Goal: Task Accomplishment & Management: Use online tool/utility

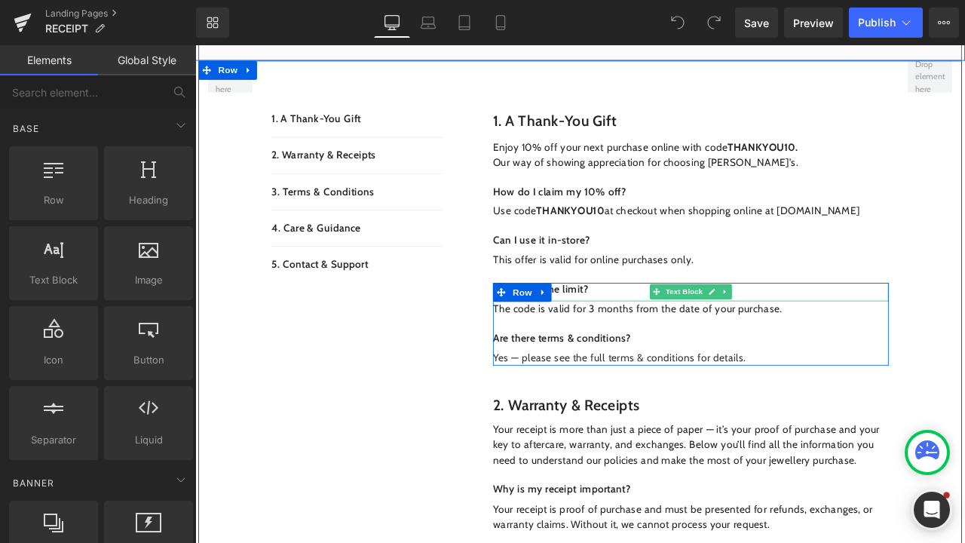
scroll to position [341, 0]
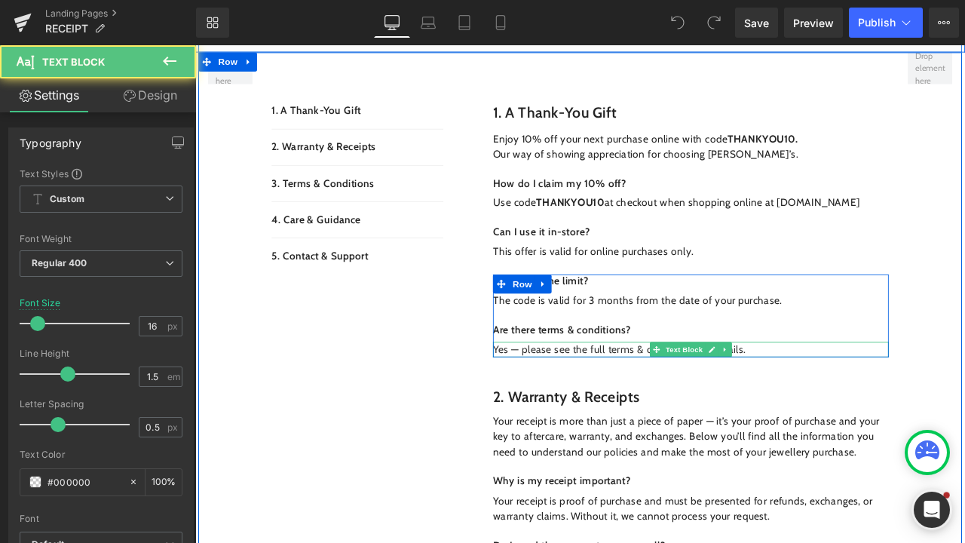
click at [579, 404] on p "Yes — please see the full terms & conditions for details." at bounding box center [782, 405] width 469 height 18
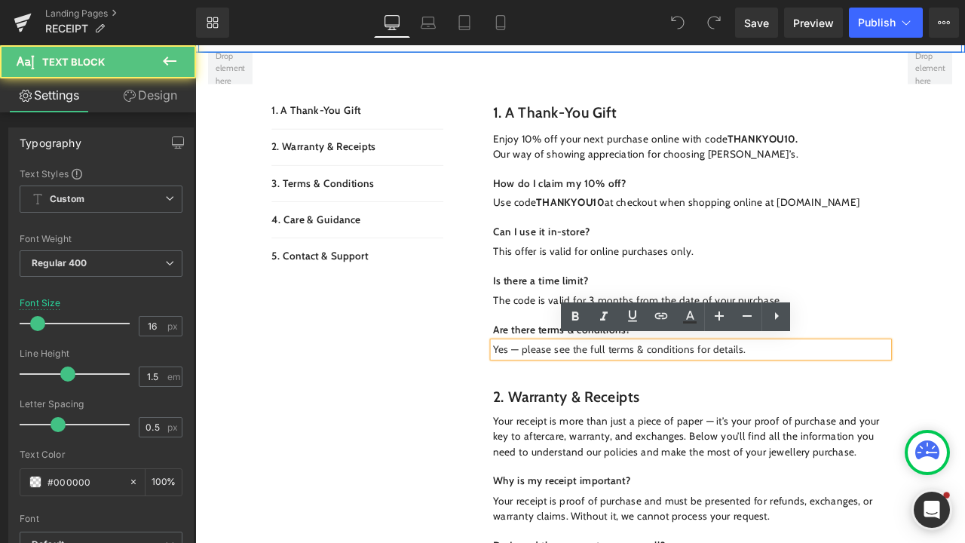
click at [576, 403] on p "Yes — please see the full terms & conditions for details." at bounding box center [782, 405] width 469 height 18
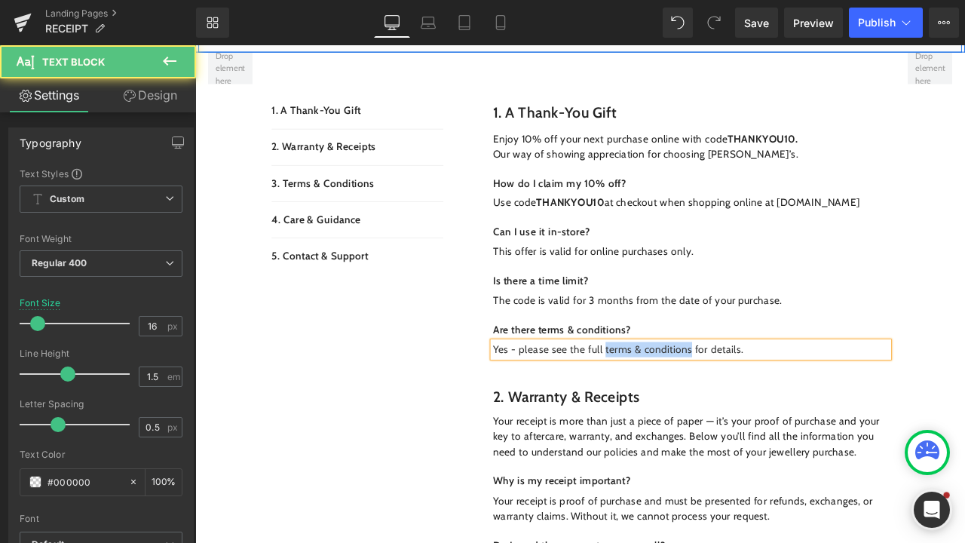
drag, startPoint x: 677, startPoint y: 402, endPoint x: 775, endPoint y: 400, distance: 98.7
click at [775, 400] on p "Yes - please see the full terms & conditions for details." at bounding box center [782, 405] width 469 height 18
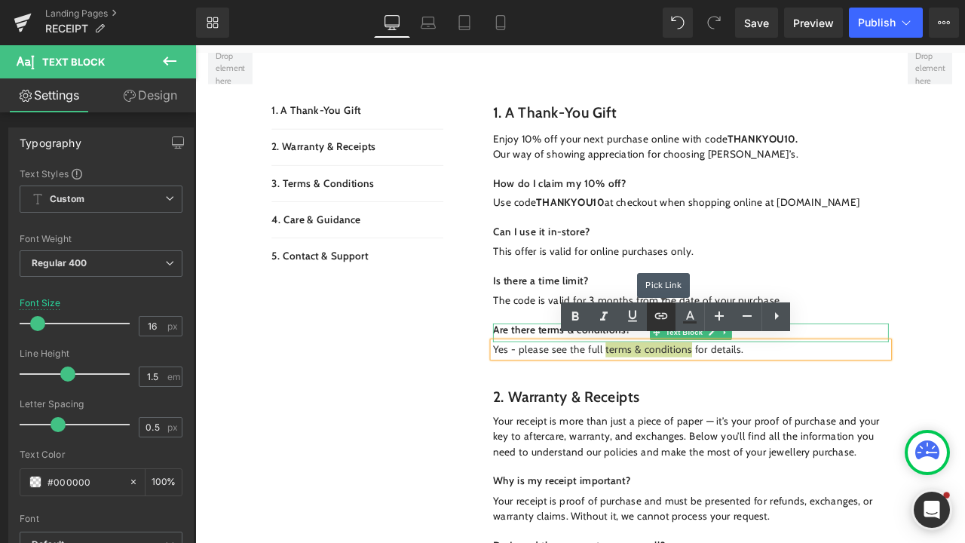
click at [659, 317] on icon at bounding box center [661, 316] width 18 height 18
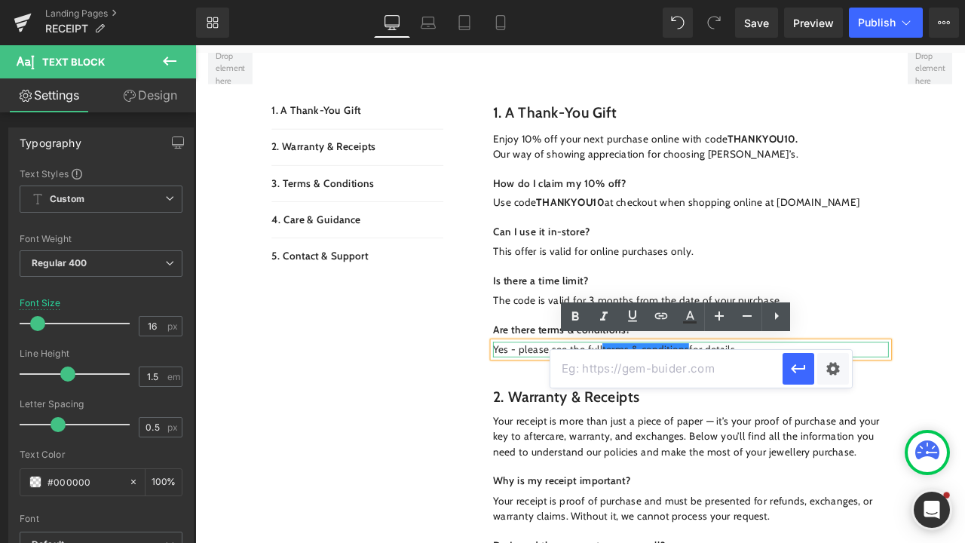
click at [652, 380] on input "text" at bounding box center [666, 369] width 232 height 38
paste input "https://www.sonnysjewellers.com/pages/terms-conditions?_pos=1&_psq=terms&_ss=e&…"
type input "https://www.sonnysjewellers.com/pages/terms-conditions?_pos=1&_psq=terms&_ss=e&…"
click at [799, 376] on icon "button" at bounding box center [798, 368] width 18 height 18
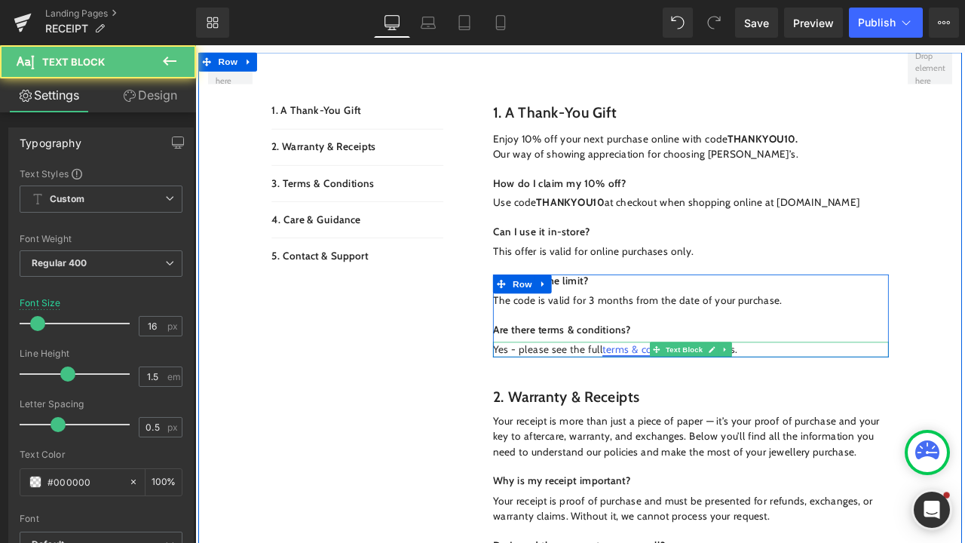
click at [720, 398] on link "terms & conditions" at bounding box center [728, 405] width 102 height 14
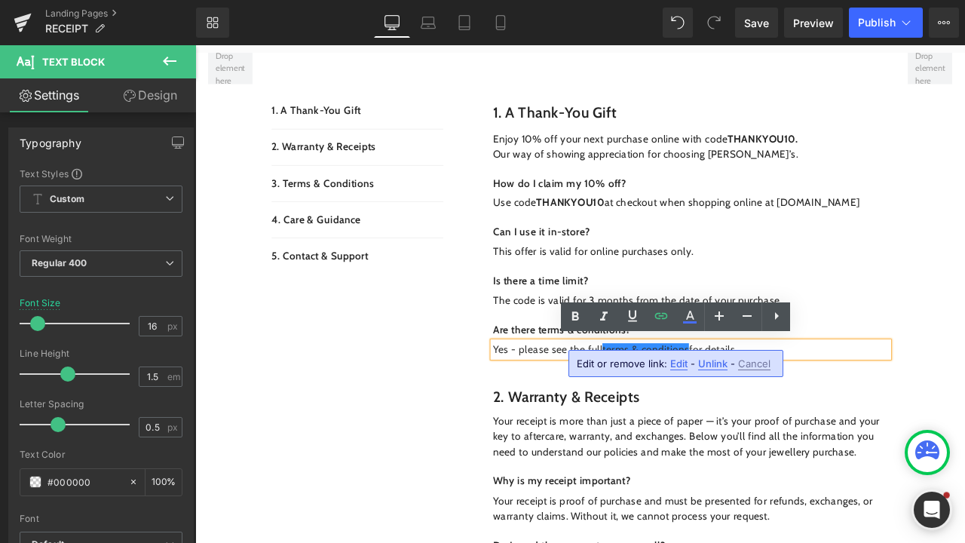
click at [674, 365] on span "Edit" at bounding box center [678, 363] width 17 height 13
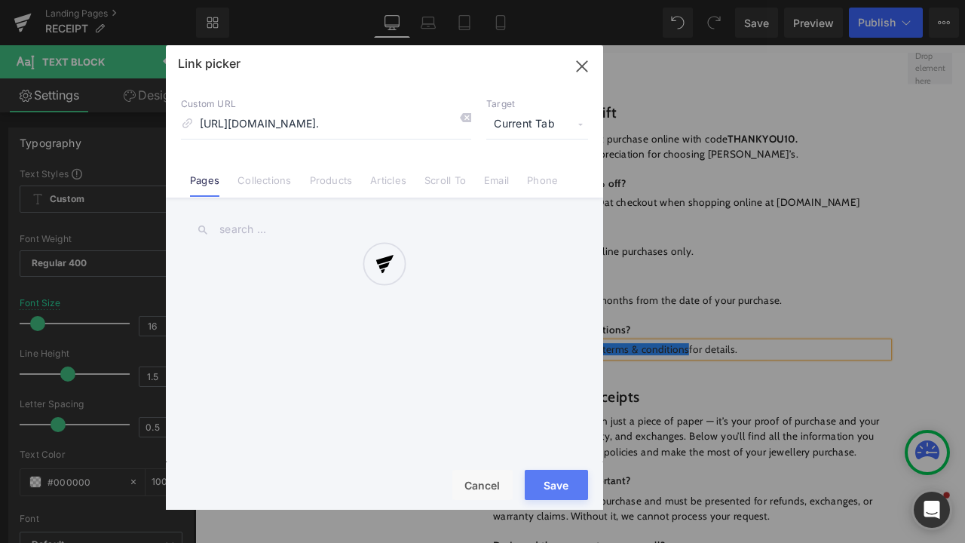
click at [822, 0] on div "Text Color Highlight Color #333333 Edit or remove link: Edit - Unlink - Cancel …" at bounding box center [482, 0] width 965 height 0
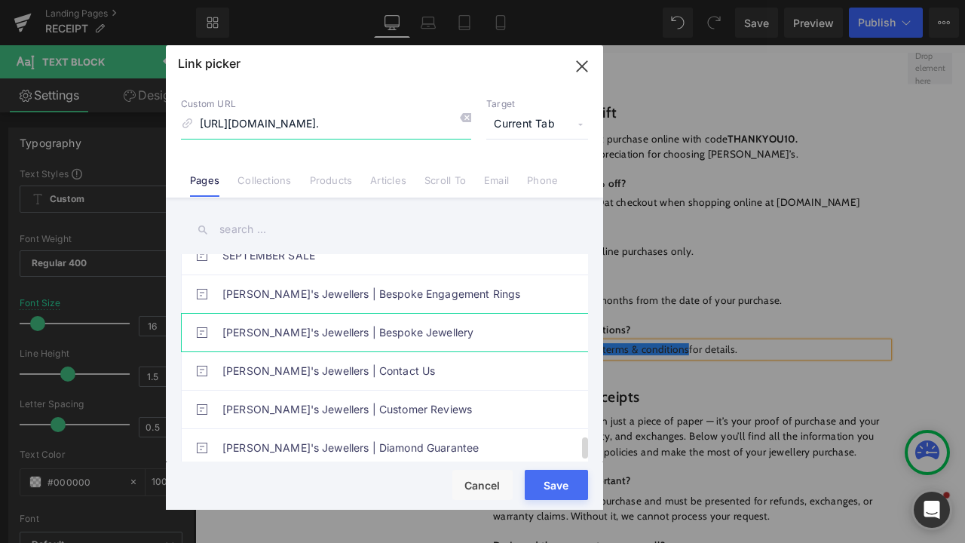
scroll to position [1721, 0]
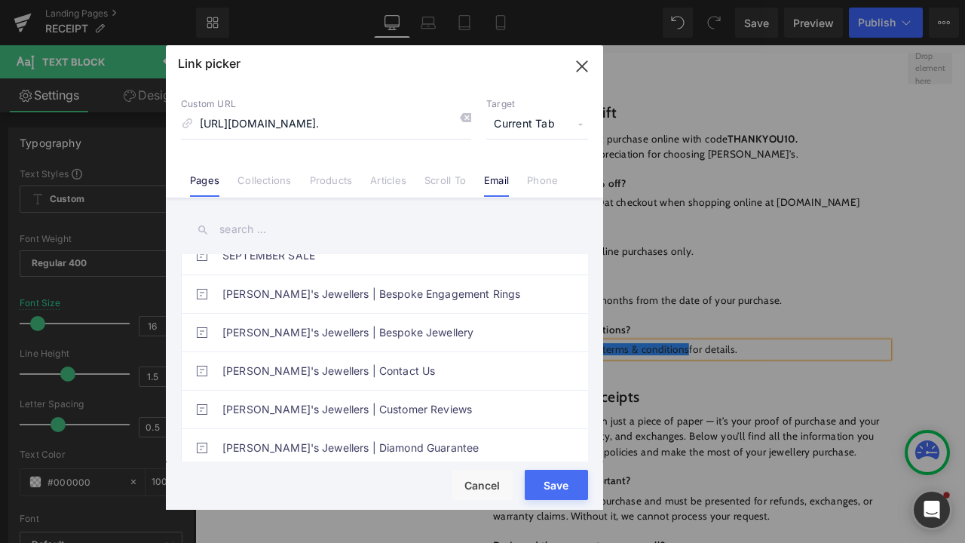
click at [496, 183] on link "Email" at bounding box center [496, 185] width 25 height 23
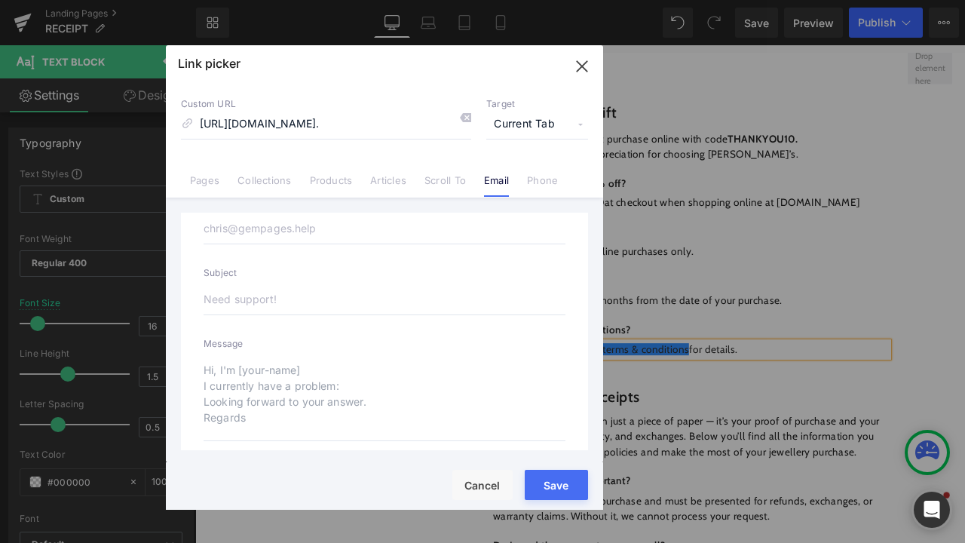
scroll to position [29, 0]
click at [537, 188] on link "Phone" at bounding box center [542, 185] width 31 height 23
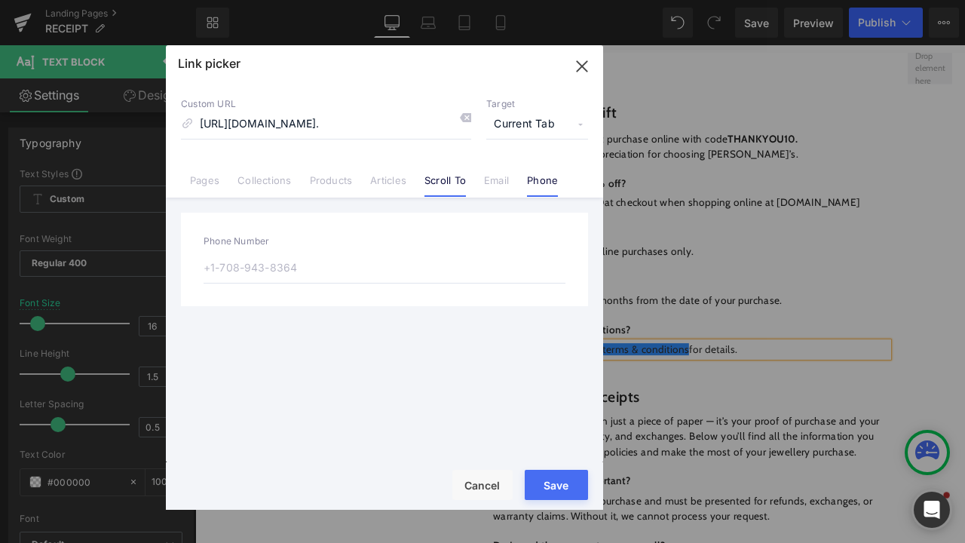
click at [436, 187] on link "Scroll To" at bounding box center [444, 185] width 41 height 23
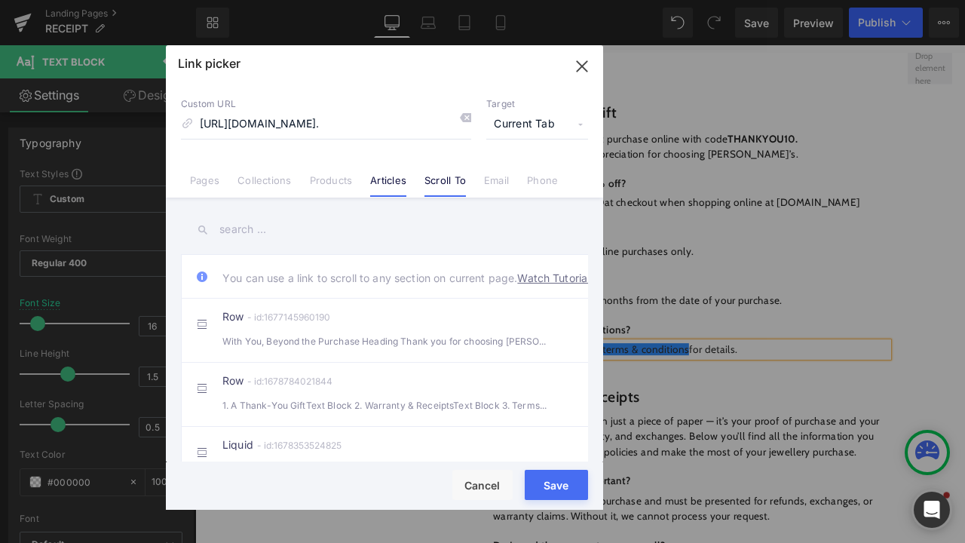
click at [370, 186] on link "Articles" at bounding box center [388, 185] width 36 height 23
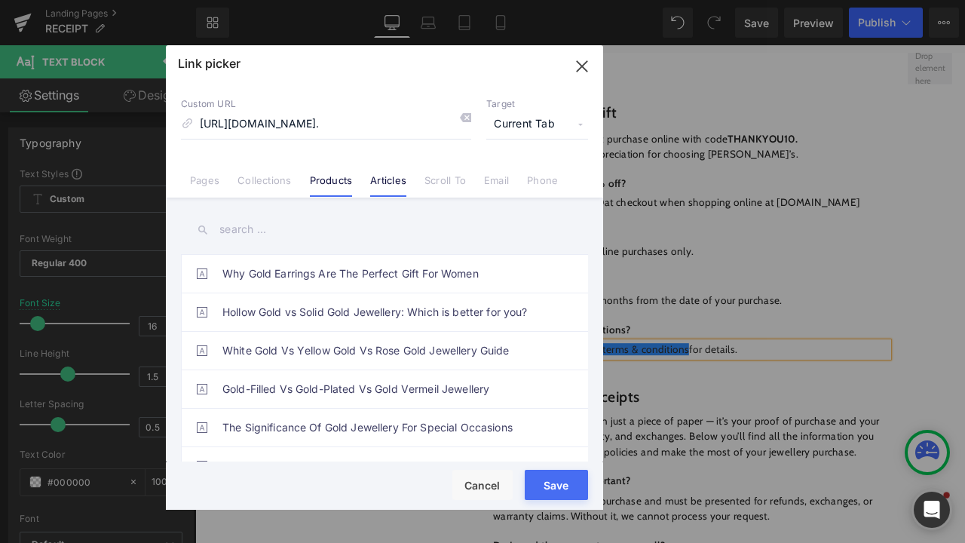
click at [346, 185] on link "Products" at bounding box center [331, 185] width 43 height 23
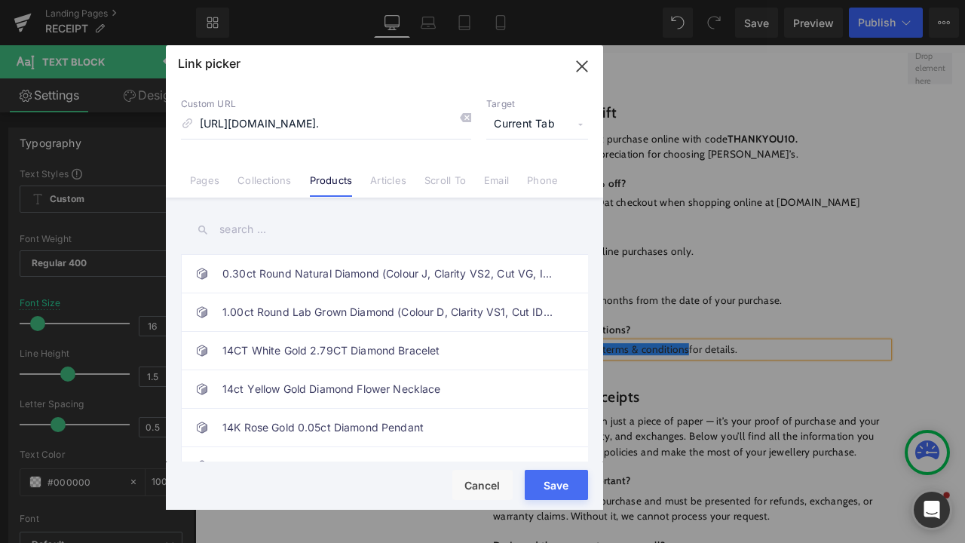
click at [269, 179] on link "Collections" at bounding box center [264, 185] width 54 height 23
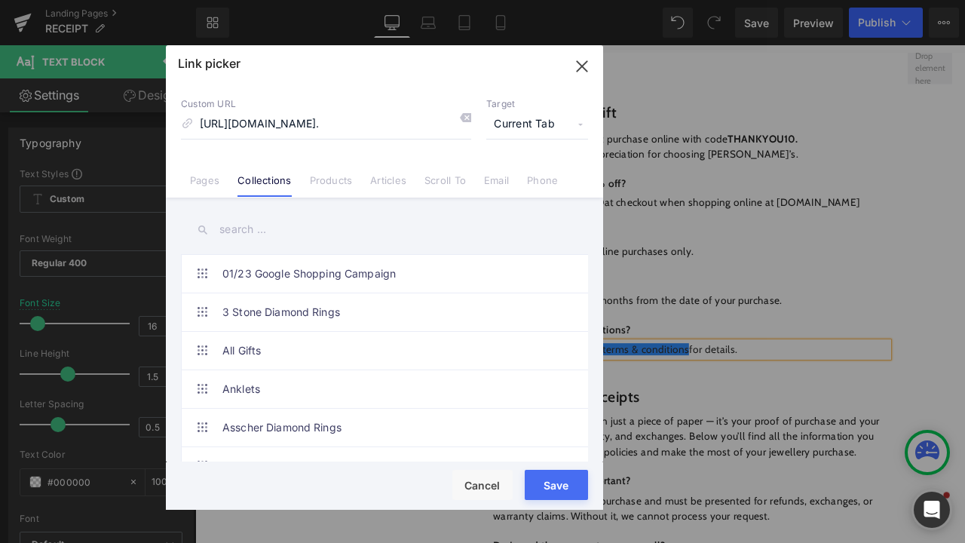
click at [576, 72] on icon "button" at bounding box center [582, 66] width 24 height 24
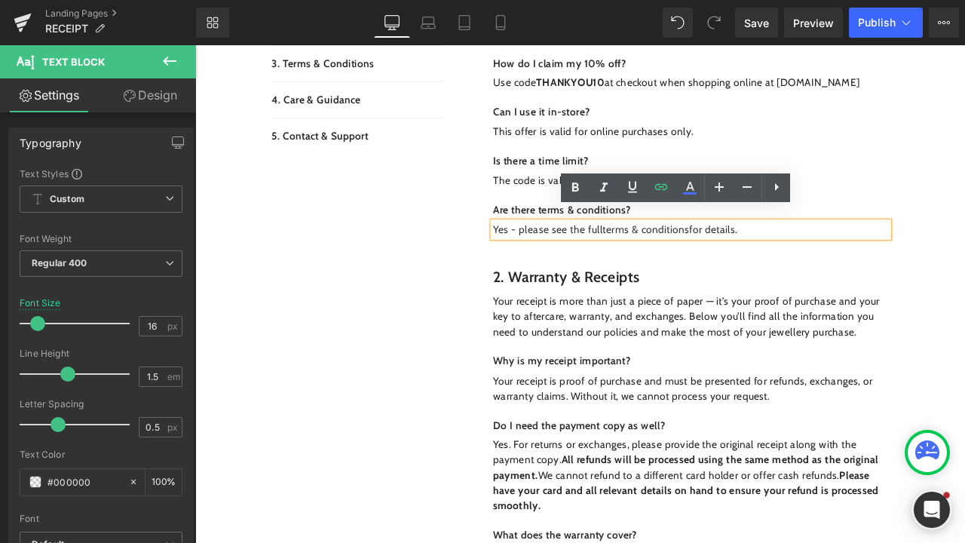
scroll to position [494, 0]
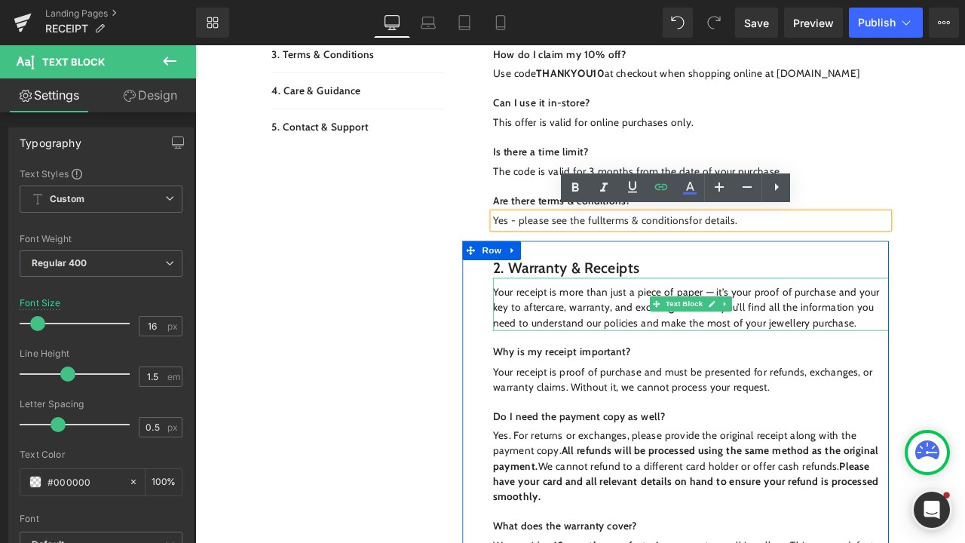
click at [804, 335] on p "Your receipt is more than just a piece of paper — it’s your proof of purchase a…" at bounding box center [782, 356] width 469 height 54
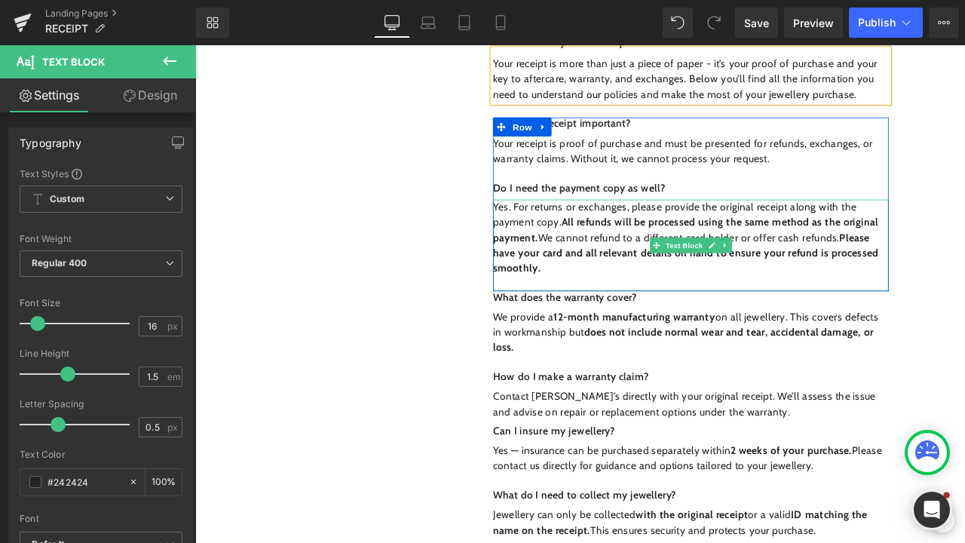
scroll to position [775, 0]
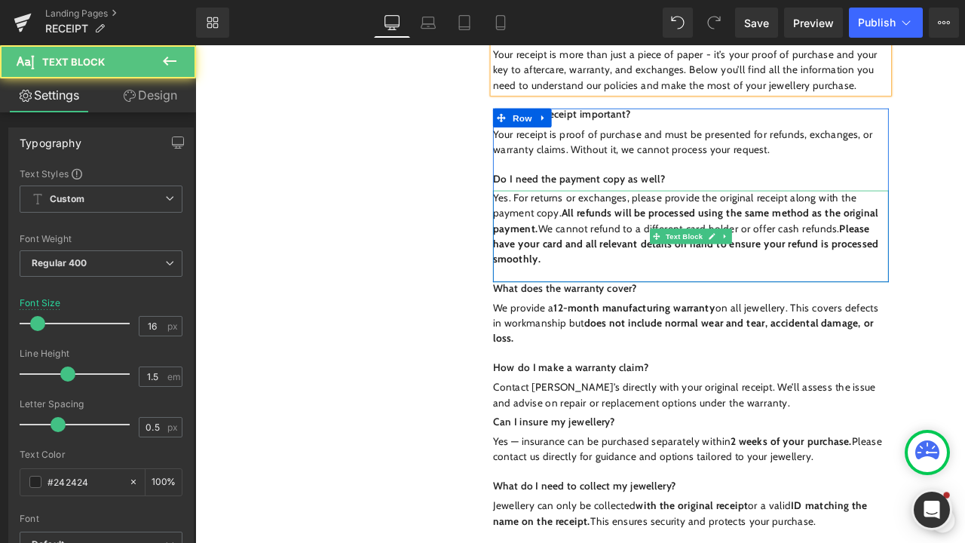
click at [664, 301] on p "Yes. For returns or exchanges, please provide the original receipt along with t…" at bounding box center [782, 262] width 469 height 90
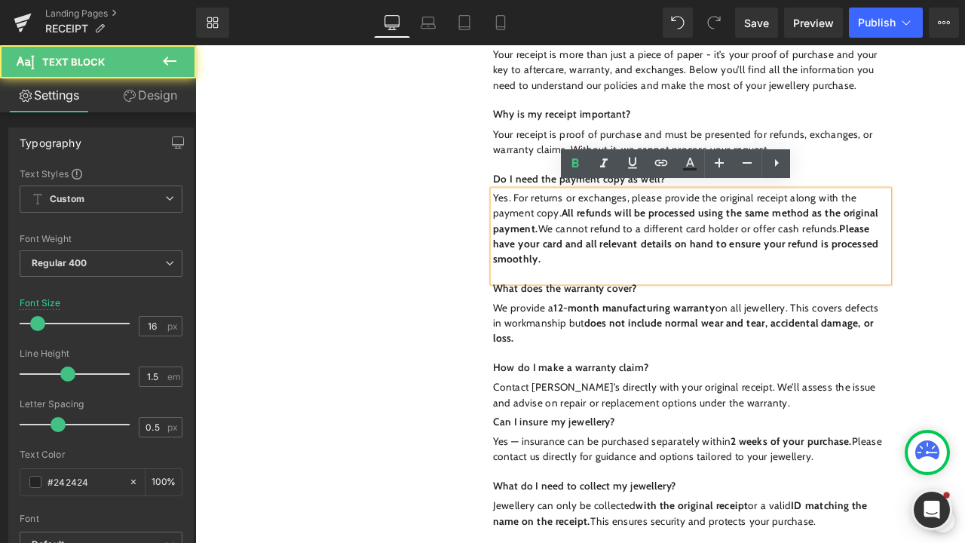
click at [635, 296] on p "Yes. For returns or exchanges, please provide the original receipt along with t…" at bounding box center [782, 262] width 469 height 90
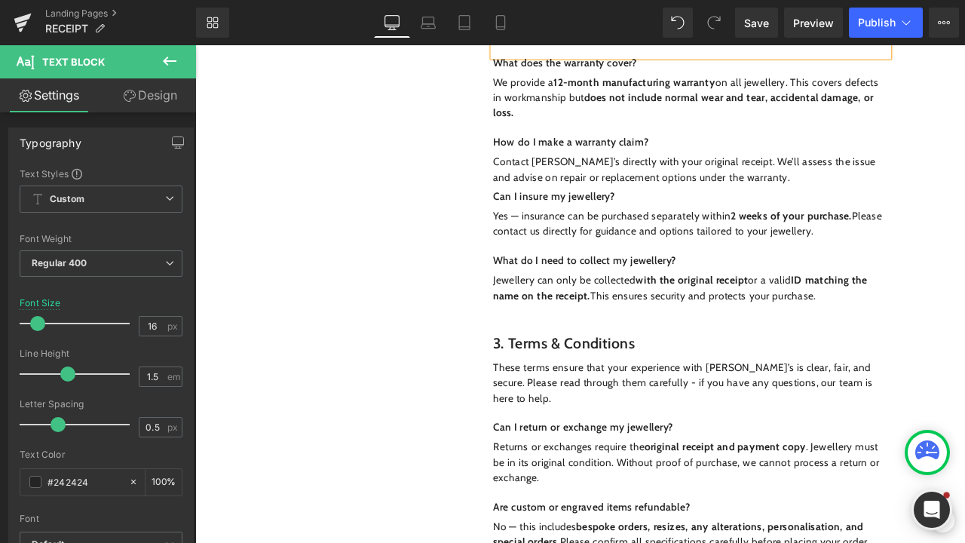
scroll to position [1047, 0]
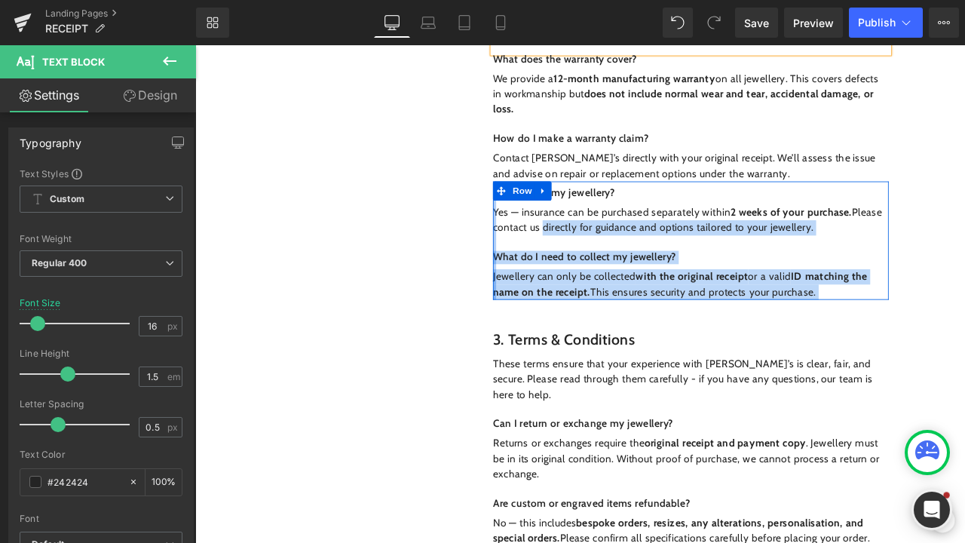
drag, startPoint x: 600, startPoint y: 255, endPoint x: 548, endPoint y: 255, distance: 52.0
click at [548, 255] on div "Can I insure my jewellery? Text Block Yes — insurance can be purchased separate…" at bounding box center [782, 276] width 469 height 140
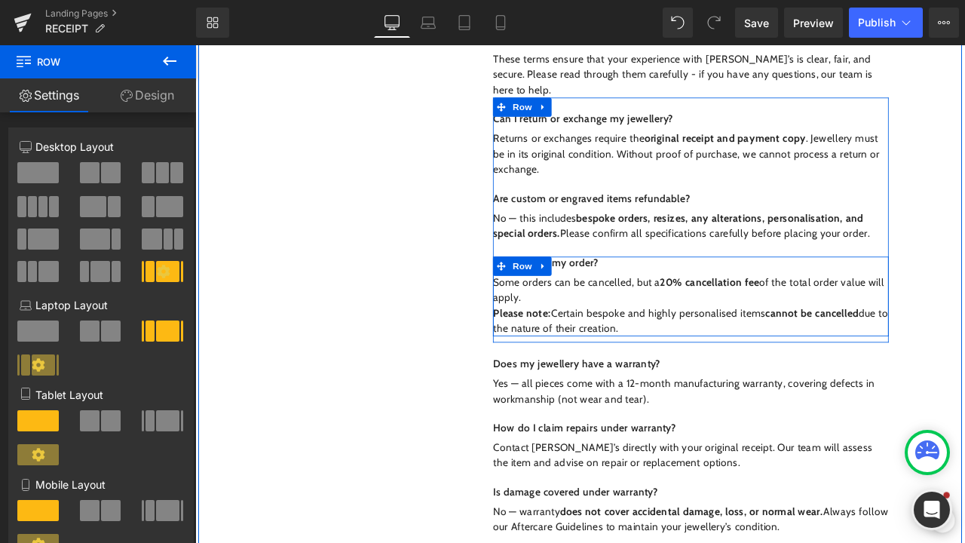
scroll to position [1409, 0]
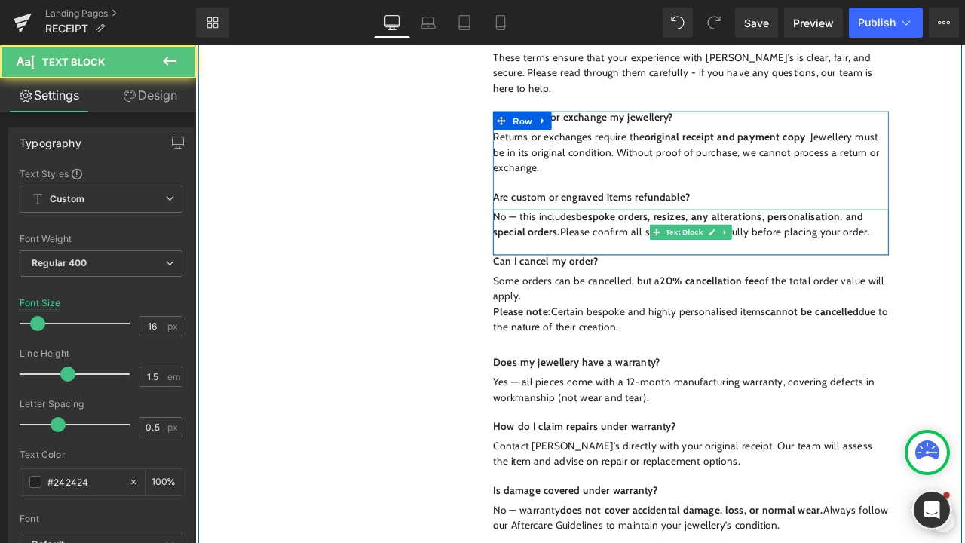
click at [573, 240] on p "No — this includes bespoke orders, resizes, any alterations, personalisation, a…" at bounding box center [782, 258] width 469 height 36
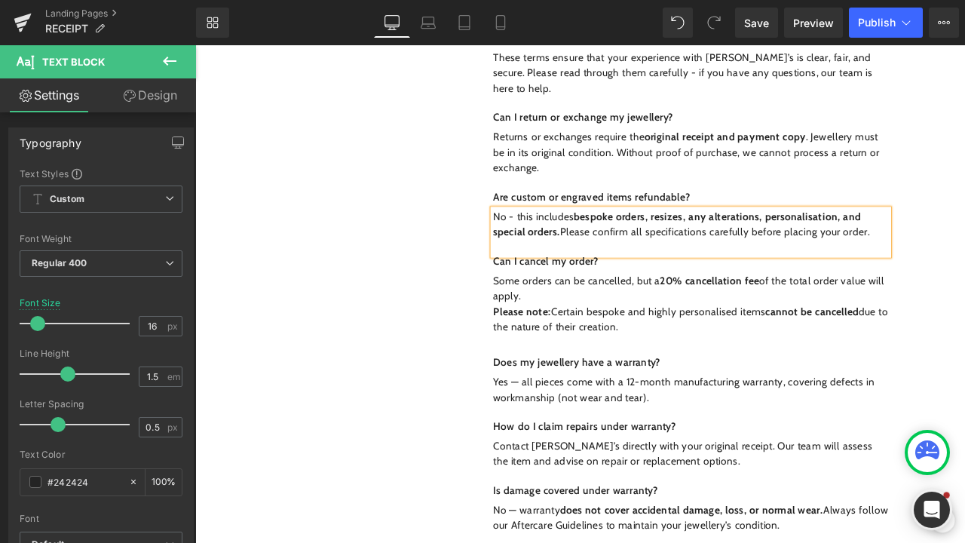
click at [828, 240] on p "No - this includes bespoke orders, resizes, any alterations, personalisation, a…" at bounding box center [782, 258] width 469 height 36
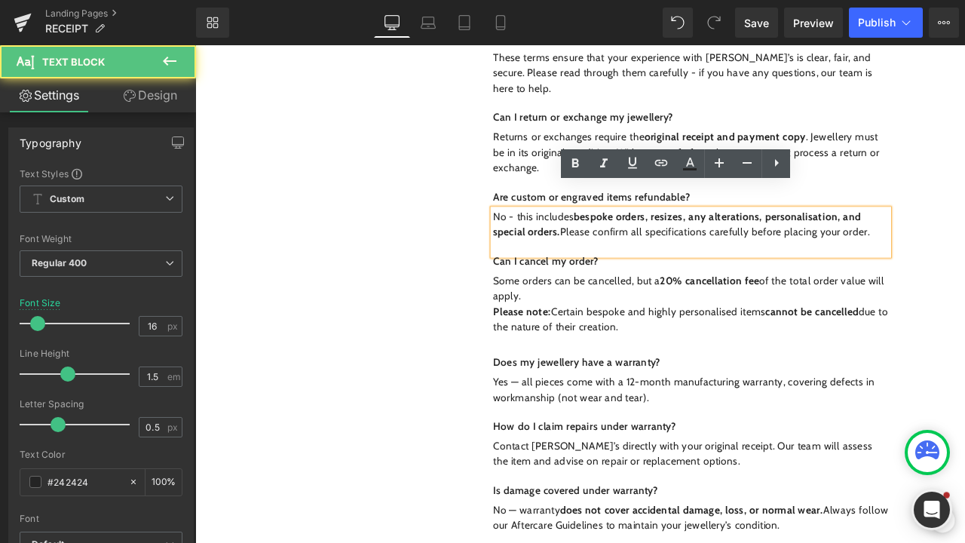
click at [867, 240] on p "No - this includes bespoke orders, resizes, any alterations, personalisation, a…" at bounding box center [782, 258] width 469 height 36
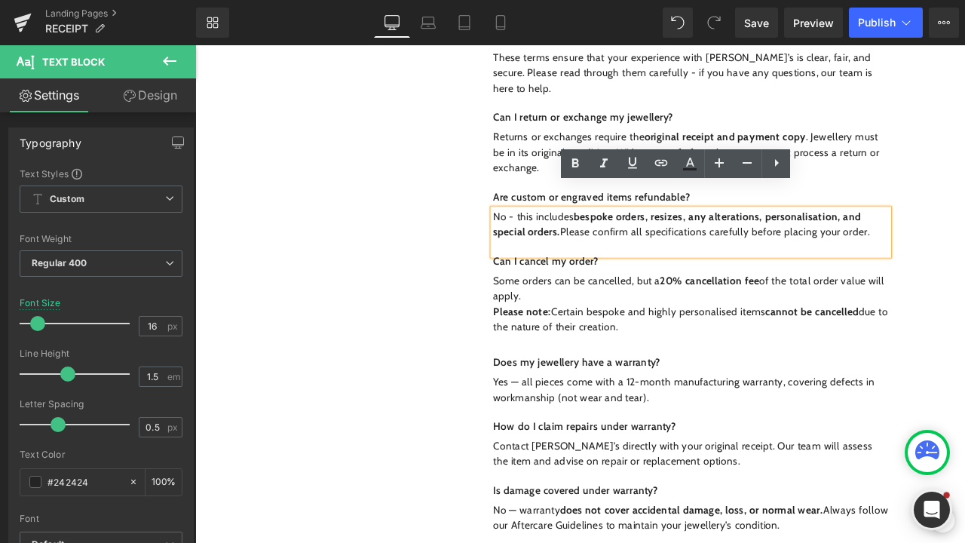
click at [816, 240] on p "No - this includes bespoke orders, resizes, any alterations, personalisation, a…" at bounding box center [782, 258] width 469 height 36
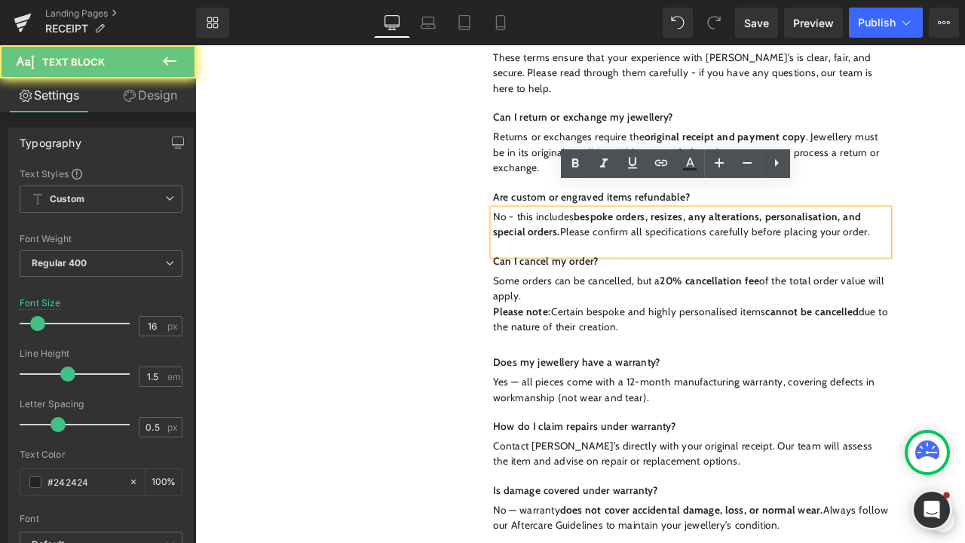
click at [723, 240] on p "No - this includes bespoke orders, resizes, any alterations, personalisation, a…" at bounding box center [782, 258] width 469 height 36
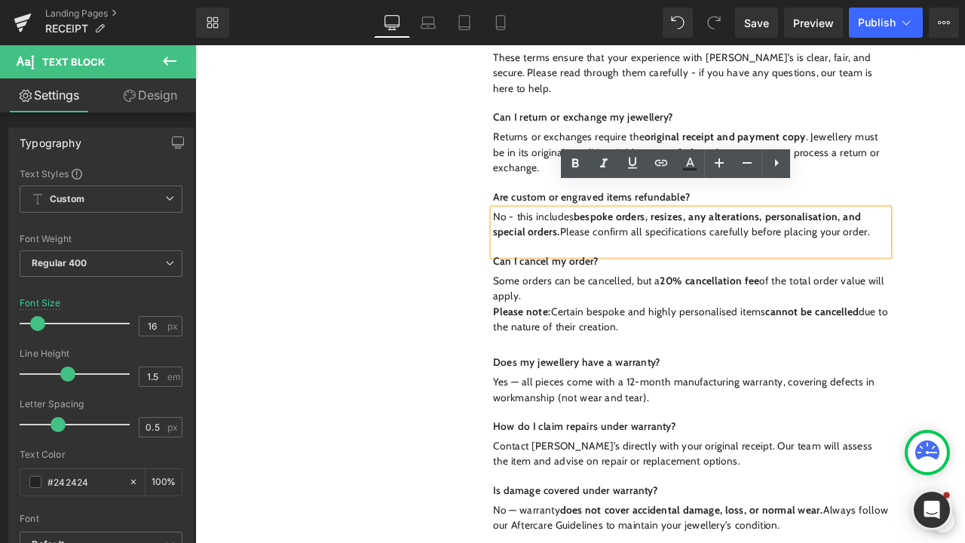
click at [669, 241] on p "No - this includes bespoke orders, resizes, any alterations, personalisation, a…" at bounding box center [782, 258] width 469 height 36
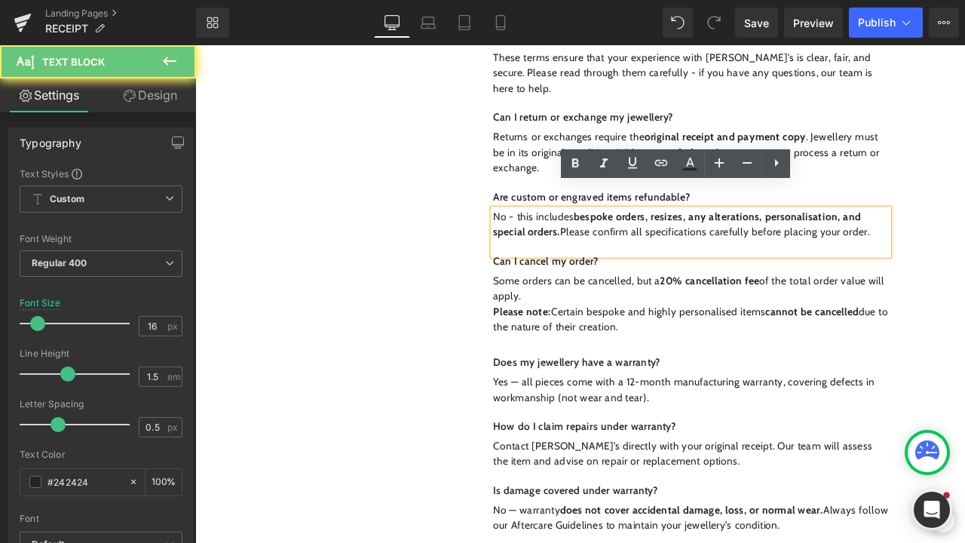
click at [825, 244] on p "No - this includes bespoke orders, resizes, any alterations, personalisation, a…" at bounding box center [782, 258] width 469 height 36
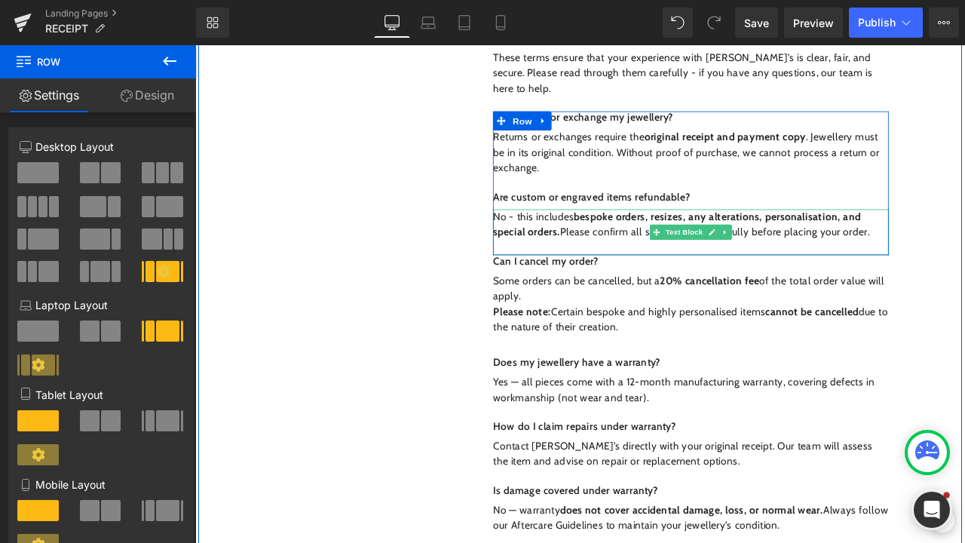
click at [842, 243] on p "No - this includes bespoke orders, resizes, any alterations, personalisation, a…" at bounding box center [782, 258] width 469 height 36
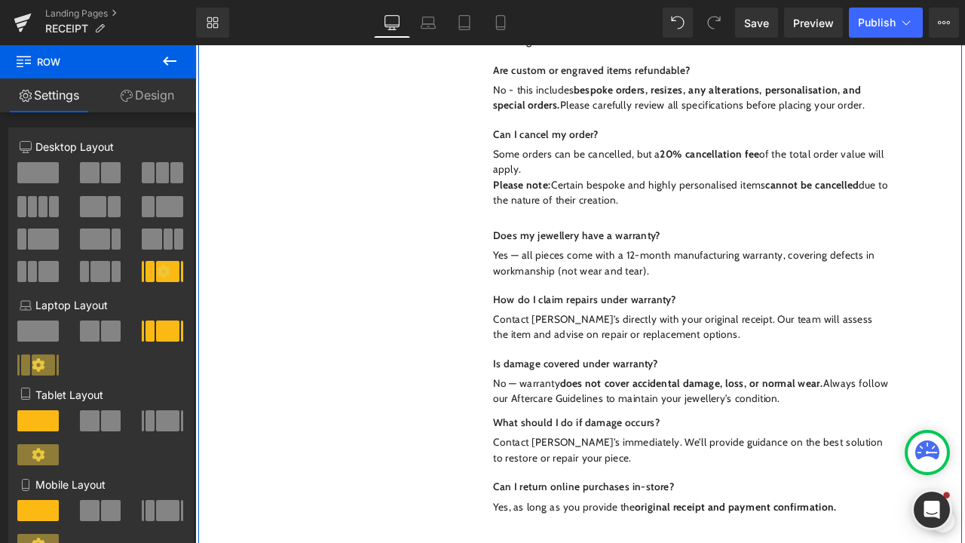
scroll to position [1560, 0]
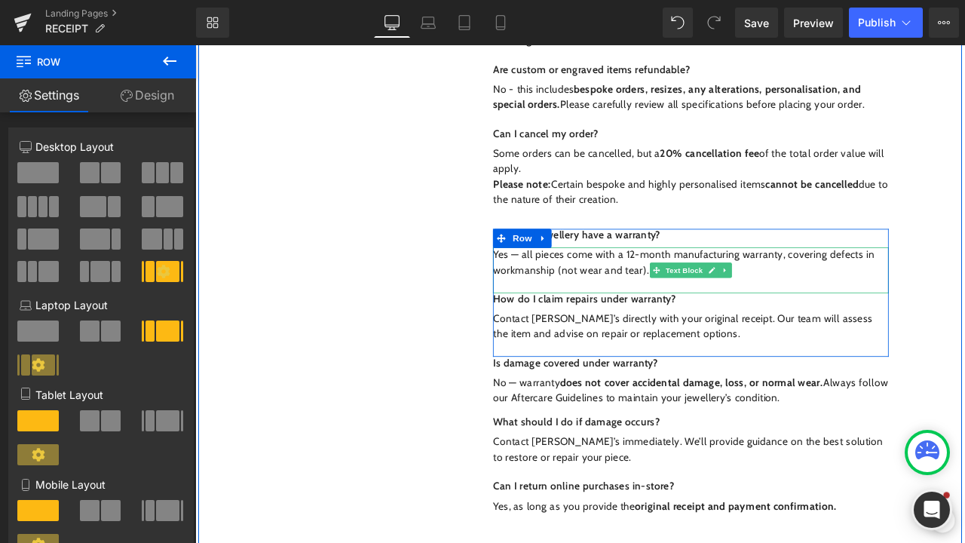
click at [575, 285] on p "Yes — all pieces come with a 12-month manufacturing warranty, covering defects …" at bounding box center [782, 303] width 469 height 36
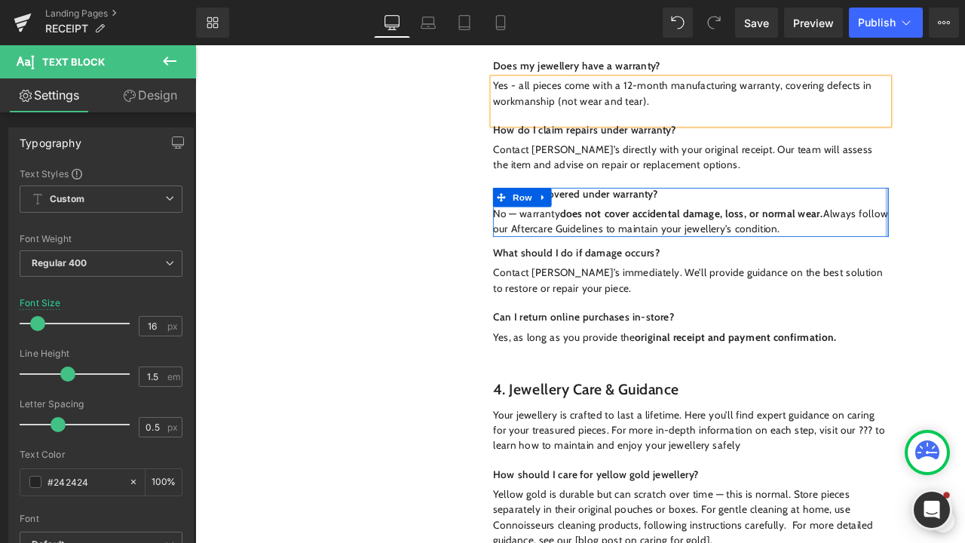
scroll to position [1766, 0]
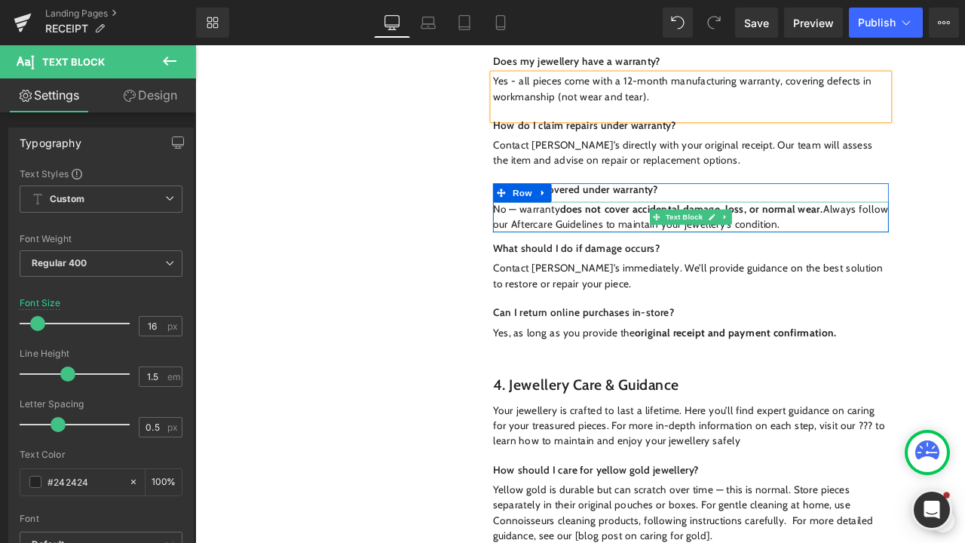
click at [572, 231] on p "No — warranty does not cover accidental damage, loss, or normal wear. Always fo…" at bounding box center [782, 249] width 469 height 36
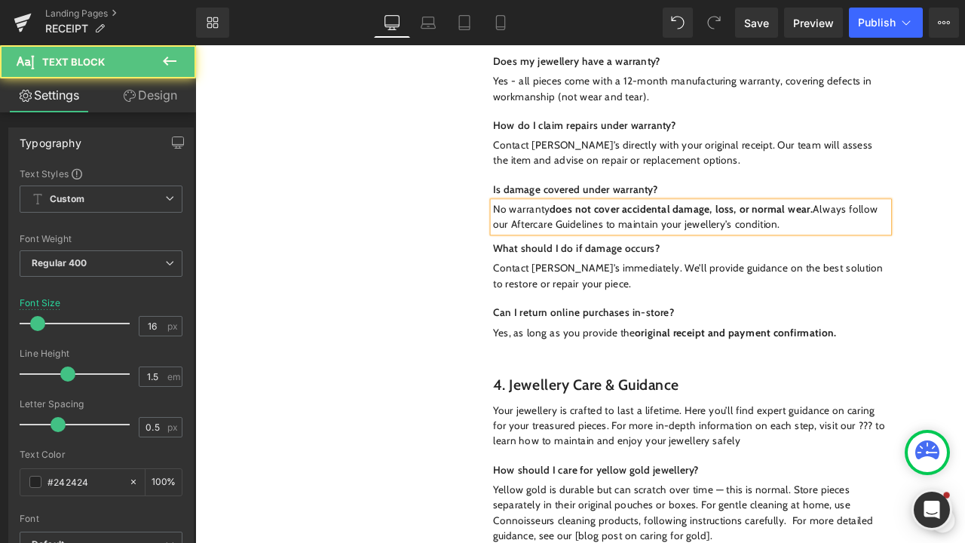
click at [558, 231] on p "No warranty does not cover accidental damage, loss, or normal wear. Always foll…" at bounding box center [782, 249] width 469 height 36
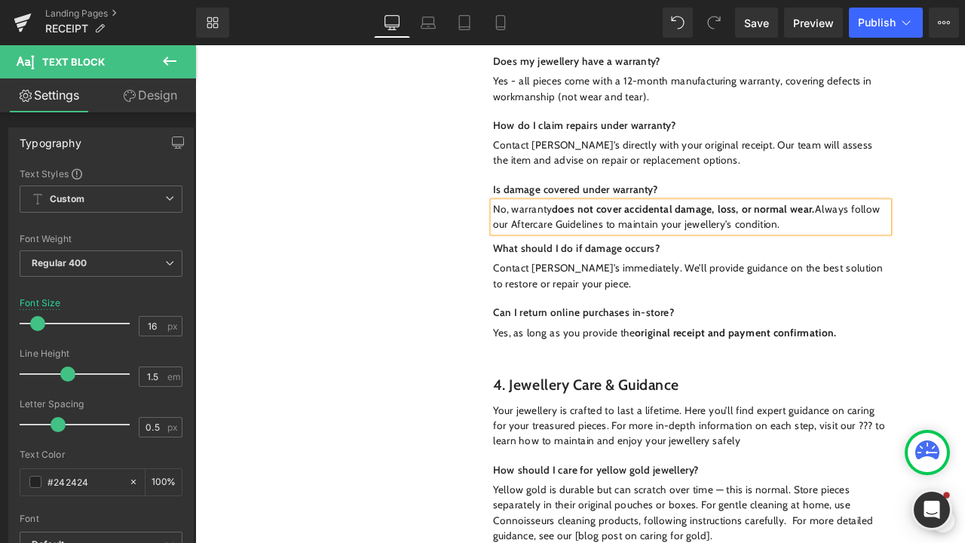
click at [787, 233] on p "No, warranty does not cover accidental damage, loss, or normal wear. Always fol…" at bounding box center [782, 249] width 469 height 36
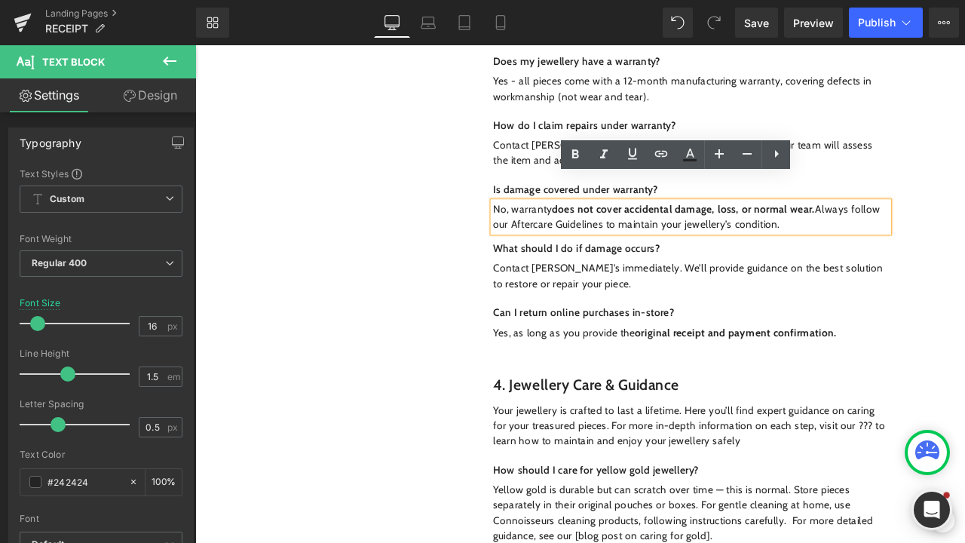
click at [570, 231] on p "No, warranty does not cover accidental damage, loss, or normal wear. Always fol…" at bounding box center [782, 249] width 469 height 36
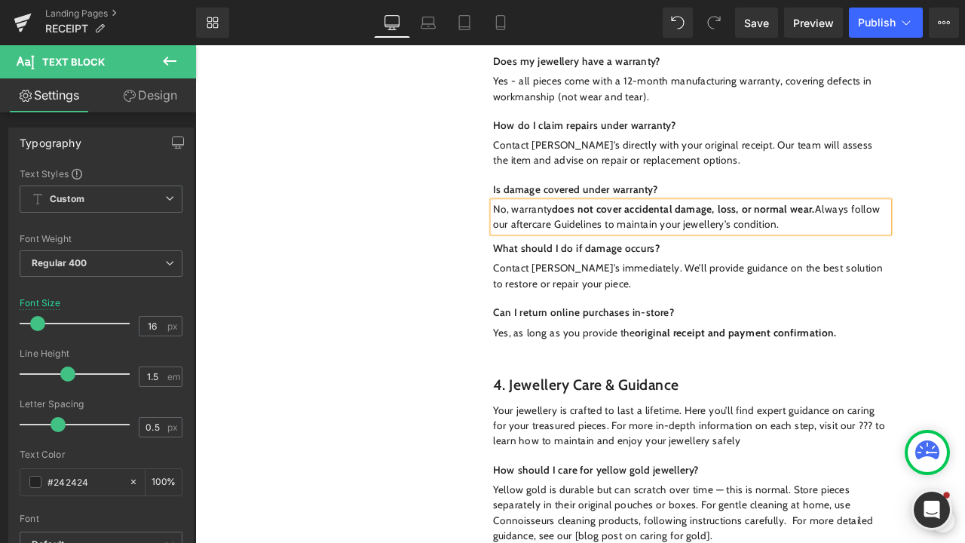
click at [626, 231] on p "No, warranty does not cover accidental damage, loss, or normal wear. Always fol…" at bounding box center [782, 249] width 469 height 36
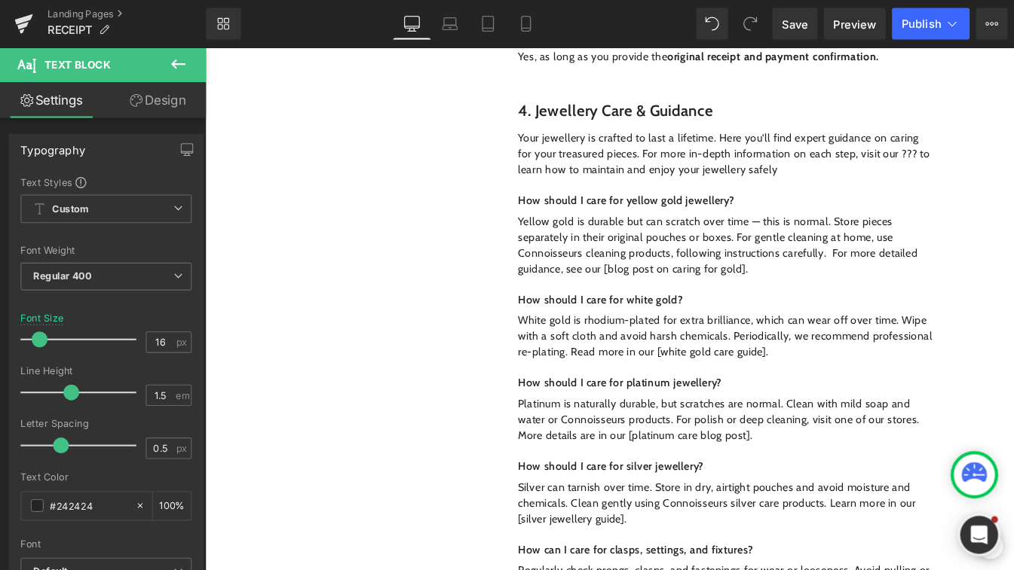
scroll to position [2098, 0]
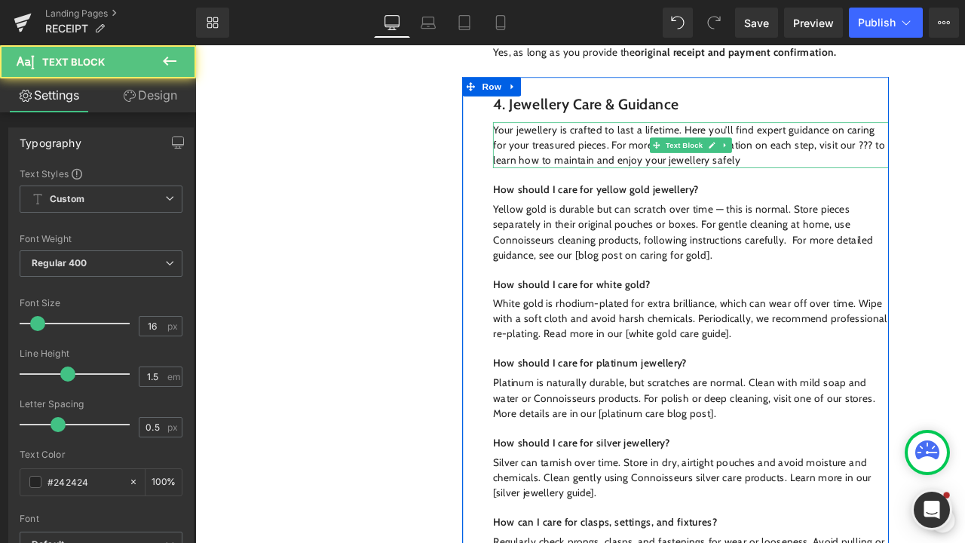
click at [964, 136] on p "Your jewellery is crafted to last a lifetime. Here you’ll find expert guidance …" at bounding box center [782, 163] width 469 height 54
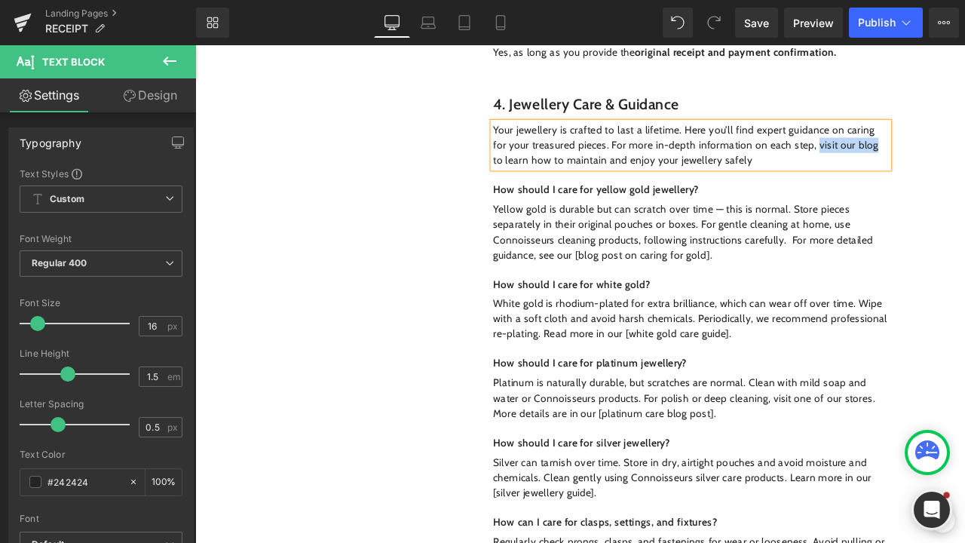
drag, startPoint x: 930, startPoint y: 131, endPoint x: 997, endPoint y: 131, distance: 67.1
click at [964, 136] on p "Your jewellery is crafted to last a lifetime. Here you’ll find expert guidance …" at bounding box center [782, 163] width 469 height 54
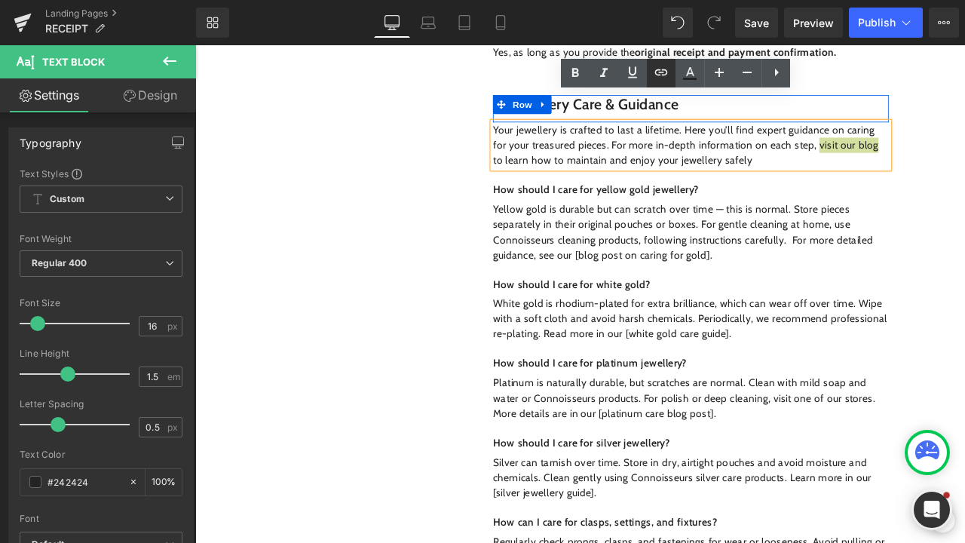
click at [667, 65] on icon at bounding box center [661, 72] width 18 height 18
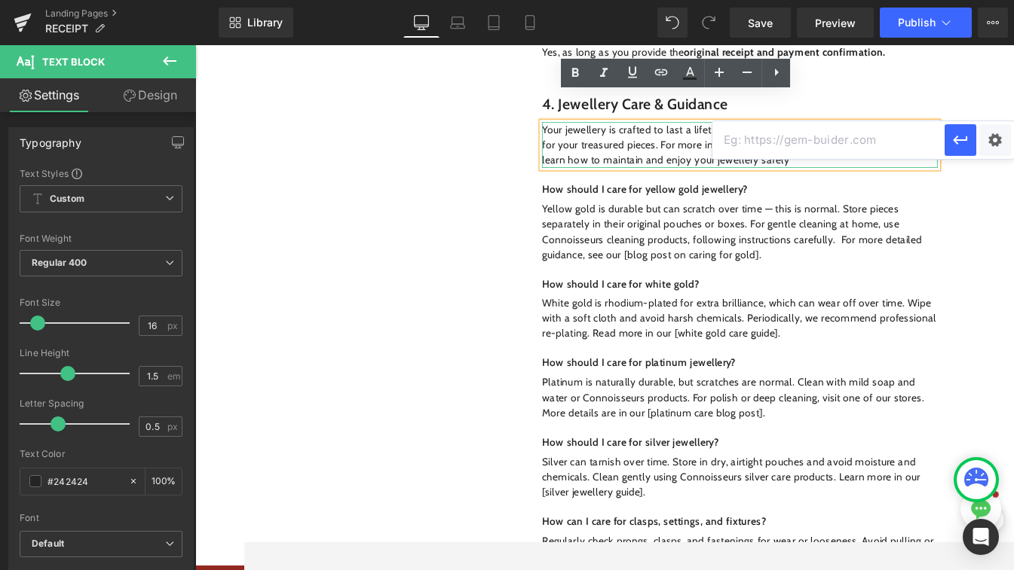
click at [814, 142] on input "text" at bounding box center [828, 140] width 232 height 38
paste input "https://www.sonnysjewellers.com/blogs/news"
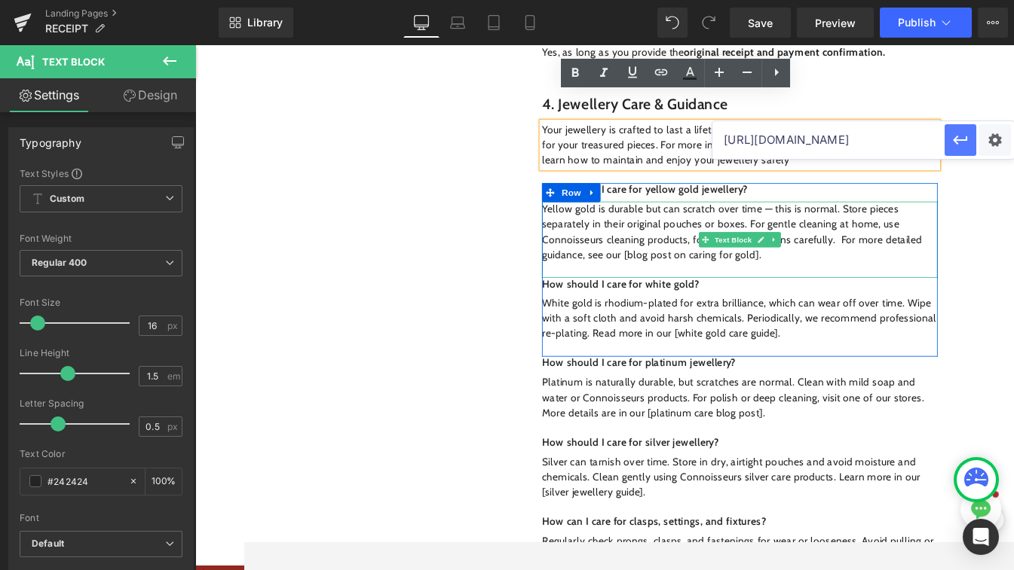
type input "https://www.sonnysjewellers.com/blogs/news"
click at [963, 145] on icon "button" at bounding box center [960, 140] width 18 height 18
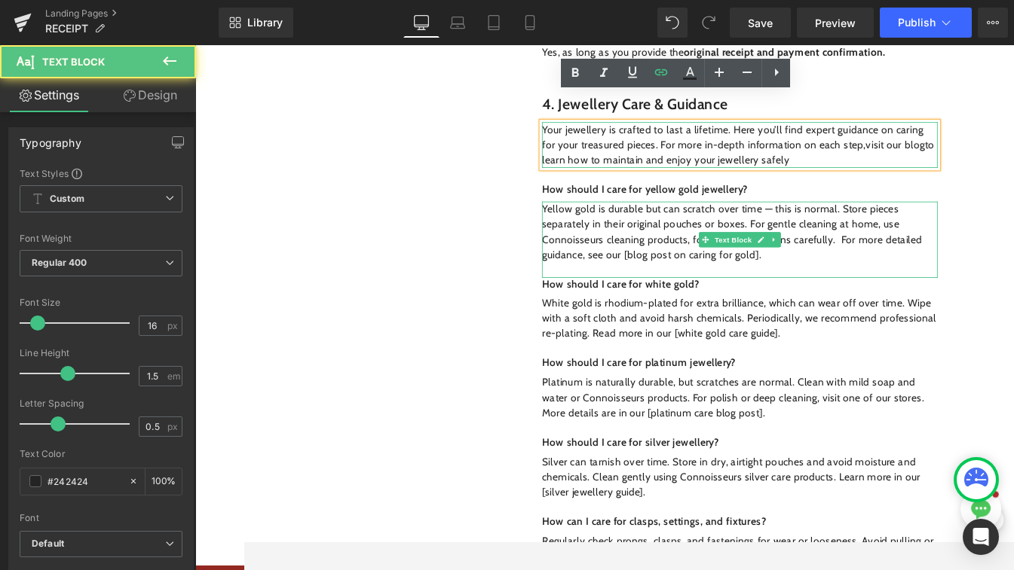
click at [912, 153] on p "Your jewellery is crafted to last a lifetime. Here you’ll find expert guidance …" at bounding box center [831, 163] width 469 height 54
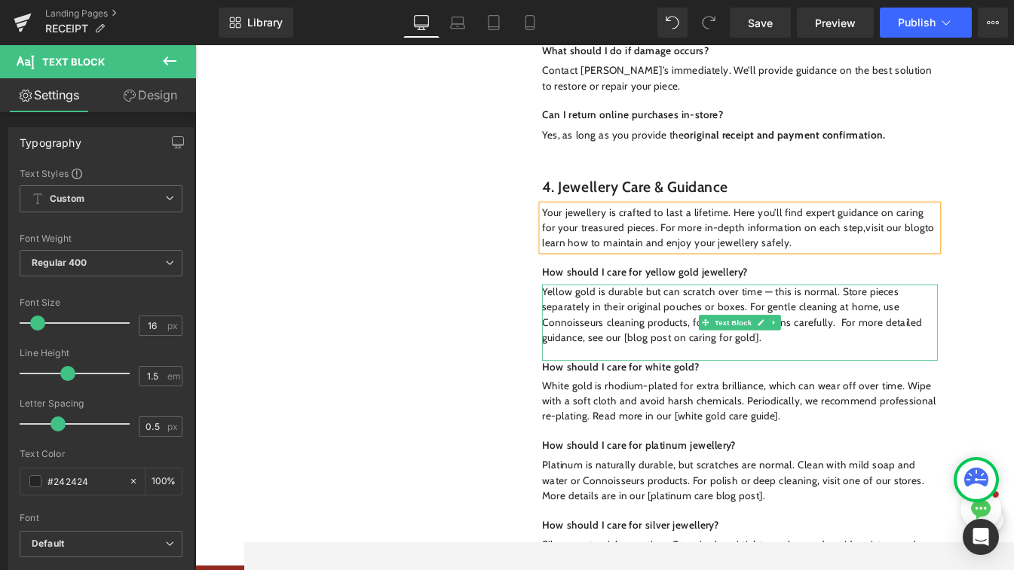
scroll to position [2015, 0]
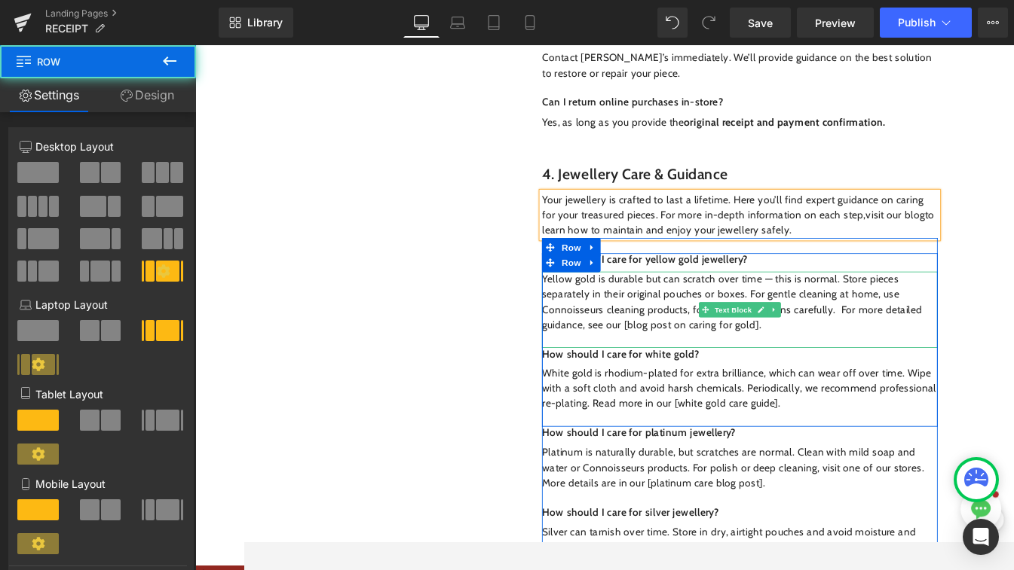
click at [964, 253] on div "1. A Thank-You Gift Text Block 2. Warranty & Receipts Text Block 3. Terms & Con…" at bounding box center [700, 35] width 904 height 3311
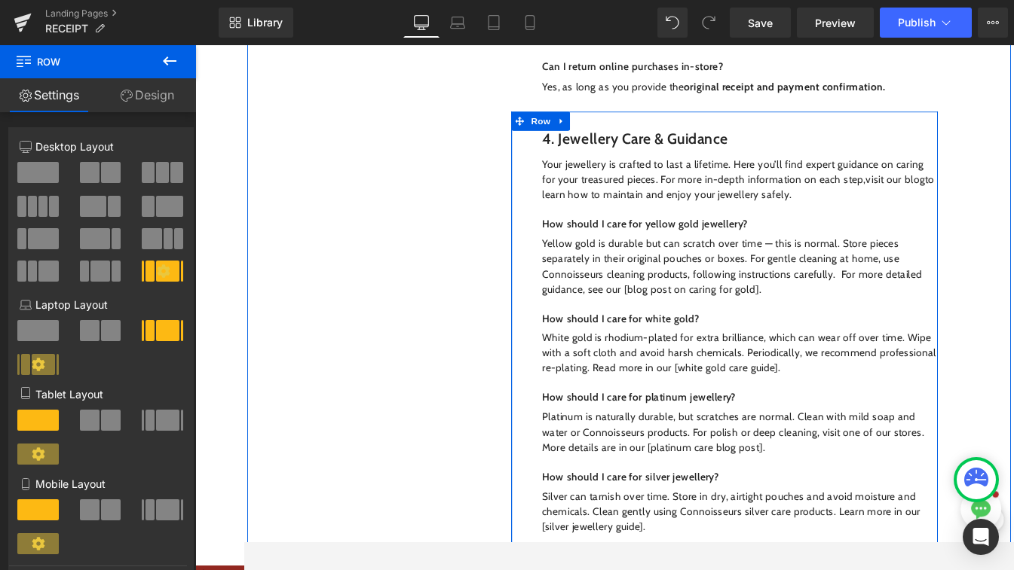
scroll to position [2067, 0]
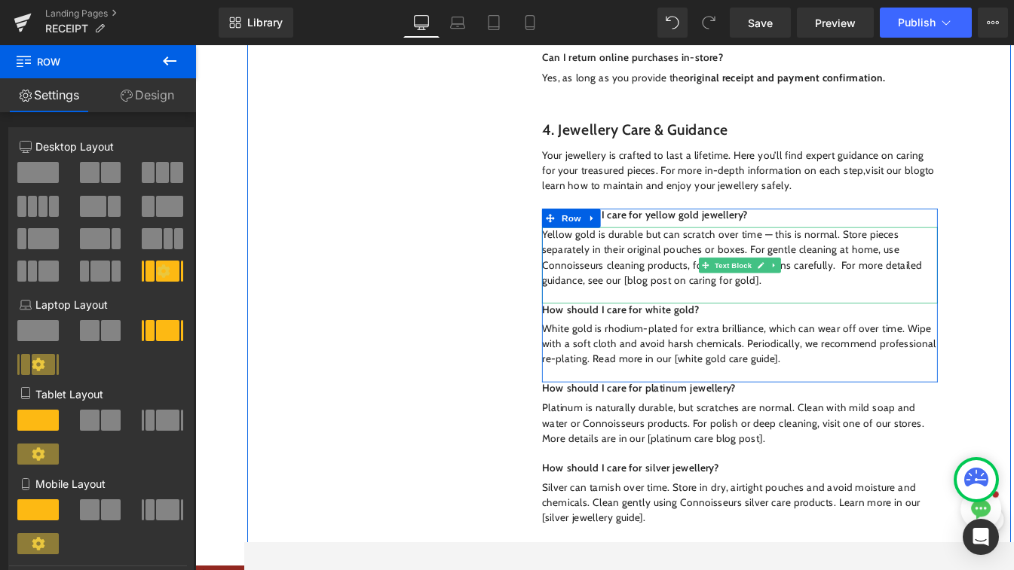
click at [864, 261] on p "Yellow gold is durable but can scratch over time — this is normal. Store pieces…" at bounding box center [831, 297] width 469 height 72
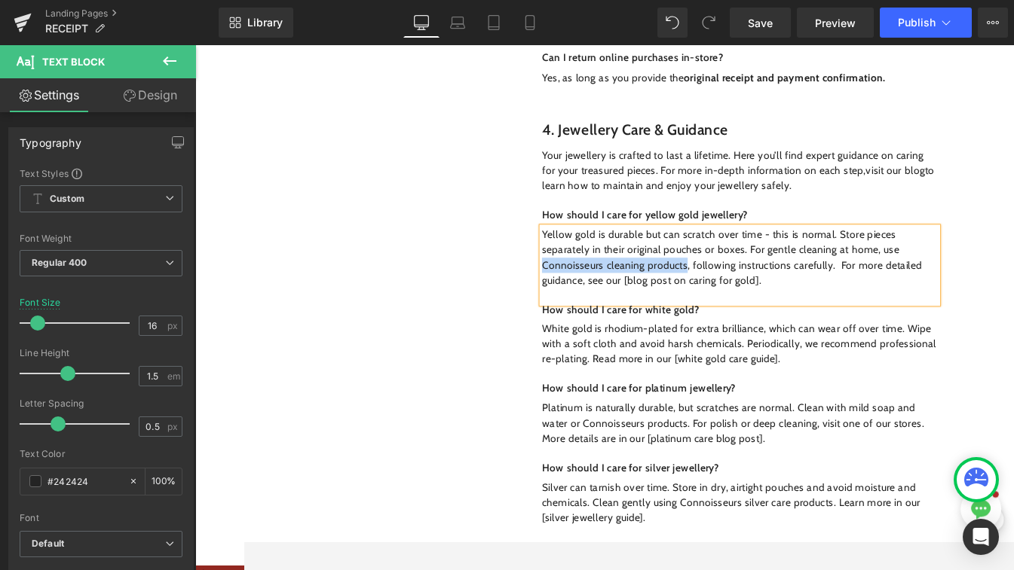
drag, startPoint x: 593, startPoint y: 272, endPoint x: 763, endPoint y: 271, distance: 170.3
click at [763, 272] on p "Yellow gold is durable but can scratch over time - this is normal. Store pieces…" at bounding box center [831, 297] width 469 height 72
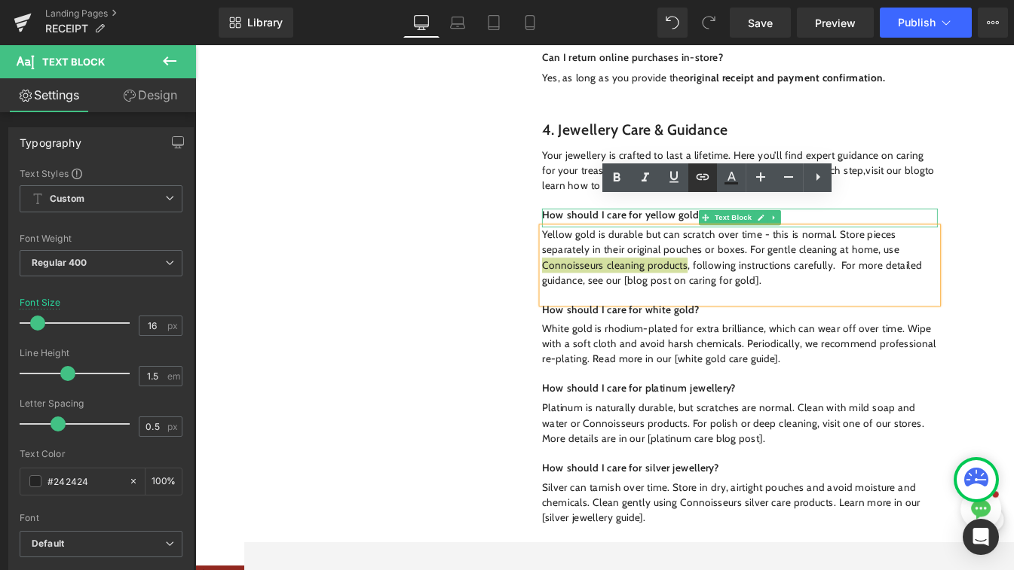
click at [705, 179] on icon at bounding box center [702, 177] width 13 height 6
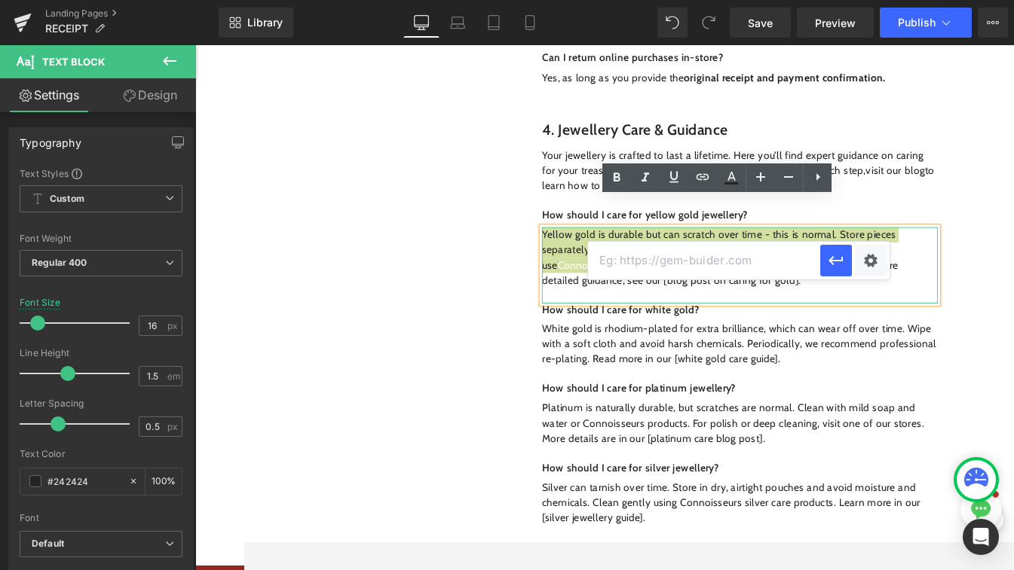
click at [677, 274] on input "text" at bounding box center [704, 261] width 232 height 38
paste input "https://www.sonnysjewellers.com/collections/cleaning-products?_pos=1&_psq=clean…"
type input "https://www.sonnysjewellers.com/collections/cleaning-products?_pos=1&_psq=clean…"
click at [834, 267] on icon "button" at bounding box center [836, 261] width 18 height 18
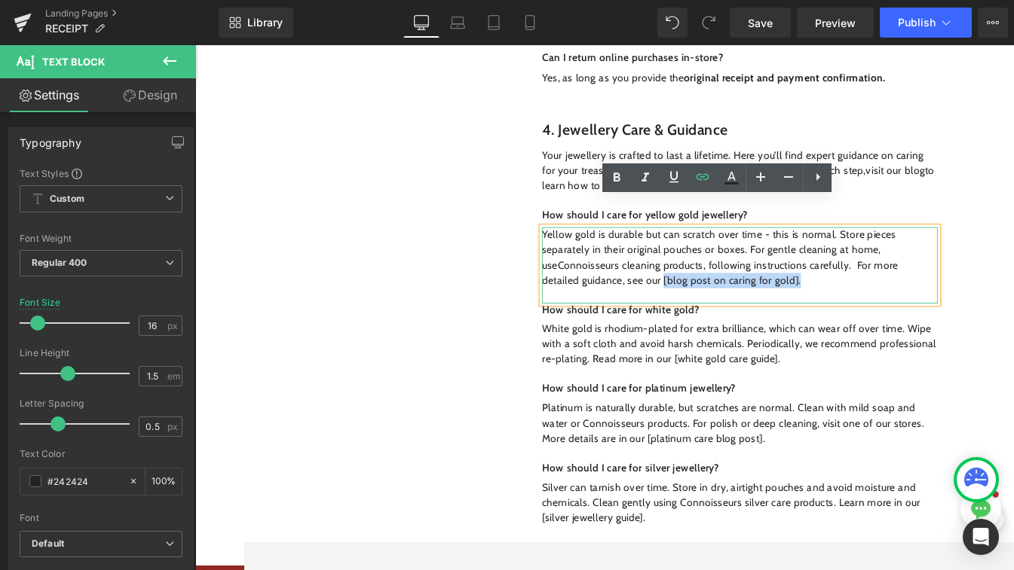
drag, startPoint x: 850, startPoint y: 295, endPoint x: 693, endPoint y: 295, distance: 157.5
click at [693, 295] on p "Yellow gold is durable but can scratch over time - this is normal. Store pieces…" at bounding box center [831, 297] width 469 height 72
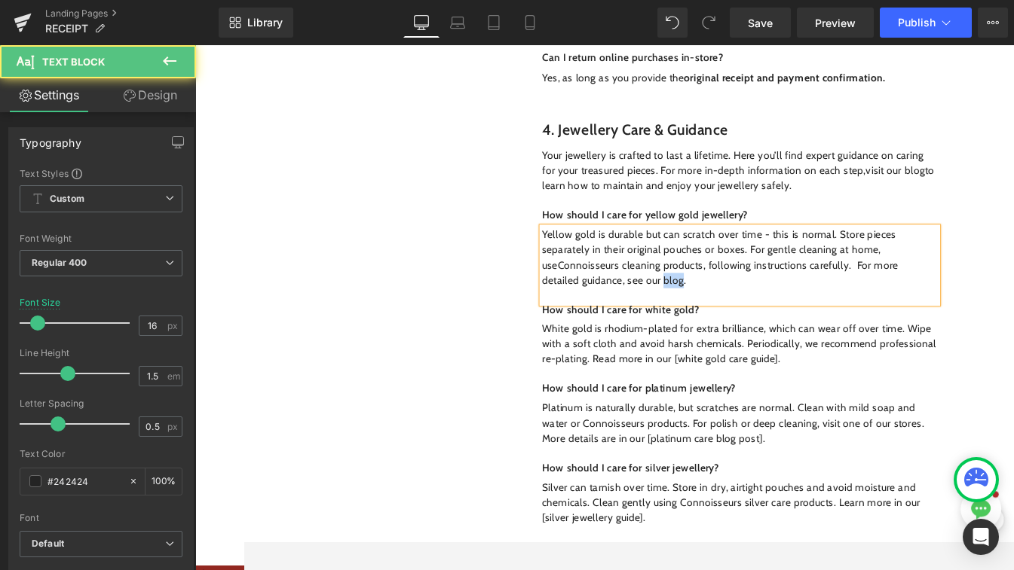
drag, startPoint x: 692, startPoint y: 290, endPoint x: 716, endPoint y: 291, distance: 24.1
click at [716, 291] on p "Yellow gold is durable but can scratch over time - this is normal. Store pieces…" at bounding box center [831, 297] width 469 height 72
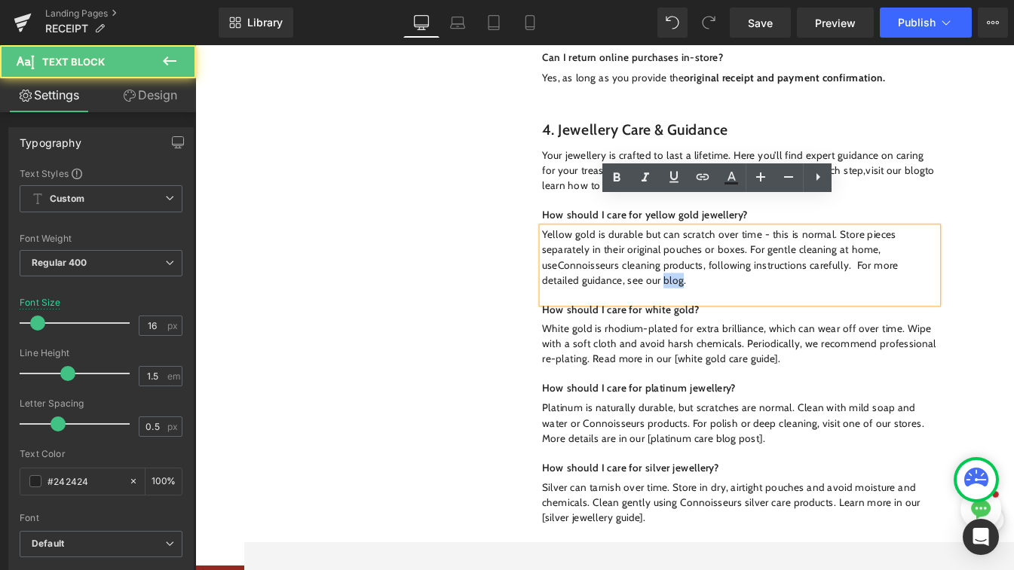
click at [716, 291] on p "Yellow gold is durable but can scratch over time - this is normal. Store pieces…" at bounding box center [831, 297] width 469 height 72
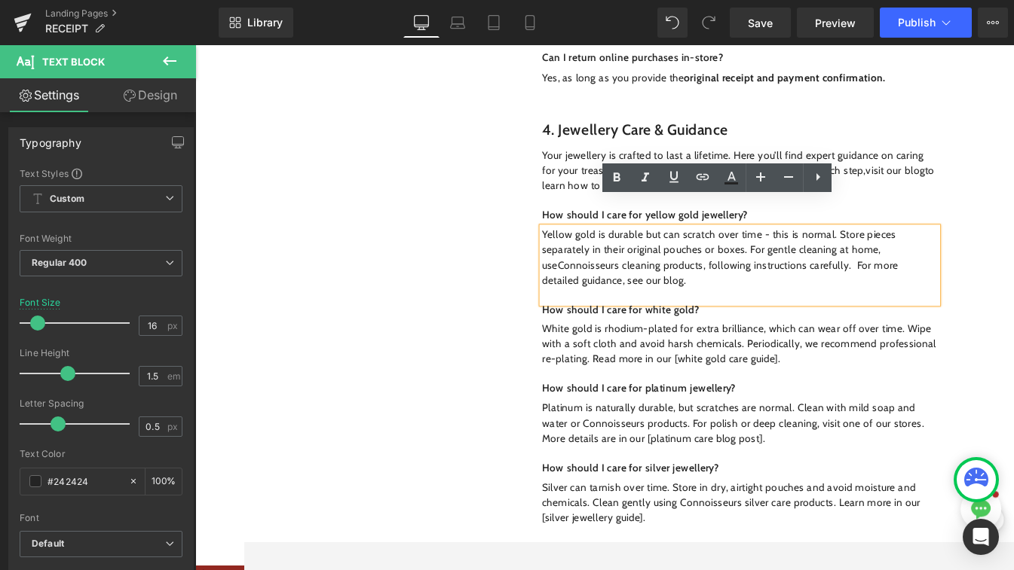
drag, startPoint x: 720, startPoint y: 289, endPoint x: 689, endPoint y: 290, distance: 30.2
click at [689, 290] on p "Yellow gold is durable but can scratch over time - this is normal. Store pieces…" at bounding box center [831, 297] width 469 height 72
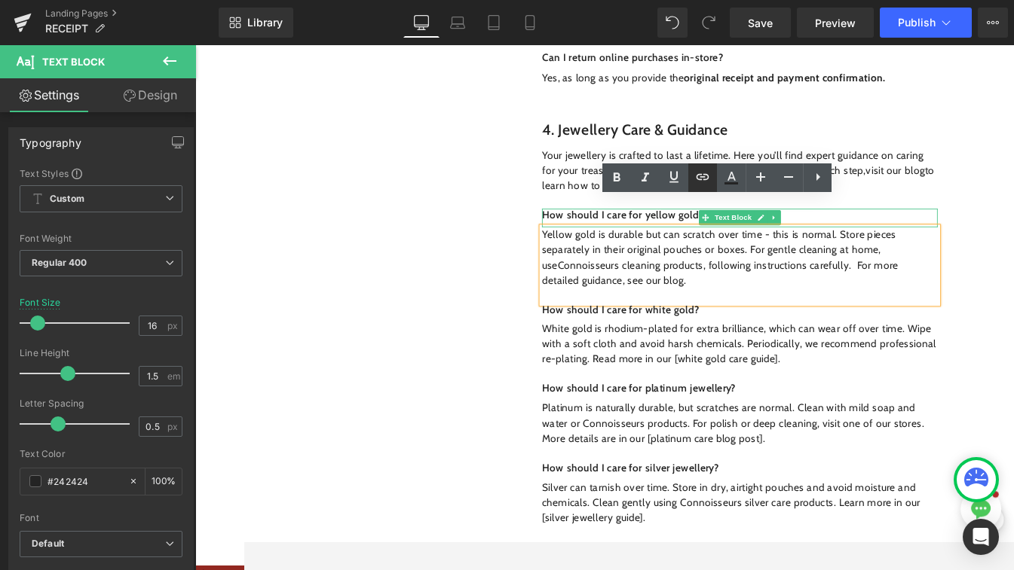
click at [709, 181] on icon at bounding box center [702, 177] width 18 height 18
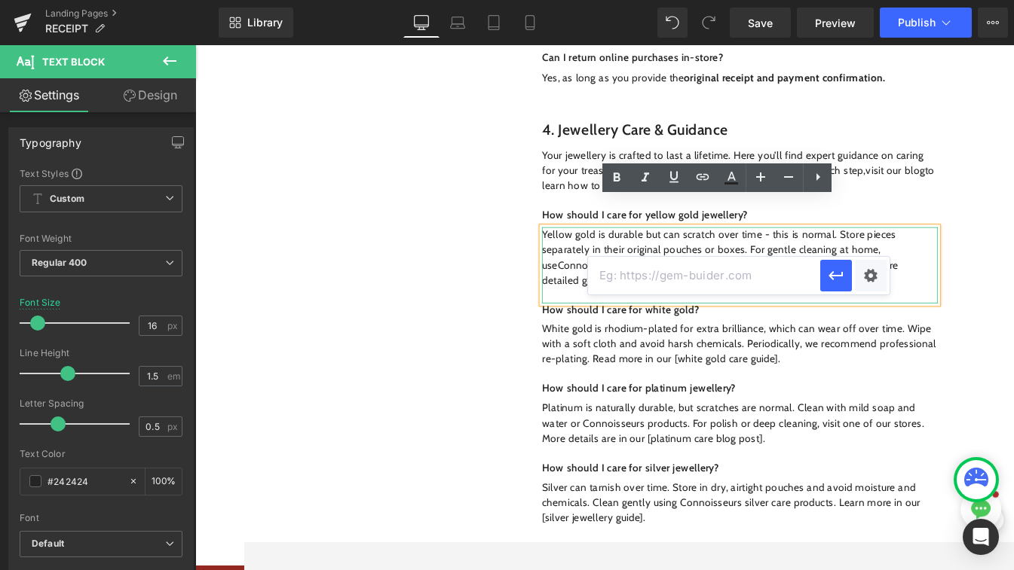
click at [701, 269] on input "text" at bounding box center [704, 276] width 232 height 38
paste input "https://www.sonnysjewellers.com/blogs/news/tagged/jewellery-care"
type input "https://www.sonnysjewellers.com/blogs/news/tagged/jewellery-care"
click at [836, 274] on icon "button" at bounding box center [836, 276] width 18 height 18
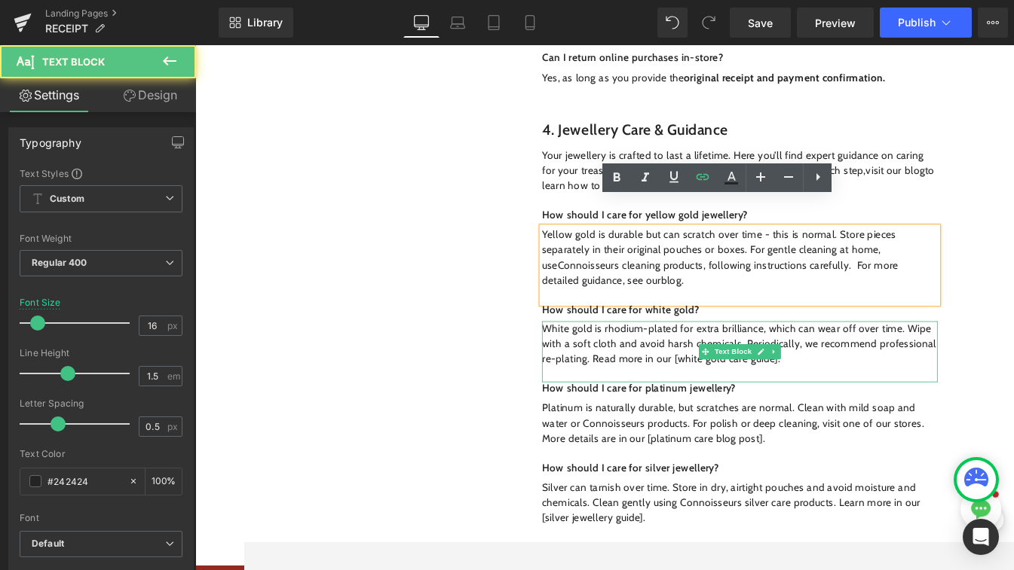
click at [880, 385] on p "White gold is rhodium-plated for extra brilliance, which can wear off over time…" at bounding box center [831, 400] width 469 height 54
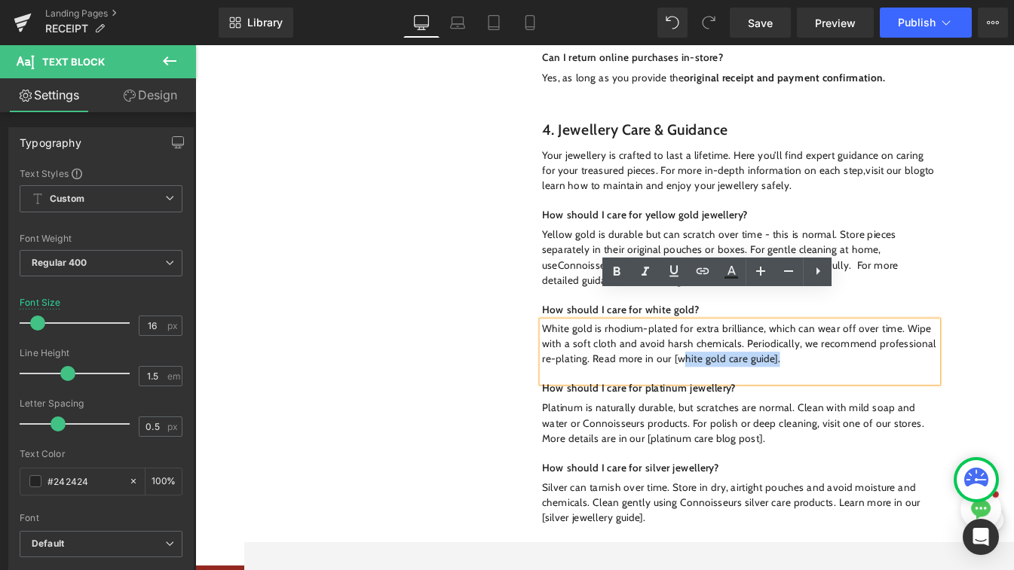
drag, startPoint x: 887, startPoint y: 387, endPoint x: 759, endPoint y: 391, distance: 128.2
click at [759, 391] on p "White gold is rhodium-plated for extra brilliance, which can wear off over time…" at bounding box center [831, 400] width 469 height 54
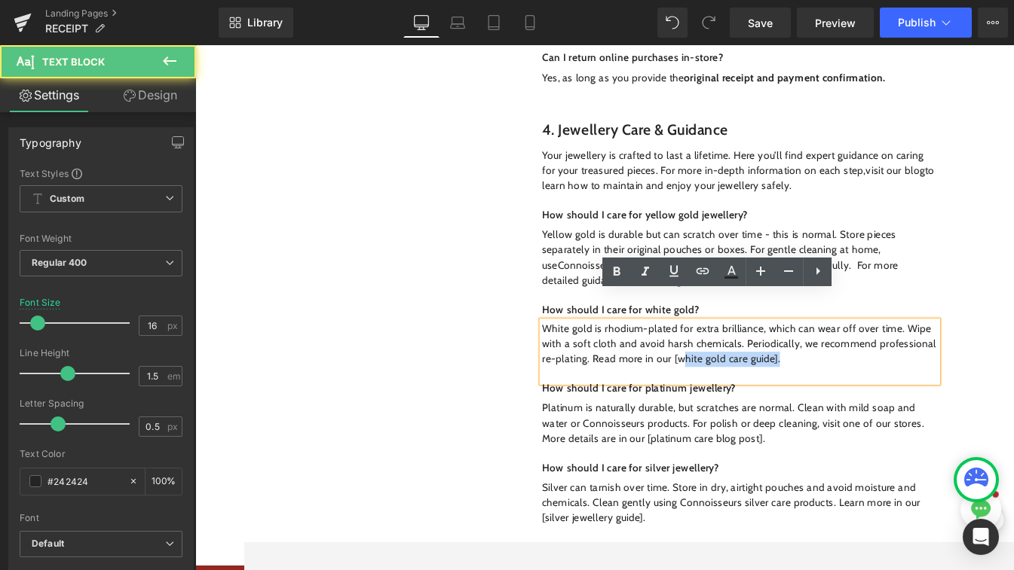
click at [749, 387] on p "White gold is rhodium-plated for extra brilliance, which can wear off over time…" at bounding box center [831, 400] width 469 height 54
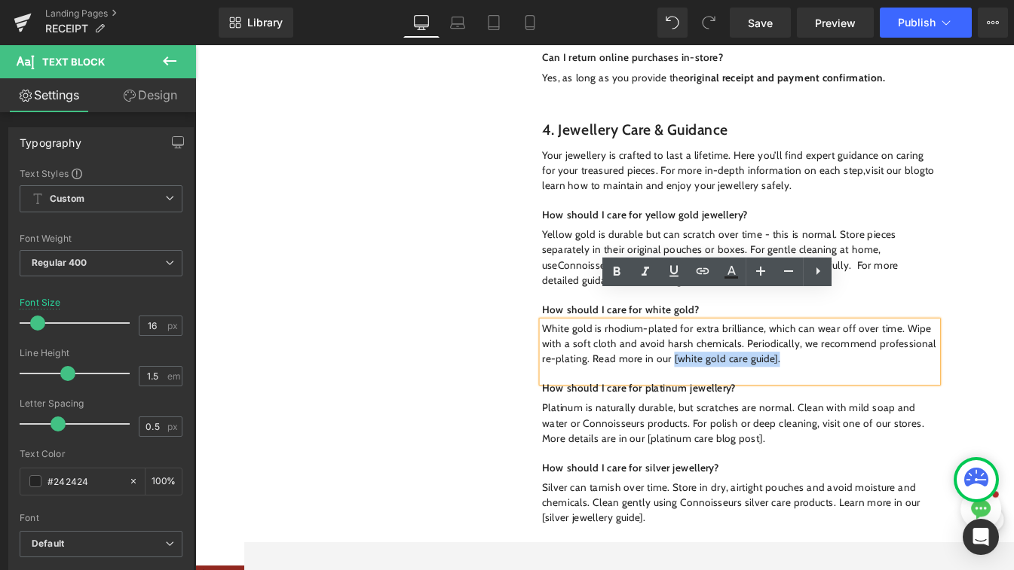
drag, startPoint x: 882, startPoint y: 387, endPoint x: 749, endPoint y: 385, distance: 132.6
click at [749, 385] on p "White gold is rhodium-plated for extra brilliance, which can wear off over time…" at bounding box center [831, 400] width 469 height 54
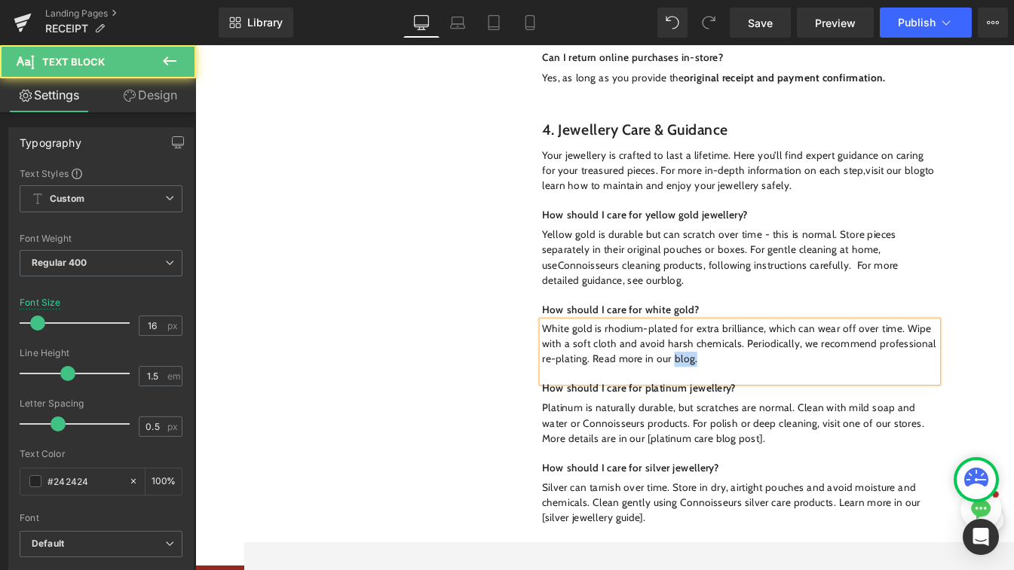
drag, startPoint x: 749, startPoint y: 389, endPoint x: 776, endPoint y: 390, distance: 27.1
click at [776, 390] on p "White gold is rhodium-plated for extra brilliance, which can wear off over time…" at bounding box center [831, 400] width 469 height 54
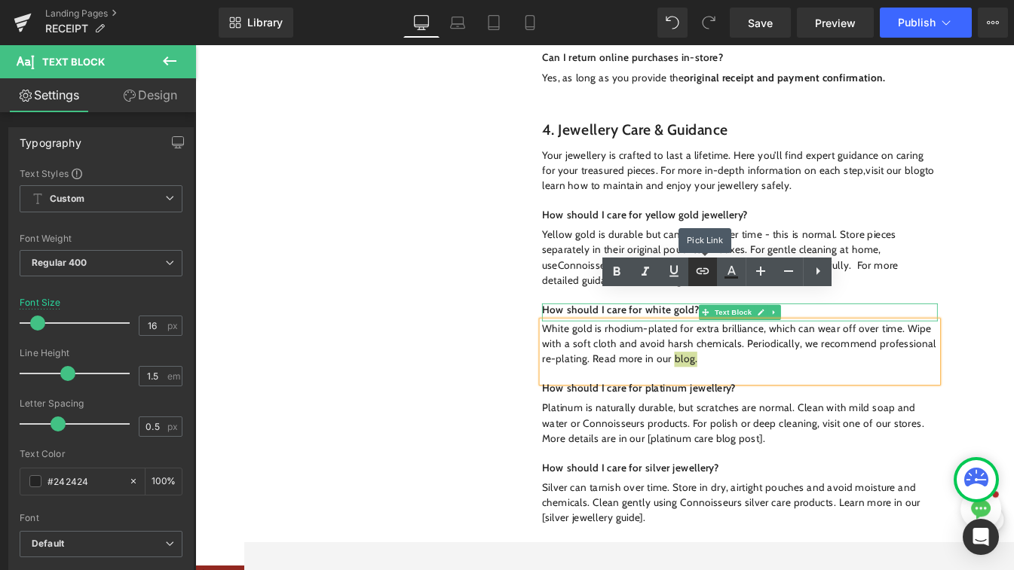
click at [705, 276] on icon at bounding box center [702, 271] width 18 height 18
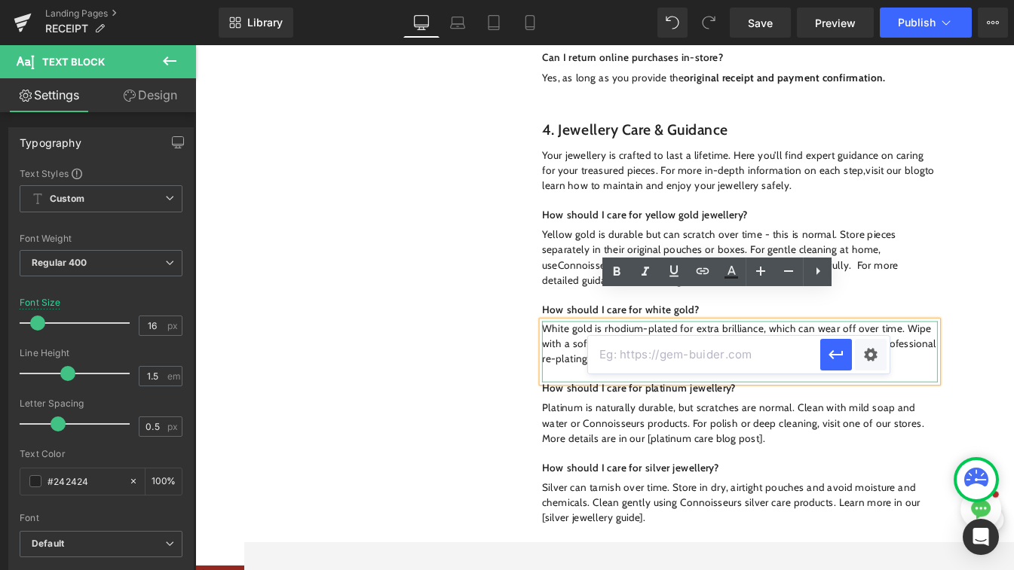
click at [711, 350] on input "text" at bounding box center [704, 355] width 232 height 38
paste input "https://www.sonnysjewellers.com/blogs/news/white-gold-vs-yellow-gold-vs-rose-go…"
type input "https://www.sonnysjewellers.com/blogs/news/white-gold-vs-yellow-gold-vs-rose-go…"
click at [836, 359] on icon "button" at bounding box center [836, 355] width 18 height 18
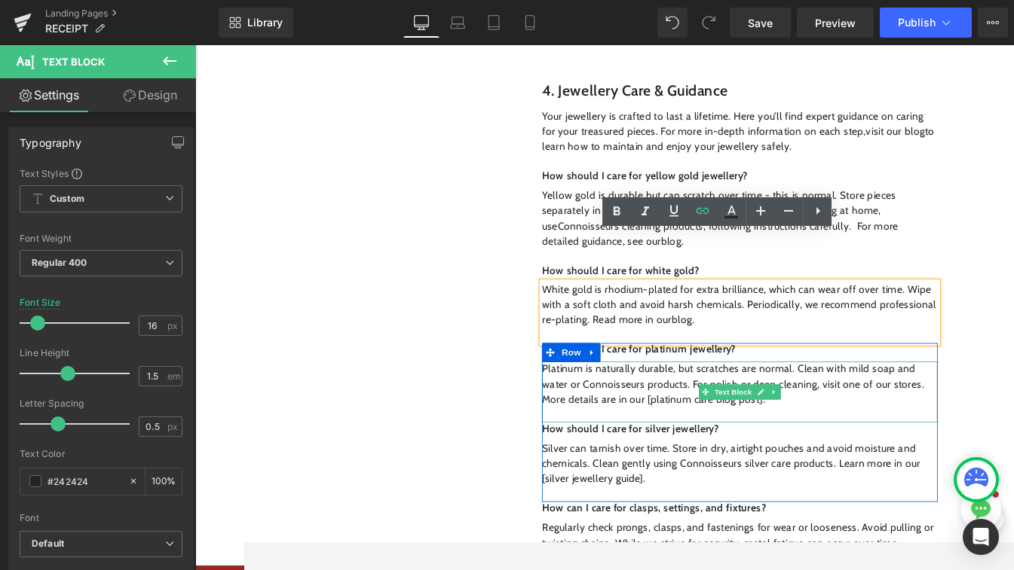
scroll to position [2142, 0]
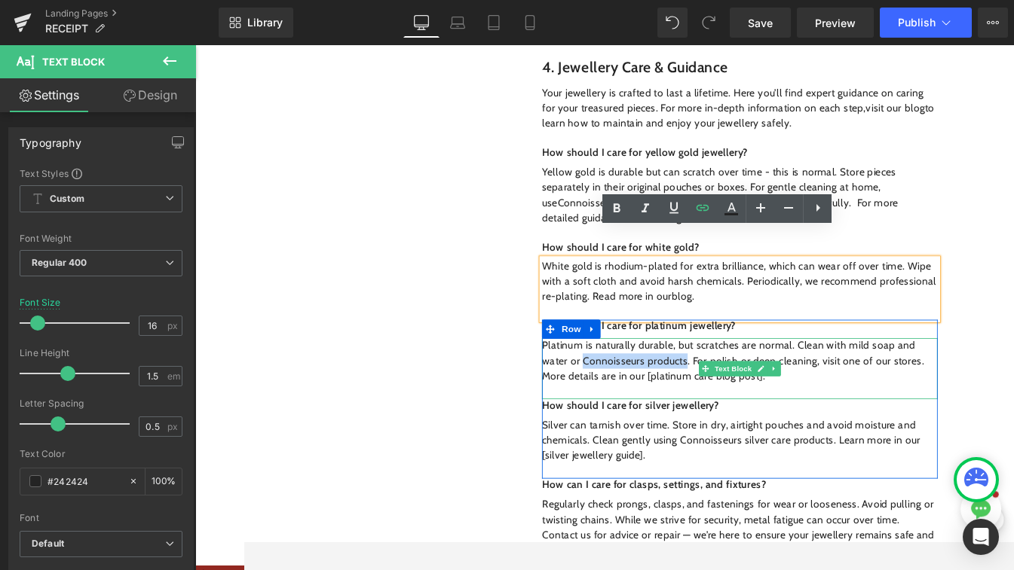
drag, startPoint x: 643, startPoint y: 389, endPoint x: 766, endPoint y: 387, distance: 122.8
click at [766, 393] on p "Platinum is naturally durable, but scratches are normal. Clean with mild soap a…" at bounding box center [831, 420] width 469 height 54
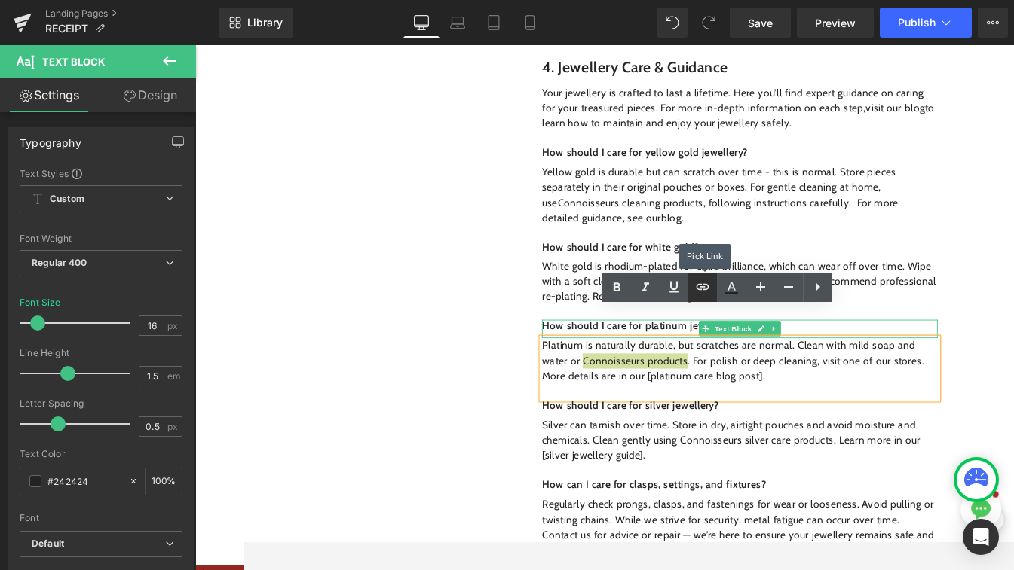
click at [713, 291] on link at bounding box center [702, 288] width 29 height 29
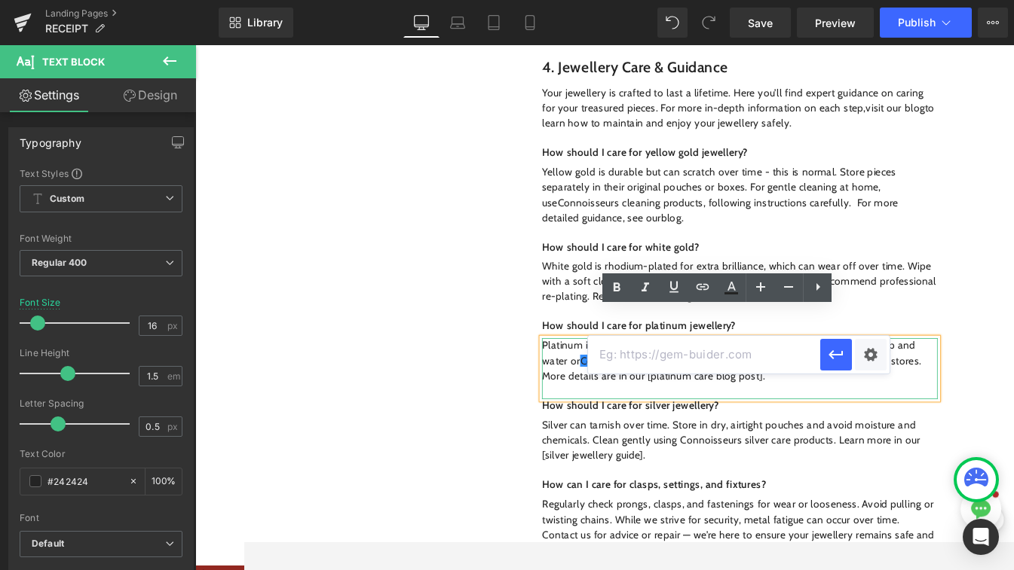
click at [708, 362] on input "text" at bounding box center [704, 355] width 232 height 38
paste input "https://www.sonnysjewellers.com/collections/cleaning-products?_pos=1&_psq=clean…"
type input "https://www.sonnysjewellers.com/collections/cleaning-products?_pos=1&_psq=clean…"
click at [833, 351] on icon "button" at bounding box center [836, 355] width 18 height 18
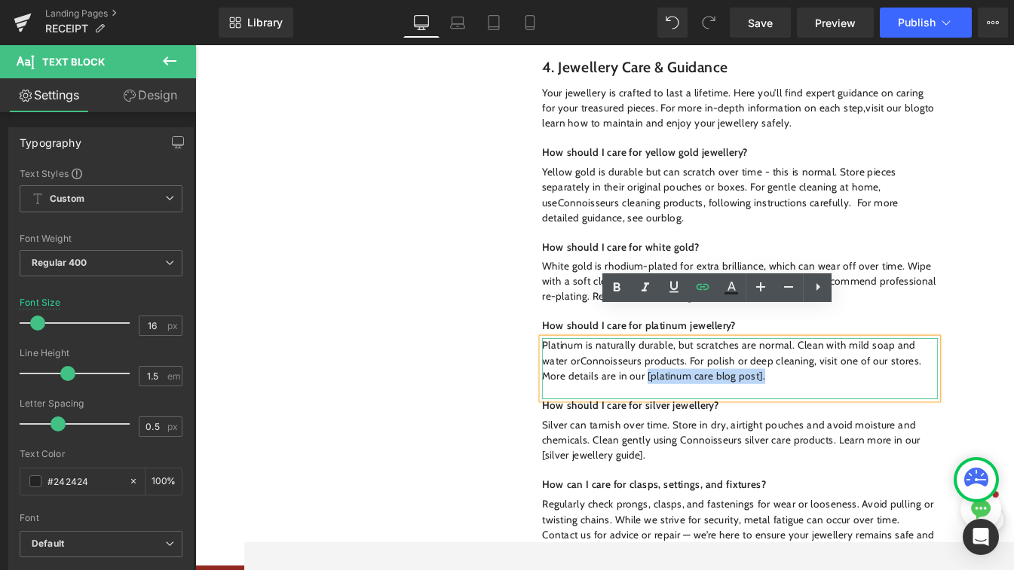
drag, startPoint x: 863, startPoint y: 406, endPoint x: 717, endPoint y: 404, distance: 145.5
click at [717, 404] on p "Platinum is naturally durable, but scratches are normal. Clean with mild soap a…" at bounding box center [831, 420] width 469 height 54
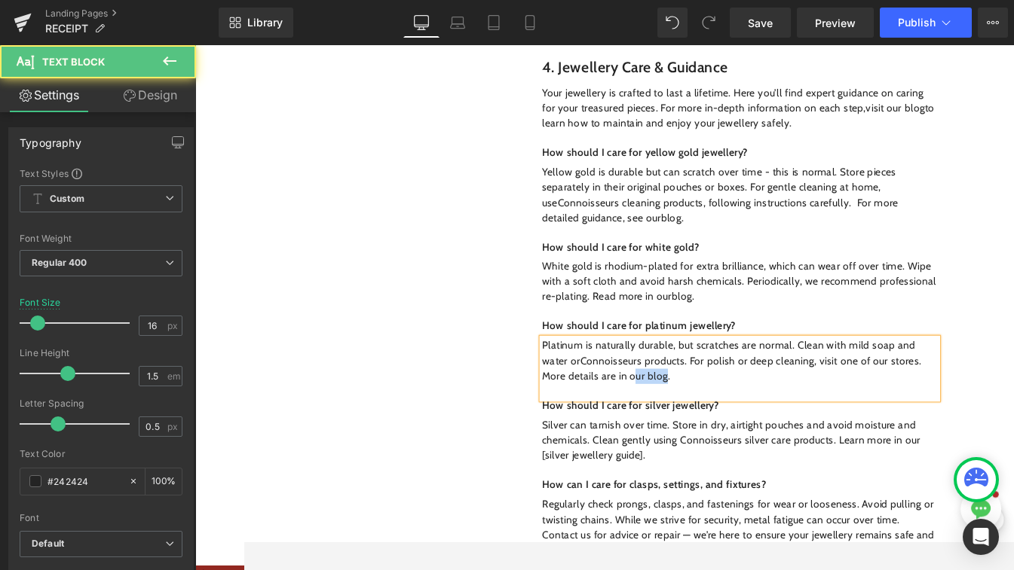
drag, startPoint x: 742, startPoint y: 408, endPoint x: 705, endPoint y: 408, distance: 37.7
click at [705, 408] on p "Platinum is naturally durable, but scratches are normal. Clean with mild soap a…" at bounding box center [831, 420] width 469 height 54
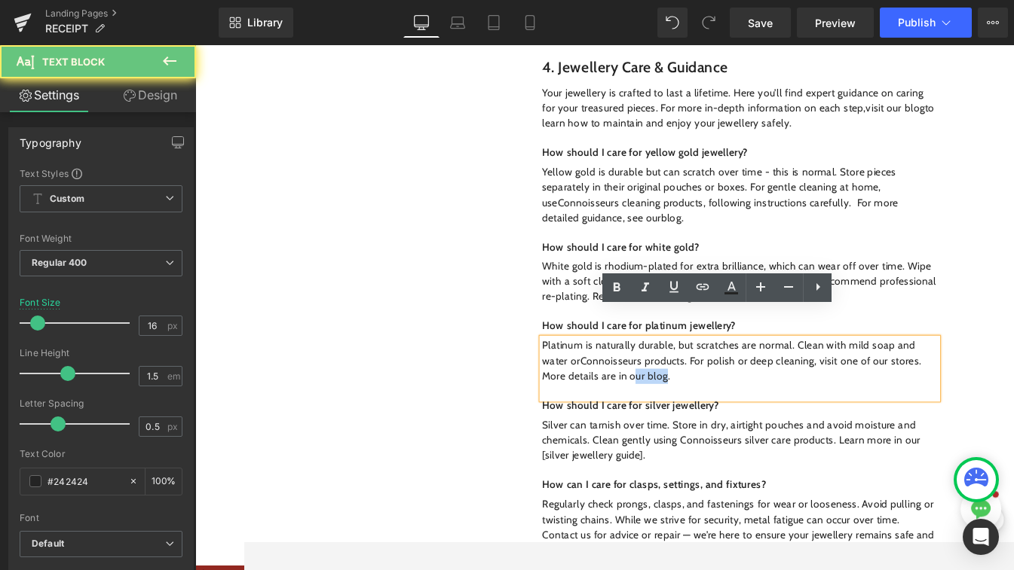
click at [705, 408] on p "Platinum is naturally durable, but scratches are normal. Clean with mild soap a…" at bounding box center [831, 420] width 469 height 54
click at [781, 410] on p "Platinum is naturally durable, but scratches are normal. Clean with mild soap a…" at bounding box center [831, 420] width 469 height 54
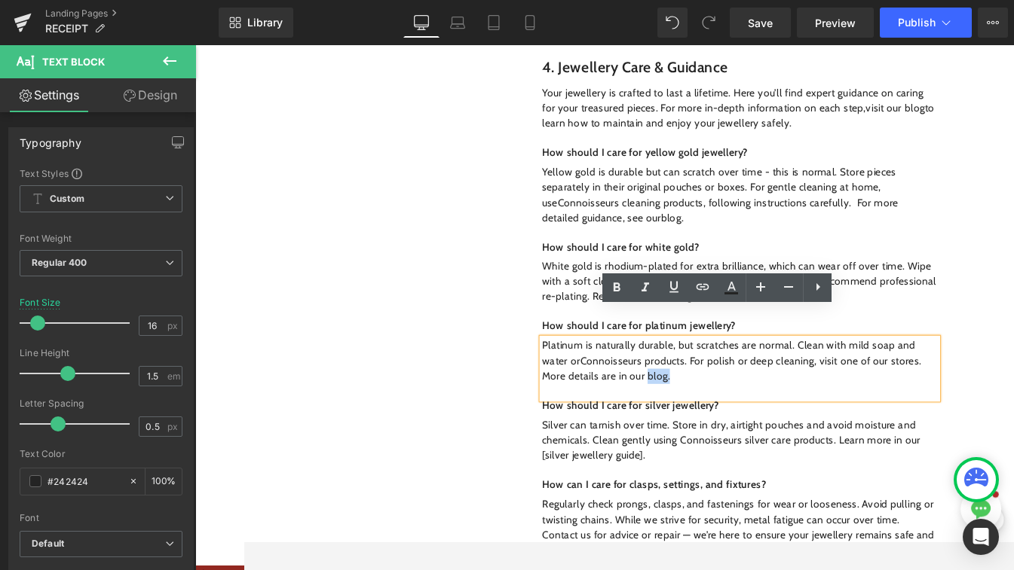
drag, startPoint x: 747, startPoint y: 405, endPoint x: 717, endPoint y: 405, distance: 30.1
click at [717, 405] on p "Platinum is naturally durable, but scratches are normal. Clean with mild soap a…" at bounding box center [831, 420] width 469 height 54
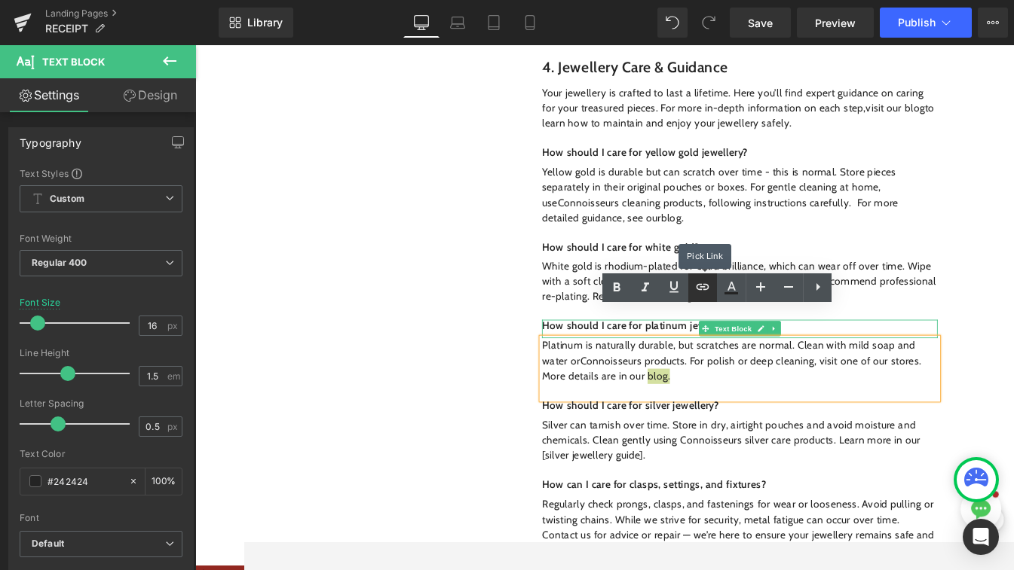
click at [707, 291] on icon at bounding box center [702, 287] width 18 height 18
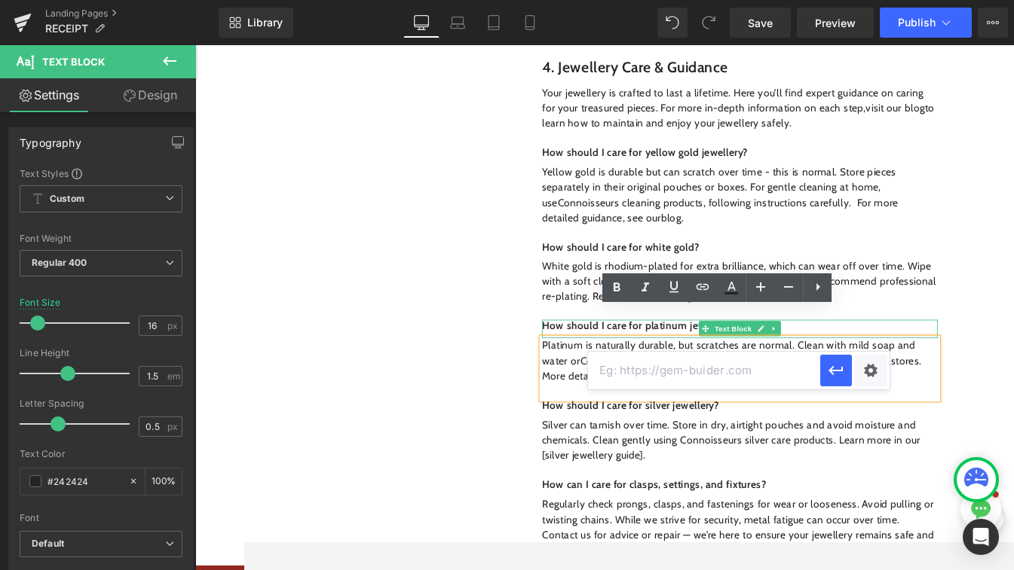
click at [738, 376] on input "text" at bounding box center [704, 371] width 232 height 38
paste input "https://www.sonnysjewellers.com/blogs/news/how-durable-is-platinum-does-it-wear…"
type input "https://www.sonnysjewellers.com/blogs/news/how-durable-is-platinum-does-it-wear…"
click at [844, 380] on button "button" at bounding box center [836, 371] width 32 height 32
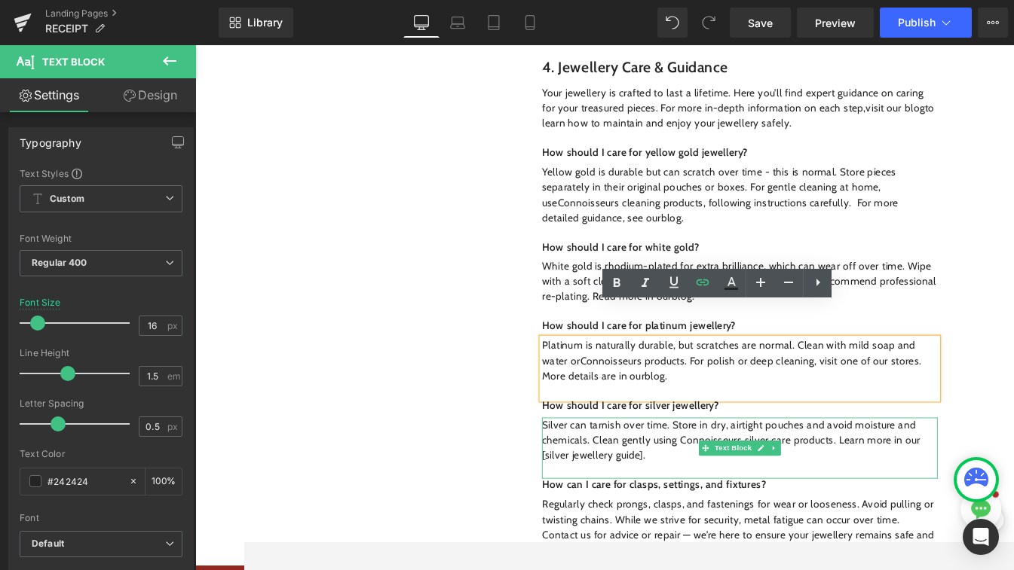
scroll to position [2163, 0]
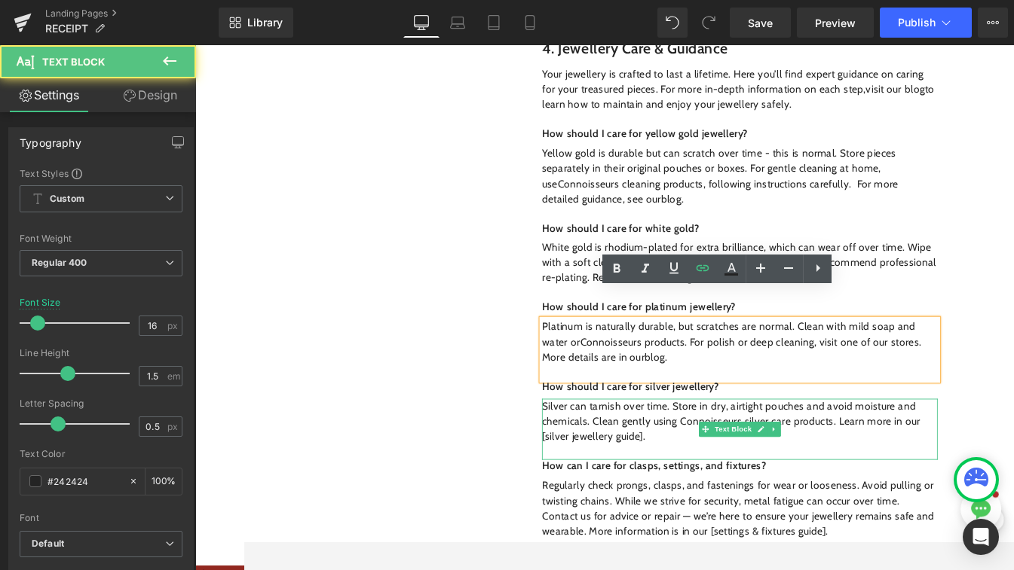
click at [700, 465] on p "Silver can tarnish over time. Store in dry, airtight pouches and avoid moisture…" at bounding box center [831, 492] width 469 height 54
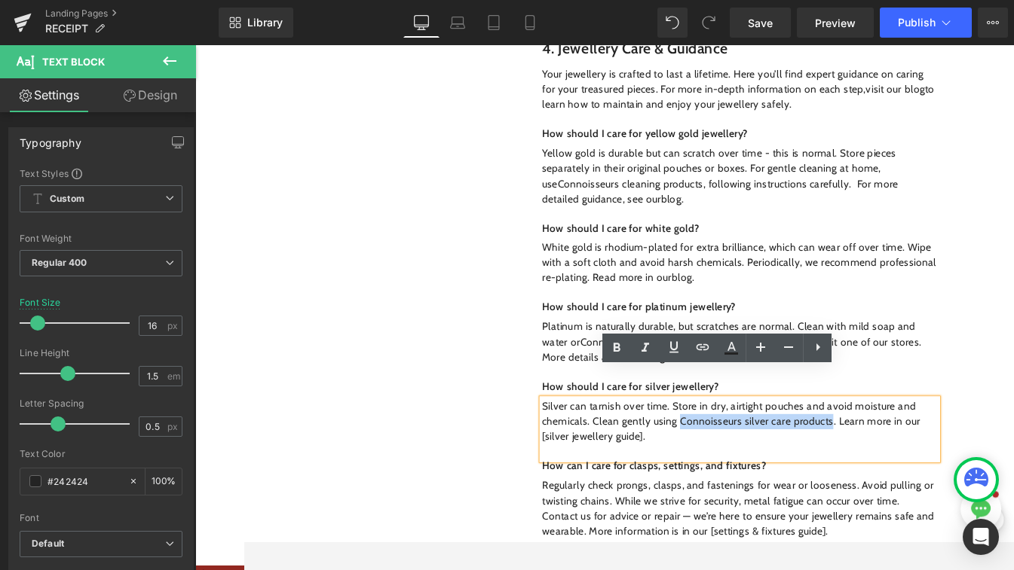
drag, startPoint x: 757, startPoint y: 457, endPoint x: 937, endPoint y: 457, distance: 179.3
click at [937, 465] on p "Silver can tarnish over time. Store in dry, airtight pouches and avoid moisture…" at bounding box center [831, 492] width 469 height 54
click at [709, 340] on icon at bounding box center [702, 347] width 18 height 18
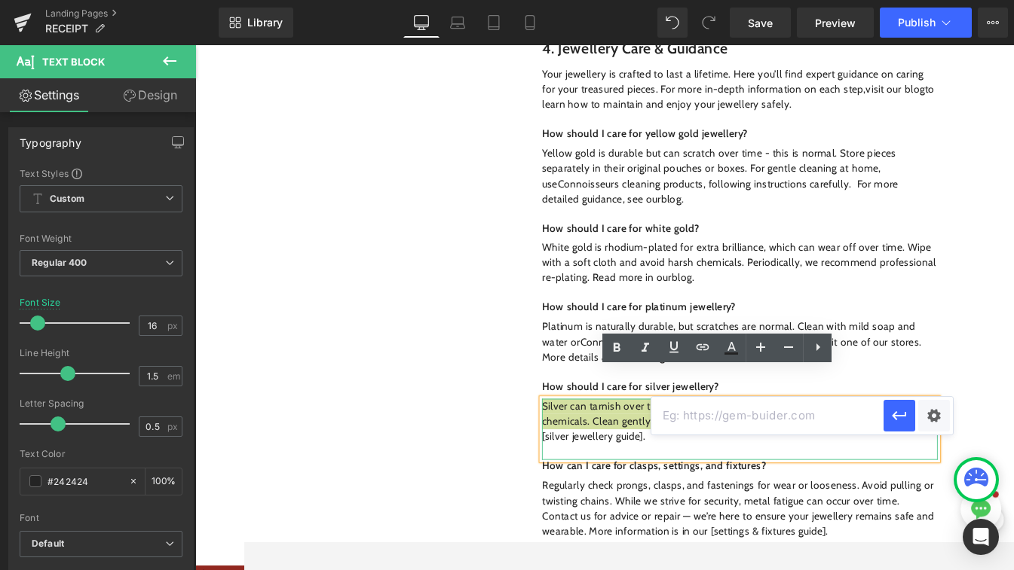
click at [741, 420] on input "text" at bounding box center [767, 416] width 232 height 38
paste input "https://www.sonnysjewellers.com/collections/cleaning-products?_pos=1&_psq=clean…"
type input "https://www.sonnysjewellers.com/collections/cleaning-products?_pos=1&_psq=clean…"
click at [896, 422] on icon "button" at bounding box center [899, 416] width 18 height 18
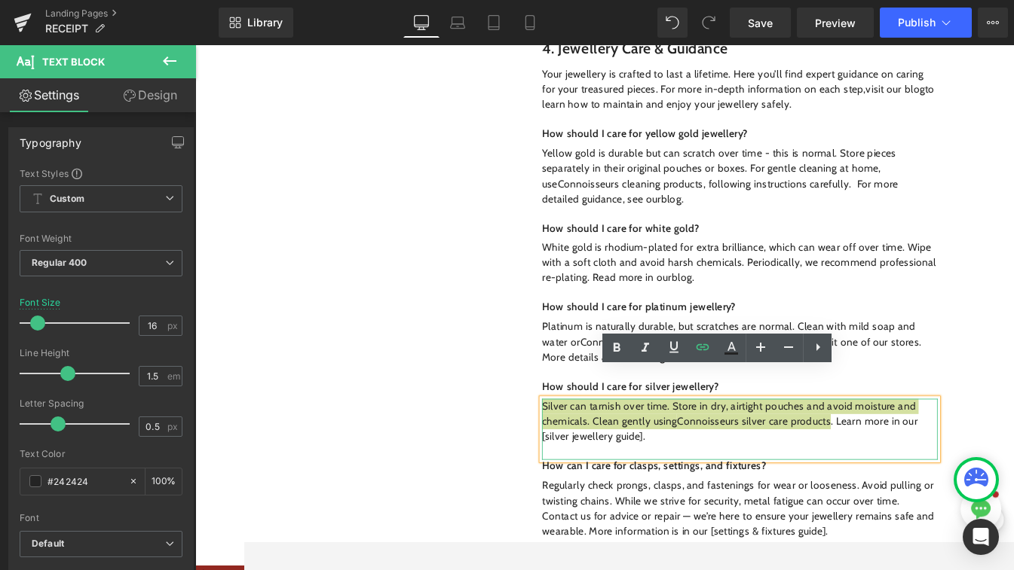
scroll to position [2172, 0]
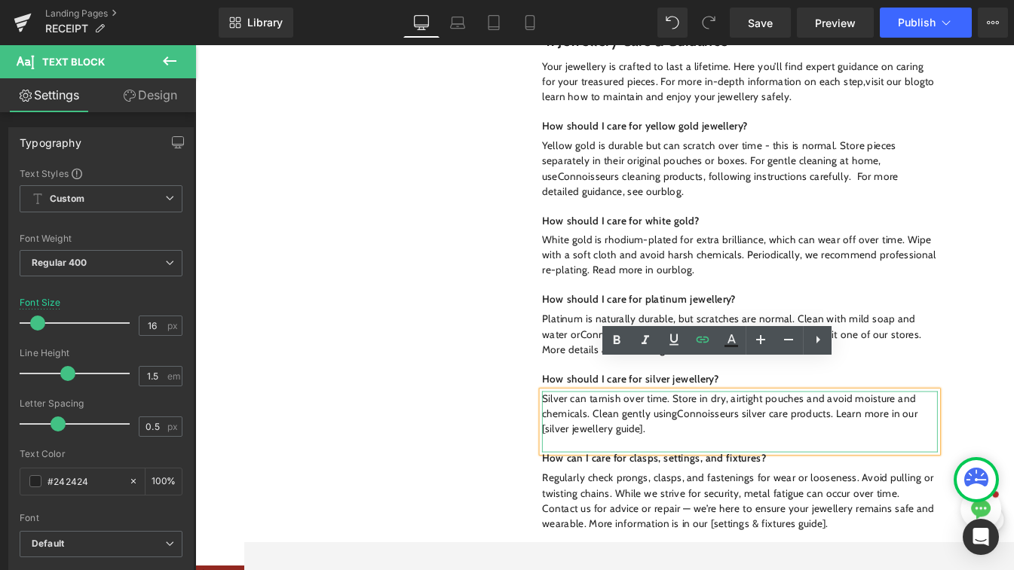
click at [719, 469] on p "Silver can tarnish over time. Store in dry, airtight pouches and avoid moisture…" at bounding box center [831, 483] width 469 height 54
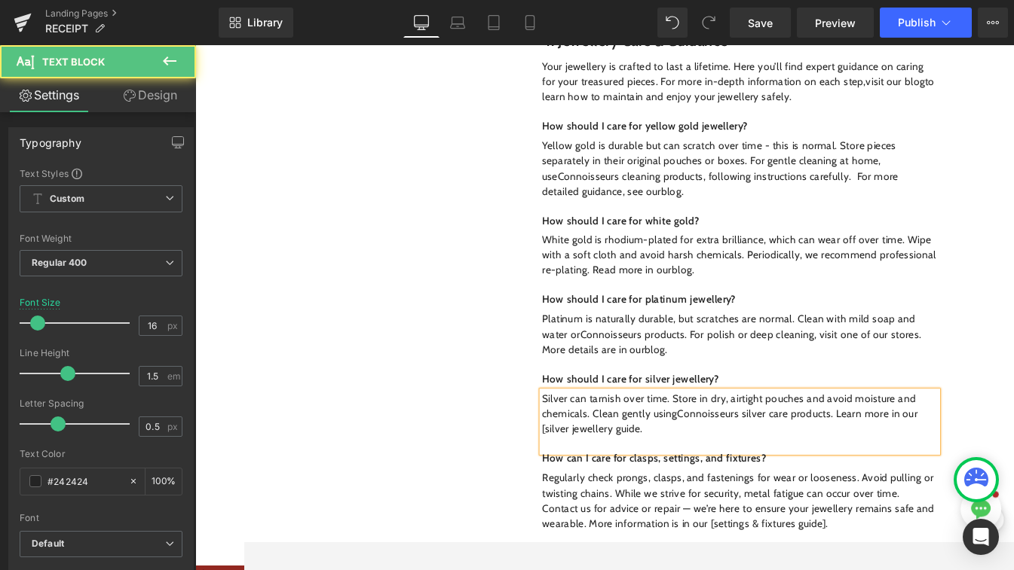
click at [601, 469] on p "Silver can tarnish over time. Store in dry, airtight pouches and avoid moisture…" at bounding box center [831, 483] width 469 height 54
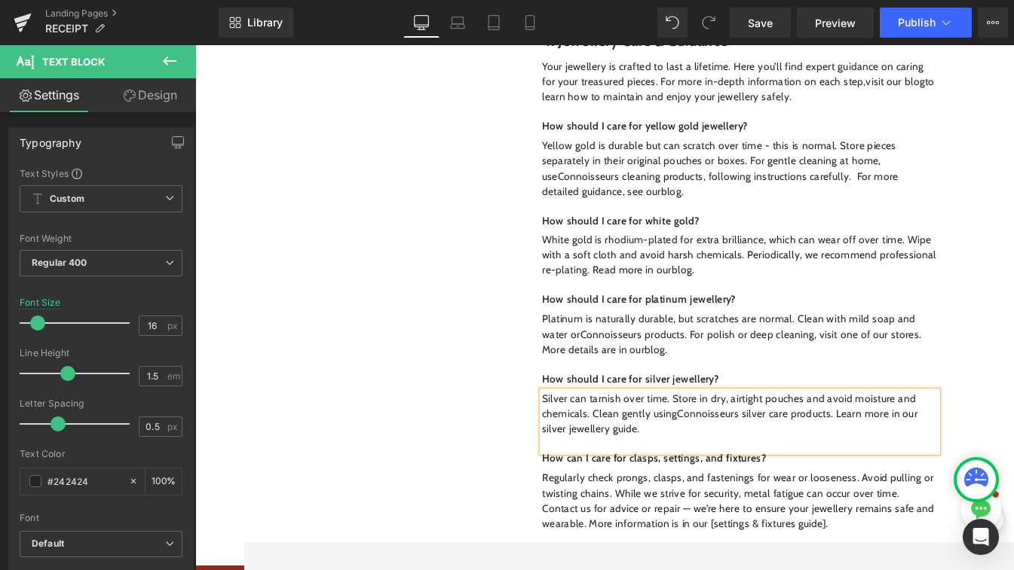
click at [714, 482] on div "Silver can tarnish over time. Store in dry, airtight pouches and avoid moisture…" at bounding box center [831, 492] width 469 height 72
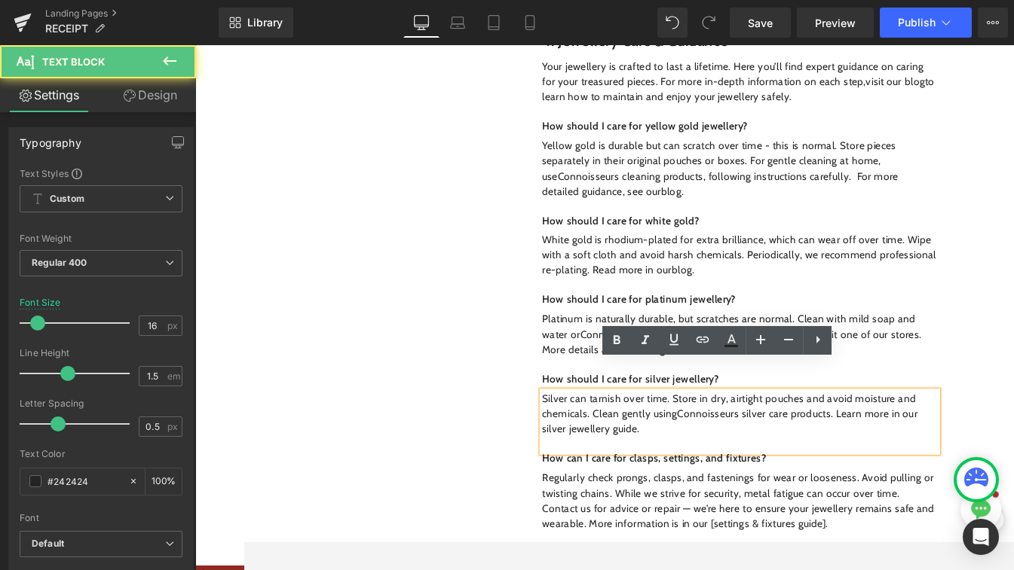
click at [964, 456] on p "Silver can tarnish over time. Store in dry, airtight pouches and avoid moisture…" at bounding box center [831, 483] width 469 height 54
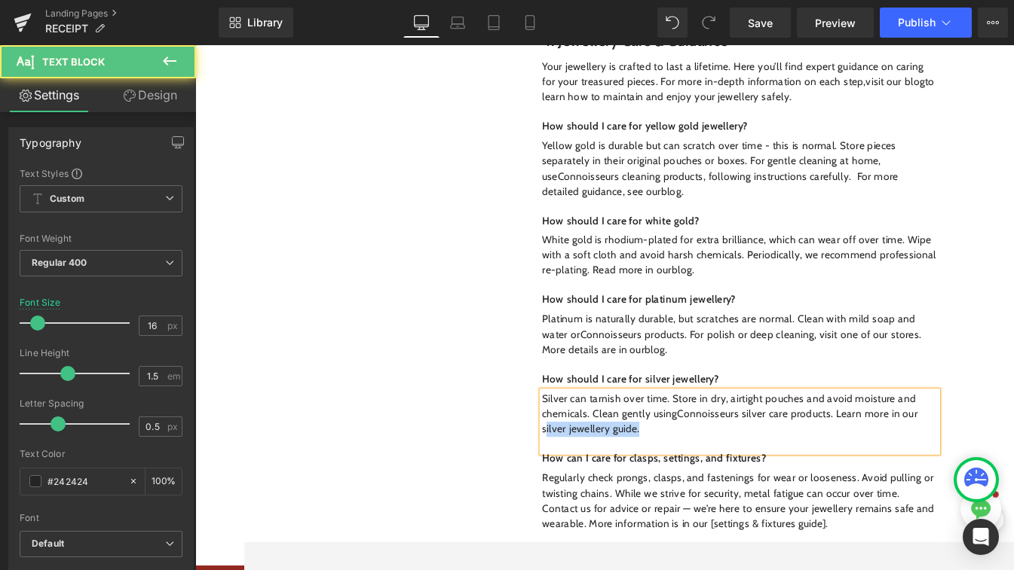
drag, startPoint x: 720, startPoint y: 467, endPoint x: 597, endPoint y: 466, distance: 122.8
click at [597, 466] on p "Silver can tarnish over time. Store in dry, airtight pouches and avoid moisture…" at bounding box center [831, 483] width 469 height 54
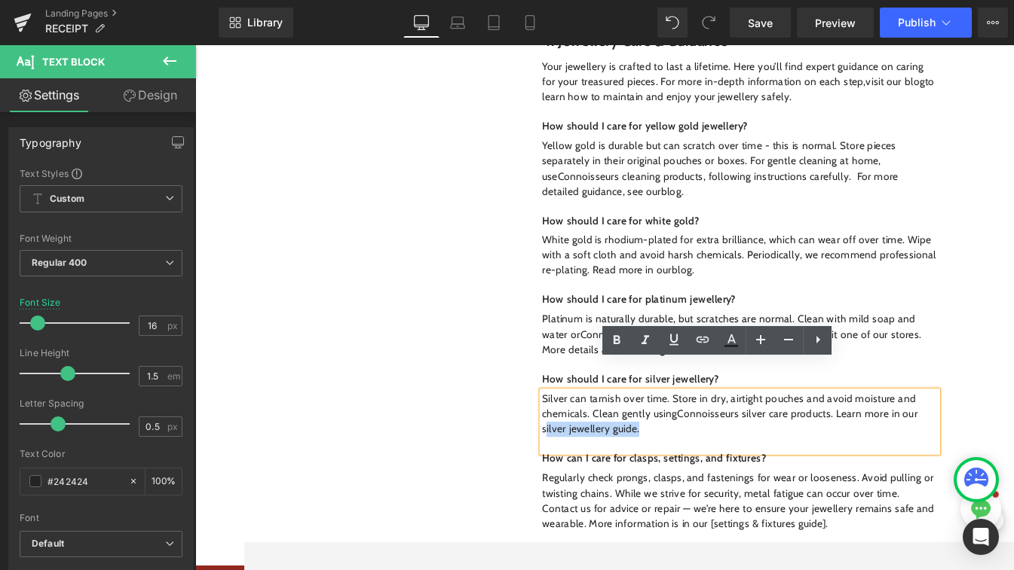
click at [731, 475] on p "Silver can tarnish over time. Store in dry, airtight pouches and avoid moisture…" at bounding box center [831, 483] width 469 height 54
drag, startPoint x: 717, startPoint y: 471, endPoint x: 594, endPoint y: 472, distance: 122.8
click at [597, 472] on p "Silver can tarnish over time. Store in dry, airtight pouches and avoid moisture…" at bounding box center [831, 483] width 469 height 54
click at [696, 341] on icon at bounding box center [702, 340] width 13 height 6
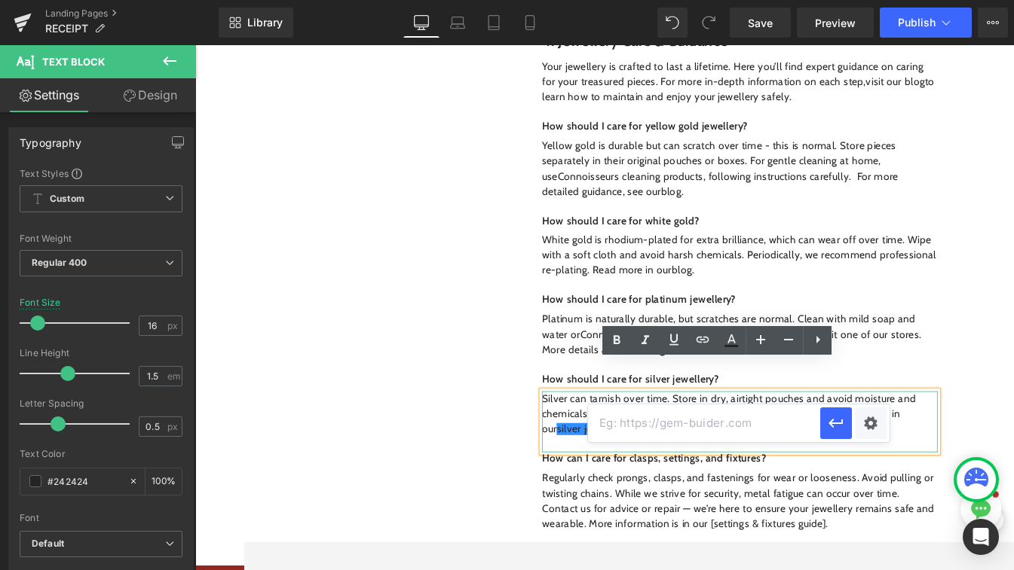
click at [693, 435] on input "text" at bounding box center [704, 424] width 232 height 38
paste input "https://www.sonnysjewellers.com/blogs/news/can-you-prevent-silver-from-tarnishi…"
type input "https://www.sonnysjewellers.com/blogs/news/can-you-prevent-silver-from-tarnishi…"
click at [841, 423] on icon "button" at bounding box center [835, 423] width 14 height 9
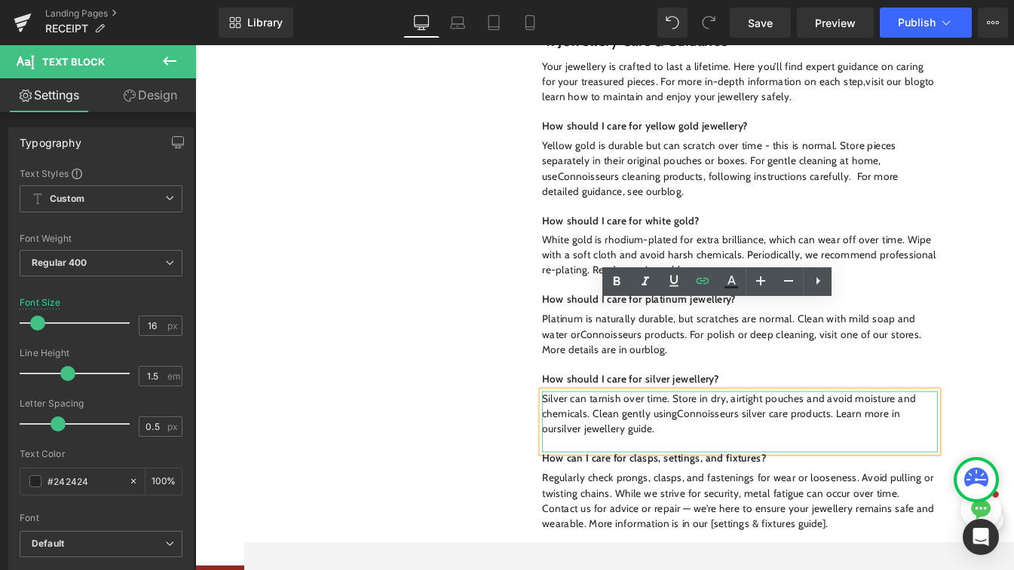
scroll to position [2258, 0]
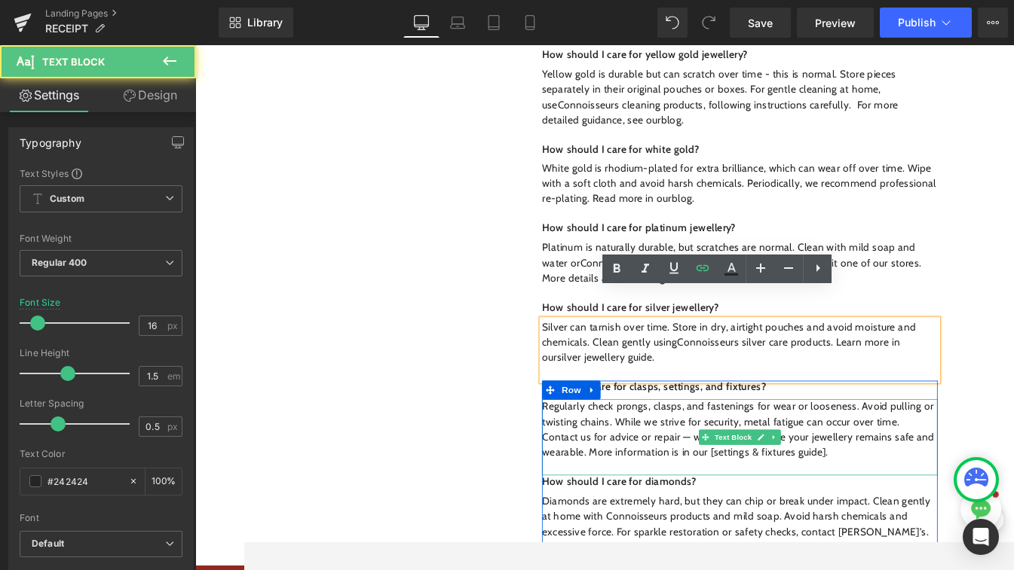
drag, startPoint x: 937, startPoint y: 494, endPoint x: 928, endPoint y: 494, distance: 9.0
click at [928, 494] on p "Regularly check prongs, clasps, and fastenings for wear or looseness. Avoid pul…" at bounding box center [831, 501] width 469 height 72
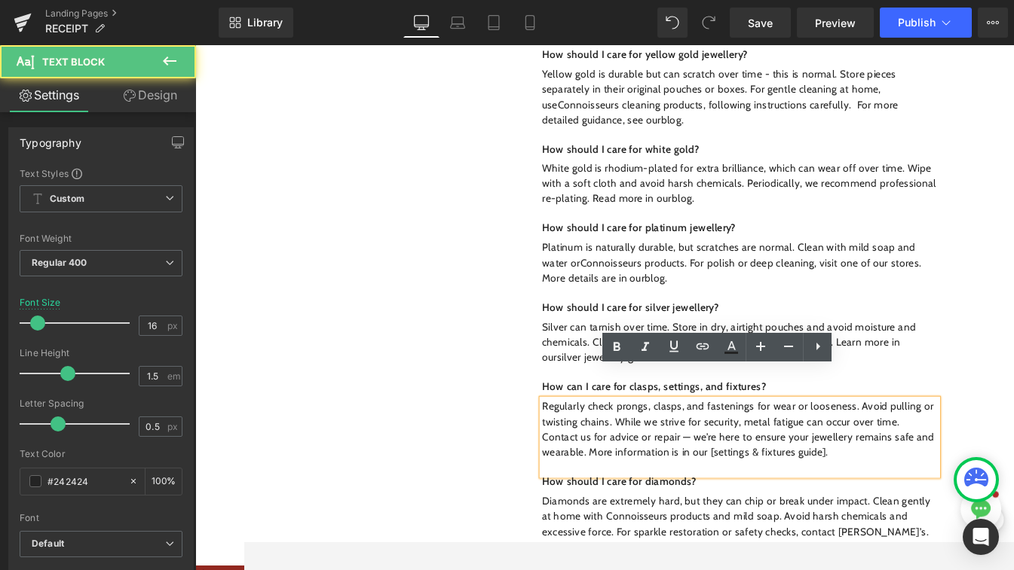
click at [935, 497] on p "Regularly check prongs, clasps, and fastenings for wear or looseness. Avoid pul…" at bounding box center [831, 501] width 469 height 72
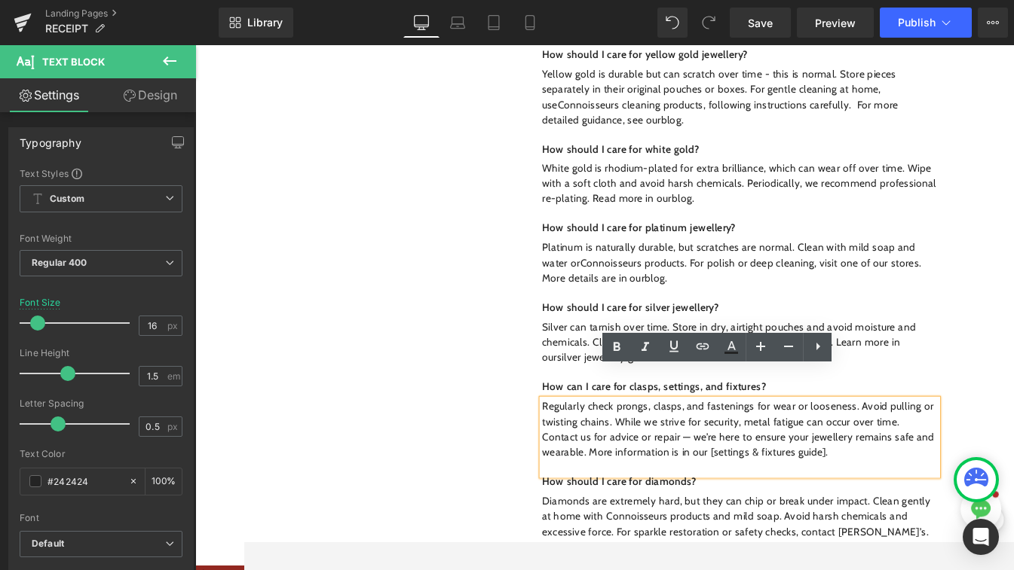
drag, startPoint x: 937, startPoint y: 497, endPoint x: 650, endPoint y: 490, distance: 287.2
click at [650, 490] on p "Regularly check prongs, clasps, and fastenings for wear or looseness. Avoid pul…" at bounding box center [831, 501] width 469 height 72
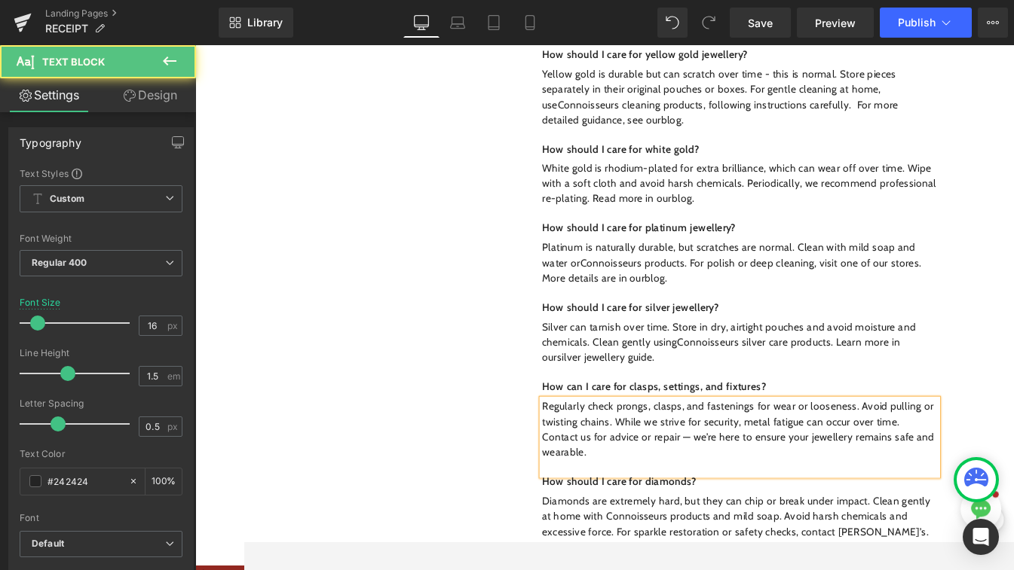
click at [766, 475] on p "Regularly check prongs, clasps, and fastenings for wear or looseness. Avoid pul…" at bounding box center [831, 501] width 469 height 72
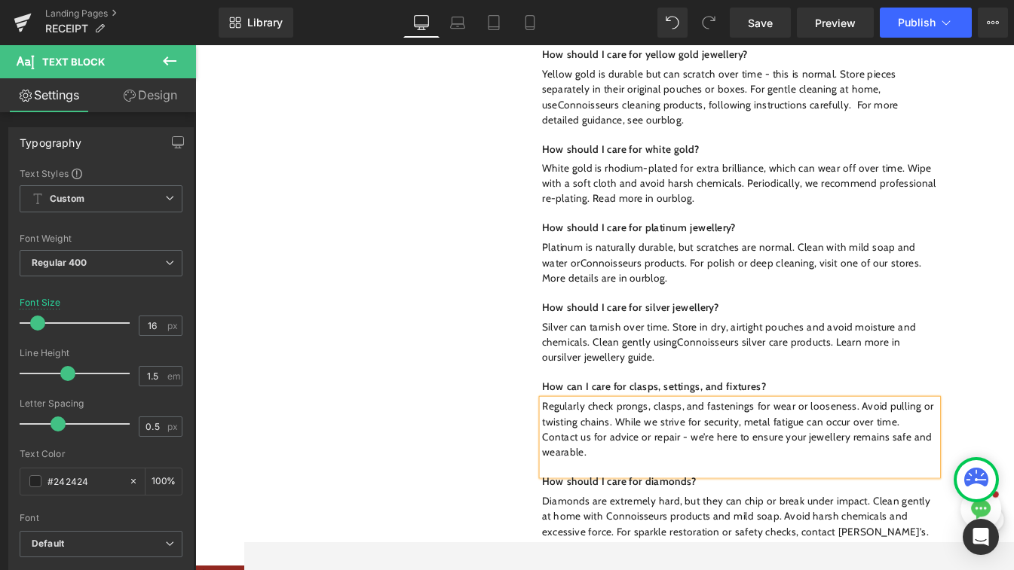
click at [743, 497] on p "Regularly check prongs, clasps, and fastenings for wear or looseness. Avoid pul…" at bounding box center [831, 501] width 469 height 72
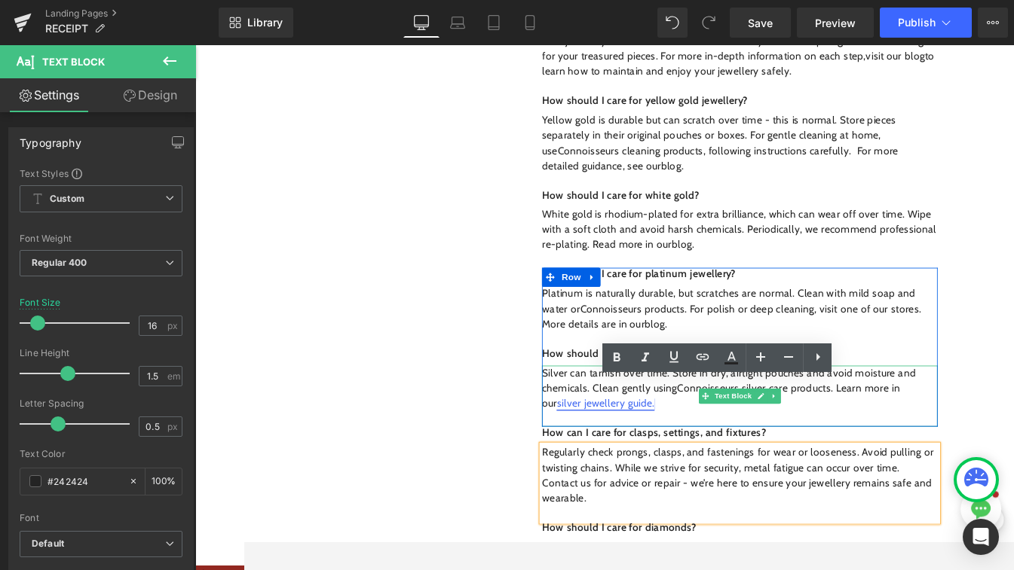
scroll to position [2246, 0]
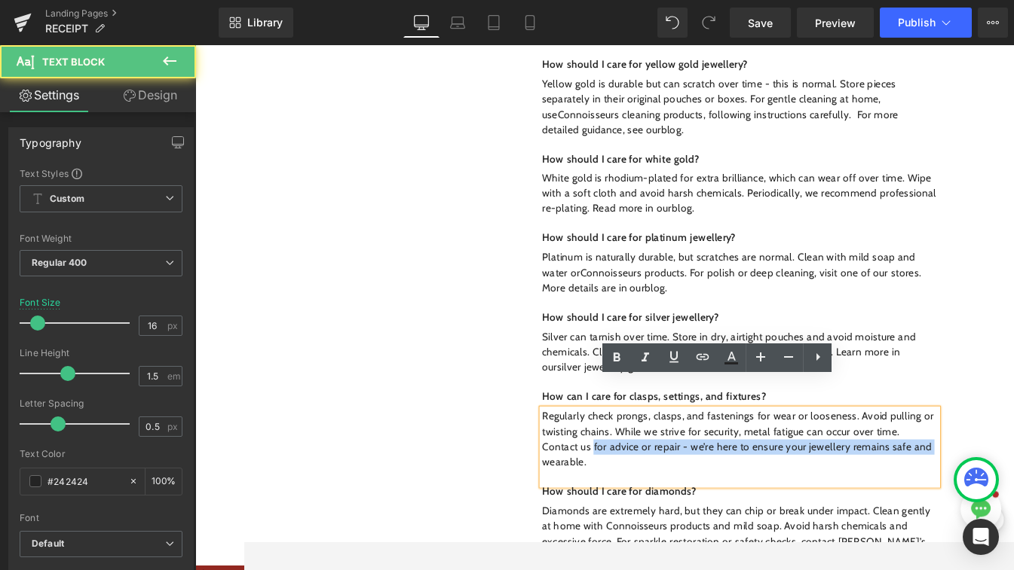
drag, startPoint x: 653, startPoint y: 490, endPoint x: 590, endPoint y: 490, distance: 63.3
click at [597, 490] on div "Regularly check prongs, clasps, and fastenings for wear or looseness. Avoid pul…" at bounding box center [831, 522] width 469 height 90
click at [659, 511] on p "Regularly check prongs, clasps, and fastenings for wear or looseness. Avoid pul…" at bounding box center [831, 513] width 469 height 72
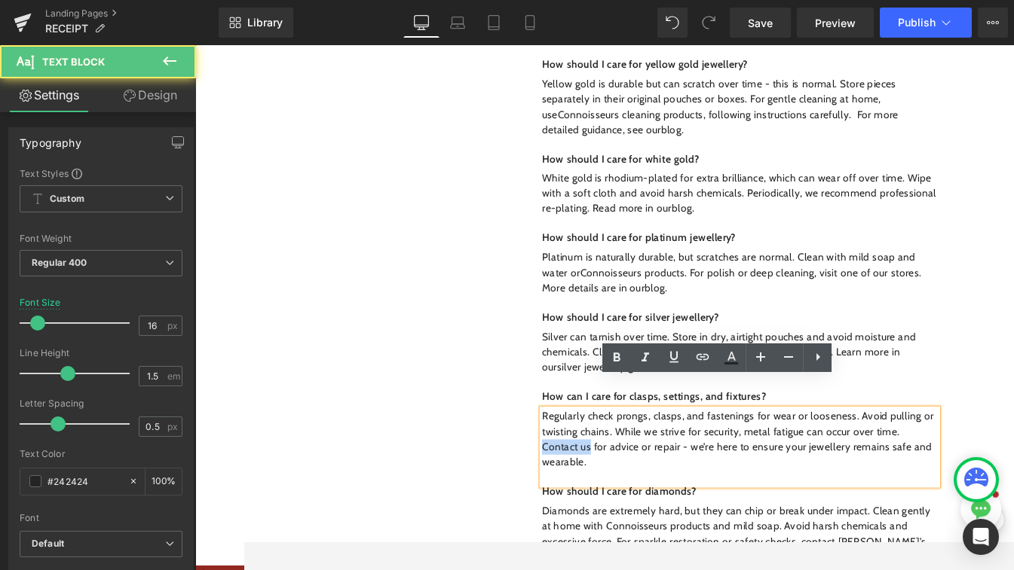
drag, startPoint x: 652, startPoint y: 491, endPoint x: 597, endPoint y: 491, distance: 55.0
click at [597, 491] on p "Regularly check prongs, clasps, and fastenings for wear or looseness. Avoid pul…" at bounding box center [831, 513] width 469 height 72
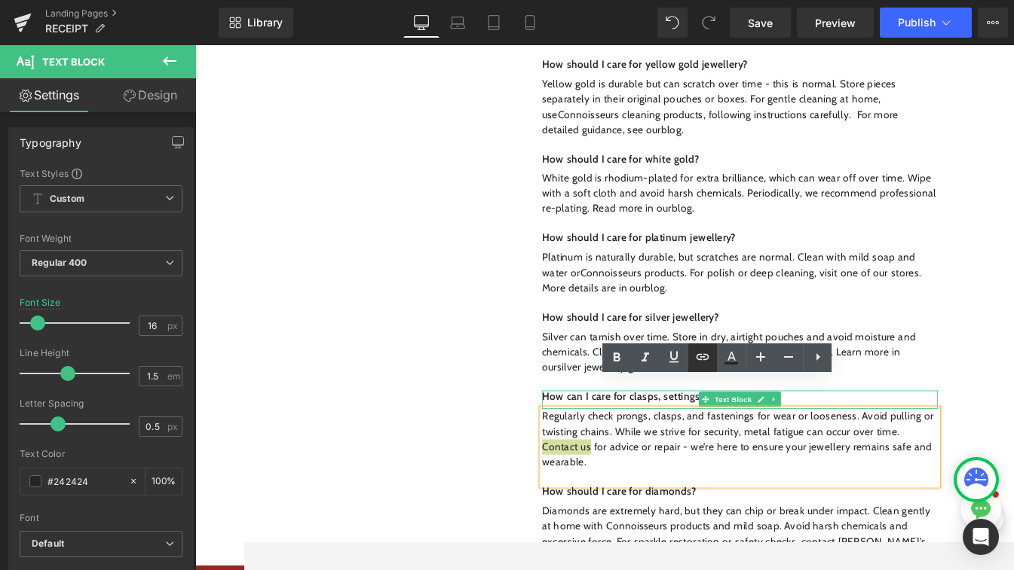
click at [708, 356] on icon at bounding box center [702, 356] width 13 height 6
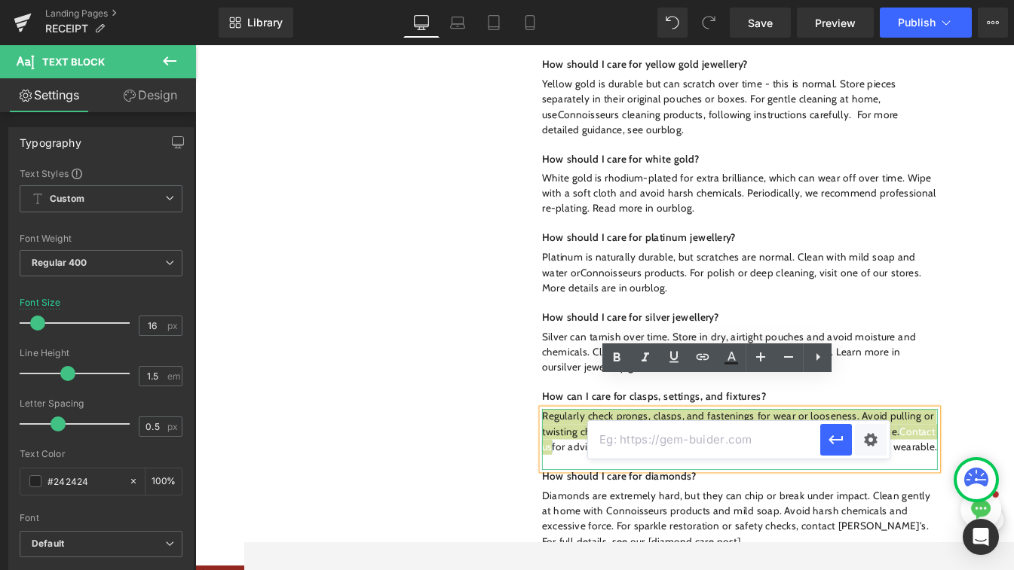
click at [713, 448] on input "text" at bounding box center [704, 440] width 232 height 38
paste input "https://www.sonnysjewellers.com/pages/contact?_pos=1&_psq=cont&_ss=e&_v=1.0"
type input "https://www.sonnysjewellers.com/pages/contact?_pos=1&_psq=cont&_ss=e&_v=1.0"
click at [833, 443] on icon "button" at bounding box center [835, 440] width 14 height 9
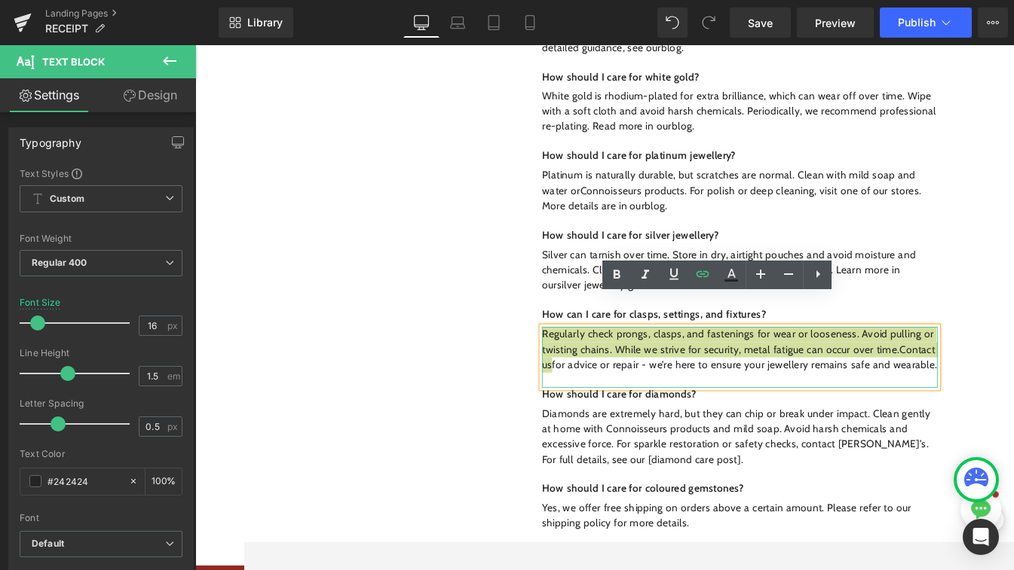
scroll to position [2345, 0]
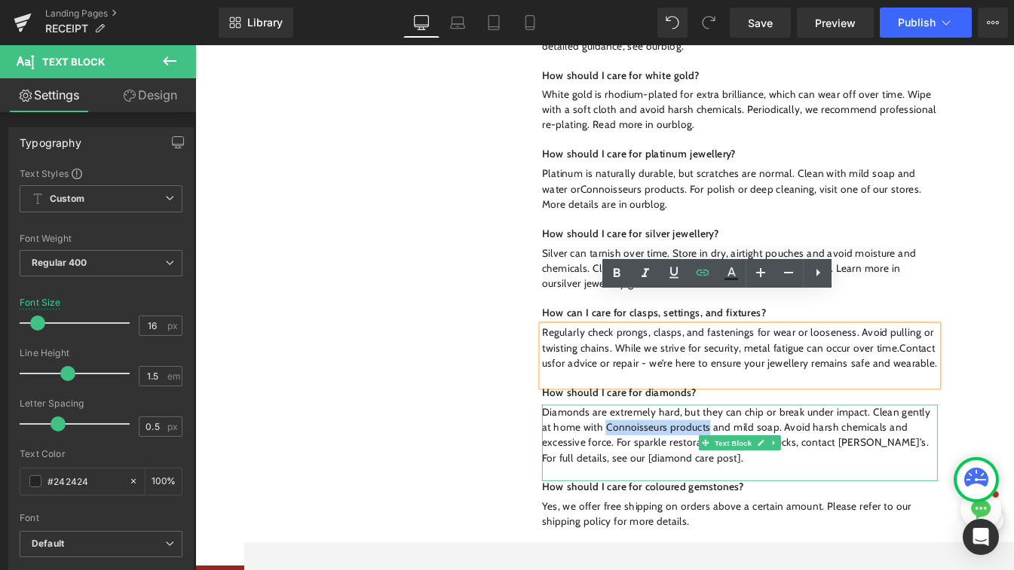
drag, startPoint x: 670, startPoint y: 482, endPoint x: 791, endPoint y: 478, distance: 121.4
click at [791, 478] on p "Diamonds are extremely hard, but they can chip or break under impact. Clean gen…" at bounding box center [831, 508] width 469 height 72
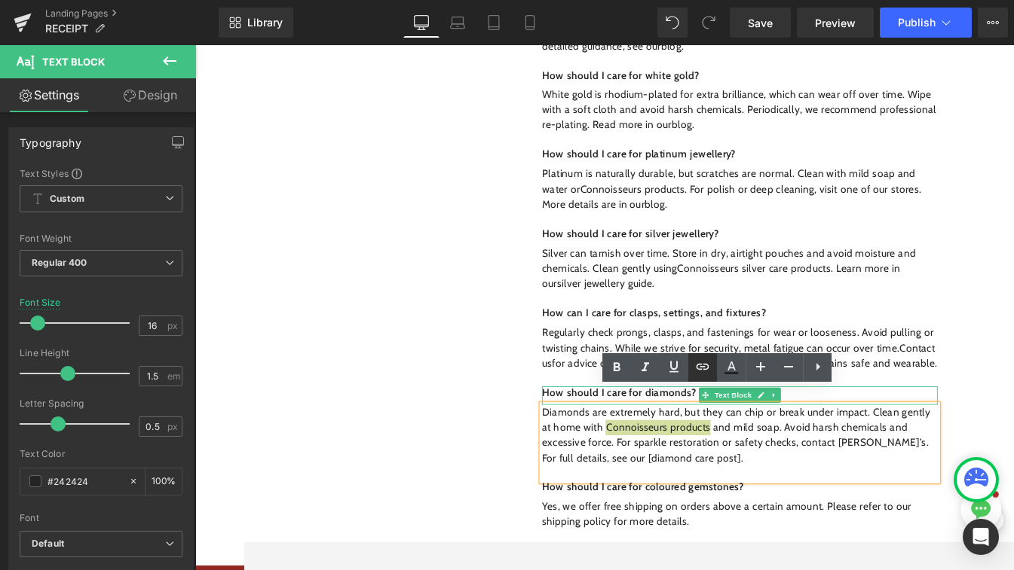
click at [699, 376] on icon at bounding box center [702, 367] width 18 height 18
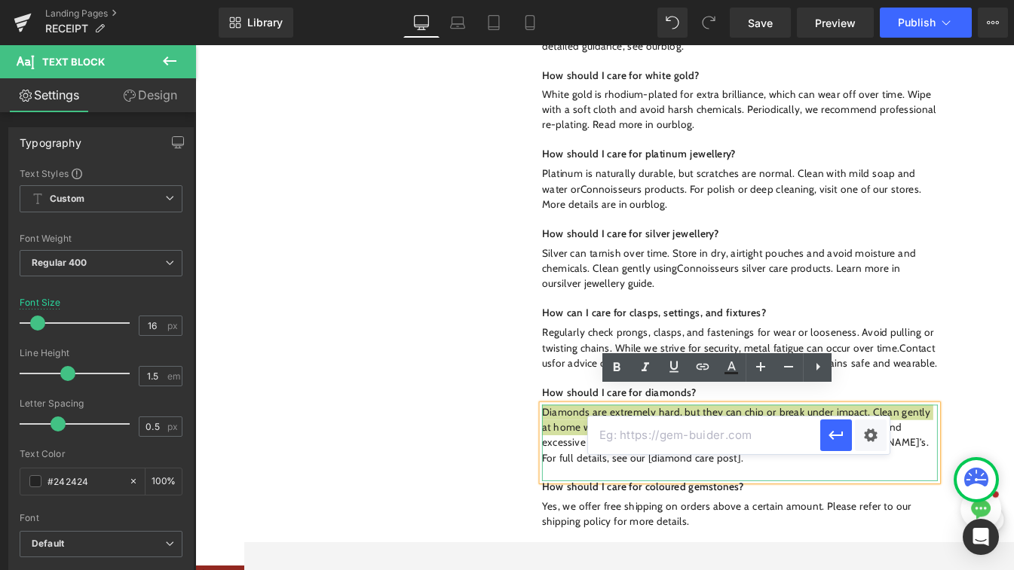
click at [624, 437] on input "text" at bounding box center [704, 436] width 232 height 38
paste input "https://www.sonnysjewellers.com/collections/cleaning-products?_pos=1&_psq=clean…"
click at [829, 439] on icon "button" at bounding box center [836, 436] width 18 height 18
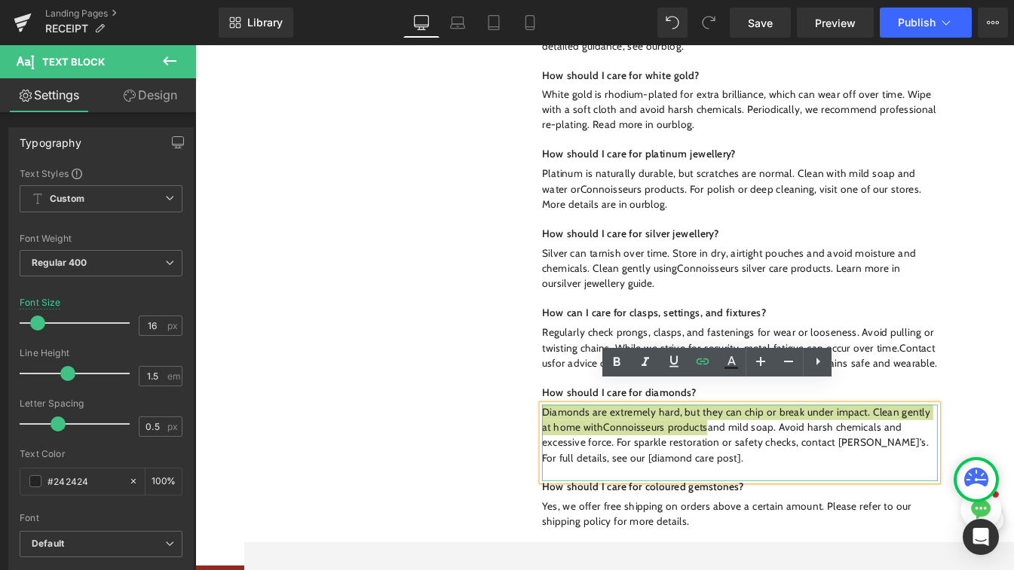
scroll to position [2351, 0]
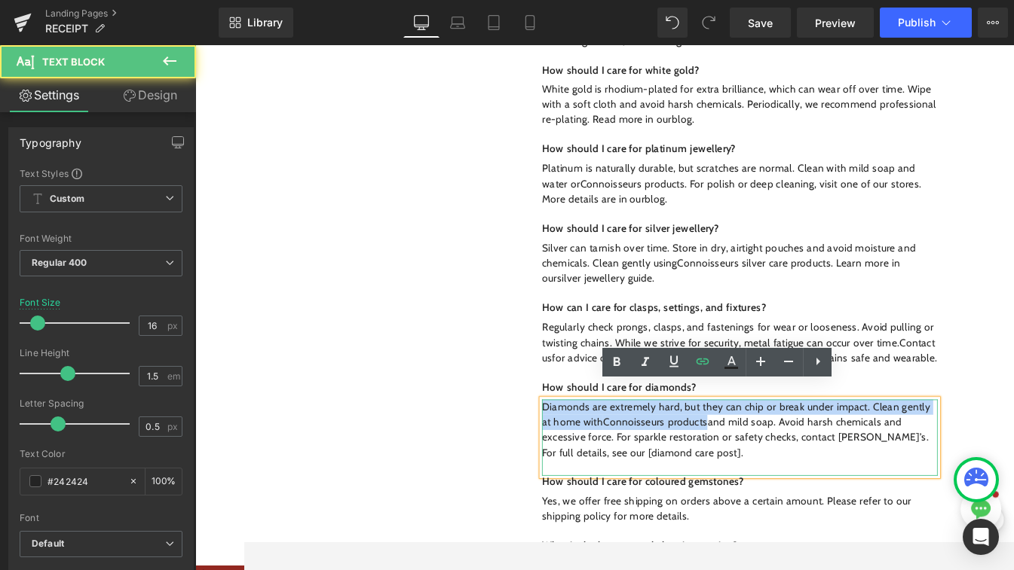
click at [785, 512] on p "Diamonds are extremely hard, but they can chip or break under impact. Clean gen…" at bounding box center [831, 502] width 469 height 72
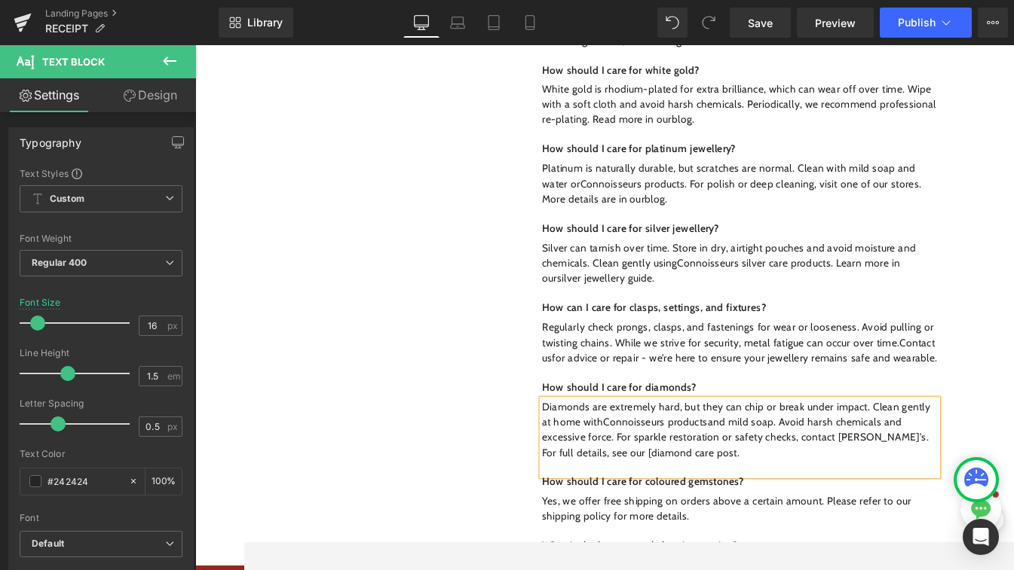
click at [681, 517] on p "Diamonds are extremely hard, but they can chip or break under impact. Clean gen…" at bounding box center [831, 502] width 469 height 72
drag, startPoint x: 786, startPoint y: 516, endPoint x: 679, endPoint y: 515, distance: 107.0
click at [679, 515] on p "Diamonds are extremely hard, but they can chip or break under impact. Clean gen…" at bounding box center [831, 502] width 469 height 72
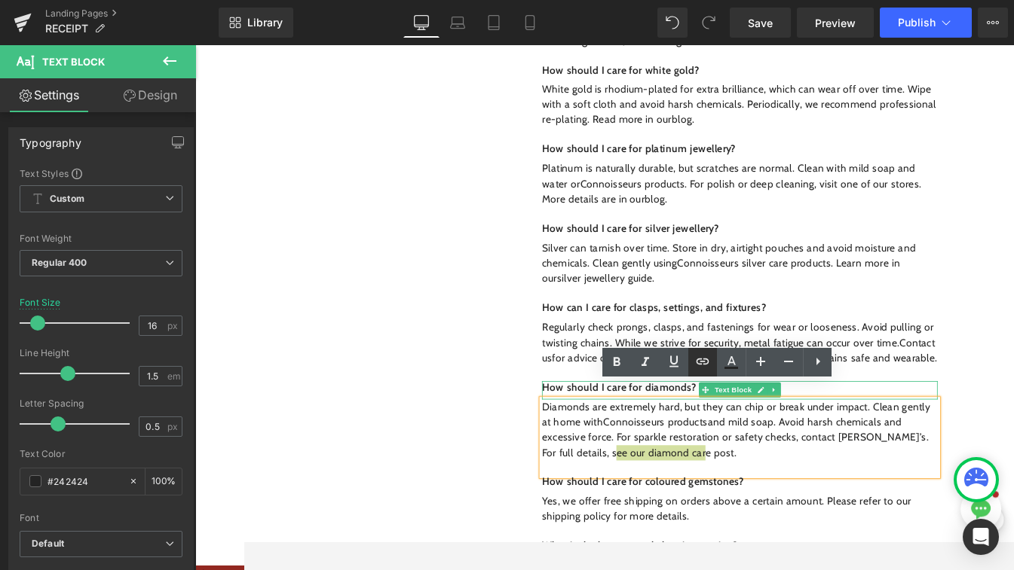
click at [709, 362] on icon at bounding box center [702, 362] width 18 height 18
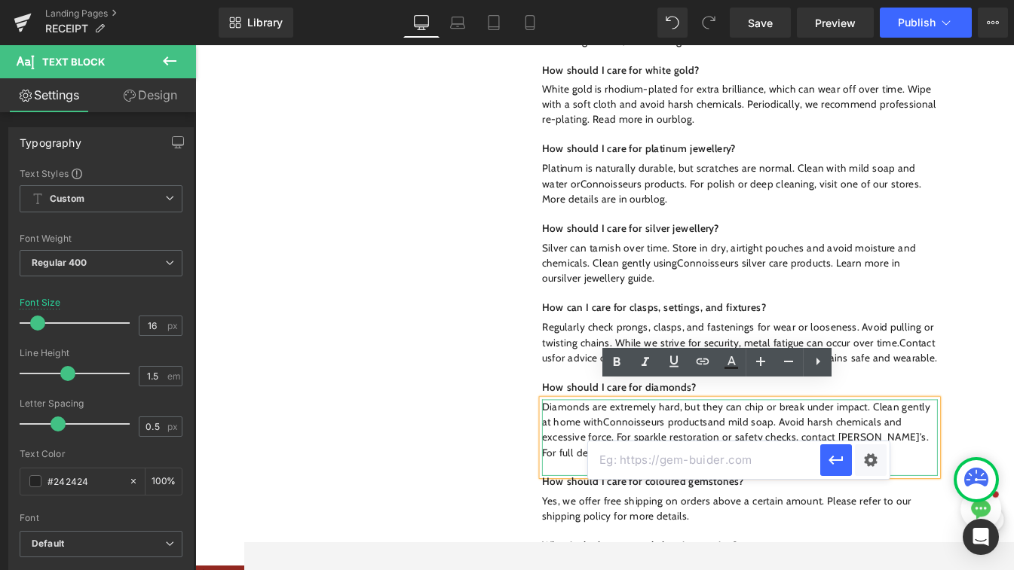
click at [687, 454] on input "text" at bounding box center [704, 461] width 232 height 38
paste input "https://www.sonnysjewellers.com/blogs/news/how-to-clean-your-jewellery"
type input "https://www.sonnysjewellers.com/blogs/news/how-to-clean-your-jewellery"
click at [839, 468] on icon "button" at bounding box center [836, 460] width 18 height 18
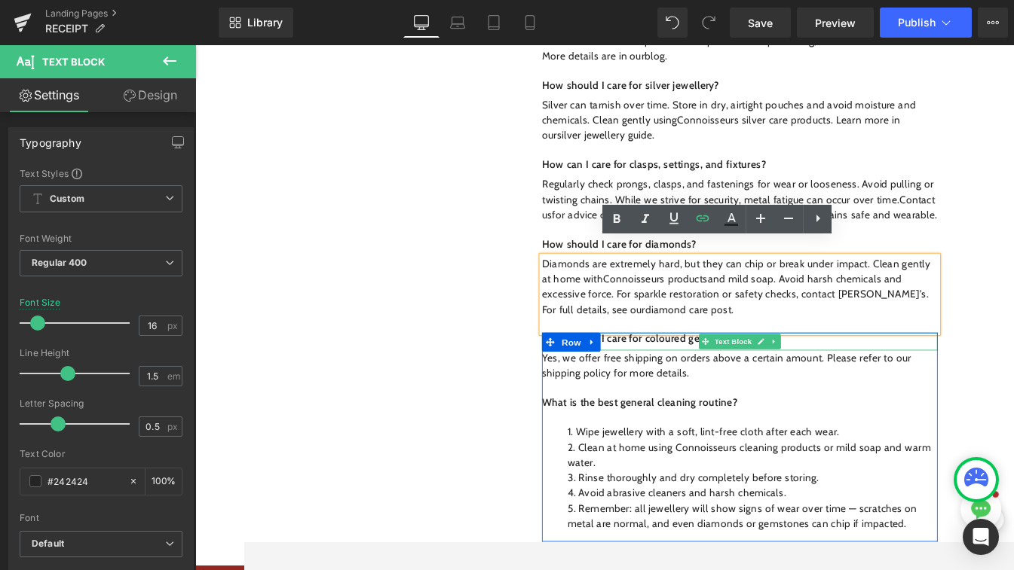
scroll to position [2524, 0]
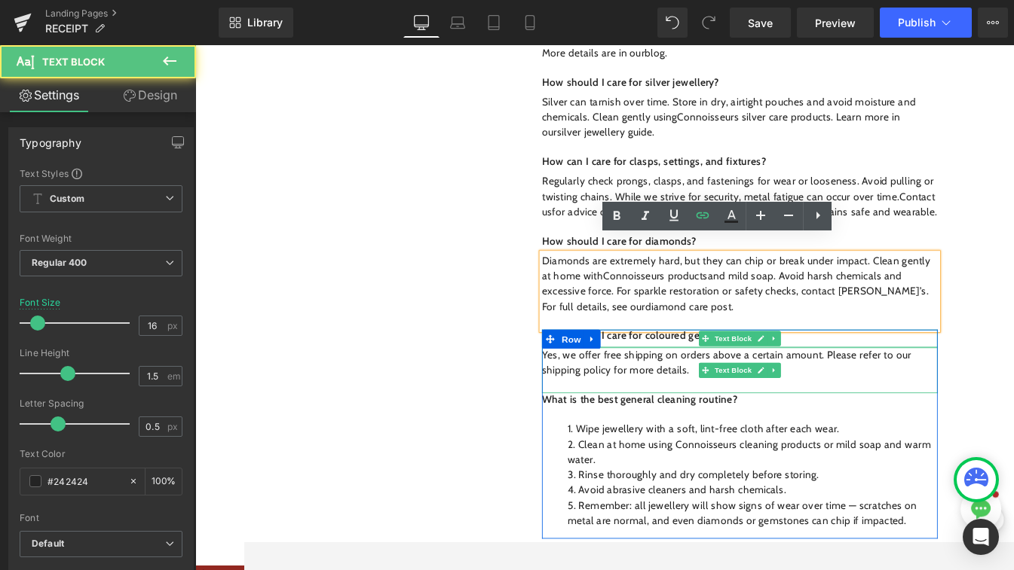
click at [769, 410] on p "Yes, we offer free shipping on orders above a certain amount. Please refer to o…" at bounding box center [831, 422] width 469 height 36
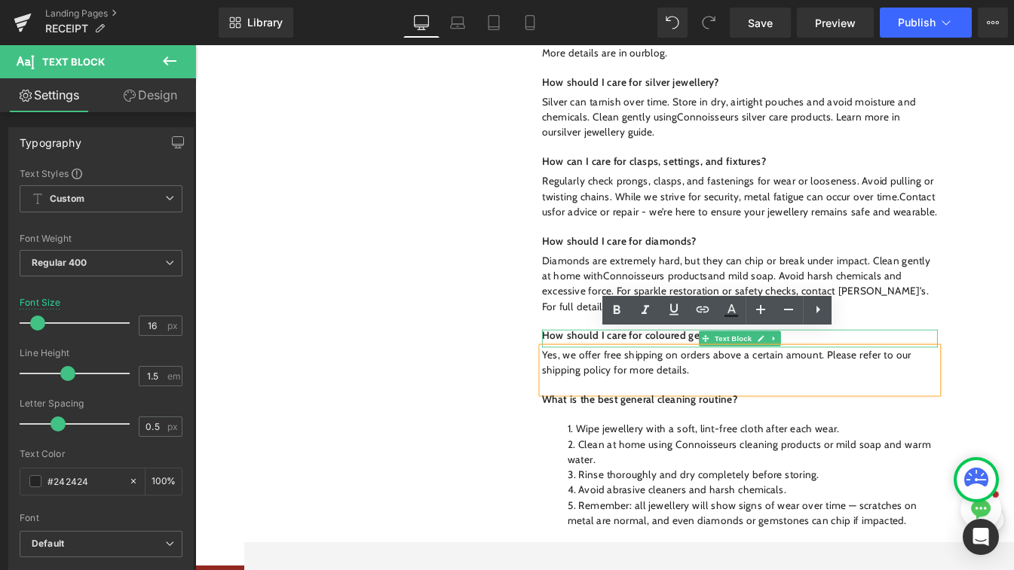
click at [793, 410] on p "Yes, we offer free shipping on orders above a certain amount. Please refer to o…" at bounding box center [831, 422] width 469 height 36
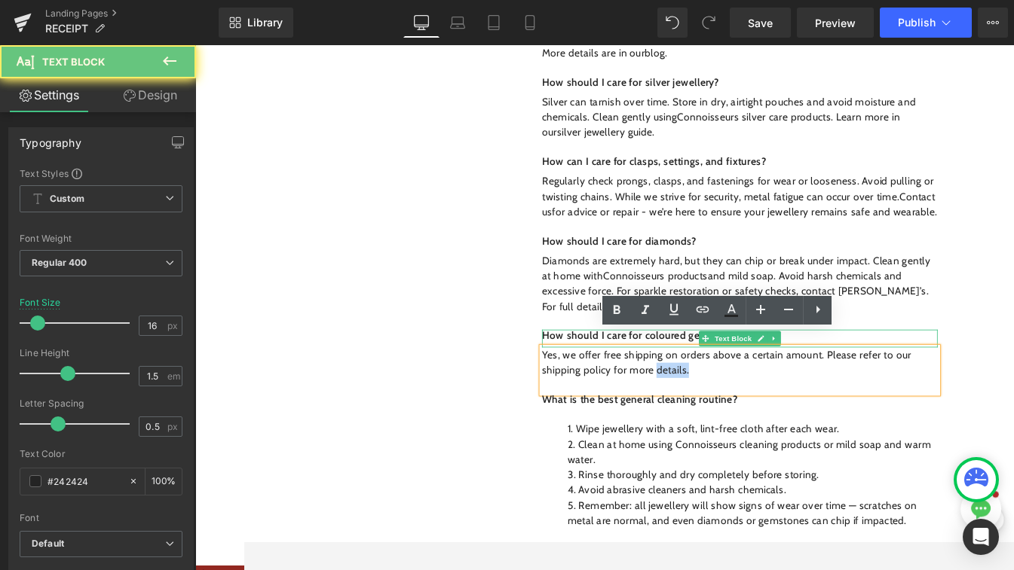
drag, startPoint x: 793, startPoint y: 410, endPoint x: 730, endPoint y: 410, distance: 63.3
click at [730, 410] on p "Yes, we offer free shipping on orders above a certain amount. Please refer to o…" at bounding box center [831, 422] width 469 height 36
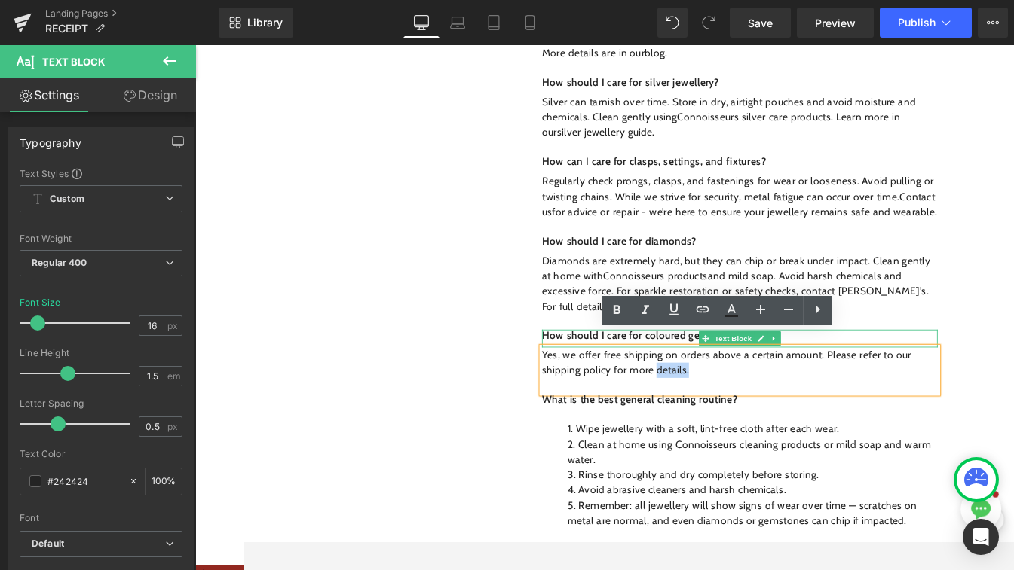
click at [809, 408] on p "Yes, we offer free shipping on orders above a certain amount. Please refer to o…" at bounding box center [831, 422] width 469 height 36
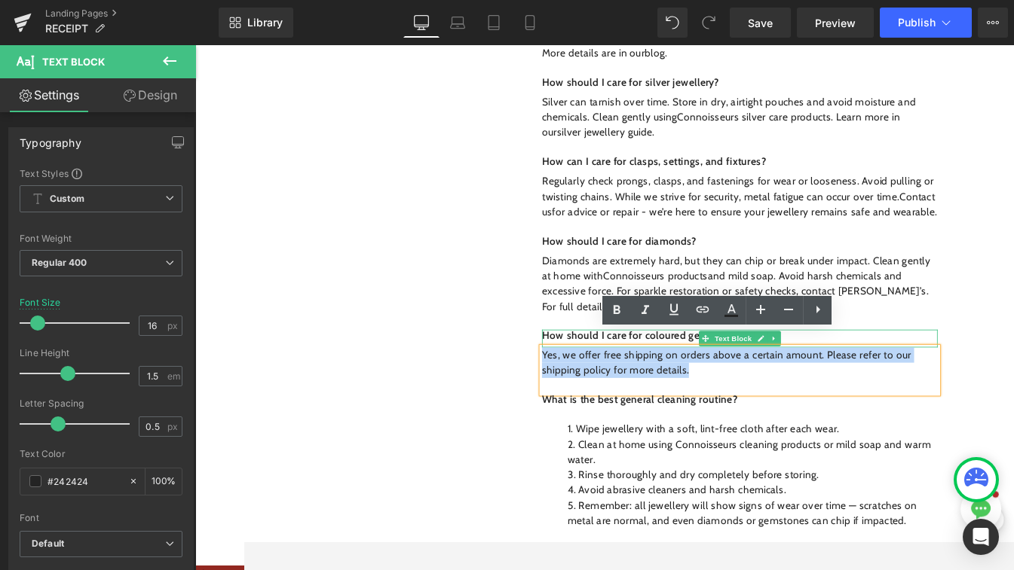
drag, startPoint x: 809, startPoint y: 408, endPoint x: 596, endPoint y: 398, distance: 212.8
click at [597, 404] on p "Yes, we offer free shipping on orders above a certain amount. Please refer to o…" at bounding box center [831, 422] width 469 height 36
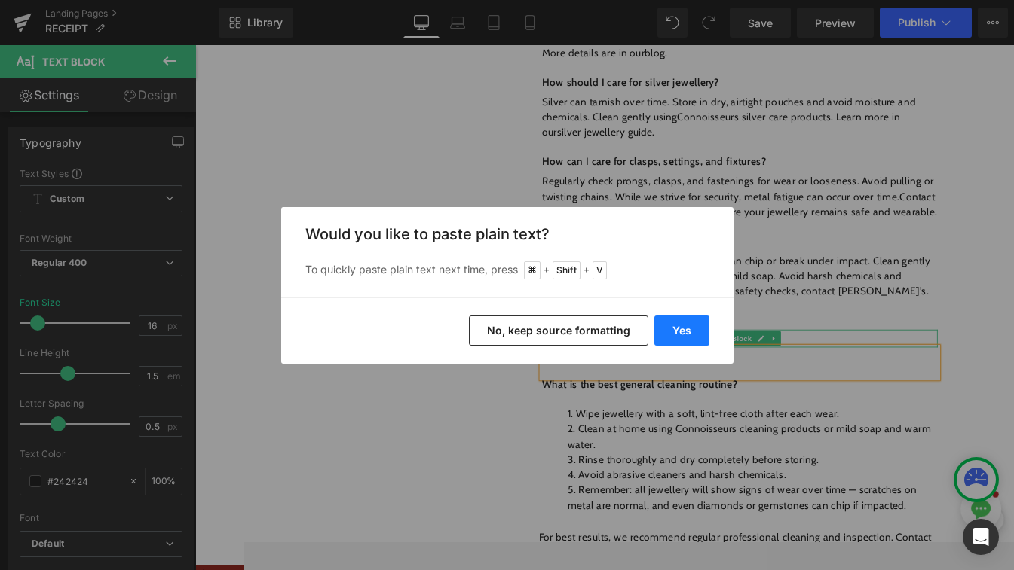
click at [707, 328] on button "Yes" at bounding box center [681, 331] width 55 height 30
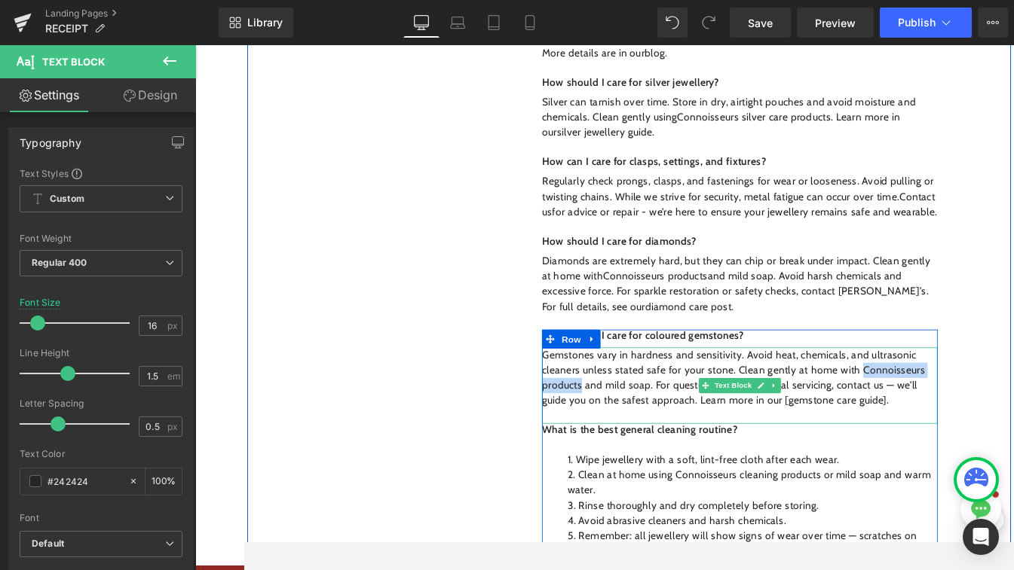
drag, startPoint x: 969, startPoint y: 413, endPoint x: 642, endPoint y: 437, distance: 327.9
click at [642, 437] on p "Gemstones vary in hardness and sensitivity. Avoid heat, chemicals, and ultrason…" at bounding box center [831, 440] width 469 height 72
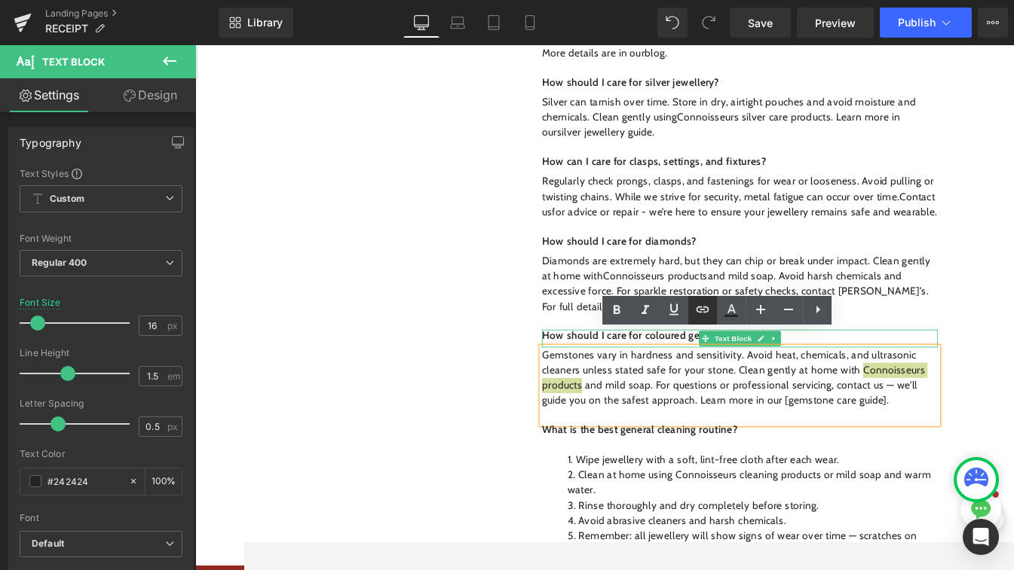
click at [697, 316] on icon at bounding box center [702, 310] width 18 height 18
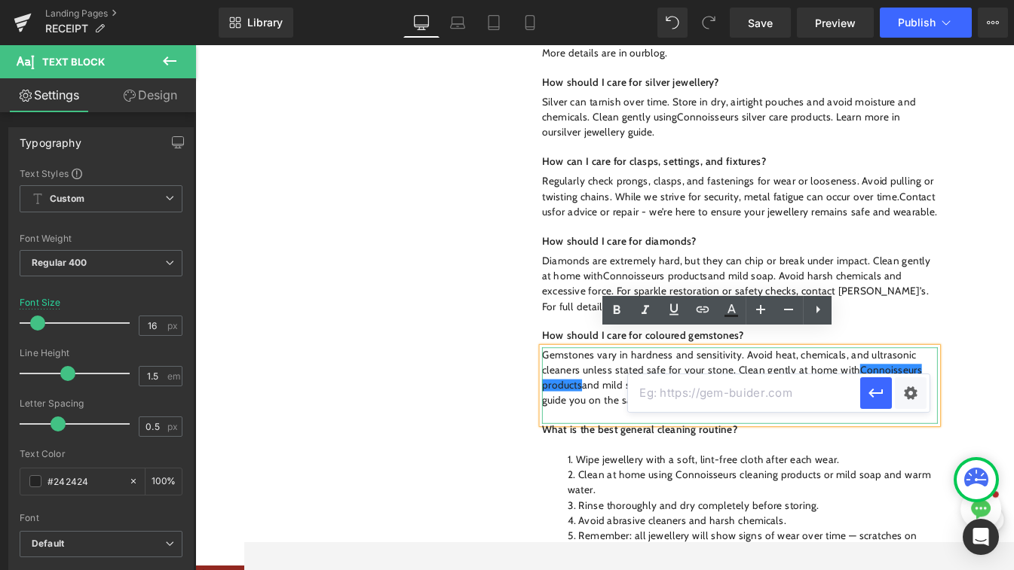
click at [708, 392] on input "text" at bounding box center [744, 394] width 232 height 38
paste input "https://www.sonnysjewellers.com/collections/cleaning-products?_pos=1&_psq=clean…"
click at [871, 396] on icon "button" at bounding box center [875, 393] width 14 height 9
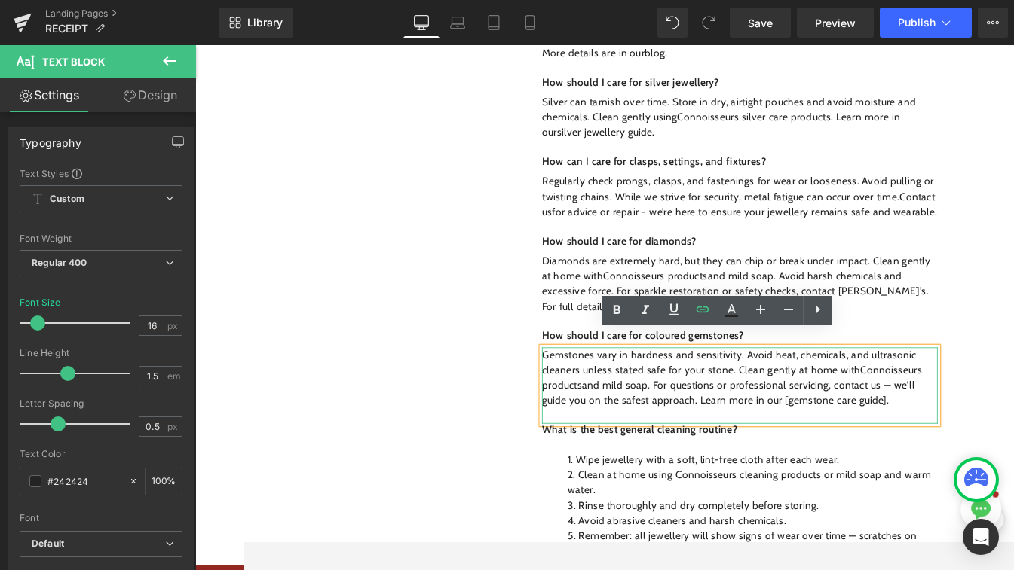
click at [964, 451] on p "Gemstones vary in hardness and sensitivity. Avoid heat, chemicals, and ultrason…" at bounding box center [831, 440] width 469 height 72
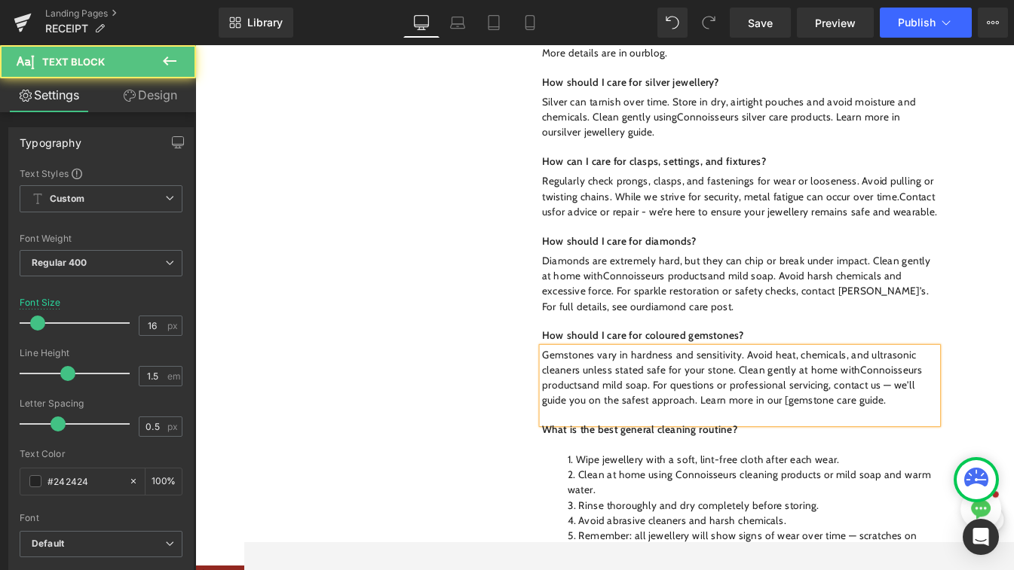
click at [888, 451] on p "Gemstones vary in hardness and sensitivity. Avoid heat, chemicals, and ultrason…" at bounding box center [831, 440] width 469 height 72
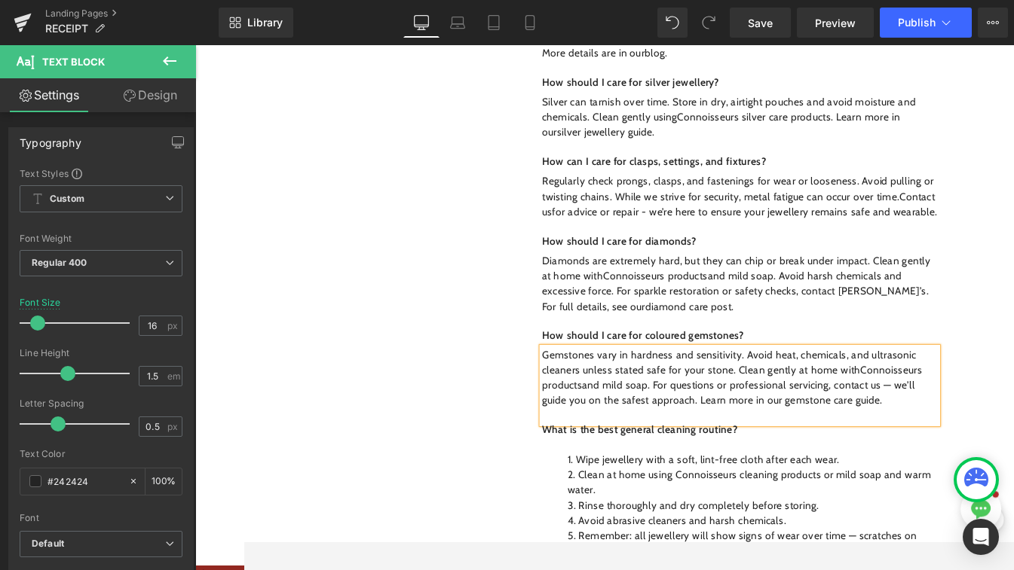
drag, startPoint x: 994, startPoint y: 450, endPoint x: 879, endPoint y: 452, distance: 114.6
click at [879, 452] on p "Gemstones vary in hardness and sensitivity. Avoid heat, chemicals, and ultrason…" at bounding box center [831, 440] width 469 height 72
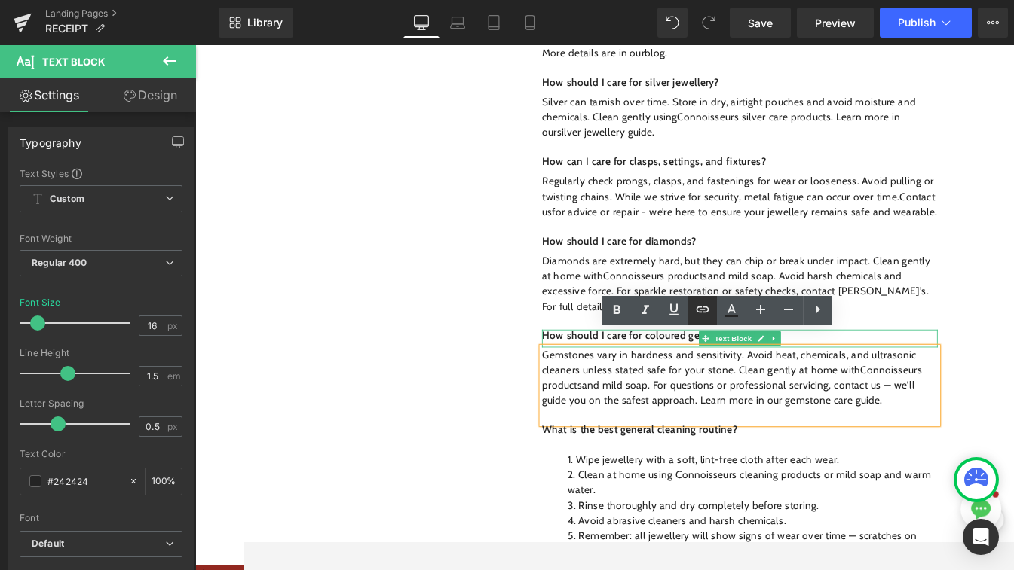
click at [699, 309] on icon at bounding box center [702, 310] width 18 height 18
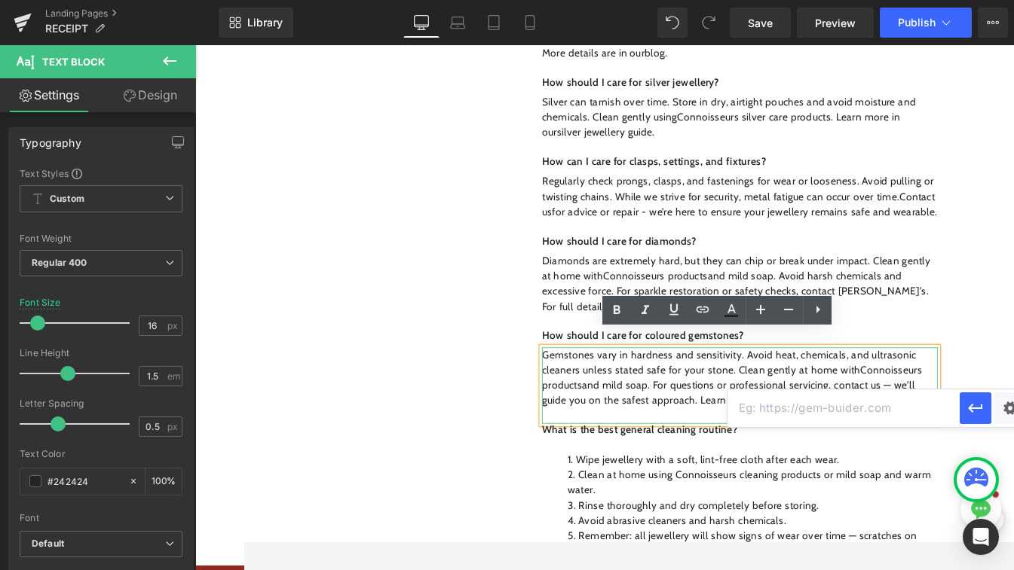
click at [784, 417] on input "text" at bounding box center [843, 409] width 232 height 38
paste input "https://www.sonnysjewellers.com/blogs/news/a-guide-to-precious-and-semi-preciou…"
type input "https://www.sonnysjewellers.com/blogs/news/a-guide-to-precious-and-semi-preciou…"
click at [964, 414] on button "button" at bounding box center [975, 409] width 32 height 32
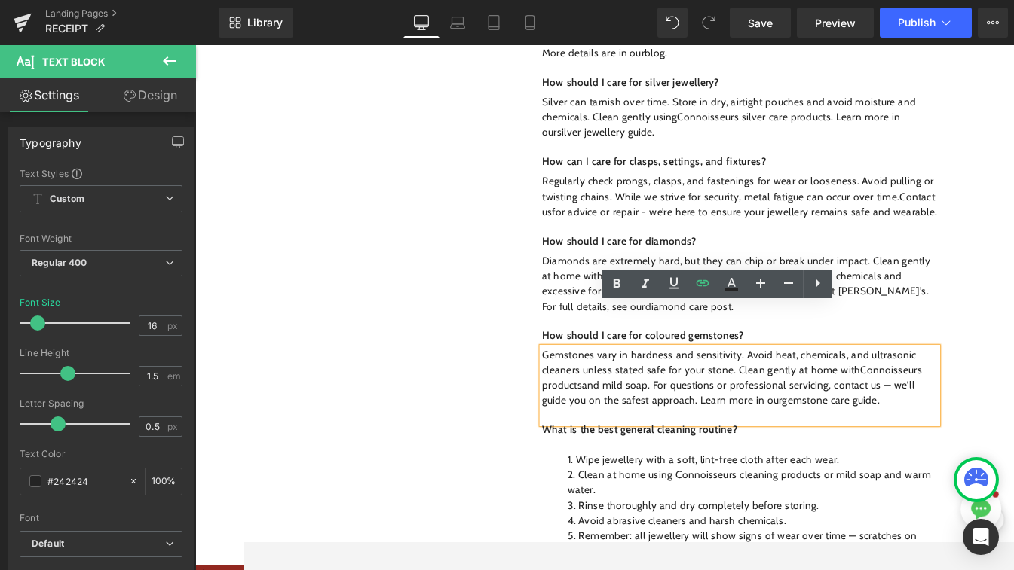
scroll to position [2579, 0]
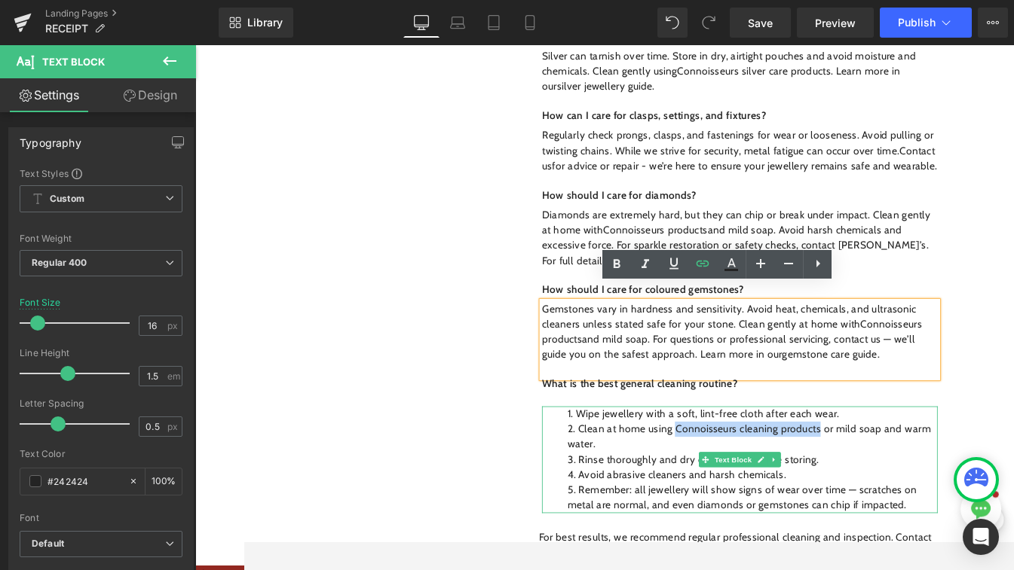
drag, startPoint x: 751, startPoint y: 481, endPoint x: 922, endPoint y: 479, distance: 171.1
click at [922, 493] on span "Clean at home using Connoisseurs cleaning products or mild soap and warm water." at bounding box center [842, 509] width 431 height 32
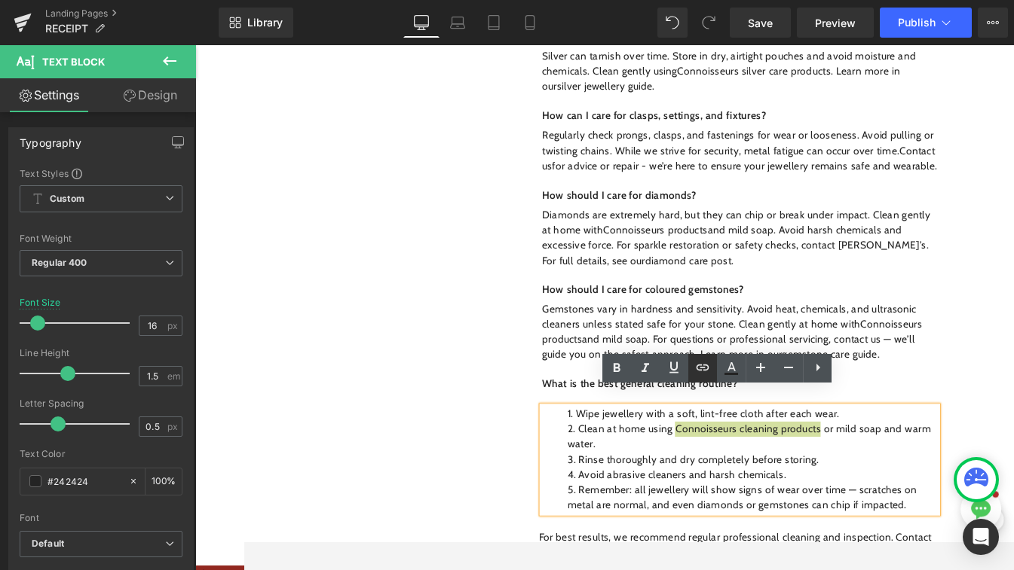
click at [709, 364] on icon at bounding box center [702, 368] width 18 height 18
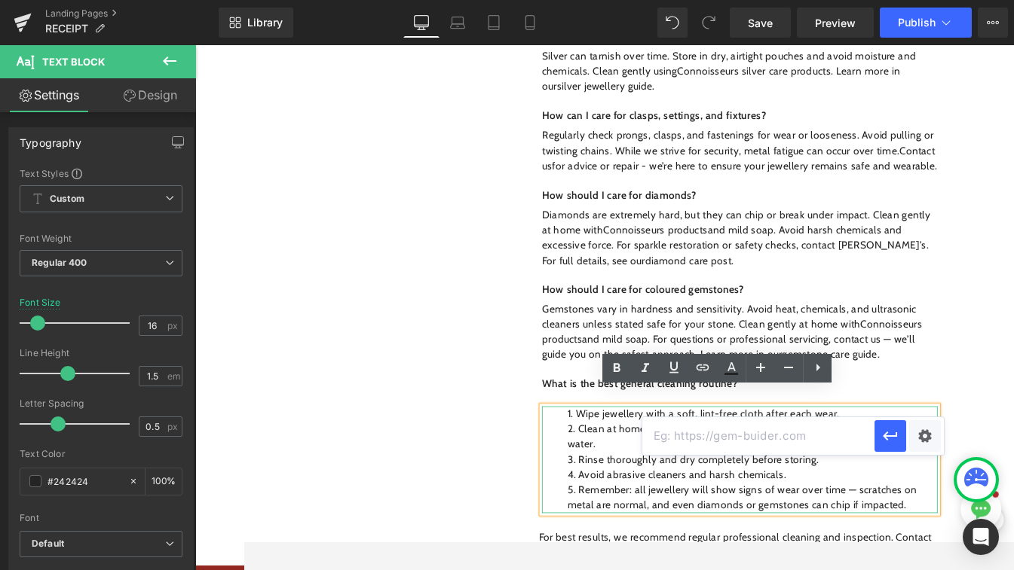
click at [690, 439] on input "text" at bounding box center [758, 436] width 232 height 38
paste input "https://www.sonnysjewellers.com/collections/cleaning-products?_pos=1&_psq=clean…"
type input "https://www.sonnysjewellers.com/collections/cleaning-products?_pos=1&_psq=clean…"
click at [883, 441] on icon "button" at bounding box center [890, 436] width 18 height 18
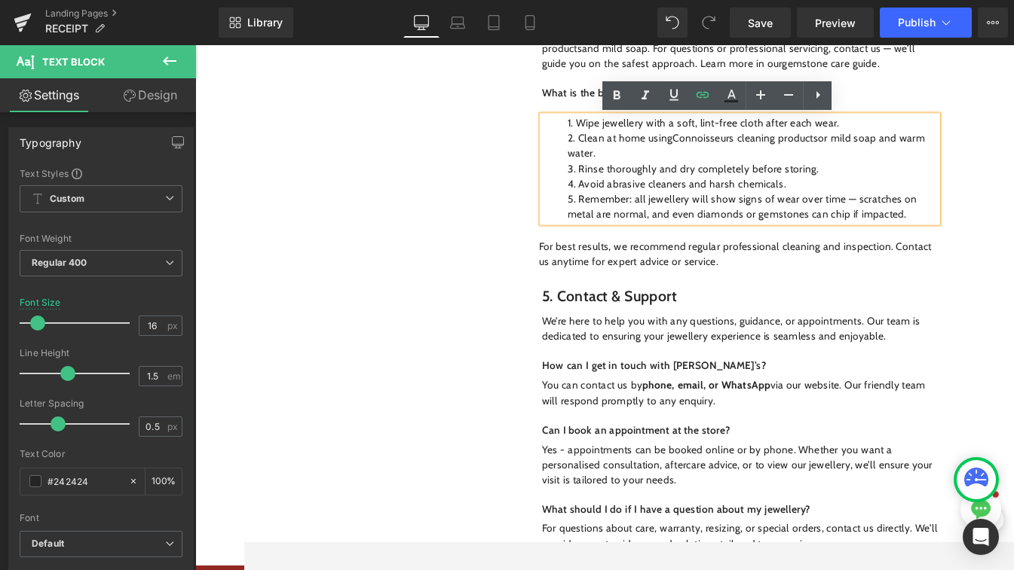
scroll to position [2903, 0]
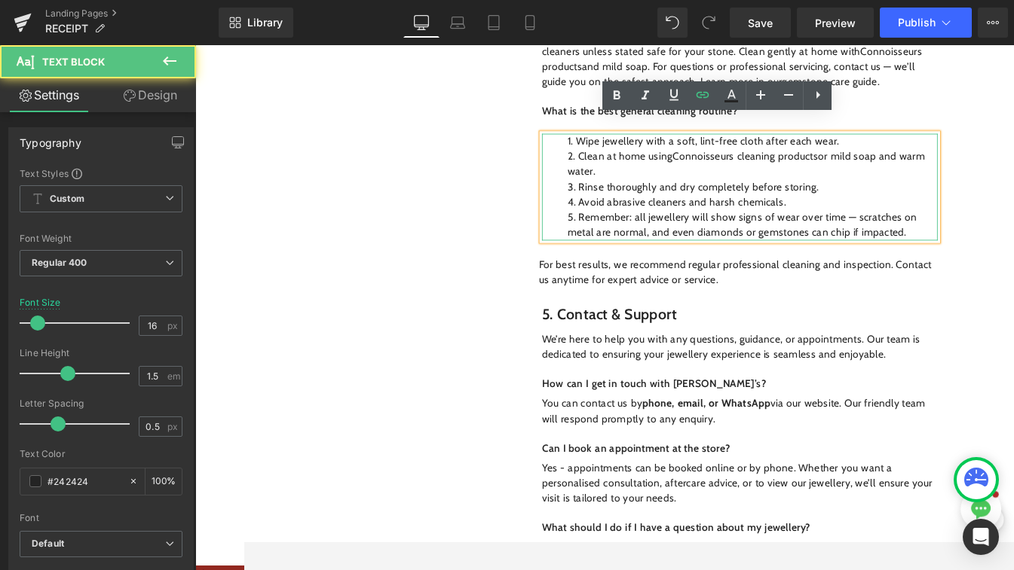
click at [958, 242] on span "Remember: all jewellery will show signs of wear over time — scratches on metal …" at bounding box center [834, 258] width 414 height 32
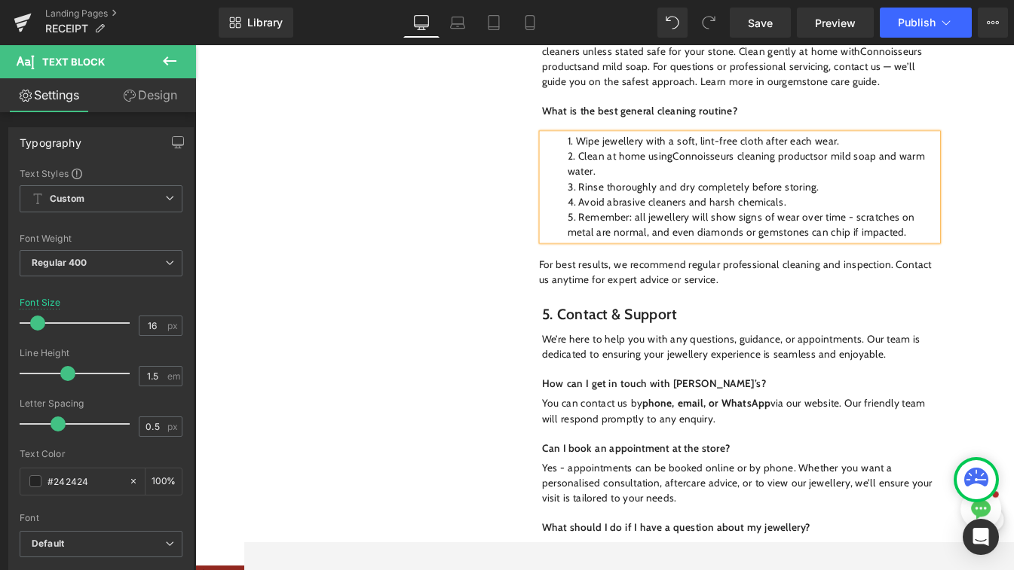
scroll to position [2859, 0]
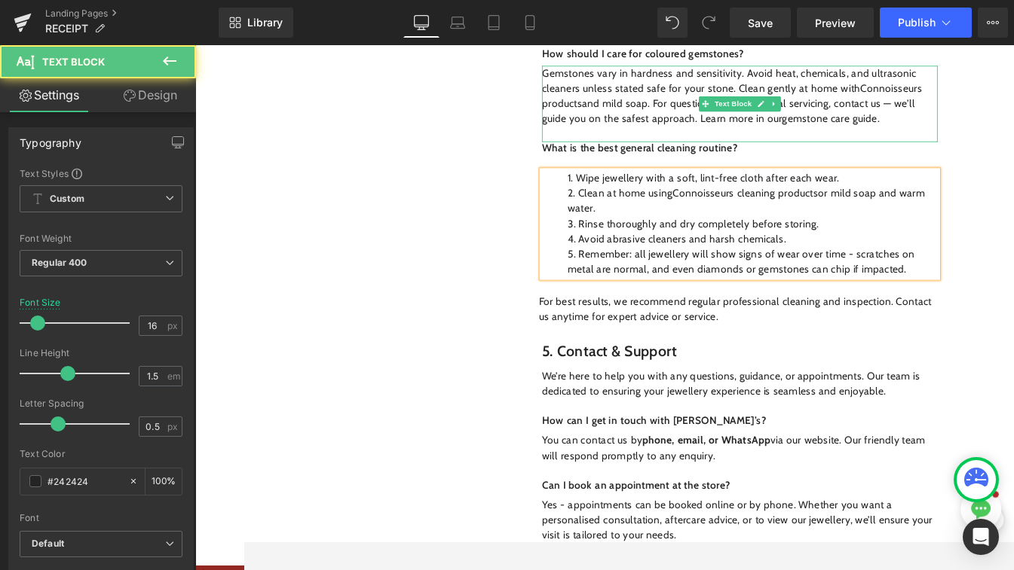
click at [964, 99] on p "Gemstones vary in hardness and sensitivity. Avoid heat, chemicals, and ultrason…" at bounding box center [831, 105] width 469 height 72
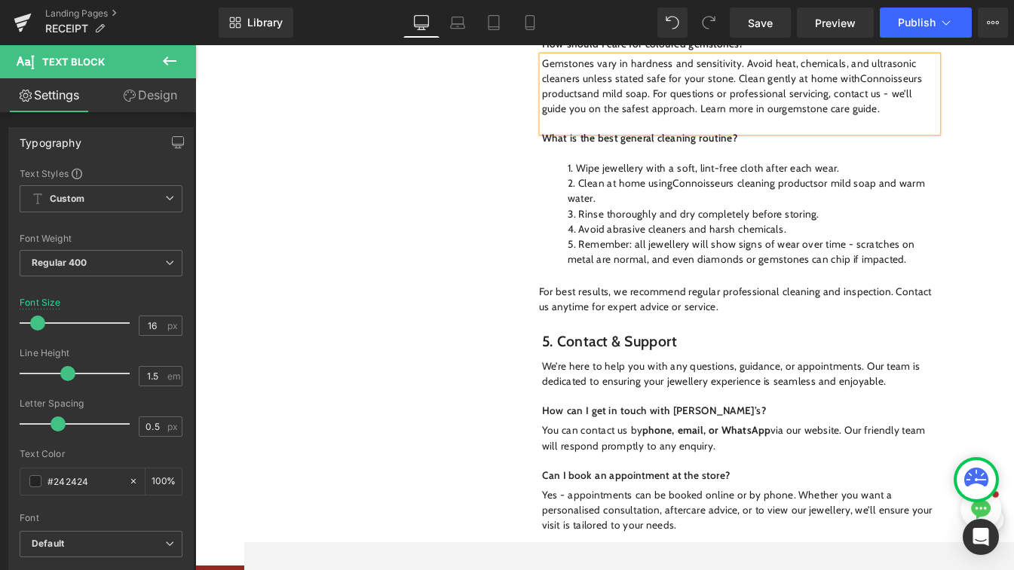
scroll to position [2874, 0]
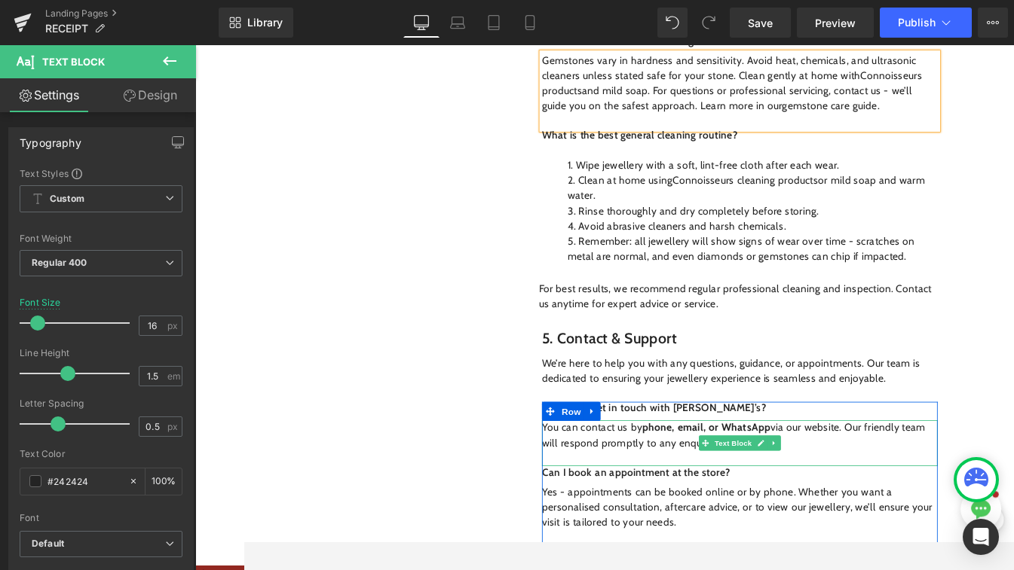
drag, startPoint x: 751, startPoint y: 482, endPoint x: 715, endPoint y: 478, distance: 36.5
click at [715, 491] on strong "phone, email, or WhatsApp" at bounding box center [791, 498] width 152 height 14
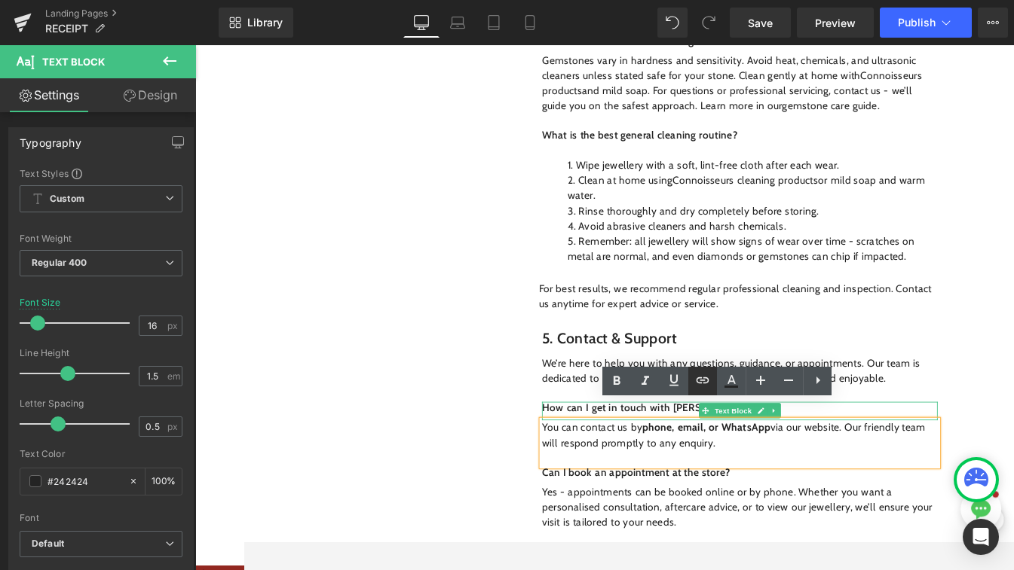
click at [707, 387] on icon at bounding box center [702, 380] width 18 height 18
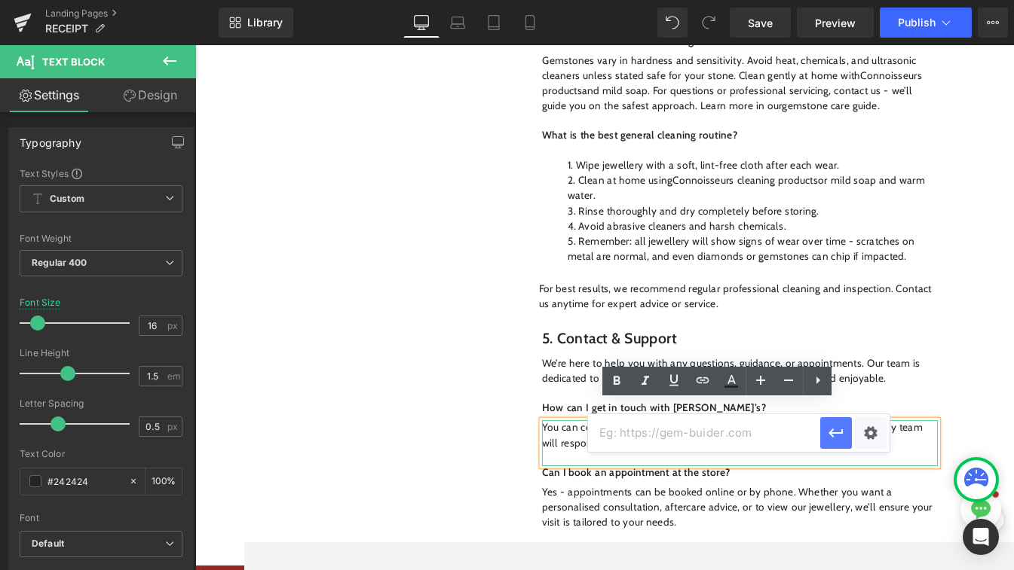
click at [839, 442] on icon "button" at bounding box center [836, 433] width 18 height 18
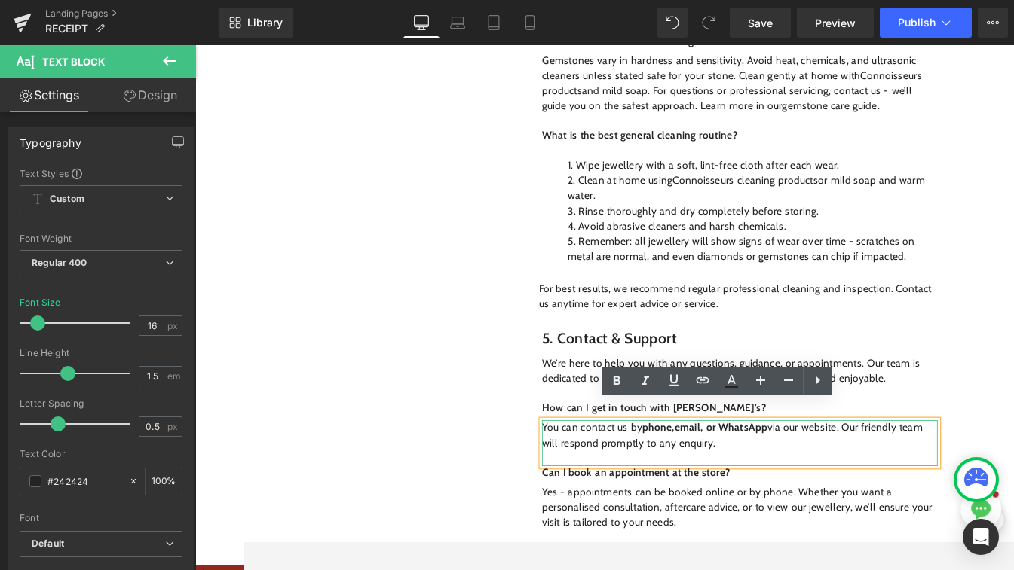
drag, startPoint x: 749, startPoint y: 481, endPoint x: 714, endPoint y: 482, distance: 35.4
click at [714, 490] on p "You can contact us by phone, email, or WhatsApp via our website. Our friendly t…" at bounding box center [831, 508] width 469 height 36
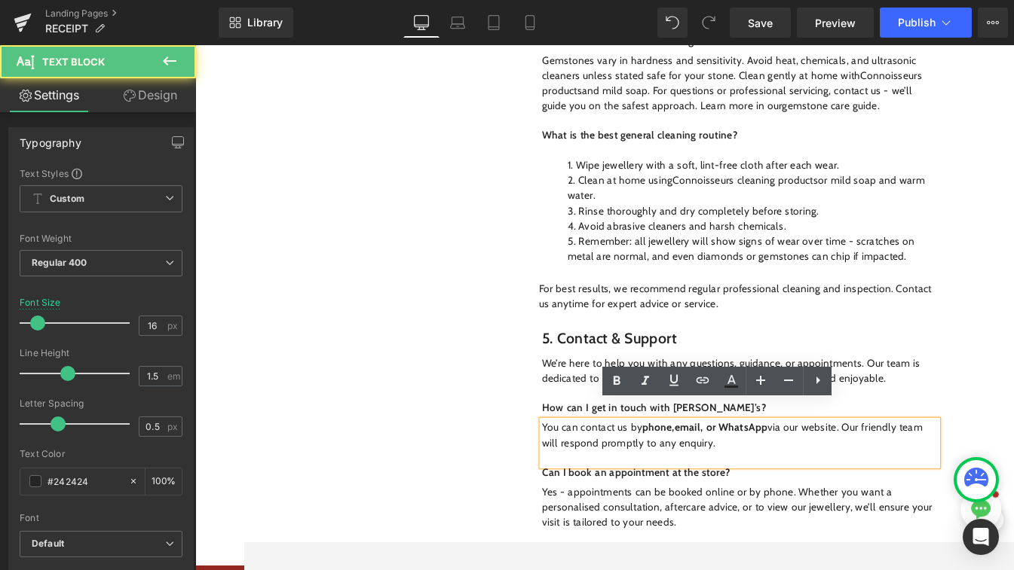
click at [736, 491] on strong "phone, email, or WhatsApp" at bounding box center [789, 498] width 148 height 14
drag, startPoint x: 750, startPoint y: 478, endPoint x: 727, endPoint y: 478, distance: 22.6
click at [729, 491] on strong "phone, email, or WhatsApp" at bounding box center [789, 498] width 148 height 14
click at [727, 491] on strong "phone, email, or WhatsApp" at bounding box center [789, 498] width 148 height 14
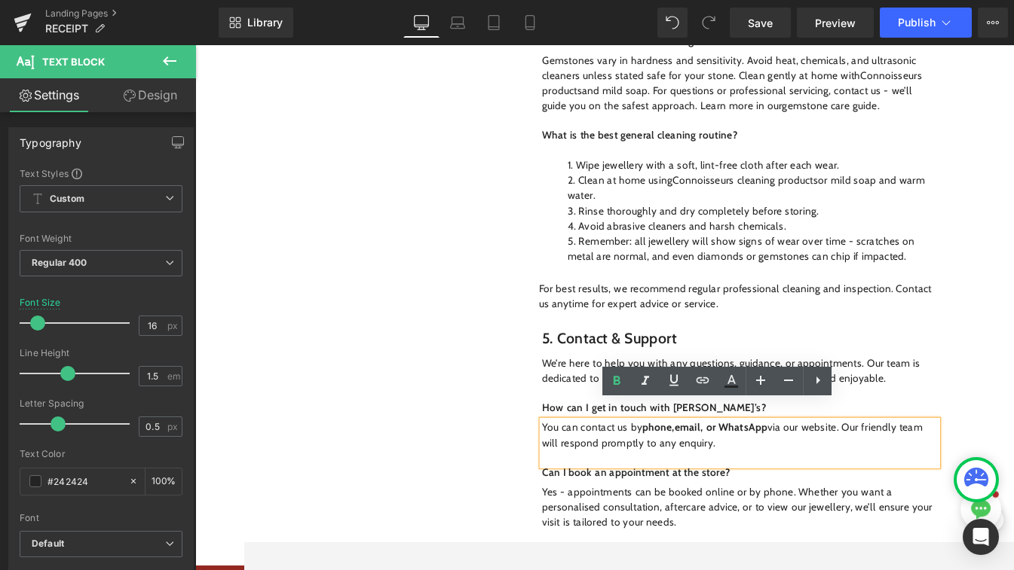
drag, startPoint x: 717, startPoint y: 479, endPoint x: 753, endPoint y: 479, distance: 36.2
click at [753, 491] on strong "phone, email, or WhatsApp" at bounding box center [789, 498] width 148 height 14
click at [697, 389] on link at bounding box center [702, 381] width 29 height 29
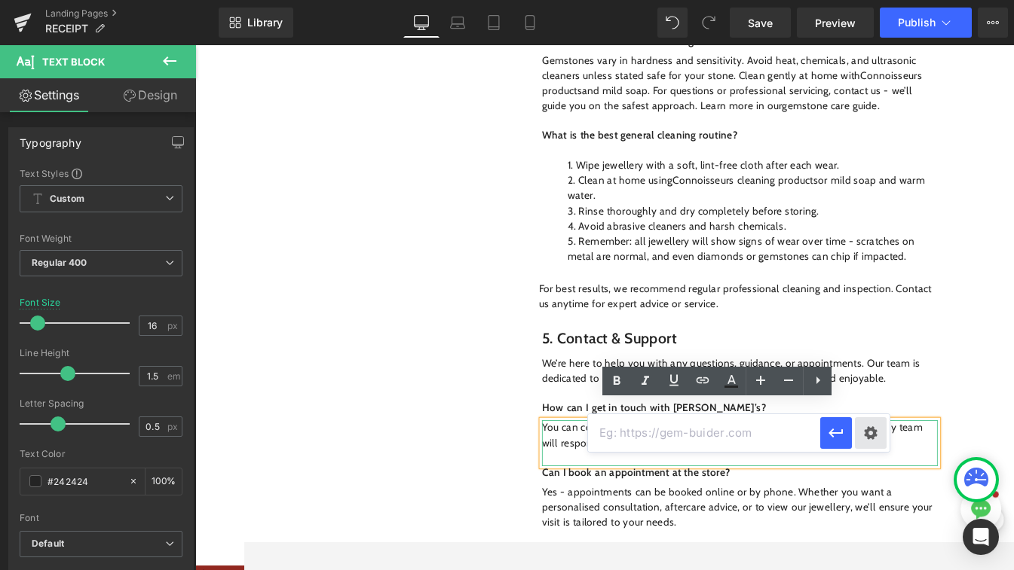
click at [864, 0] on div "Text Color Highlight Color #333333 Edit or remove link: Edit - Unlink - Cancel" at bounding box center [507, 0] width 1014 height 0
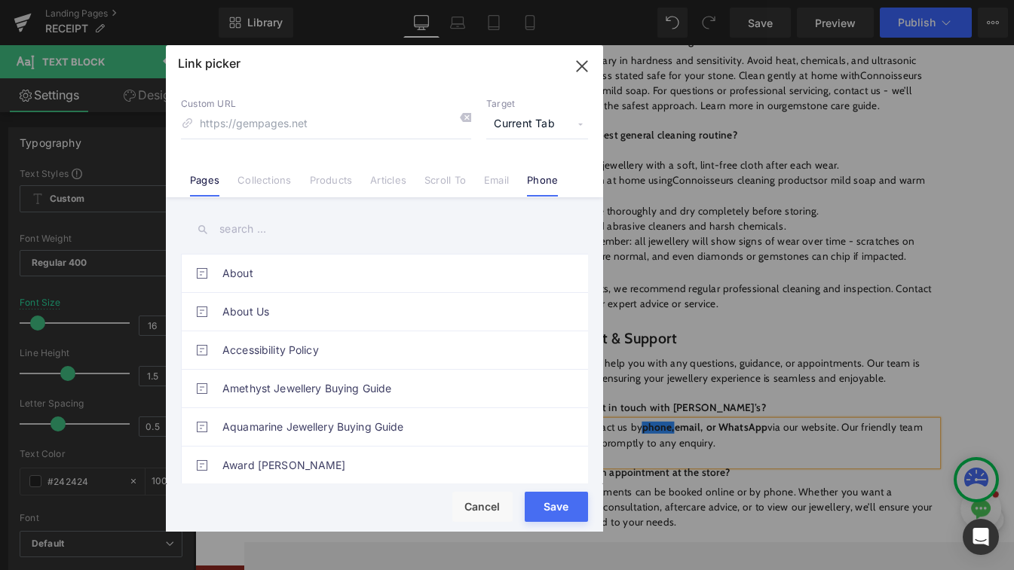
click at [538, 185] on link "Phone" at bounding box center [542, 185] width 31 height 23
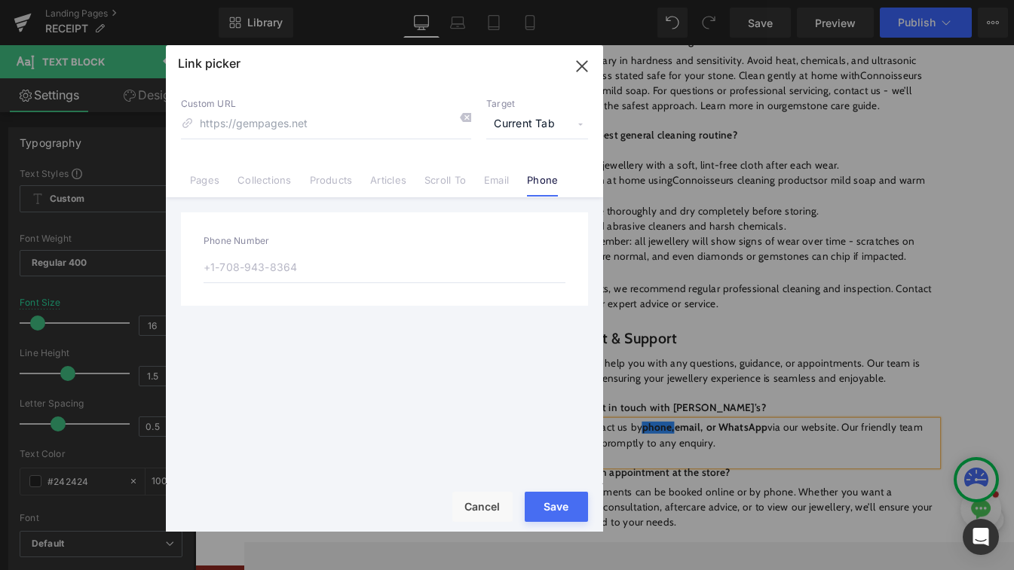
click at [390, 283] on div "Phone Number" at bounding box center [384, 259] width 407 height 93
click at [338, 268] on input "text" at bounding box center [384, 268] width 362 height 32
type input "0"
type input "tel:0"
type input "012"
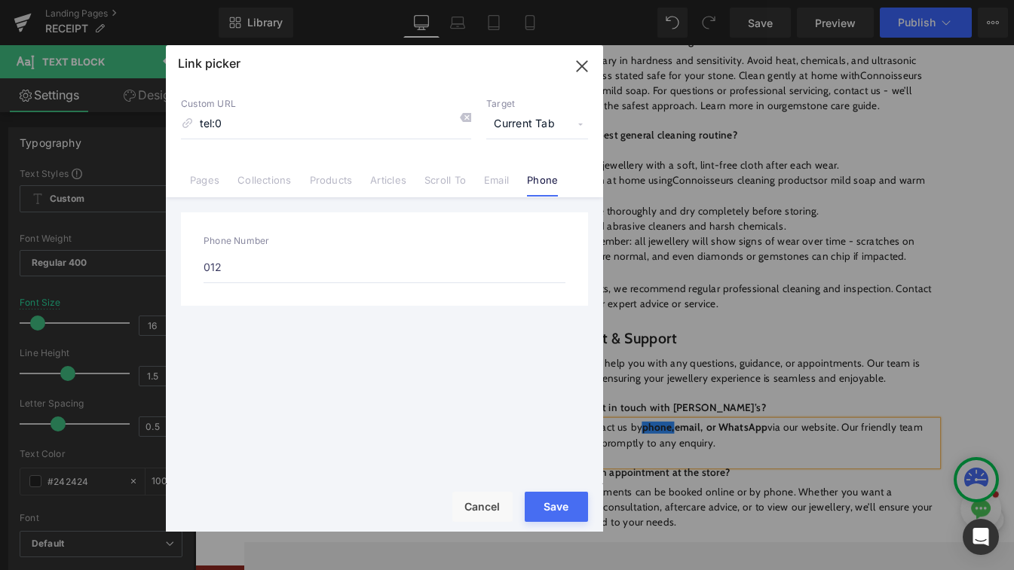
type input "tel:012"
type input "0121"
type input "tel:0121"
type input "012123"
type input "tel:012123"
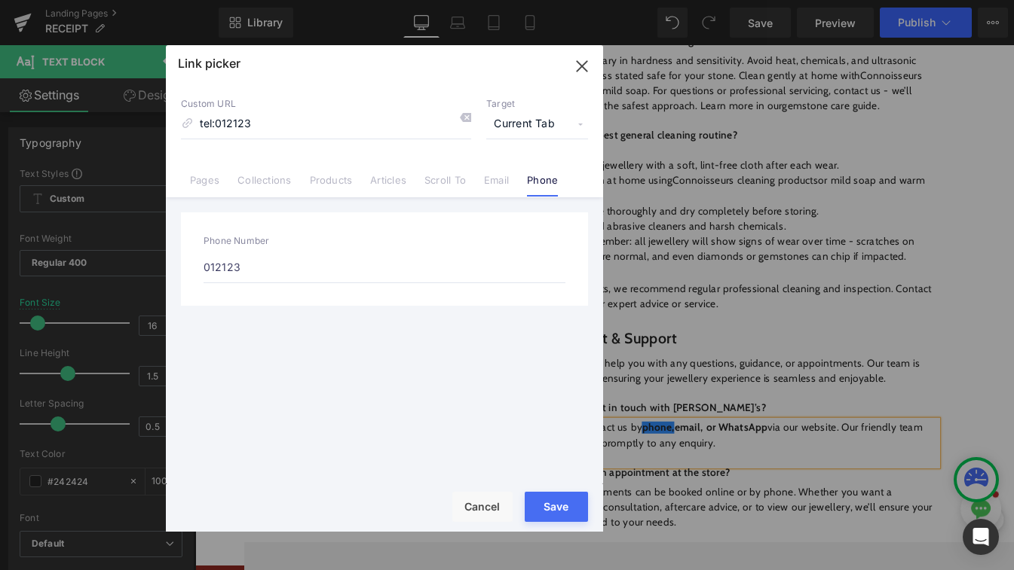
type input "0121236"
type input "tel:0121236"
type input "01212362"
type input "tel:01212362"
type input "012123624"
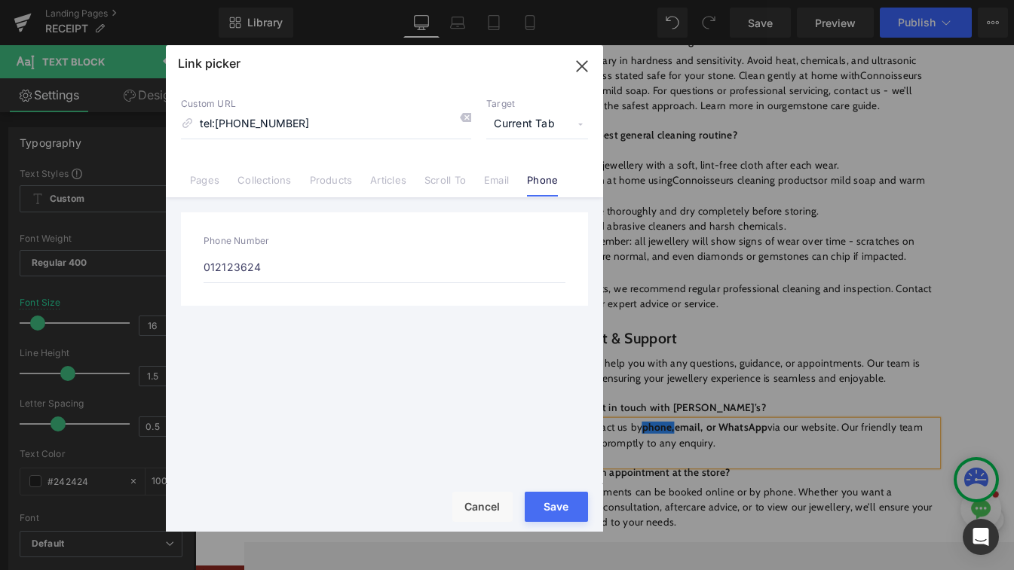
type input "tel:012123624"
type input "0121236242"
type input "tel:0121236242"
type input "01212362426"
type input "tel:01212362426"
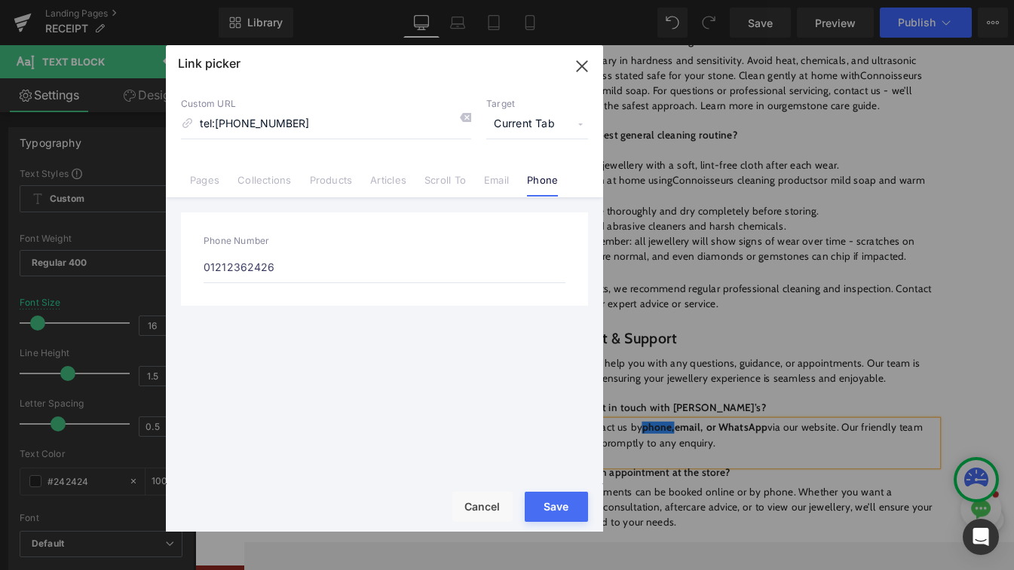
type input "01212362426"
click at [558, 510] on button "Save" at bounding box center [555, 507] width 63 height 30
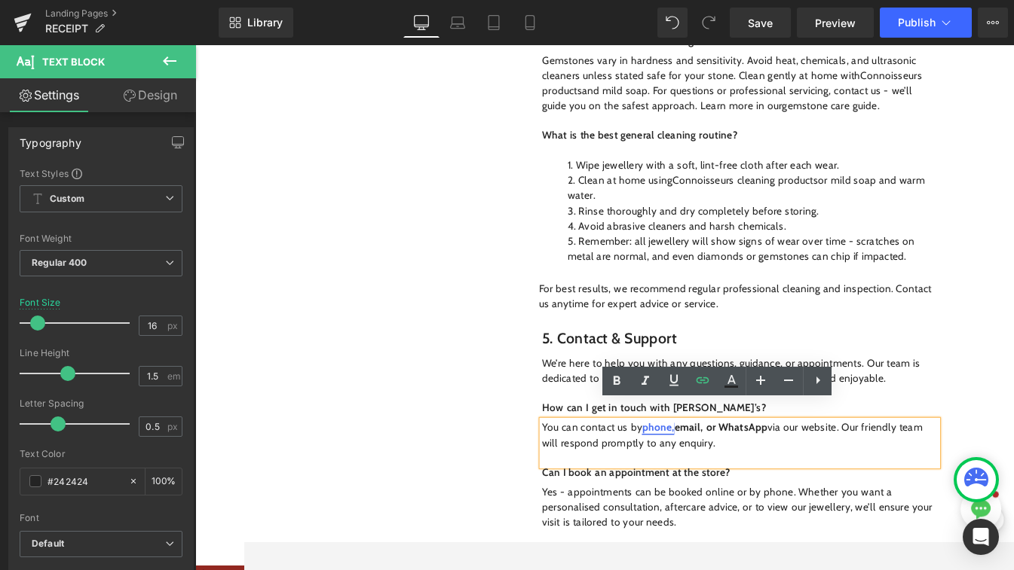
click at [727, 491] on link "phone," at bounding box center [734, 498] width 38 height 14
click at [674, 490] on p "You can contact us by phone, email, or WhatsApp via our website. Our friendly t…" at bounding box center [831, 508] width 469 height 36
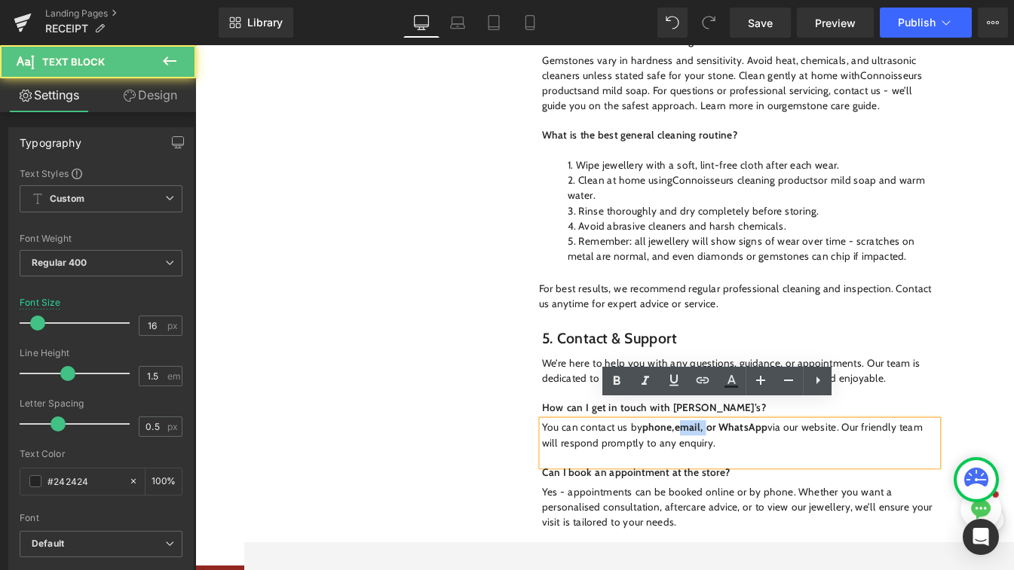
drag, startPoint x: 789, startPoint y: 477, endPoint x: 758, endPoint y: 478, distance: 30.9
click at [758, 491] on strong "phone, email, or WhatsApp" at bounding box center [789, 498] width 148 height 14
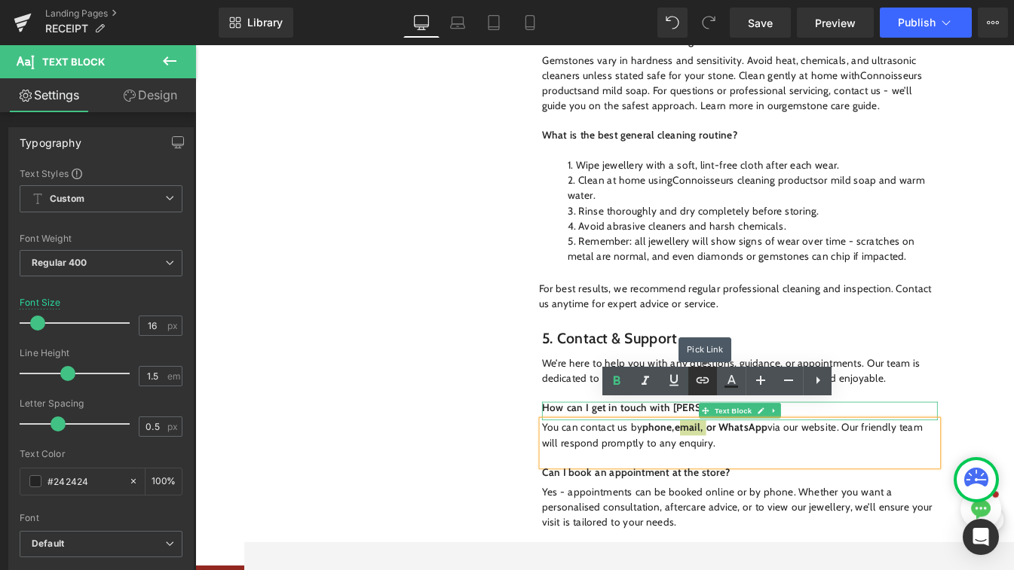
click at [704, 384] on icon at bounding box center [702, 380] width 18 height 18
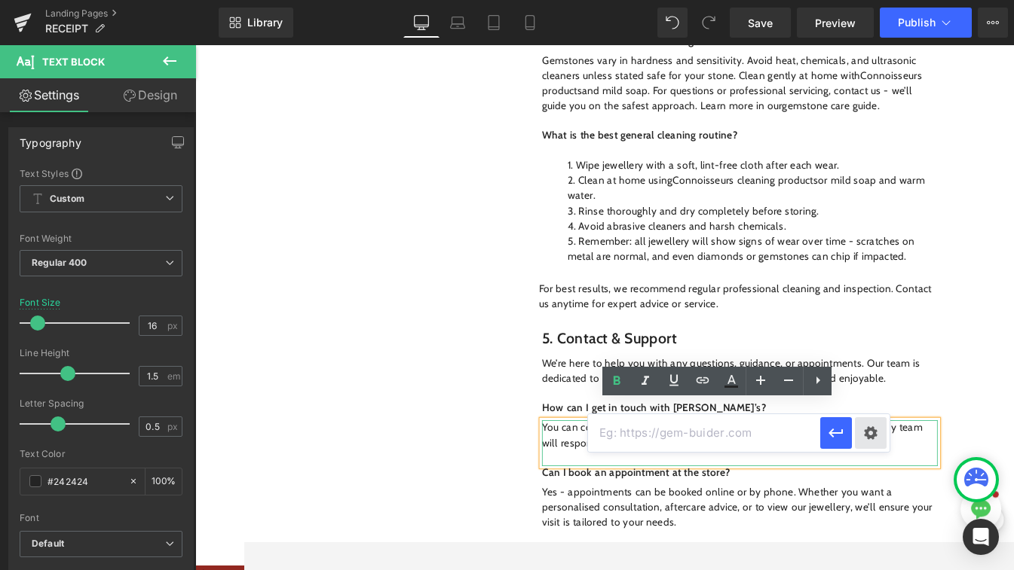
click at [864, 0] on div "Text Color Highlight Color #333333 Edit or remove link: Edit - Unlink - Cancel" at bounding box center [507, 0] width 1014 height 0
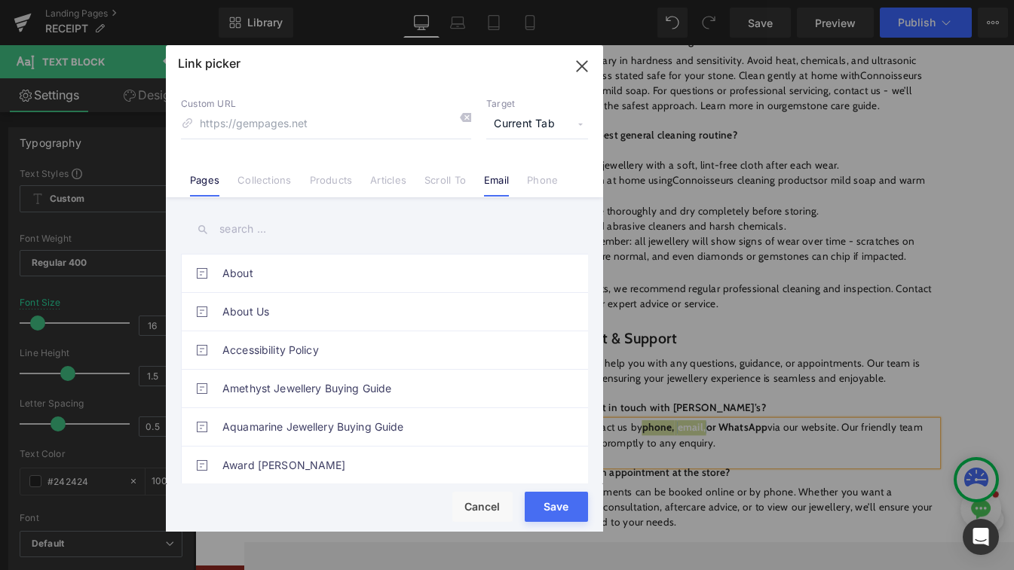
click at [496, 181] on link "Email" at bounding box center [496, 185] width 25 height 23
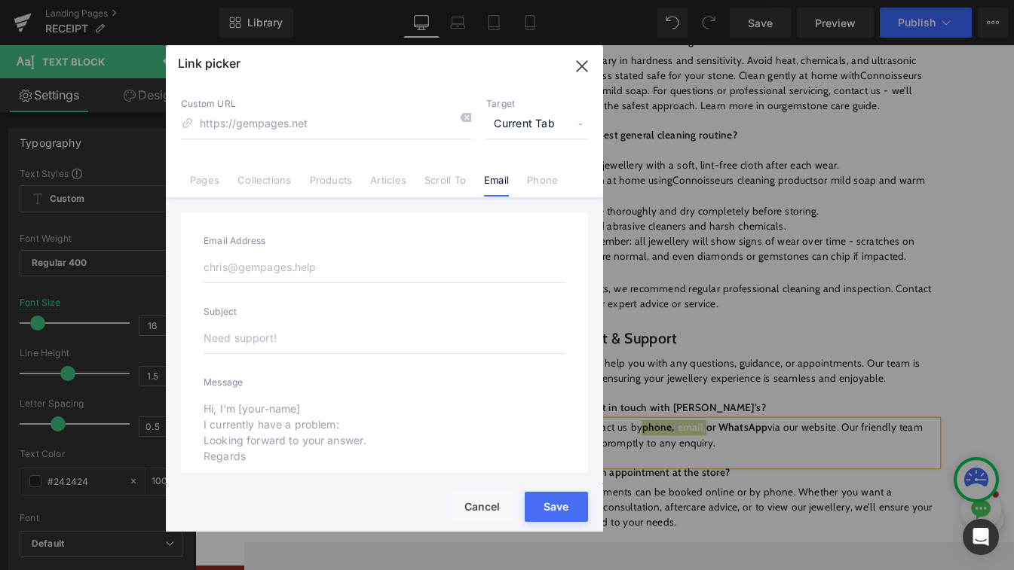
scroll to position [-2, 0]
click at [300, 270] on input "email" at bounding box center [384, 268] width 362 height 32
type input "info@sonnysjewellers.oc"
type input "mailto:info@sonnysjewellers.oc"
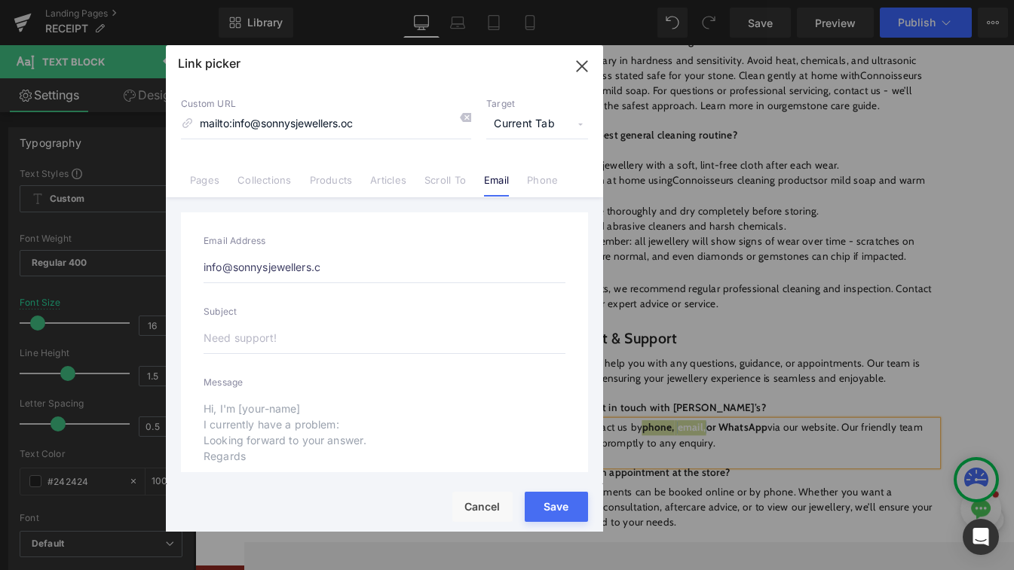
type input "info@sonnysjewellers.co"
type input "mailto:info@sonnysjewellers.co"
type input "[EMAIL_ADDRESS][DOMAIN_NAME]"
type input "mailto:info@sonnysjewellers.com"
type input "[EMAIL_ADDRESS][DOMAIN_NAME]"
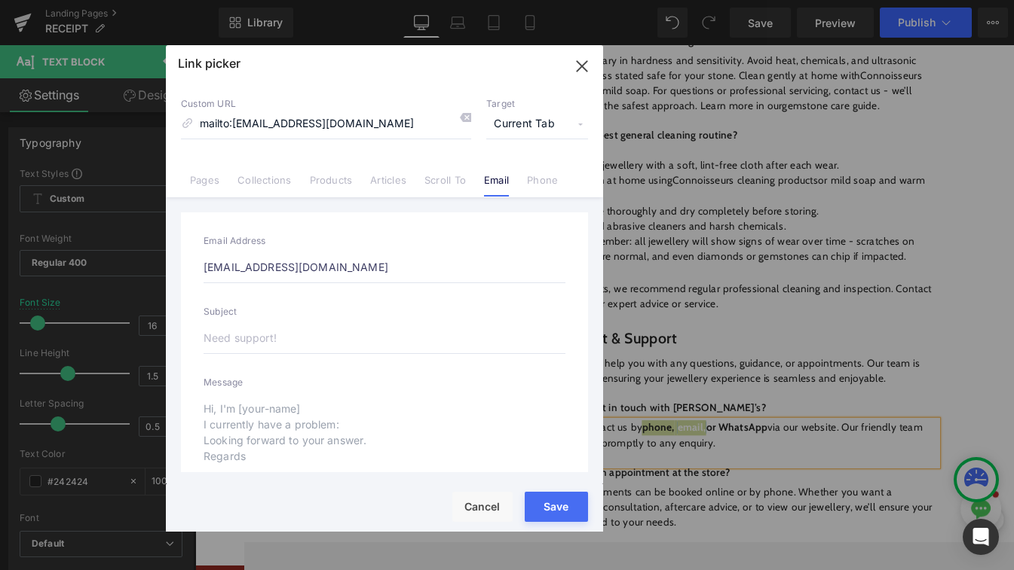
click at [564, 510] on button "Save" at bounding box center [555, 507] width 63 height 30
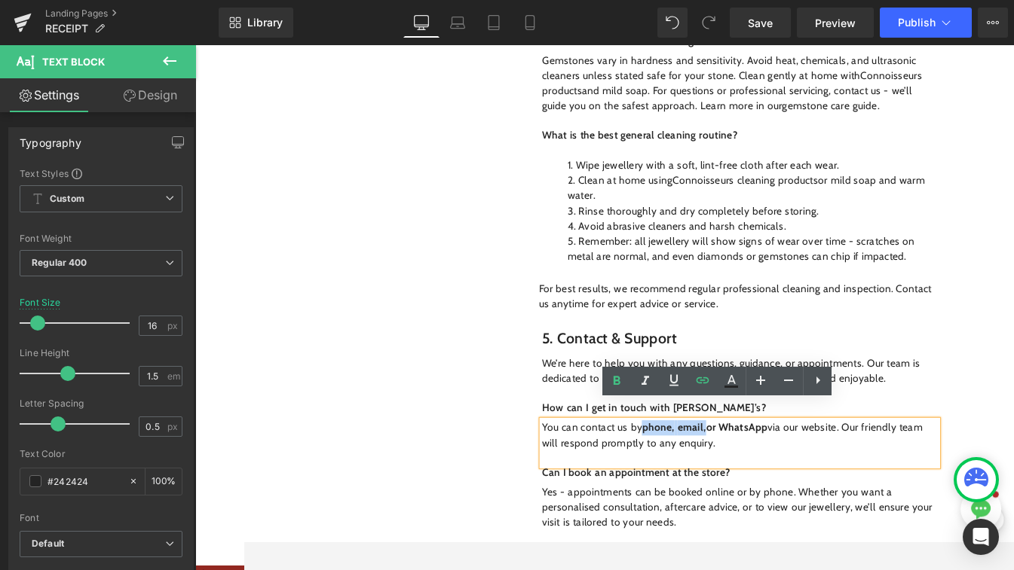
drag, startPoint x: 866, startPoint y: 479, endPoint x: 809, endPoint y: 478, distance: 56.5
click at [809, 490] on p "You can contact us by phone, email, or WhatsApp via our website. Our friendly t…" at bounding box center [831, 508] width 469 height 36
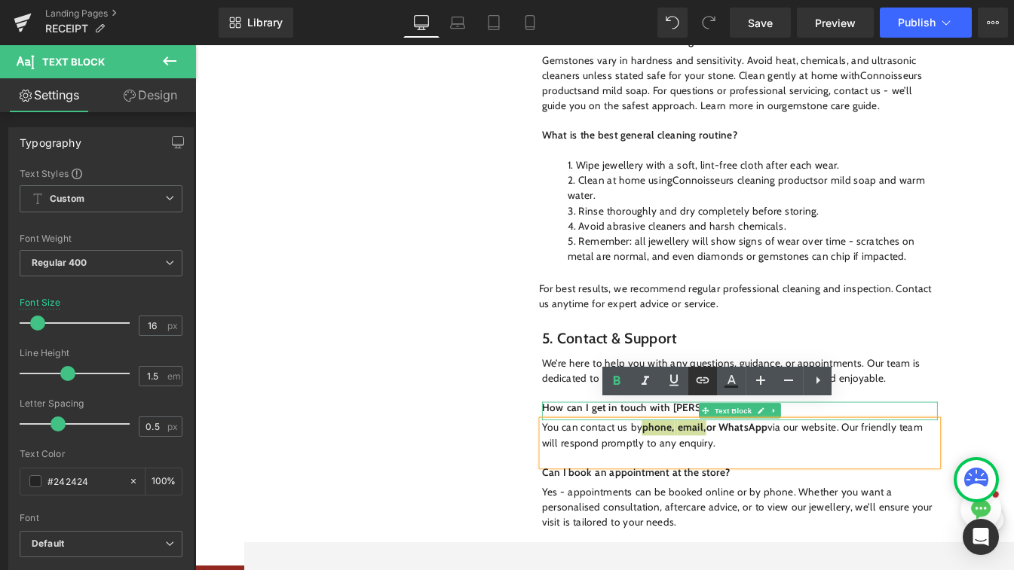
click at [693, 383] on icon at bounding box center [702, 380] width 18 height 18
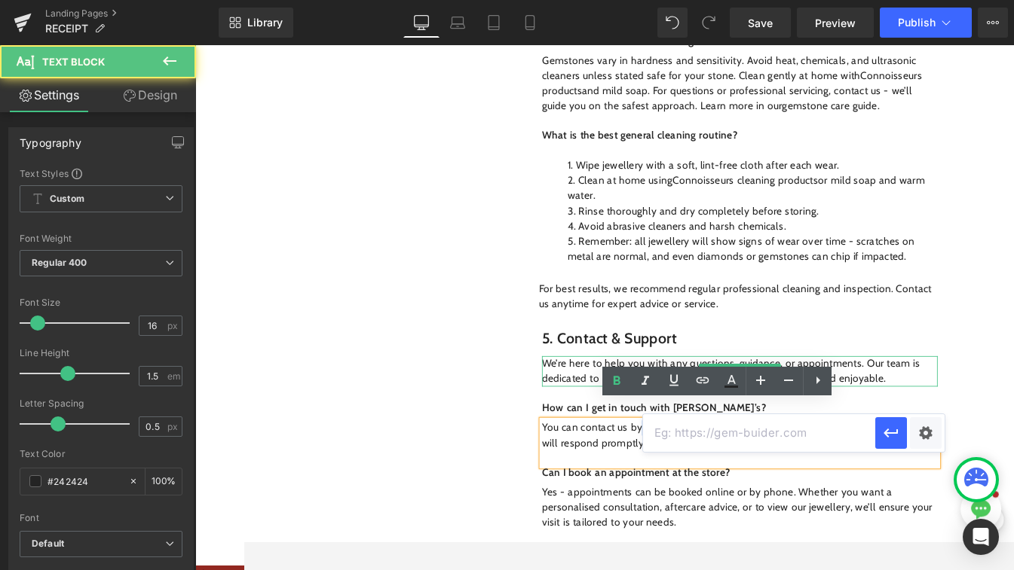
click at [964, 417] on p "We’re here to help you with any questions, guidance, or appointments. Our team …" at bounding box center [831, 432] width 469 height 36
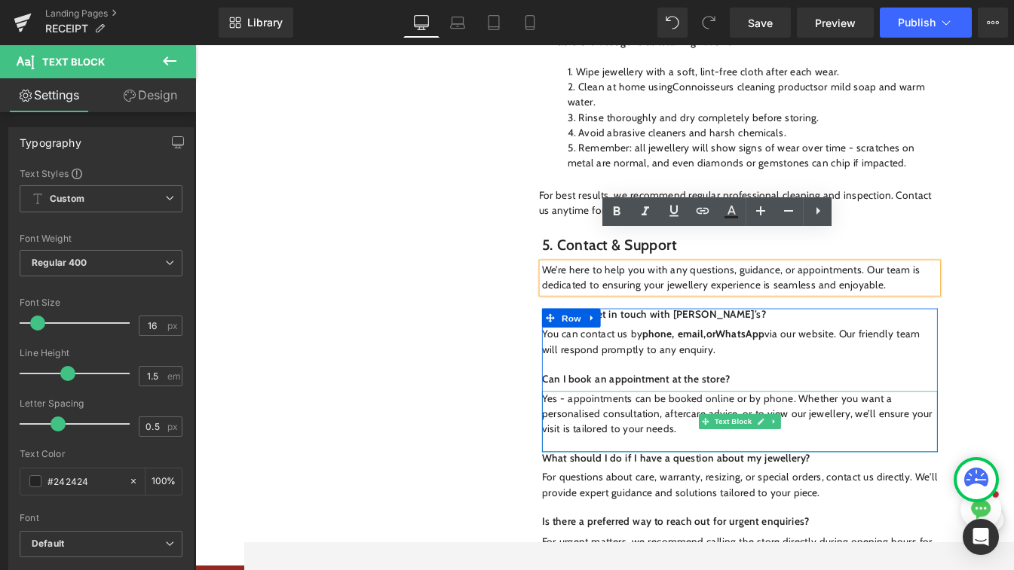
scroll to position [3002, 0]
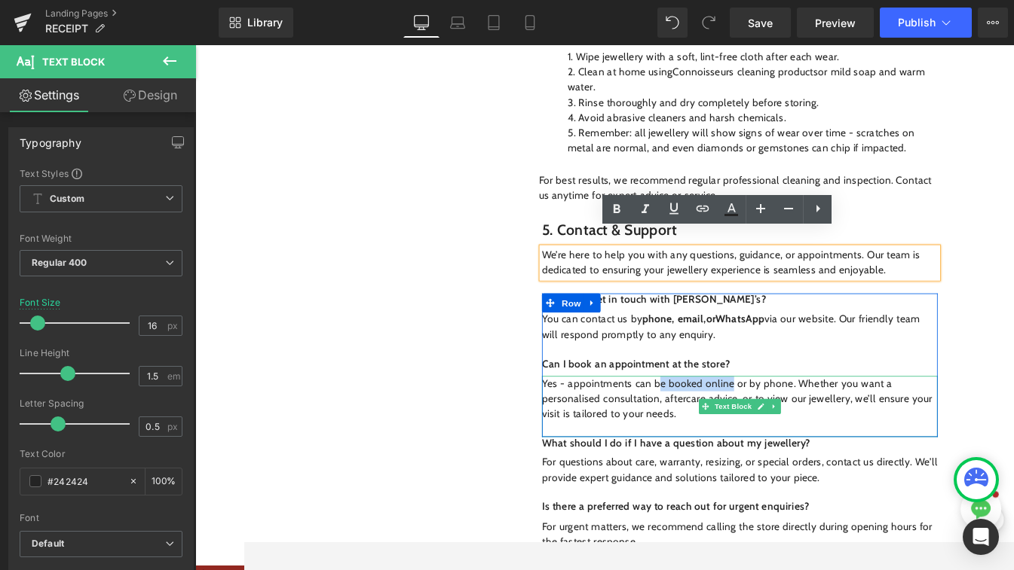
drag, startPoint x: 819, startPoint y: 427, endPoint x: 731, endPoint y: 428, distance: 88.2
click at [731, 438] on p "Yes - appointments can be booked online or by phone. Whether you want a persona…" at bounding box center [831, 465] width 469 height 54
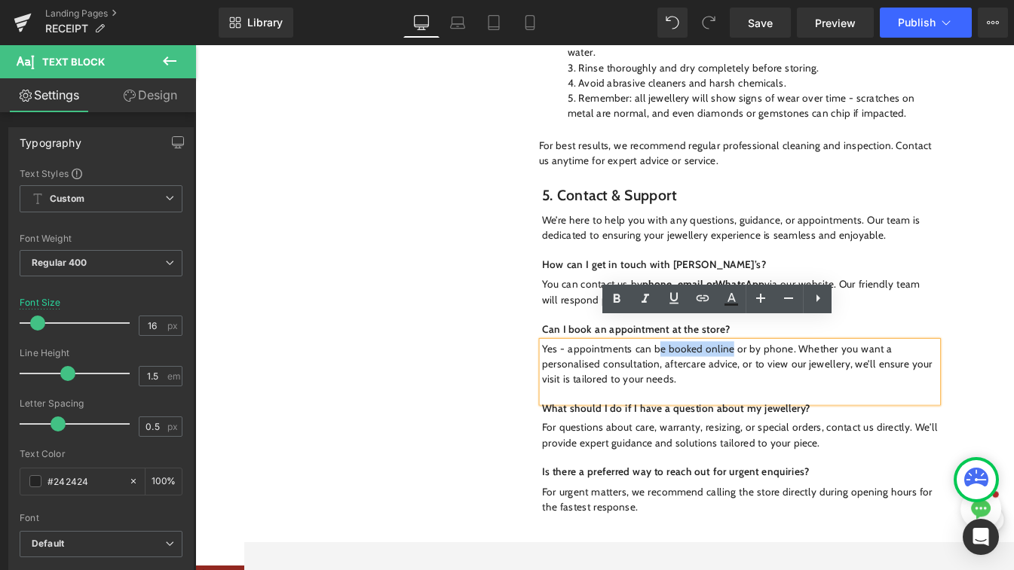
scroll to position [3047, 0]
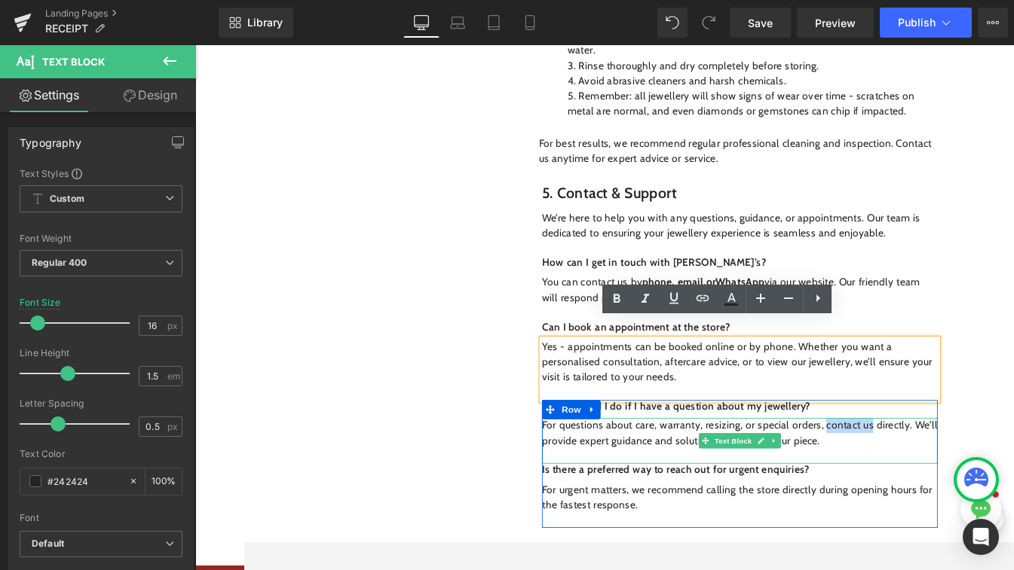
drag, startPoint x: 929, startPoint y: 478, endPoint x: 984, endPoint y: 474, distance: 55.1
click at [964, 487] on p "For questions about care, warranty, resizing, or special orders, contact us dir…" at bounding box center [831, 505] width 469 height 36
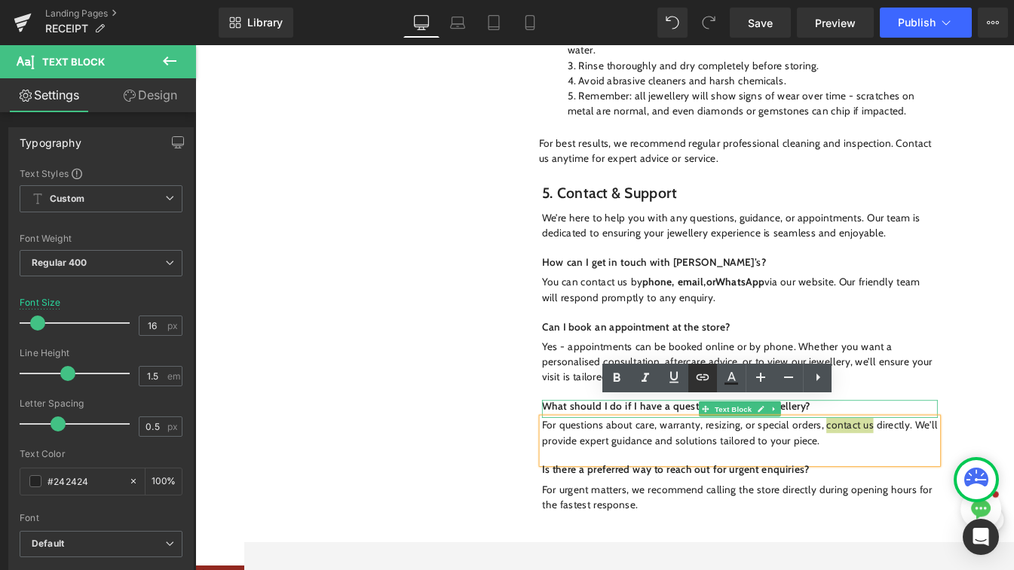
click at [696, 378] on icon at bounding box center [702, 377] width 13 height 6
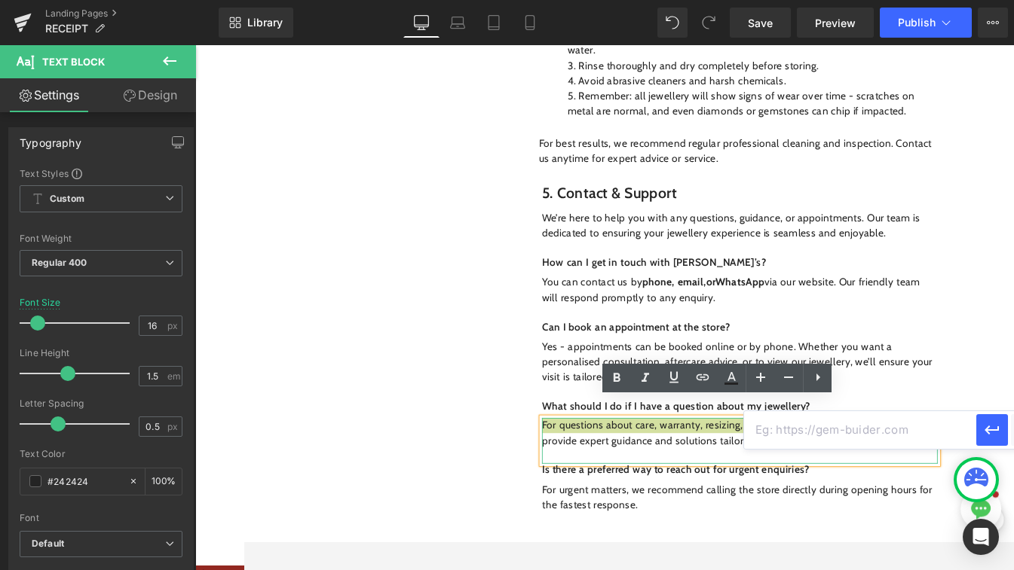
click at [787, 428] on input "text" at bounding box center [860, 430] width 232 height 38
paste input "https://www.sonnysjewellers.com/pages/contact?_pos=1&_psq=cont&_ss=e&_v=1.0"
type input "https://www.sonnysjewellers.com/pages/contact?_pos=1&_psq=cont&_ss=e&_v=1.0"
click at [964, 433] on icon "button" at bounding box center [992, 430] width 18 height 18
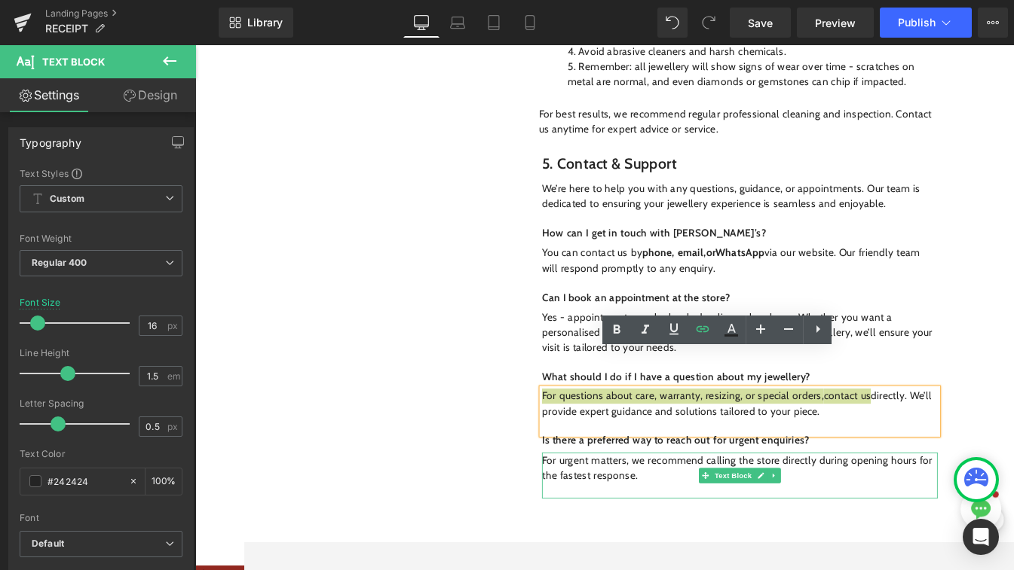
scroll to position [3105, 0]
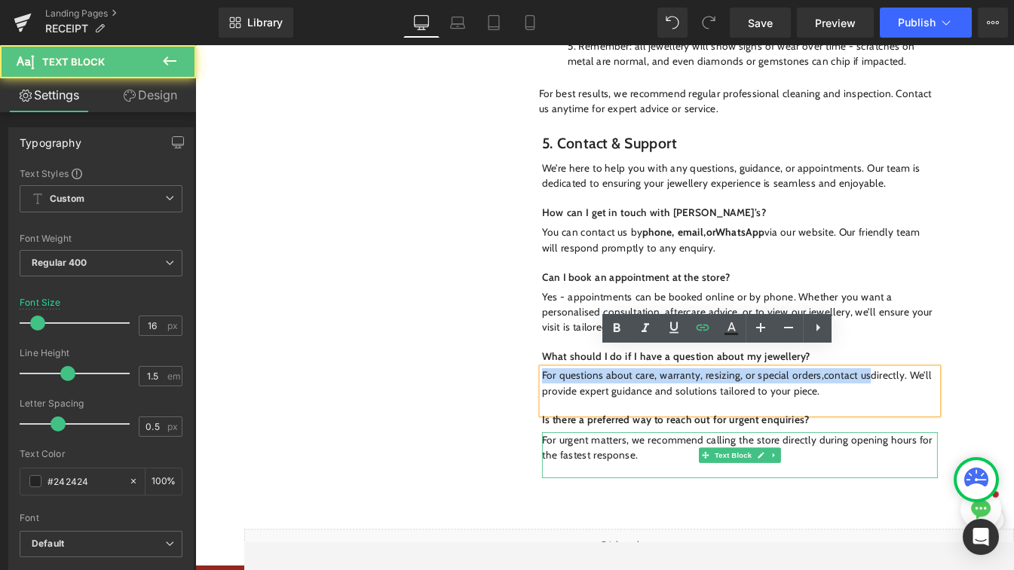
click at [732, 509] on p "For urgent matters, we recommend calling the store directly during opening hour…" at bounding box center [831, 522] width 469 height 36
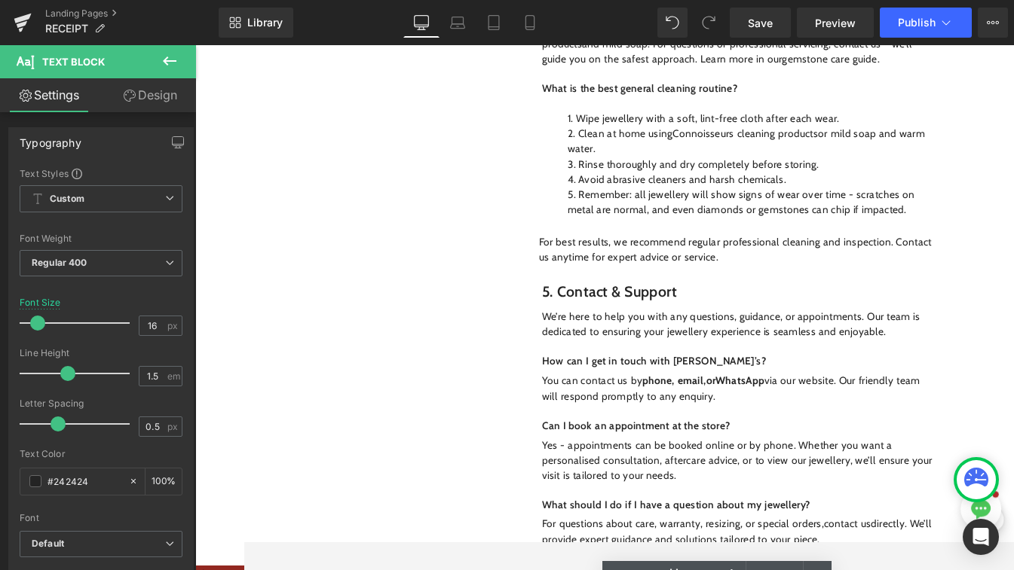
scroll to position [2888, 0]
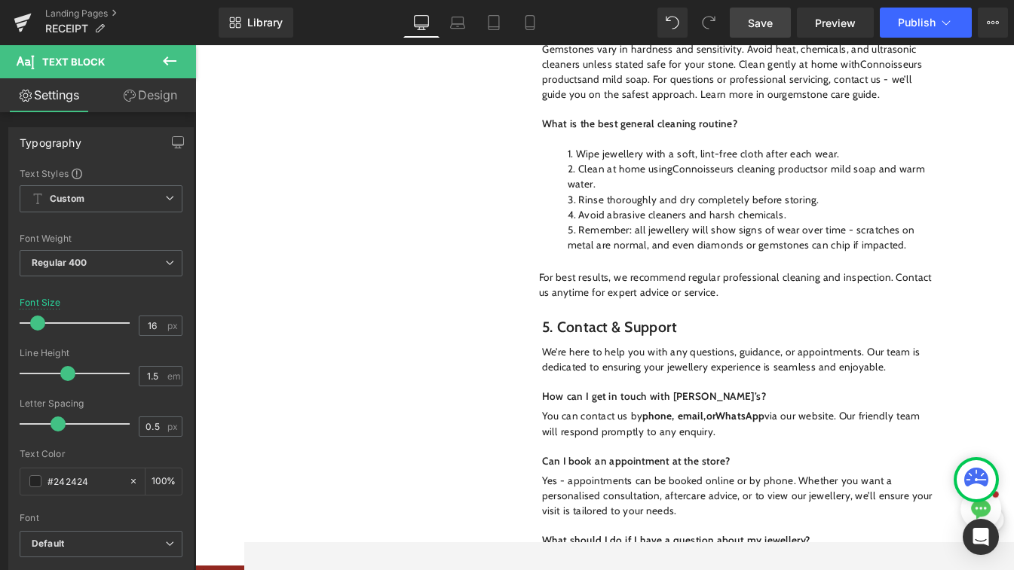
click at [769, 23] on span "Save" at bounding box center [760, 23] width 25 height 16
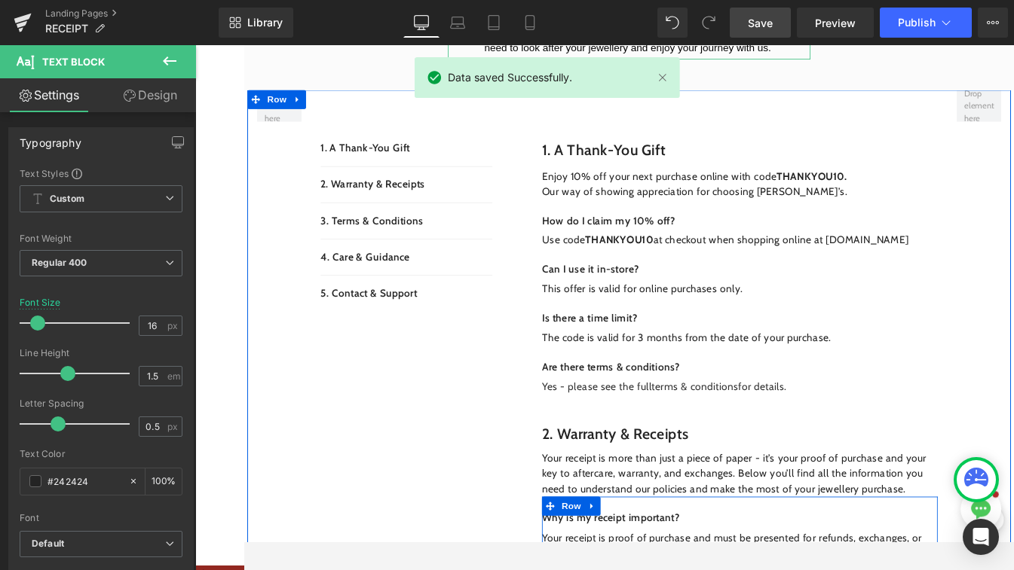
scroll to position [87, 0]
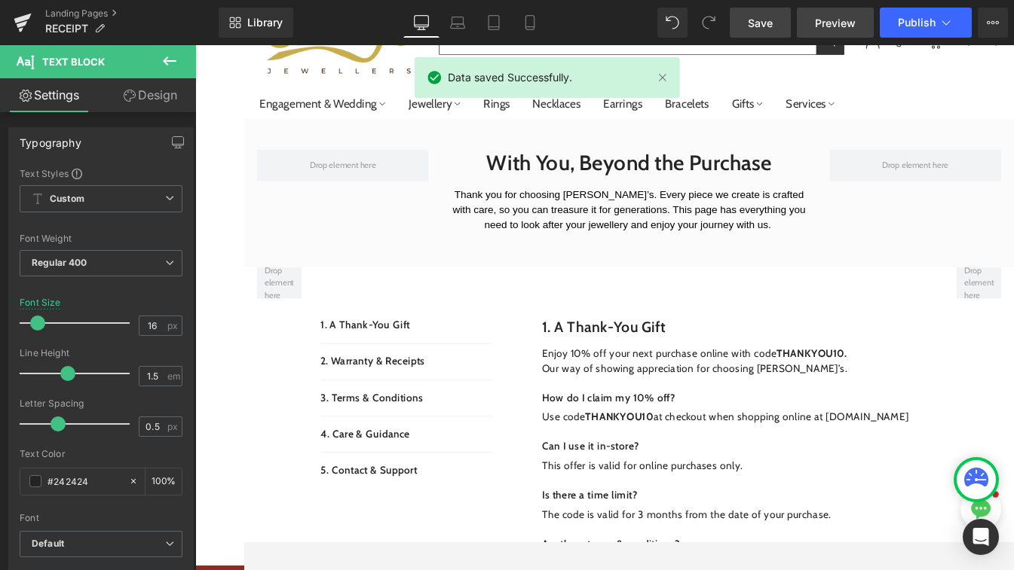
click at [832, 27] on span "Preview" at bounding box center [835, 23] width 41 height 16
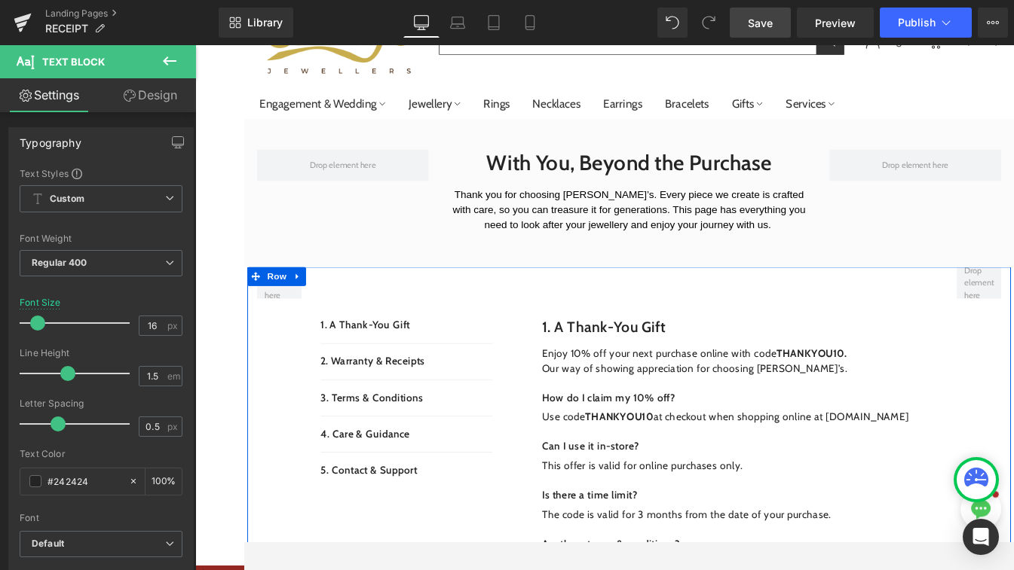
click at [964, 475] on icon at bounding box center [981, 474] width 3 height 3
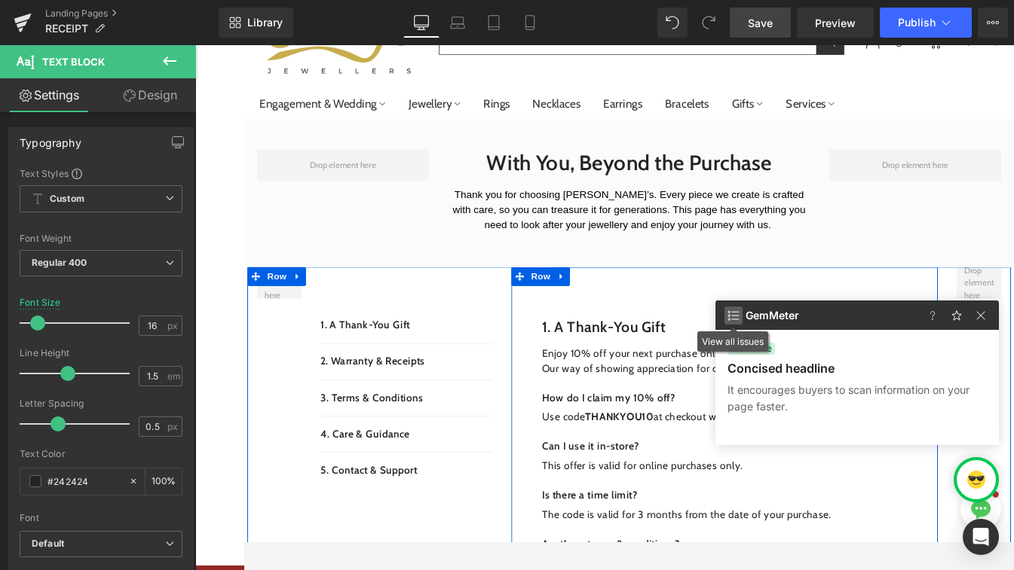
click at [735, 310] on img at bounding box center [733, 316] width 18 height 18
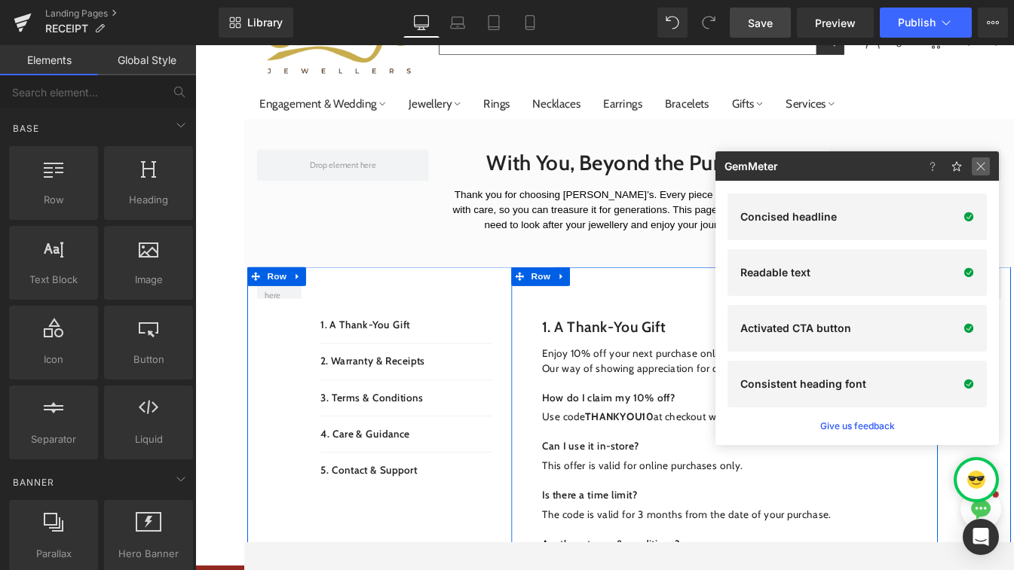
click at [964, 166] on img at bounding box center [980, 166] width 18 height 18
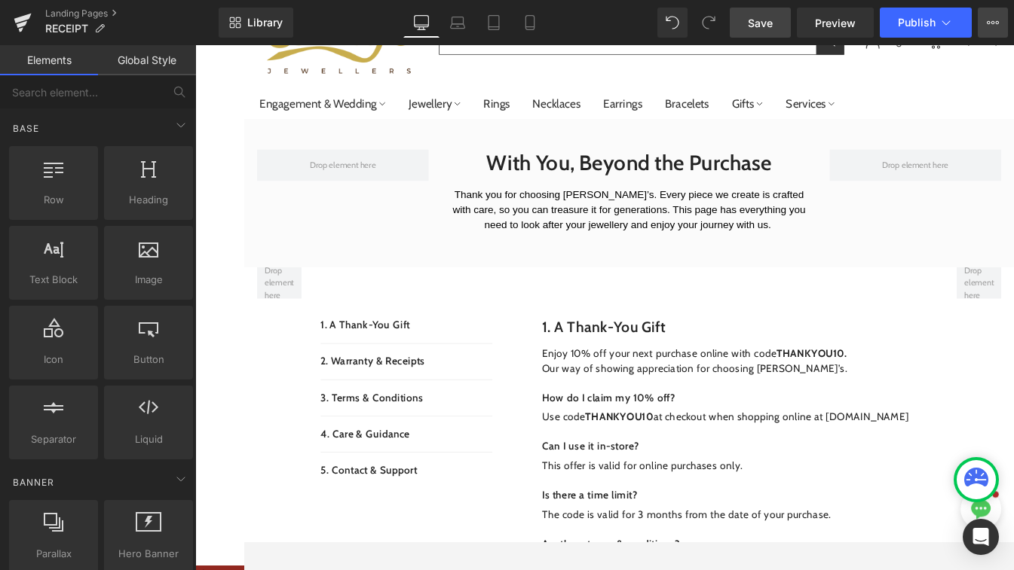
click at [964, 26] on icon at bounding box center [992, 23] width 12 height 12
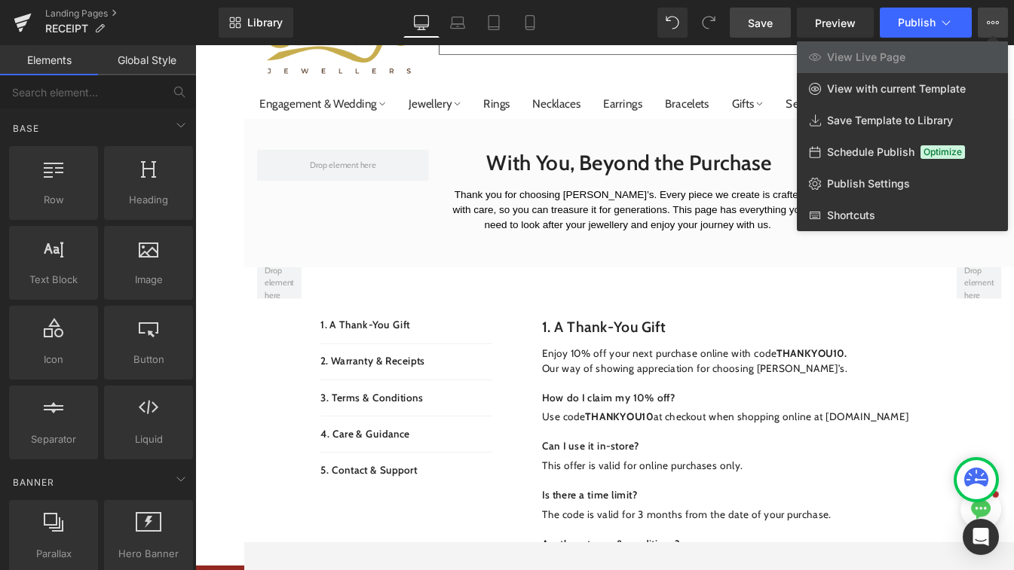
click at [964, 26] on icon at bounding box center [992, 23] width 12 height 12
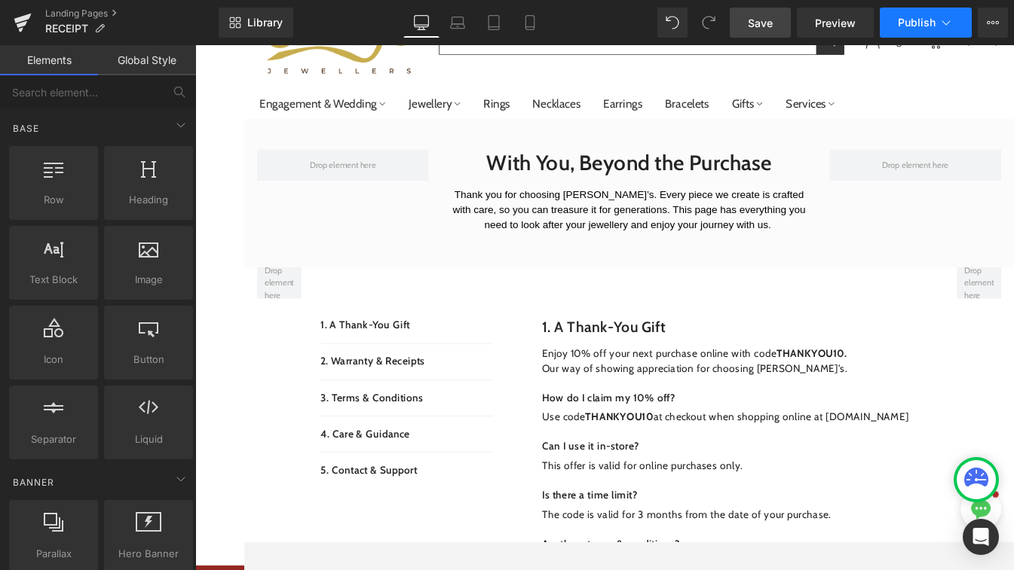
click at [953, 21] on button "Publish" at bounding box center [925, 23] width 92 height 30
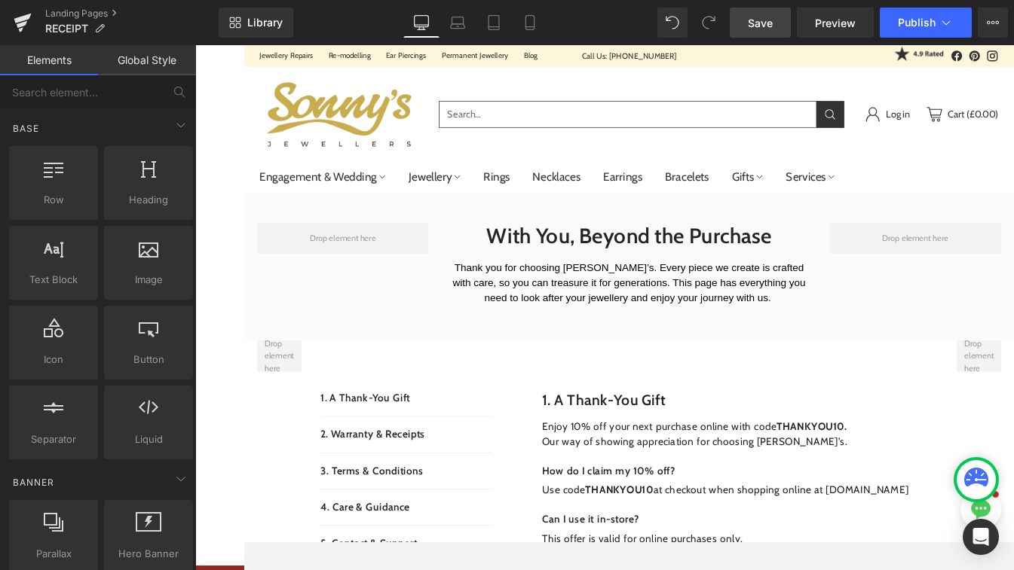
scroll to position [0, 0]
click at [941, 23] on icon at bounding box center [945, 22] width 15 height 15
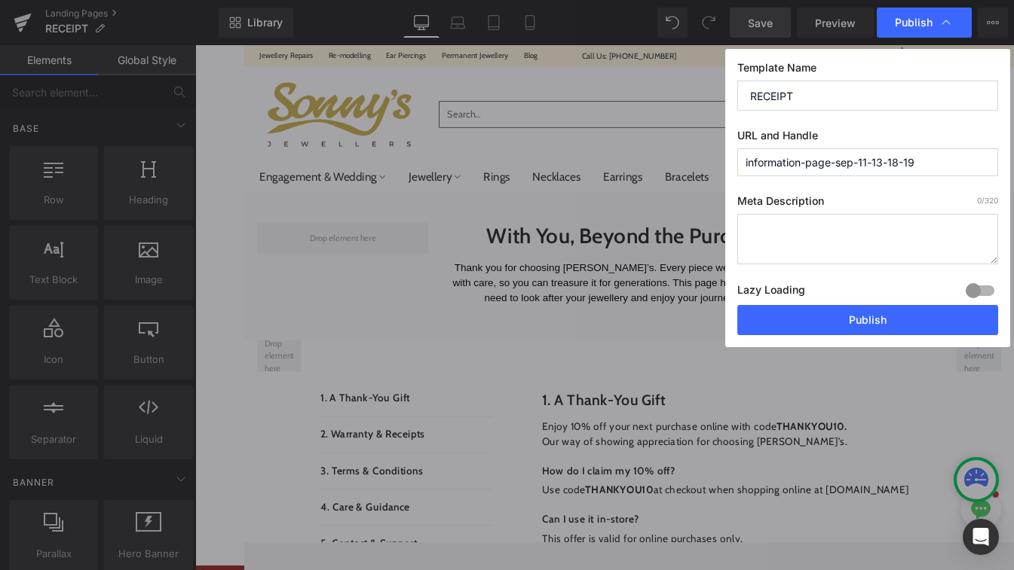
drag, startPoint x: 933, startPoint y: 161, endPoint x: 732, endPoint y: 170, distance: 201.4
click at [732, 170] on div "Template Name RECEIPT URL and Handle information-page-sep-11-13-18-19 Meta Desc…" at bounding box center [867, 198] width 285 height 298
type input "i"
type input "purchase-aftercare"
drag, startPoint x: 811, startPoint y: 96, endPoint x: 704, endPoint y: 97, distance: 107.0
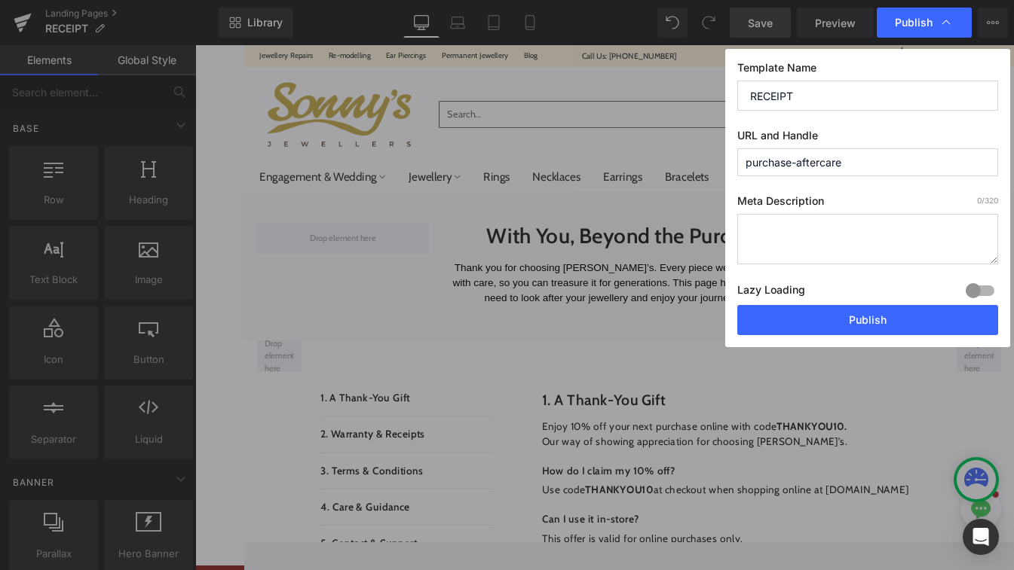
click at [704, 97] on div "Publish Template Name RECEIPT URL and Handle purchase-aftercare Meta Descriptio…" at bounding box center [507, 285] width 1014 height 570
type input "Purchase aftercare"
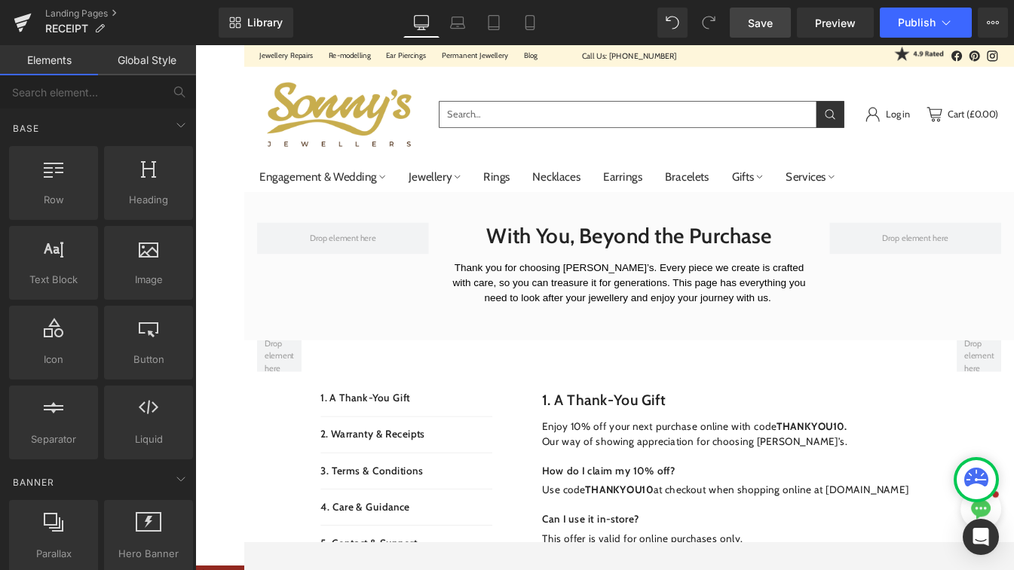
click at [769, 16] on span "Save" at bounding box center [760, 23] width 25 height 16
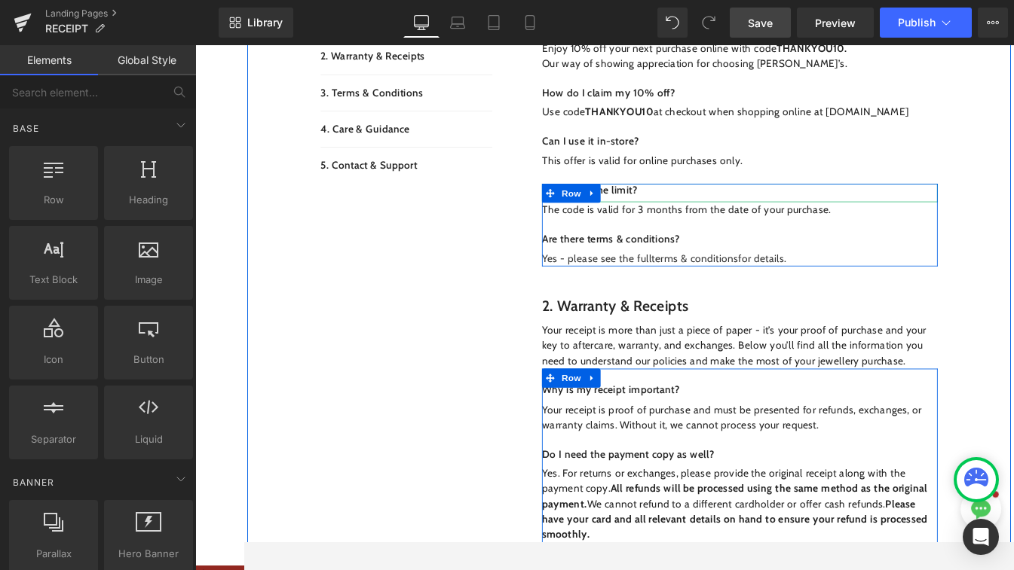
scroll to position [3172, 0]
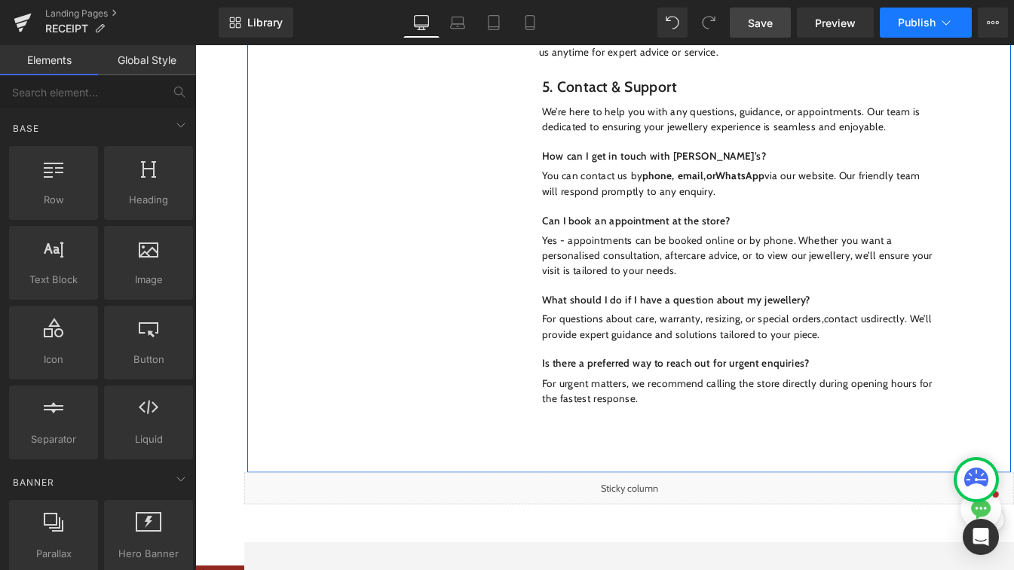
click at [918, 35] on button "Publish" at bounding box center [925, 23] width 92 height 30
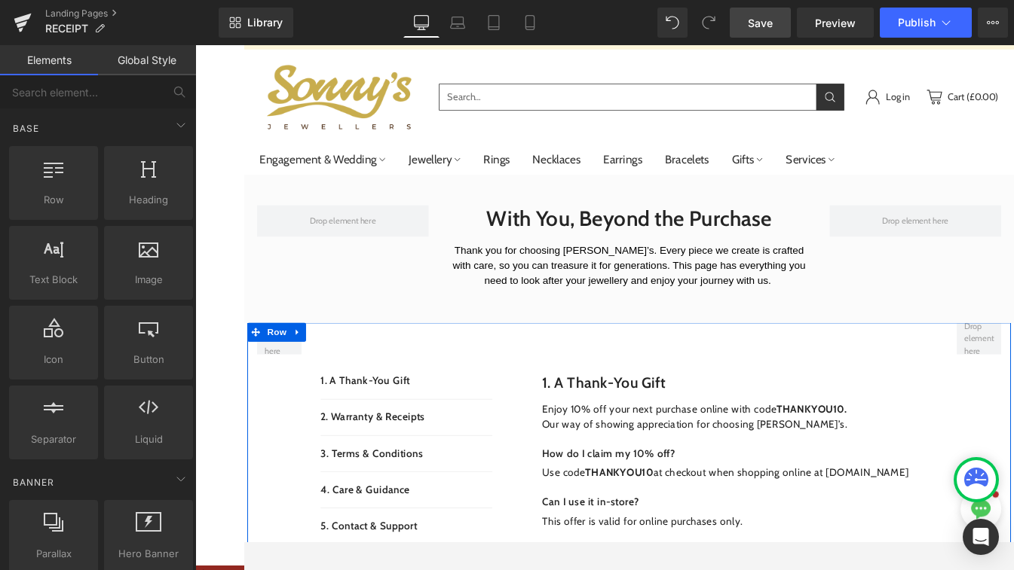
scroll to position [14, 0]
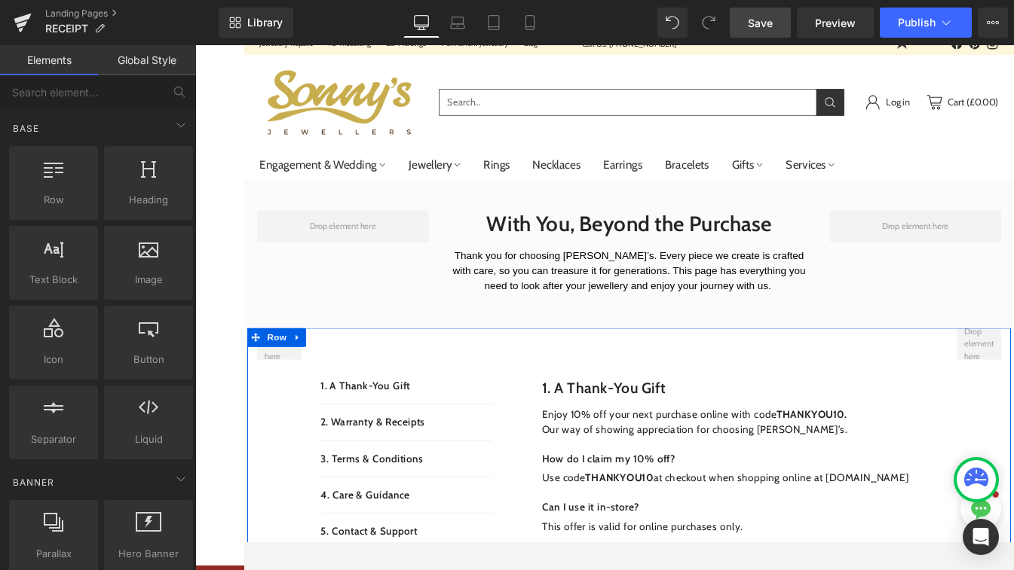
drag, startPoint x: 760, startPoint y: 27, endPoint x: 144, endPoint y: 243, distance: 653.0
click at [760, 27] on span "Save" at bounding box center [760, 23] width 25 height 16
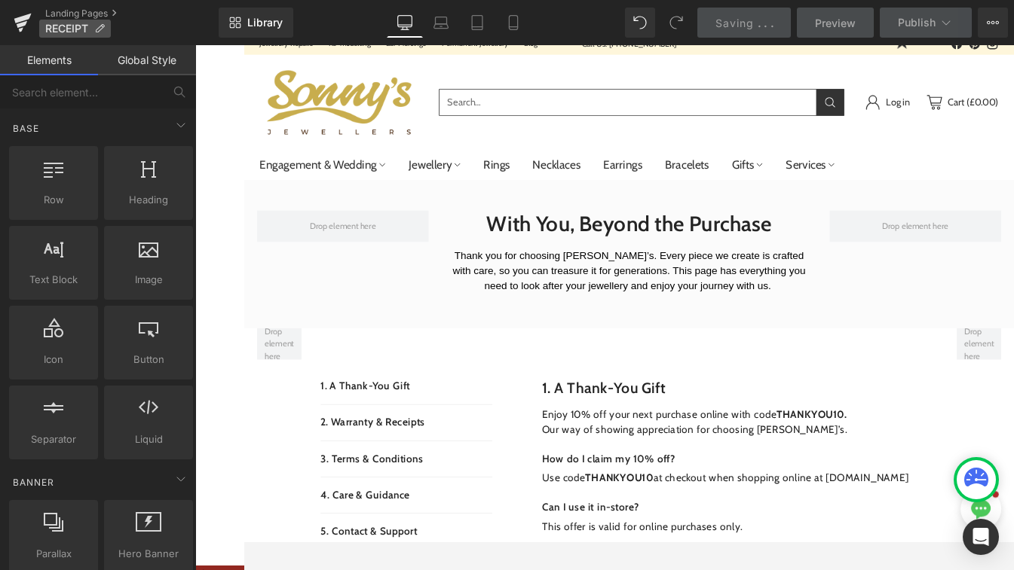
click at [71, 35] on p "RECEIPT" at bounding box center [75, 29] width 72 height 18
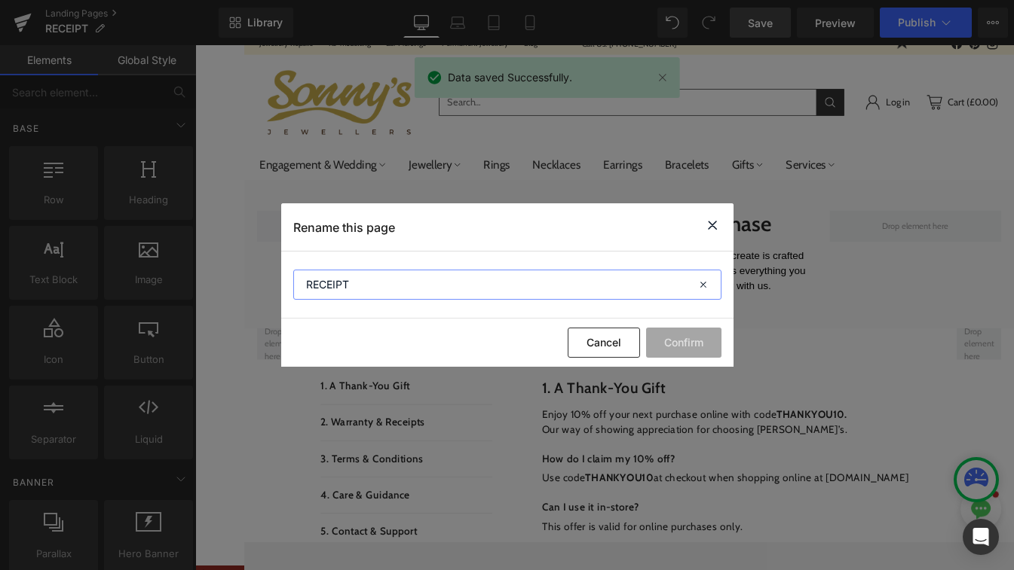
click at [529, 285] on input "RECEIPT" at bounding box center [507, 285] width 428 height 30
type input "R"
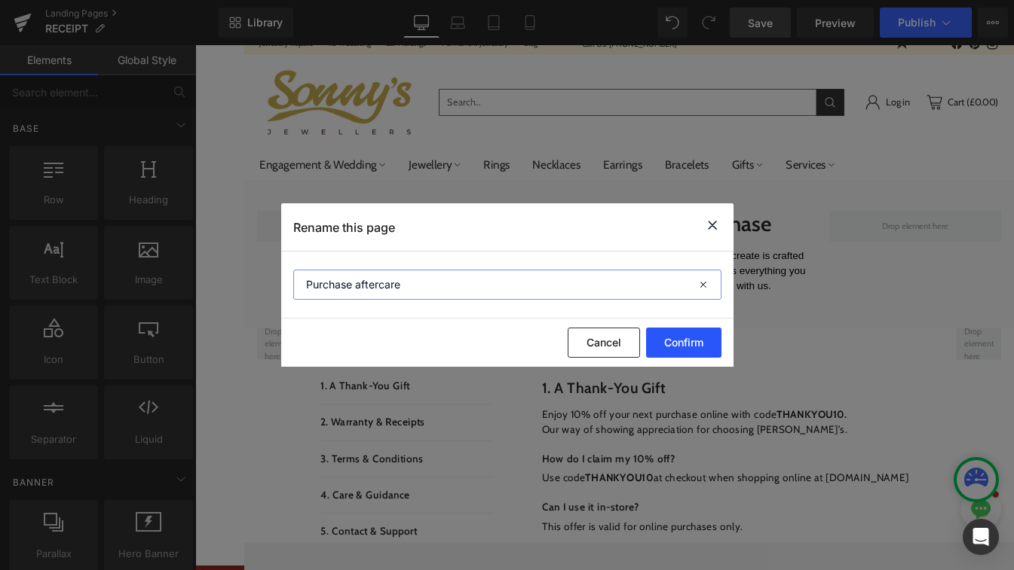
type input "Purchase aftercare"
click at [692, 347] on button "Confirm" at bounding box center [683, 343] width 75 height 30
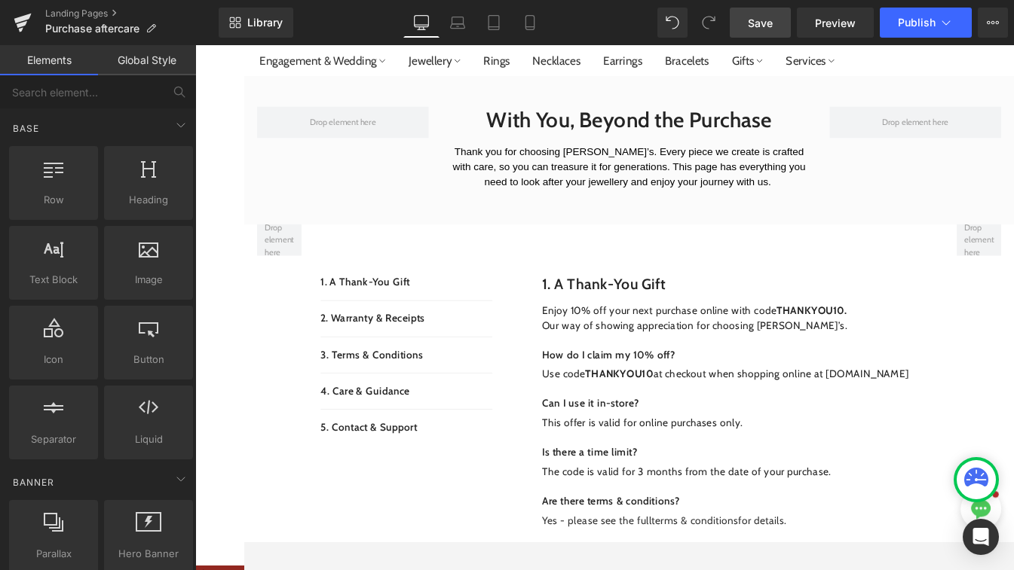
scroll to position [340, 0]
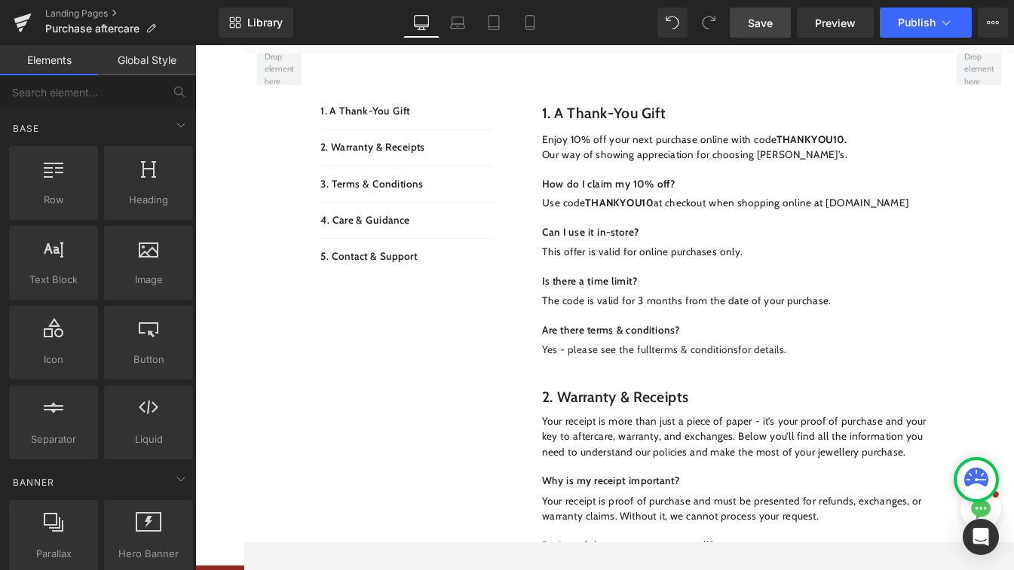
click at [750, 19] on span "Save" at bounding box center [760, 23] width 25 height 16
click at [29, 20] on icon at bounding box center [23, 23] width 18 height 38
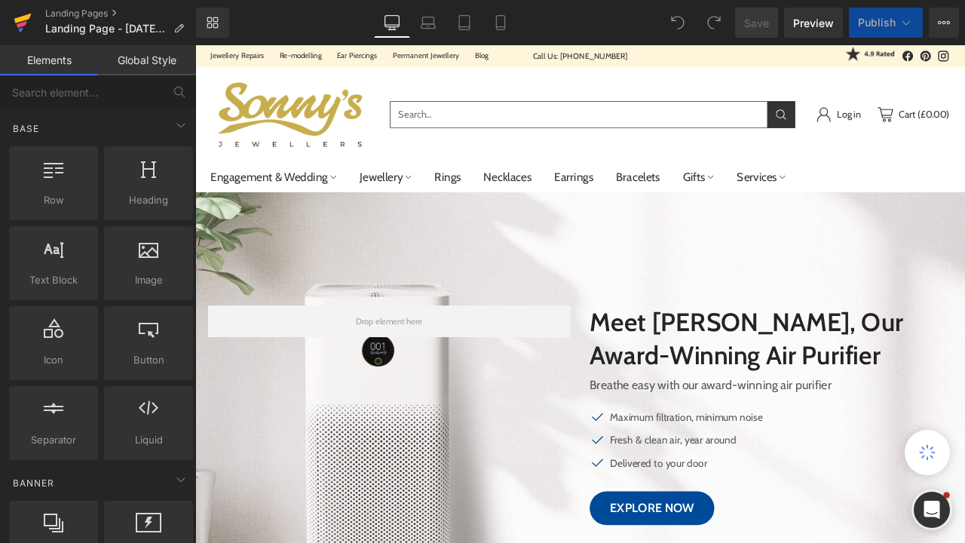
click at [24, 14] on icon at bounding box center [23, 23] width 18 height 38
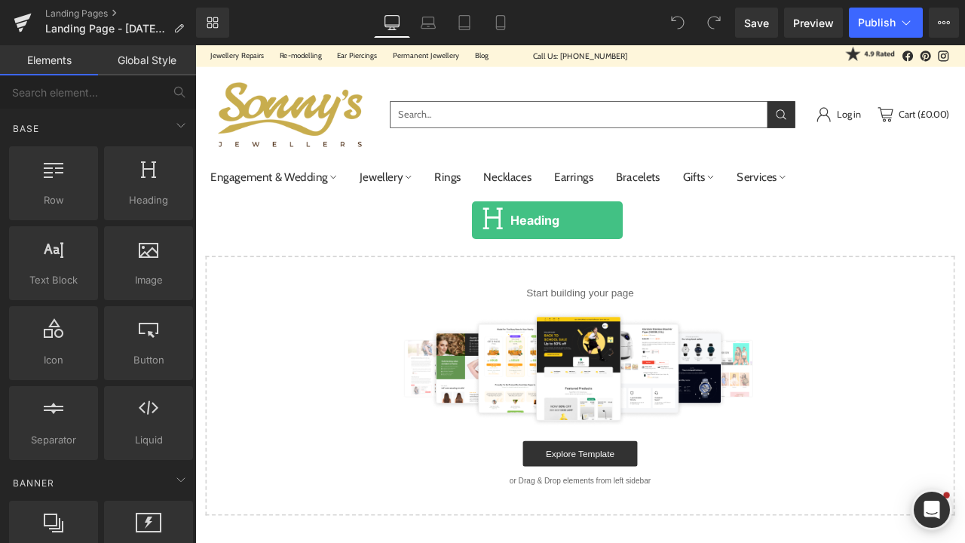
drag, startPoint x: 330, startPoint y: 248, endPoint x: 523, endPoint y: 252, distance: 192.9
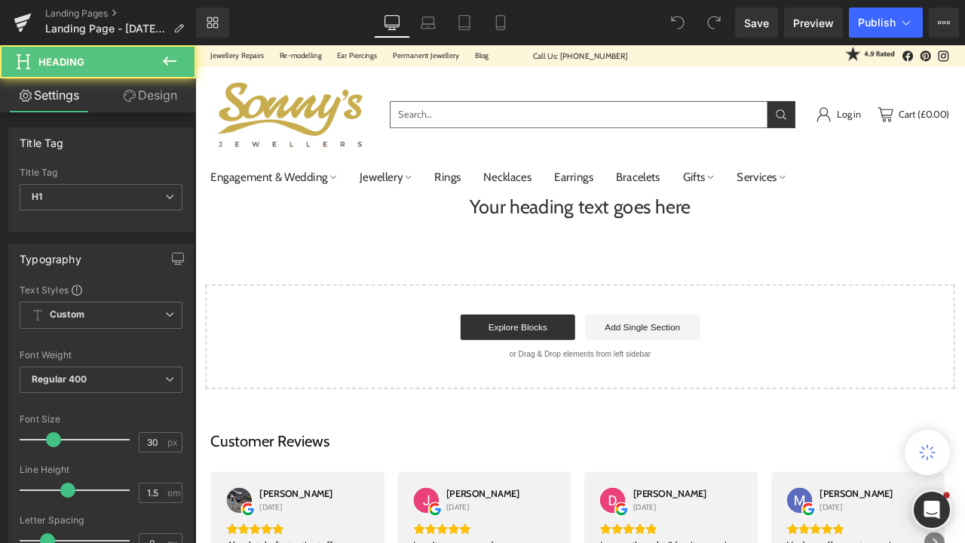
click at [613, 237] on div "Your heading text goes here Heading" at bounding box center [651, 236] width 912 height 34
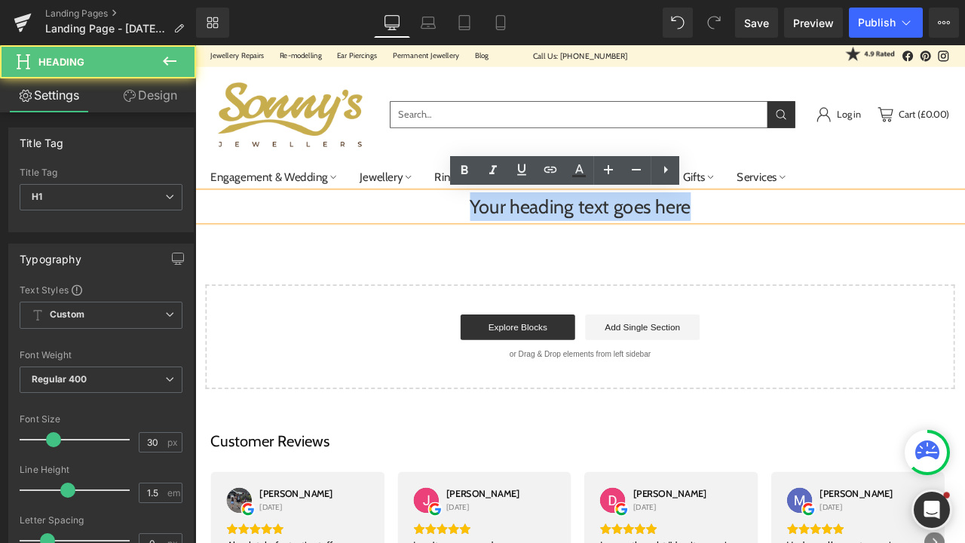
drag, startPoint x: 790, startPoint y: 249, endPoint x: 500, endPoint y: 219, distance: 291.7
click at [500, 219] on h1 "Your heading text goes here" at bounding box center [651, 236] width 912 height 34
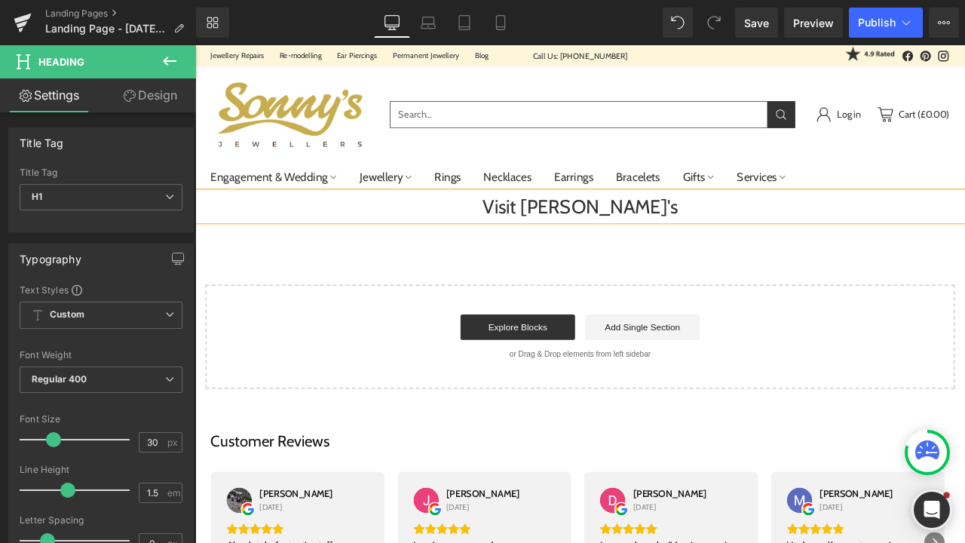
click at [548, 301] on div "Visit [PERSON_NAME]'s Heading Select your layout" at bounding box center [651, 335] width 912 height 233
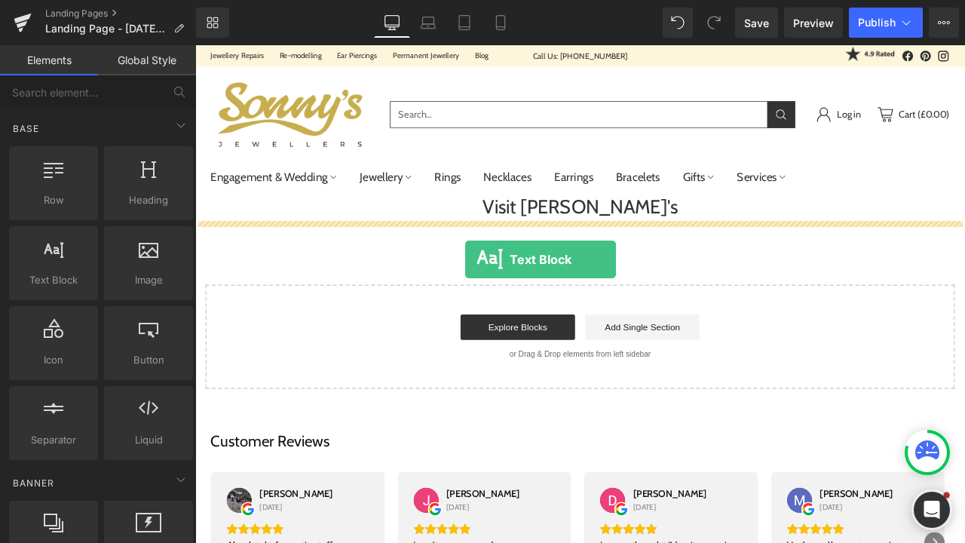
drag, startPoint x: 264, startPoint y: 299, endPoint x: 515, endPoint y: 299, distance: 250.2
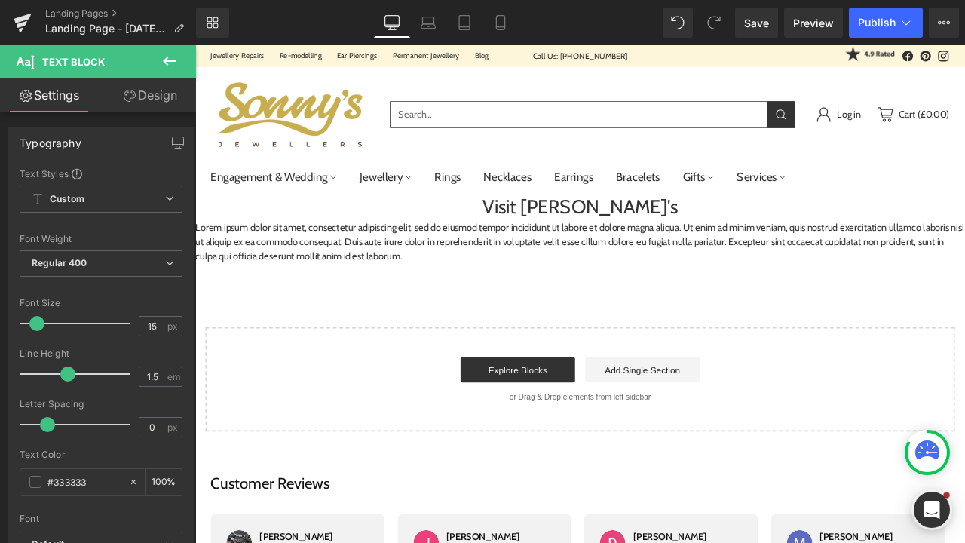
click at [524, 283] on p "Lorem ipsum dolor sit amet, consectetur adipiscing elit, sed do eiusmod tempor …" at bounding box center [651, 278] width 912 height 51
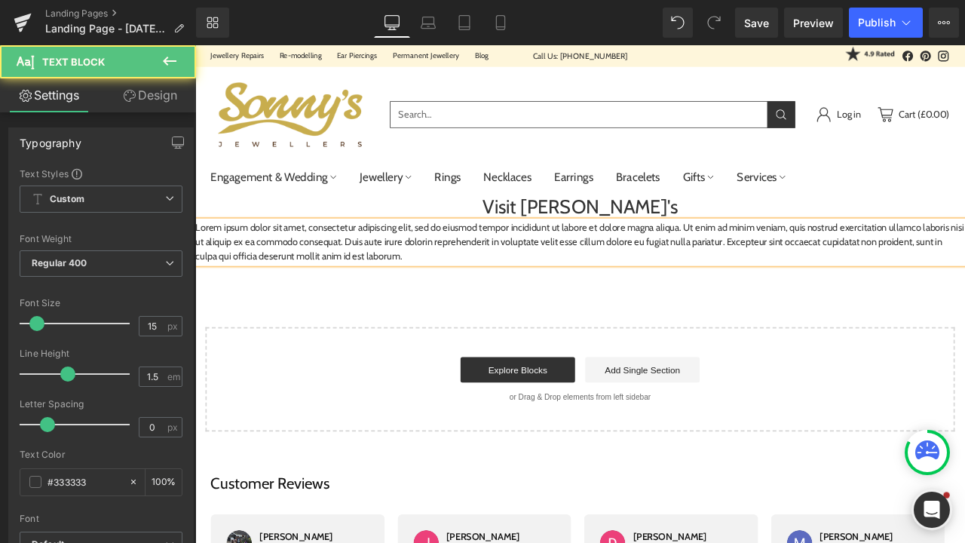
click at [534, 297] on p "Lorem ipsum dolor sit amet, consectetur adipiscing elit, sed do eiusmod tempor …" at bounding box center [651, 278] width 912 height 51
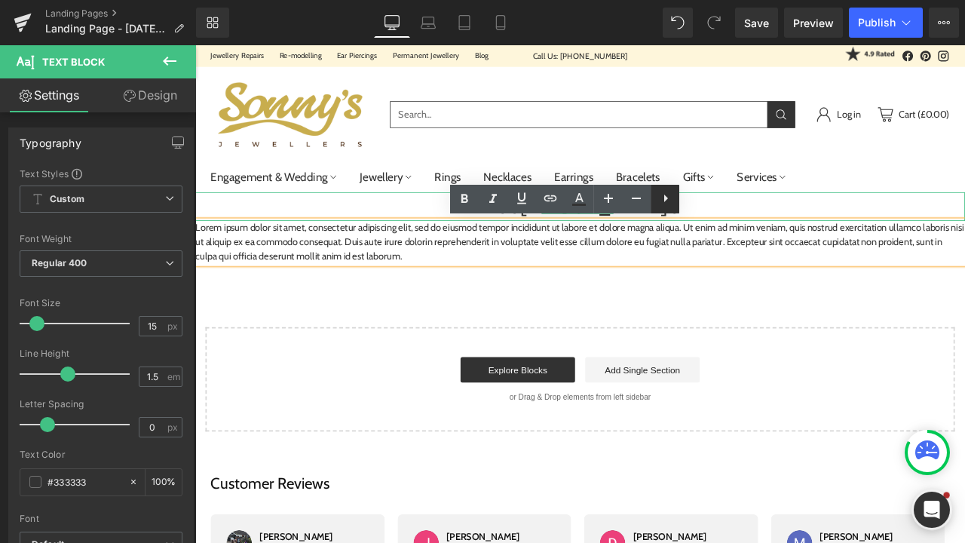
click at [672, 201] on icon at bounding box center [665, 198] width 18 height 18
click at [679, 326] on div "Visit [PERSON_NAME]'s Heading Lorem ipsum dolor sit amet, consectetur adipiscin…" at bounding box center [651, 361] width 912 height 284
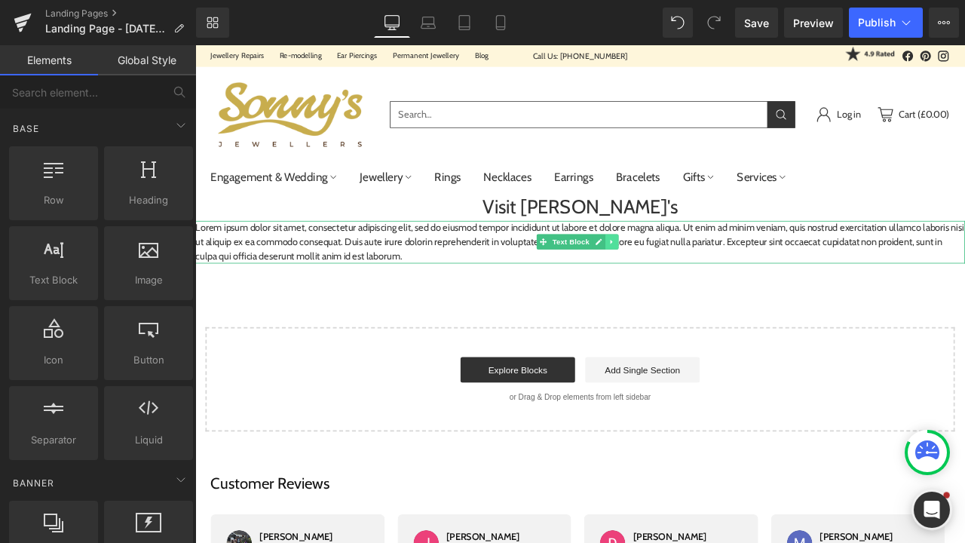
click at [689, 280] on icon at bounding box center [688, 278] width 8 height 9
click at [694, 282] on icon at bounding box center [697, 278] width 8 height 8
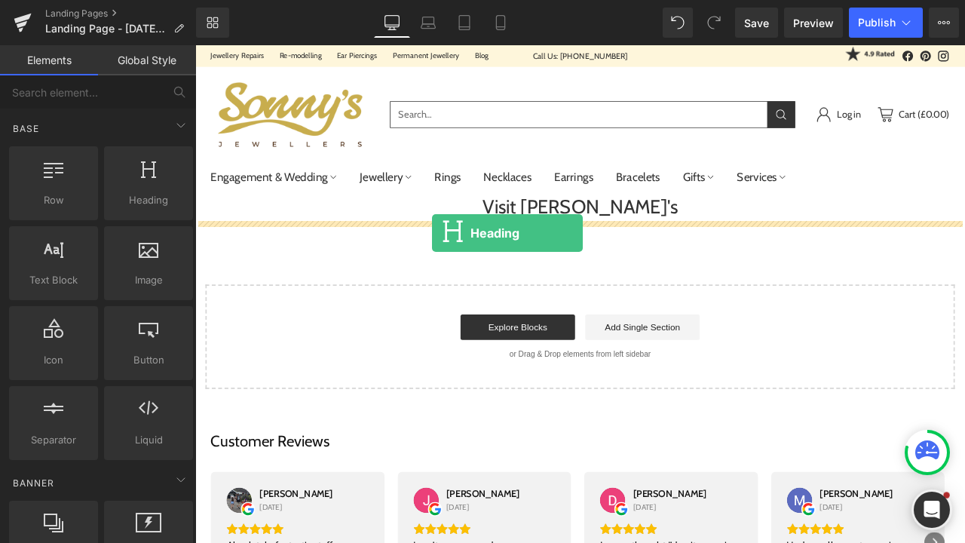
drag, startPoint x: 332, startPoint y: 236, endPoint x: 476, endPoint y: 268, distance: 147.4
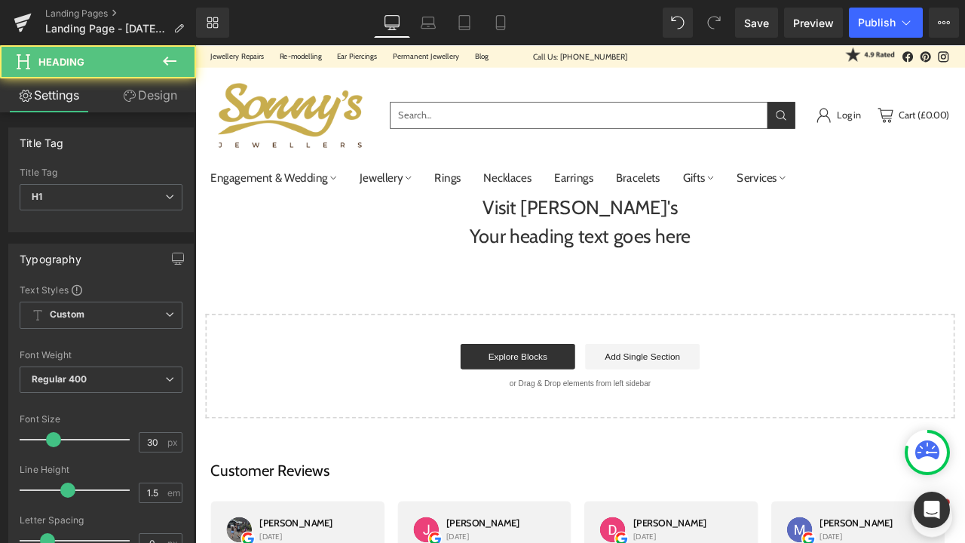
click at [594, 275] on h1 "Your heading text goes here" at bounding box center [651, 270] width 912 height 34
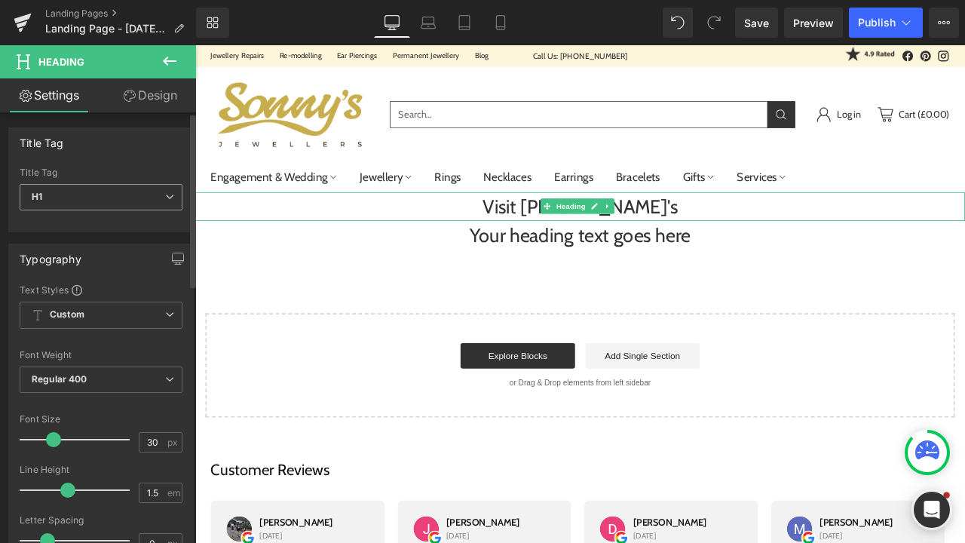
click at [165, 203] on span "H1" at bounding box center [101, 197] width 163 height 26
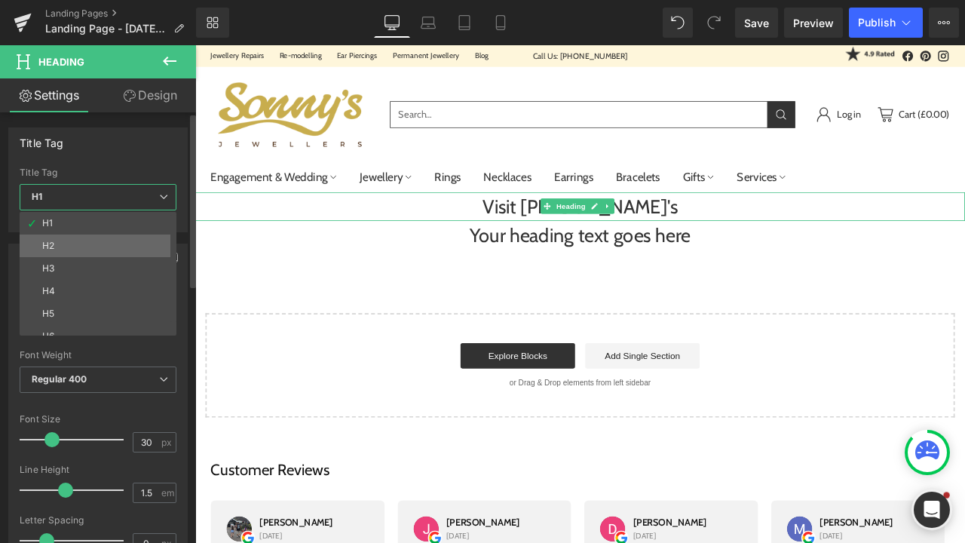
click at [127, 245] on li "H2" at bounding box center [102, 245] width 164 height 23
type input "22.5"
type input "100"
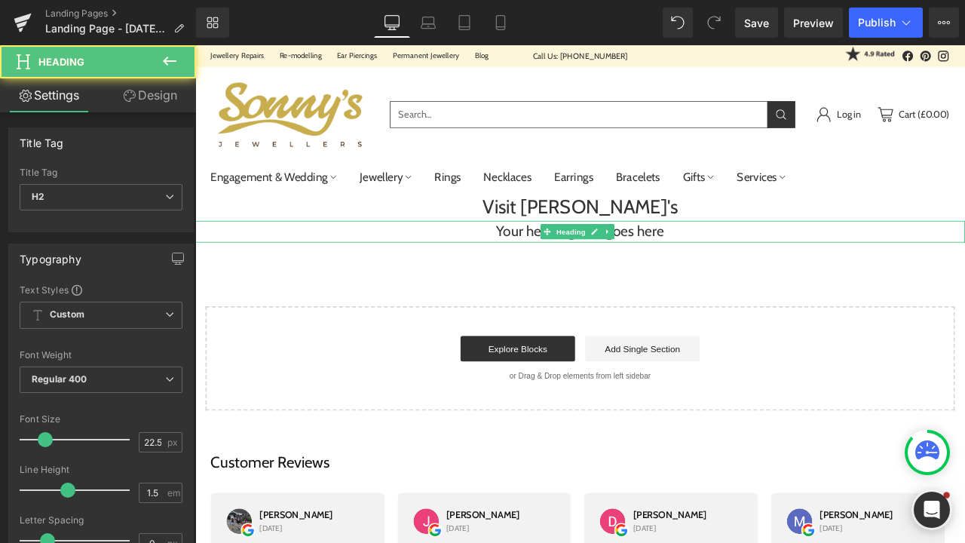
click at [571, 268] on h2 "Your heading text goes here" at bounding box center [651, 266] width 912 height 26
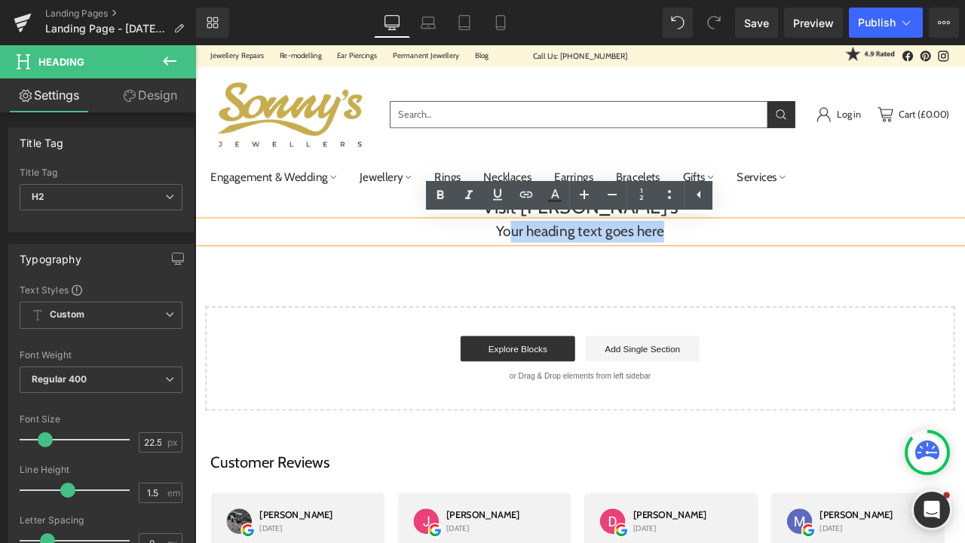
drag, startPoint x: 818, startPoint y: 258, endPoint x: 561, endPoint y: 262, distance: 257.0
click at [561, 262] on h2 "Your heading text goes here" at bounding box center [651, 266] width 912 height 26
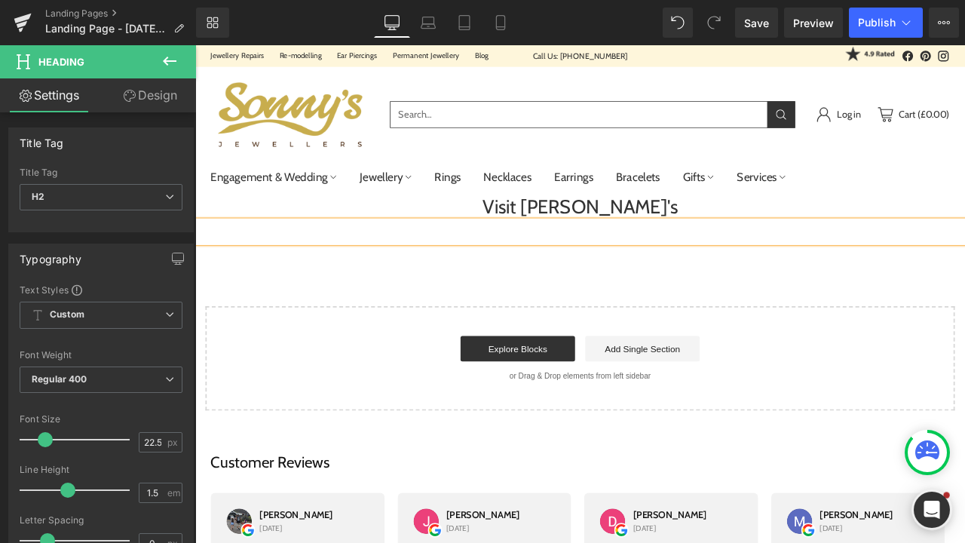
click at [674, 253] on div at bounding box center [651, 266] width 912 height 26
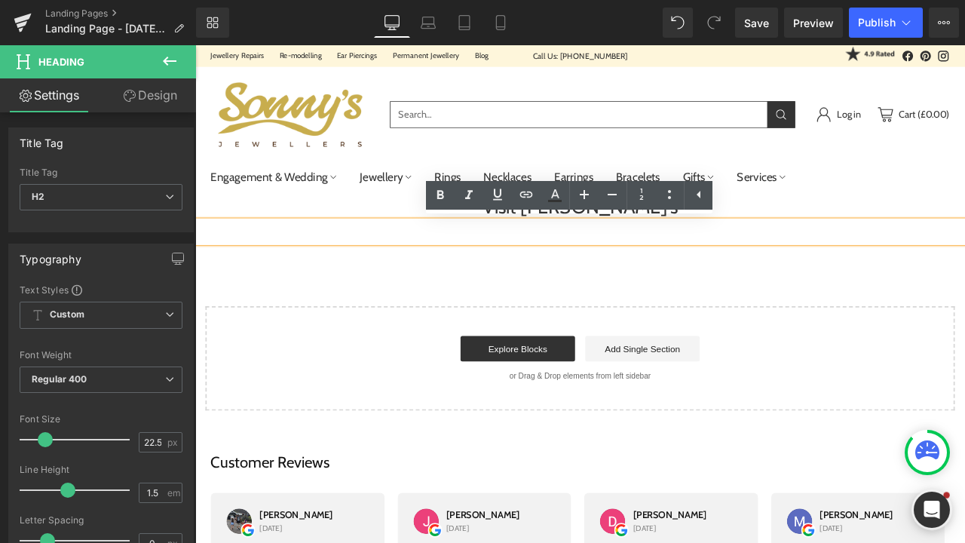
click at [711, 261] on h2 at bounding box center [651, 266] width 912 height 26
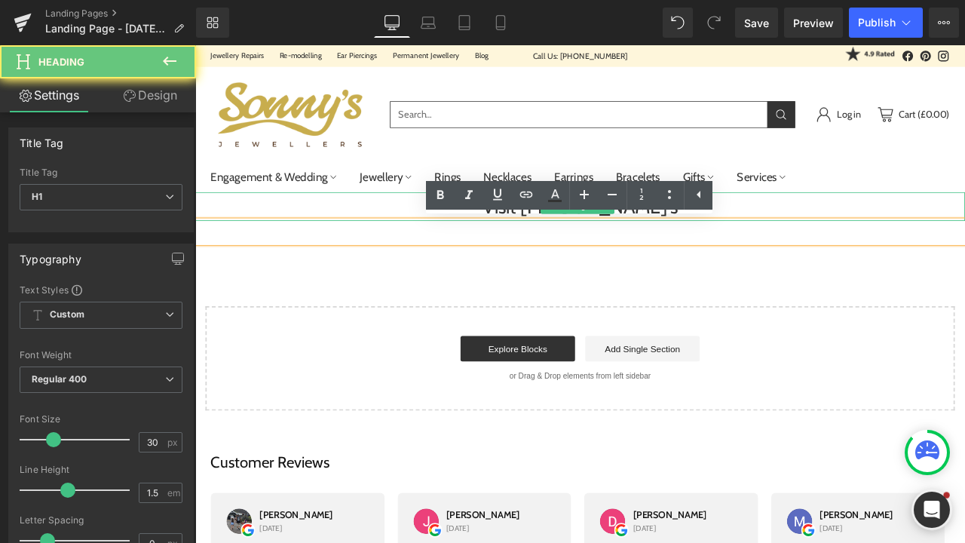
click at [862, 242] on h1 "Visit [PERSON_NAME]'s" at bounding box center [651, 236] width 912 height 34
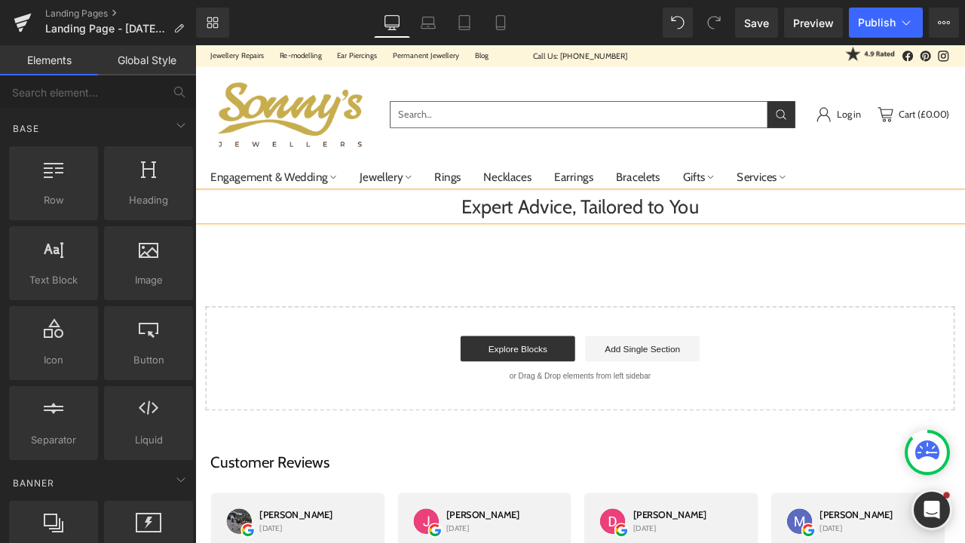
click at [772, 287] on div "Expert Advice, Tailored to You Heading Heading Select your layout" at bounding box center [651, 348] width 912 height 258
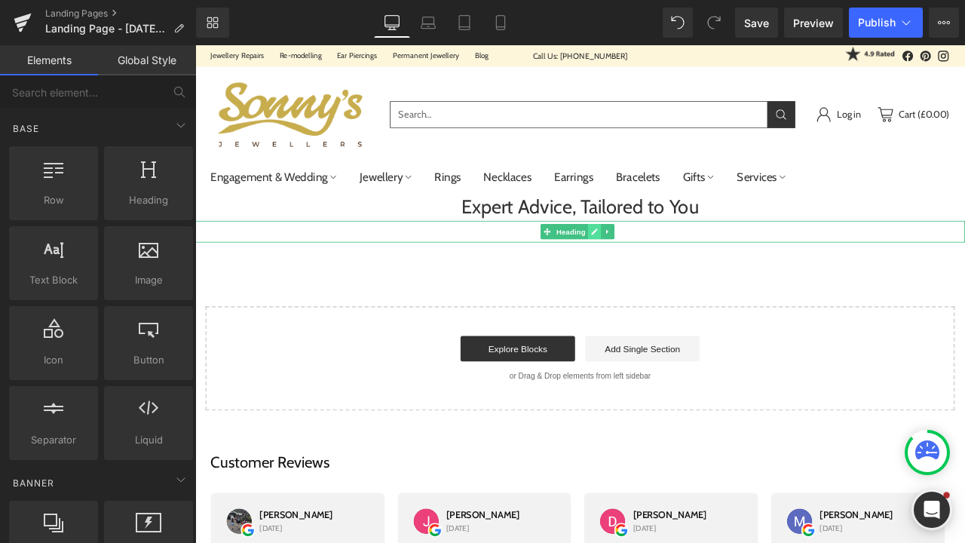
click at [670, 272] on link at bounding box center [669, 266] width 16 height 18
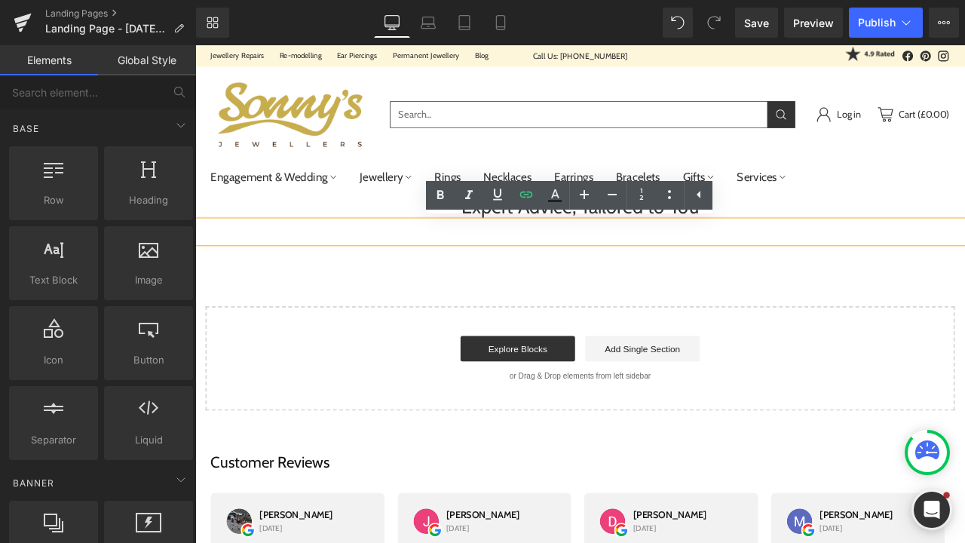
click at [710, 275] on h2 at bounding box center [651, 266] width 912 height 26
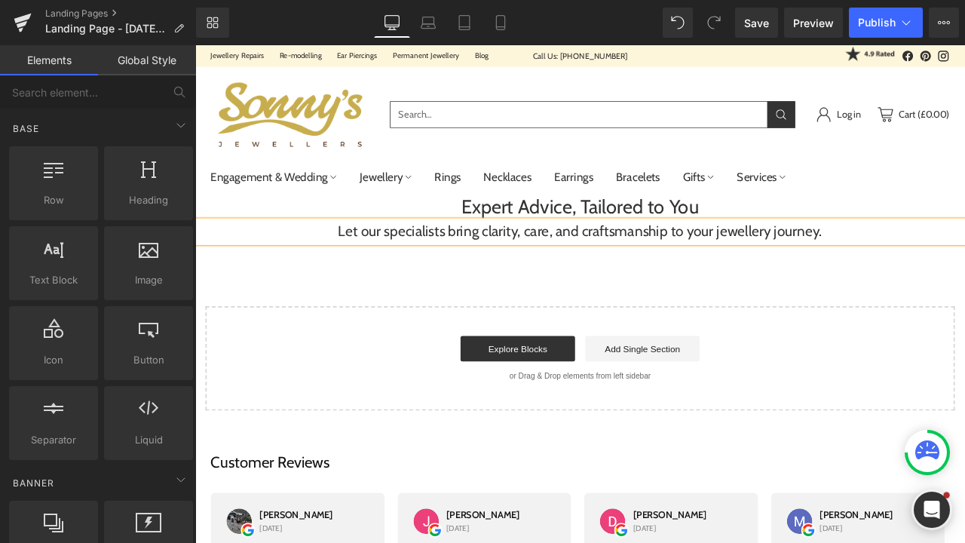
click at [586, 307] on div "Expert Advice, Tailored to You Heading Let our specialists bring clarity, care,…" at bounding box center [651, 348] width 912 height 258
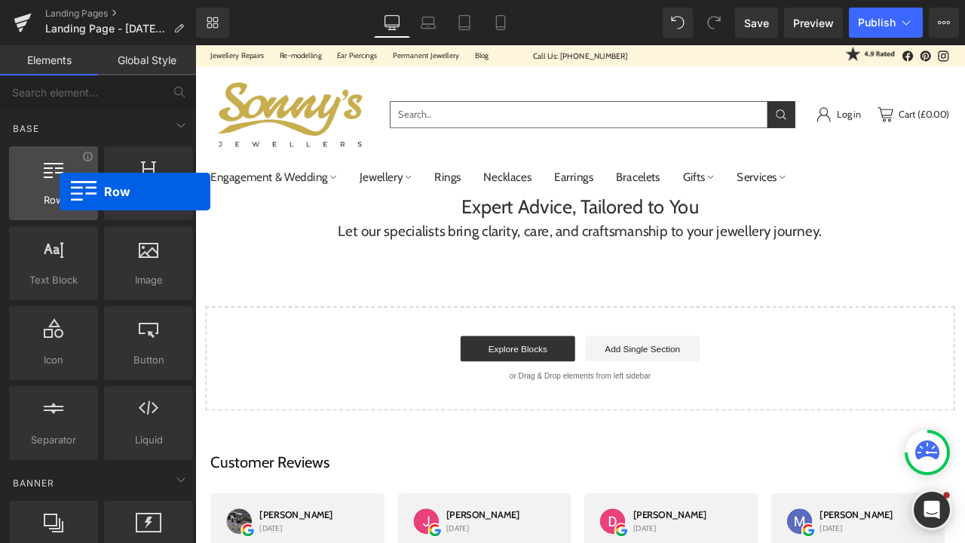
click at [60, 191] on div at bounding box center [54, 175] width 80 height 34
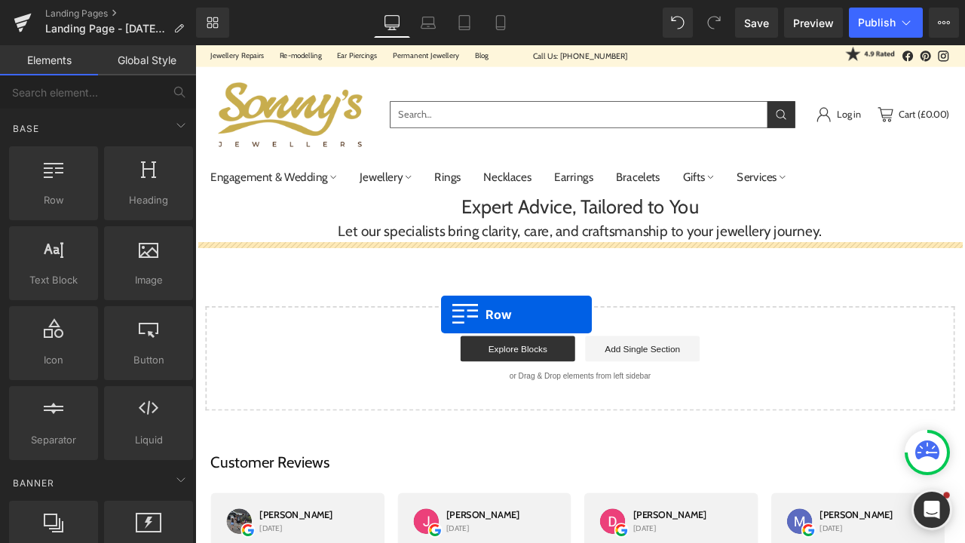
drag, startPoint x: 254, startPoint y: 242, endPoint x: 485, endPoint y: 362, distance: 260.5
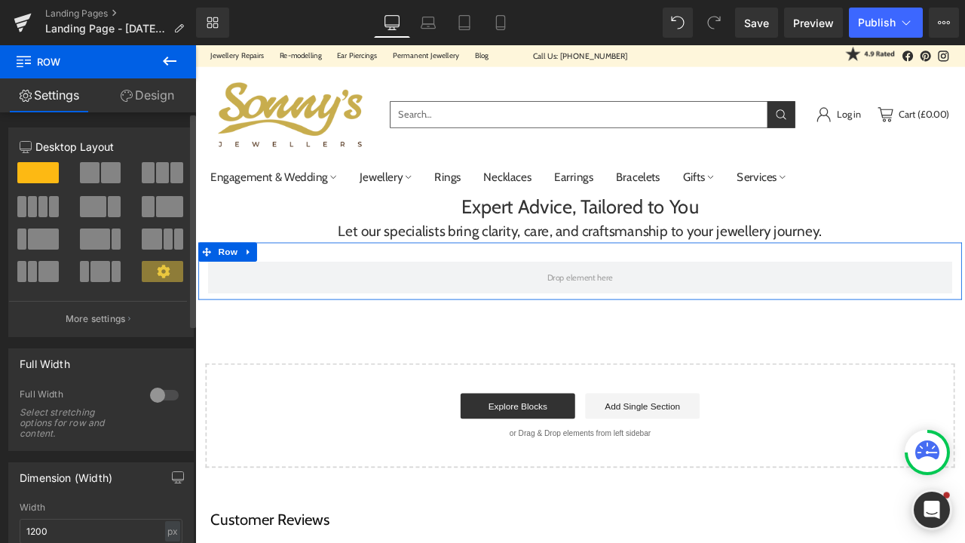
click at [102, 208] on span at bounding box center [93, 206] width 27 height 21
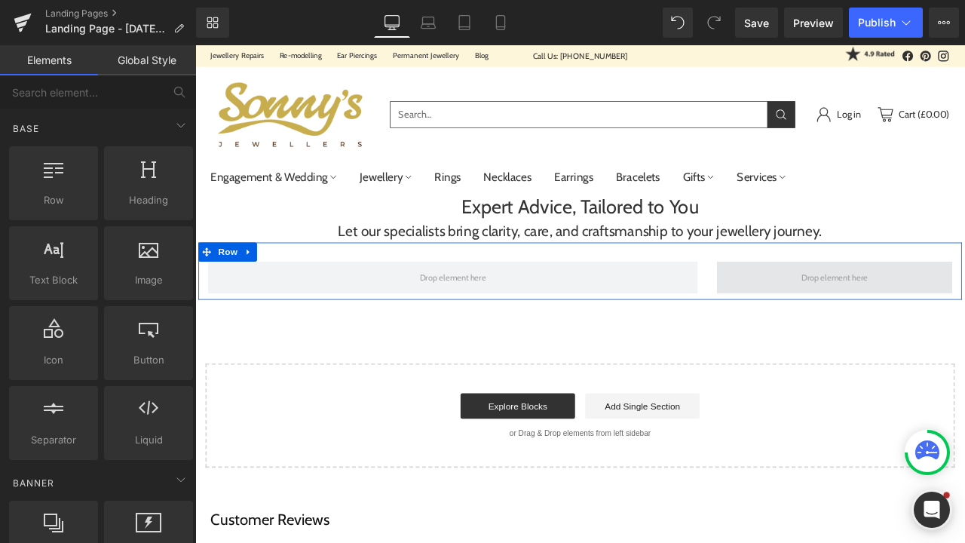
click at [913, 316] on span at bounding box center [952, 320] width 89 height 23
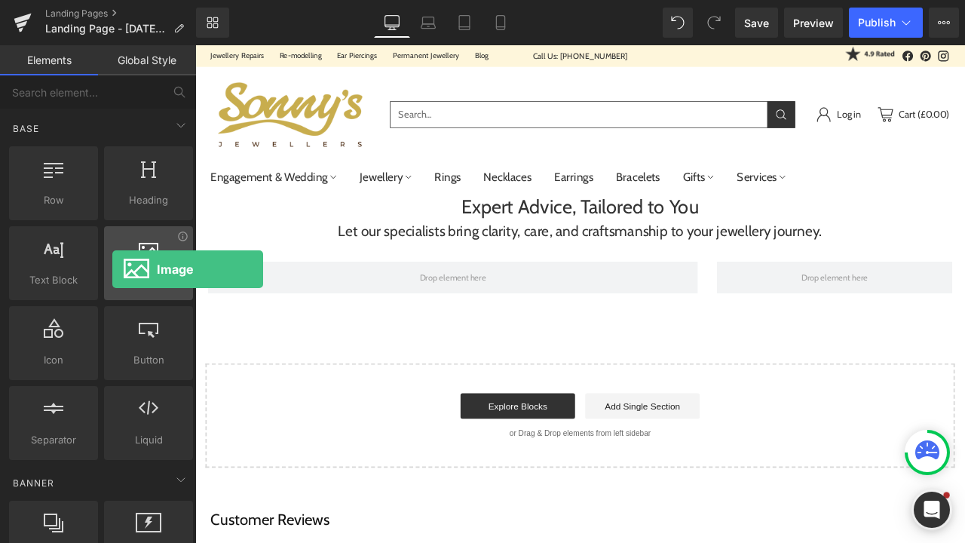
click at [112, 269] on div at bounding box center [149, 255] width 80 height 34
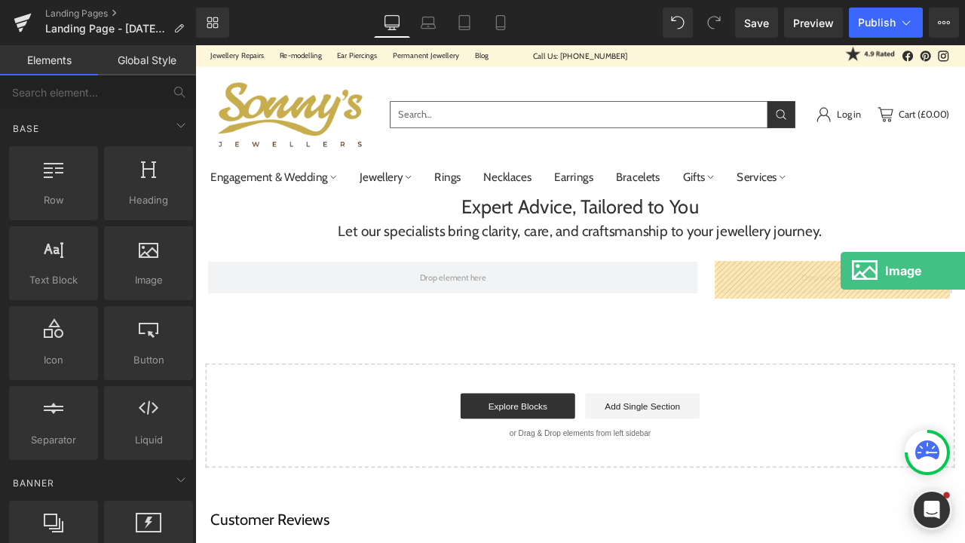
drag, startPoint x: 313, startPoint y: 314, endPoint x: 959, endPoint y: 312, distance: 645.8
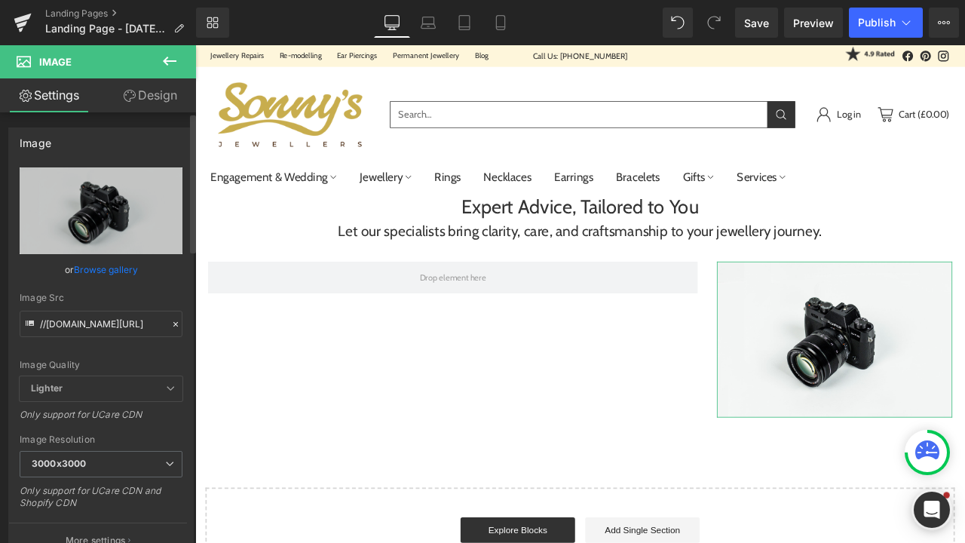
click at [93, 271] on link "Browse gallery" at bounding box center [106, 269] width 64 height 26
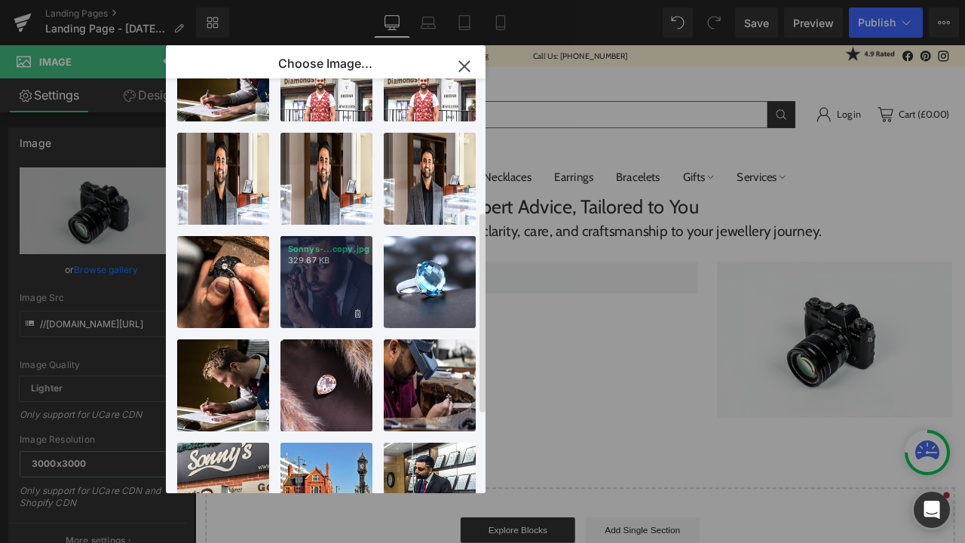
scroll to position [275, 0]
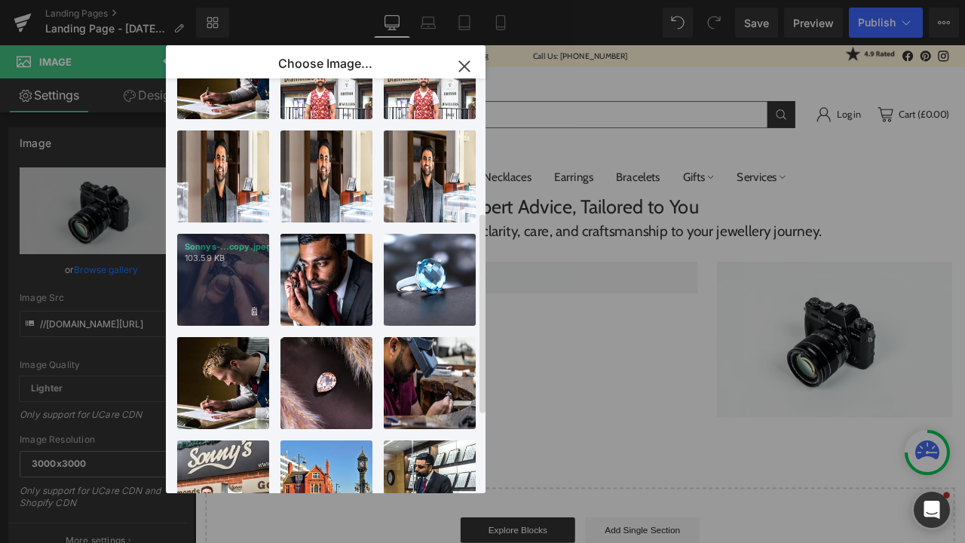
click at [215, 271] on div "Sonnys-...copy.jpeg 103.59 KB" at bounding box center [223, 280] width 92 height 92
type input "[URL][DOMAIN_NAME]"
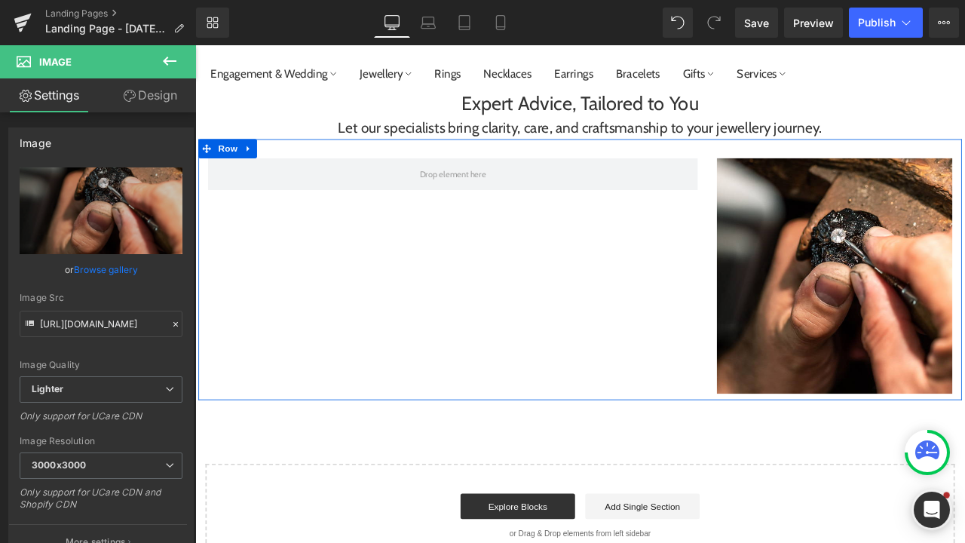
scroll to position [95, 0]
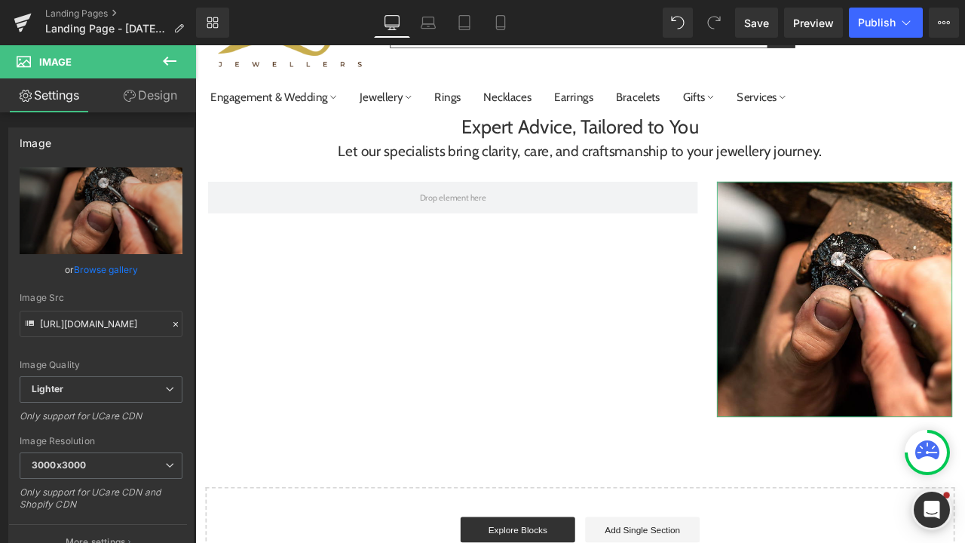
click at [158, 102] on link "Design" at bounding box center [150, 95] width 98 height 34
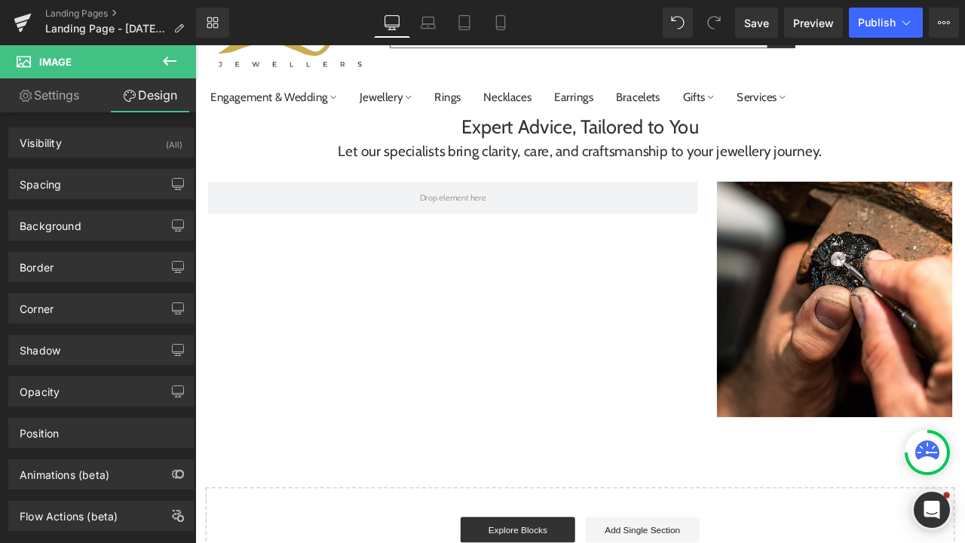
click at [173, 54] on icon at bounding box center [170, 61] width 18 height 18
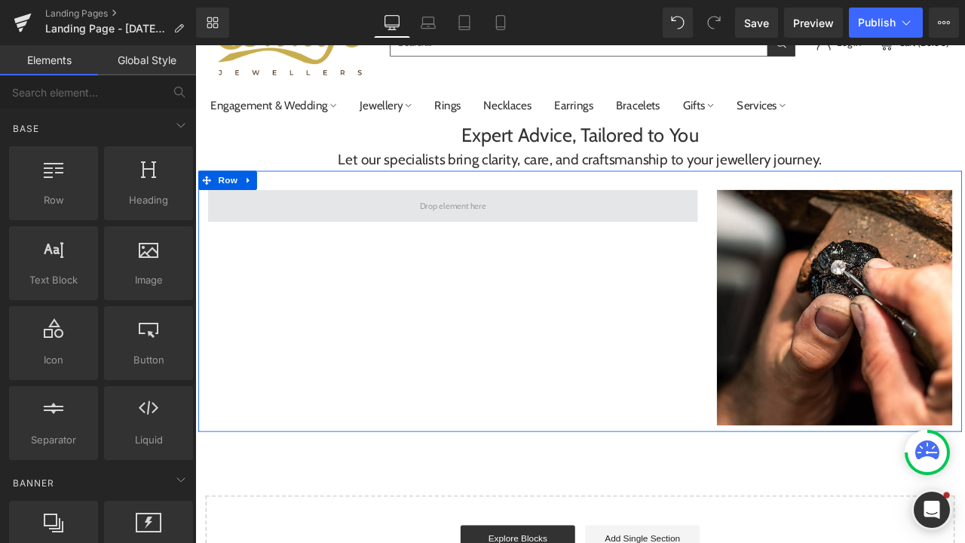
scroll to position [86, 0]
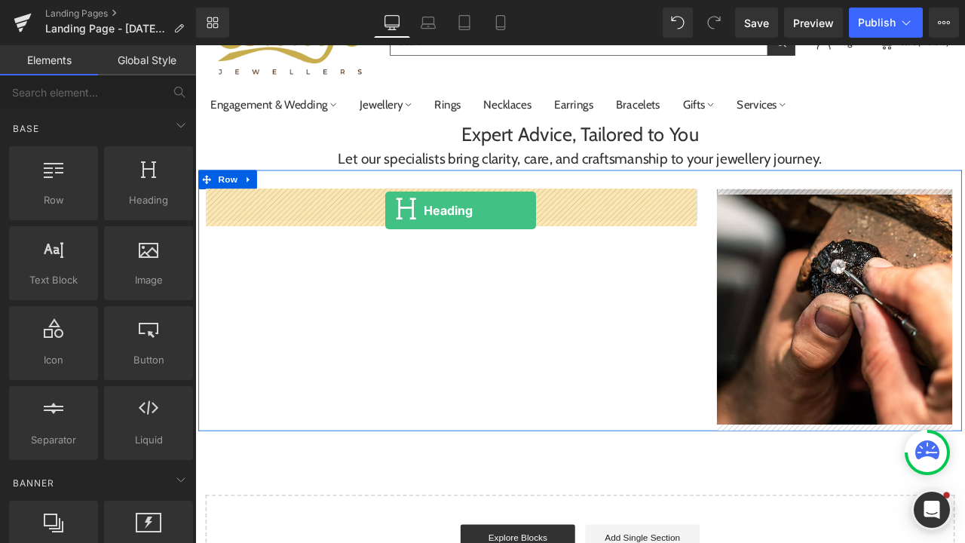
drag, startPoint x: 328, startPoint y: 252, endPoint x: 420, endPoint y: 241, distance: 93.4
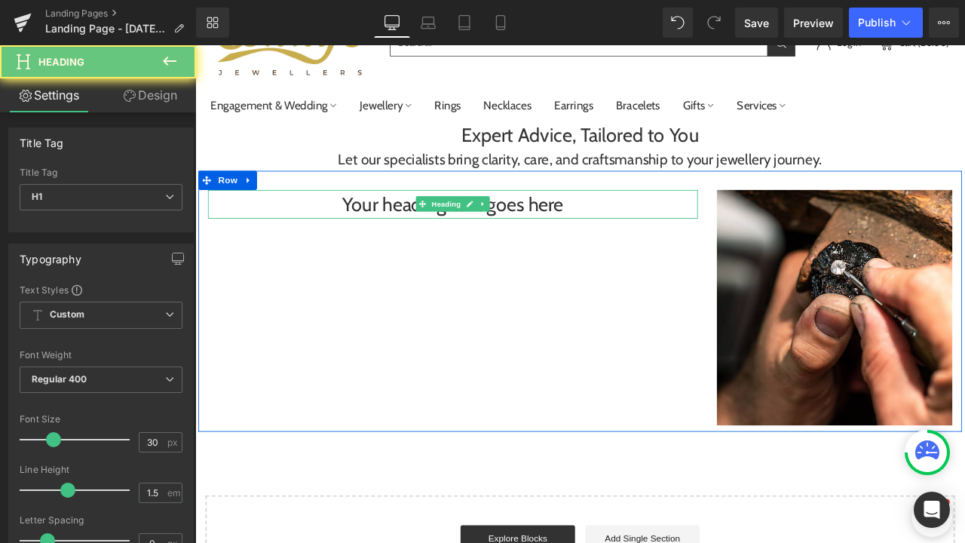
click at [472, 247] on div "Your heading text goes here Heading" at bounding box center [500, 233] width 580 height 34
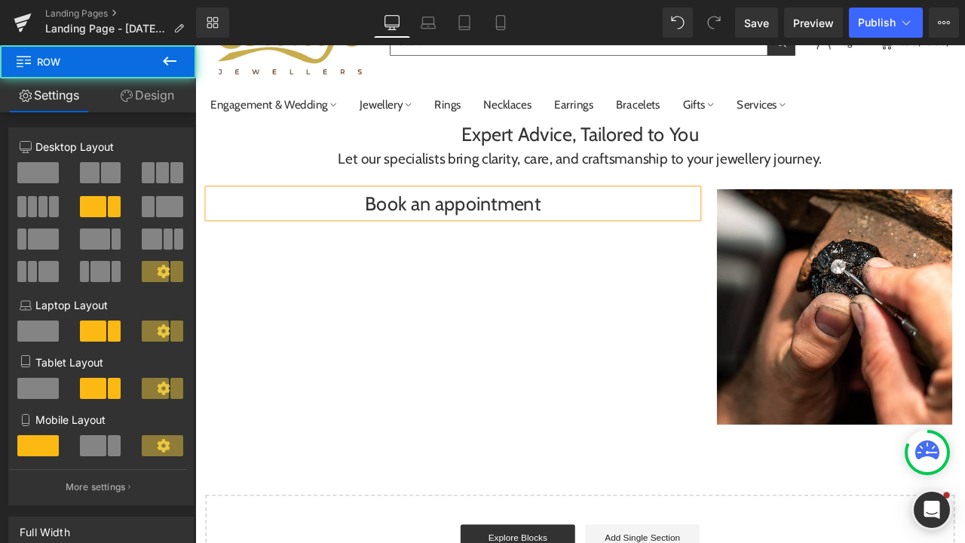
click at [431, 350] on div "Book an appointment Heading Image Row" at bounding box center [651, 348] width 904 height 310
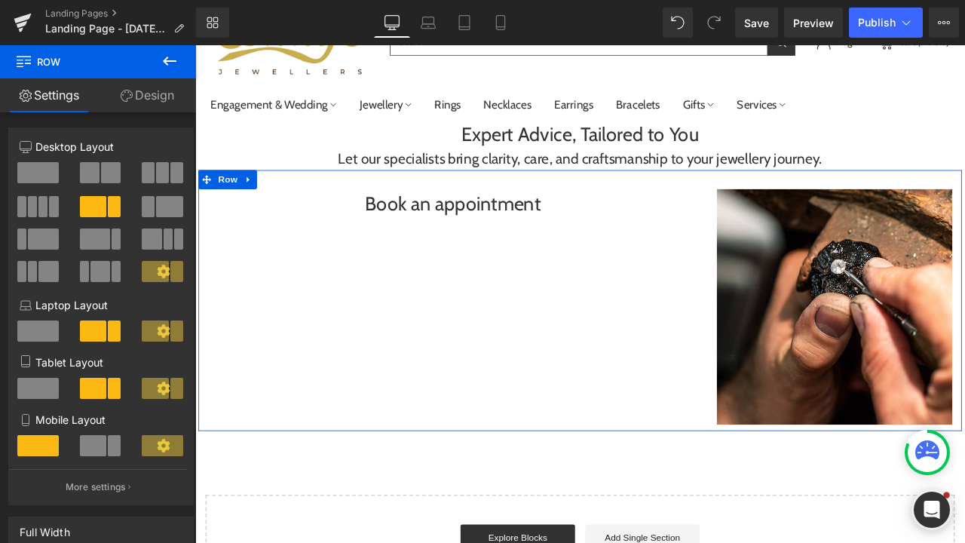
click at [141, 89] on link "Design" at bounding box center [147, 95] width 98 height 34
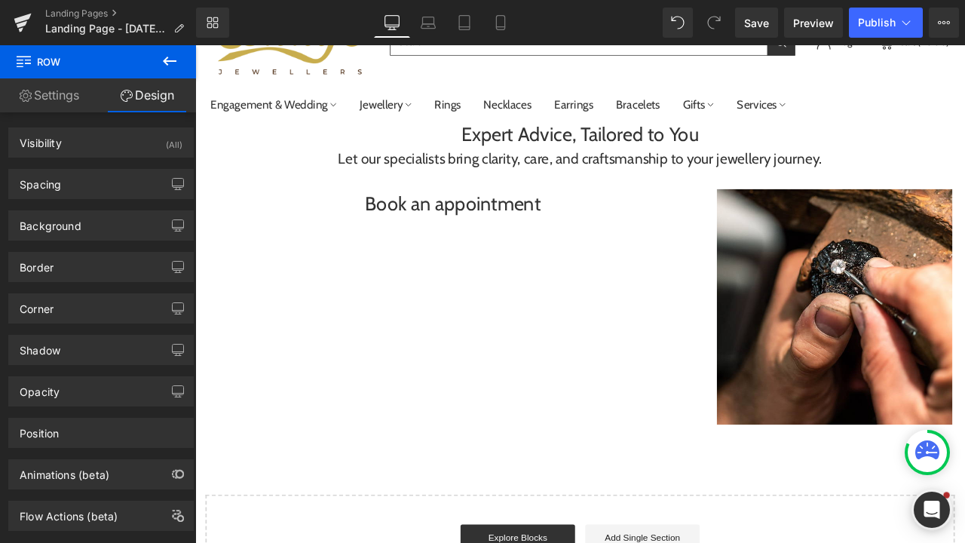
click at [186, 55] on button at bounding box center [169, 61] width 53 height 33
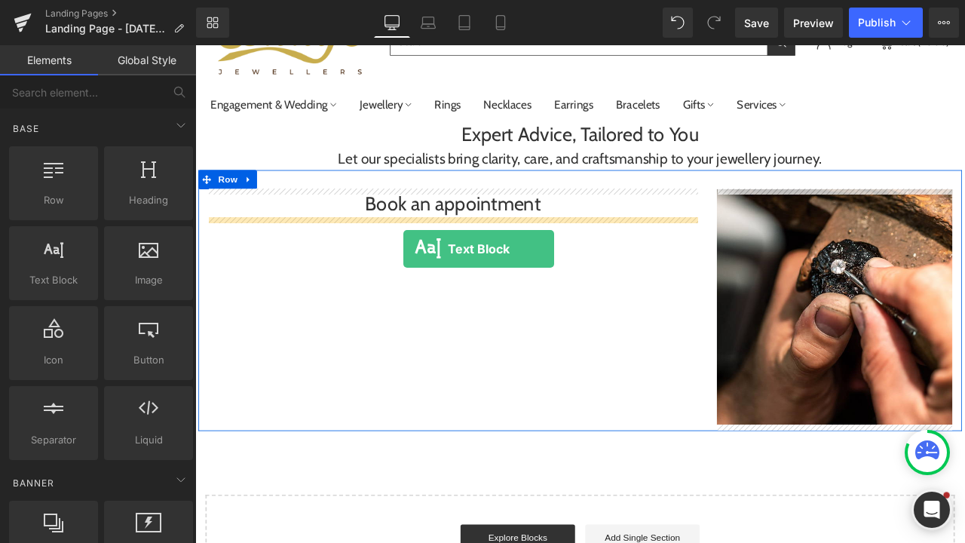
drag, startPoint x: 268, startPoint y: 316, endPoint x: 442, endPoint y: 286, distance: 176.7
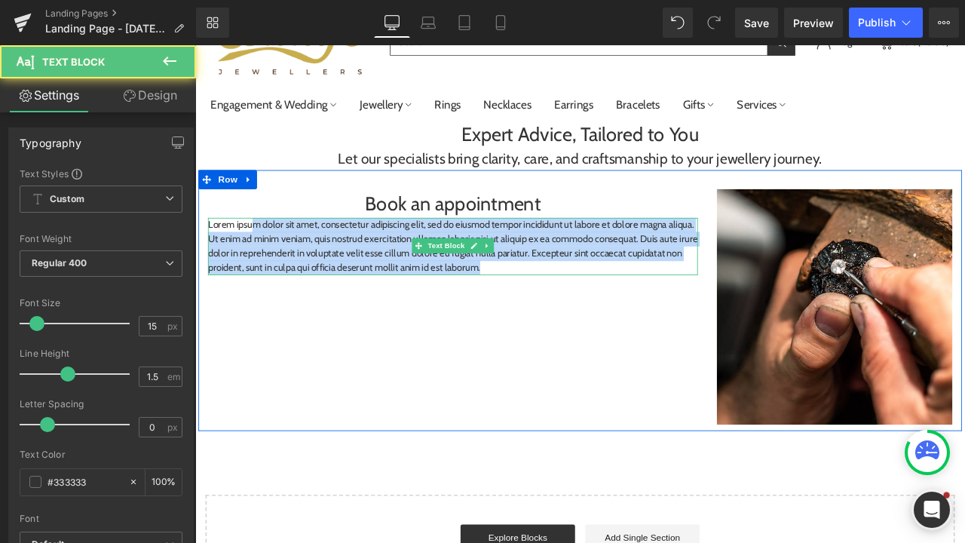
drag, startPoint x: 606, startPoint y: 305, endPoint x: 243, endPoint y: 254, distance: 366.1
click at [246, 254] on p "Lorem ipsum dolor sit amet, consectetur adipiscing elit, sed do eiusmod tempor …" at bounding box center [500, 283] width 580 height 68
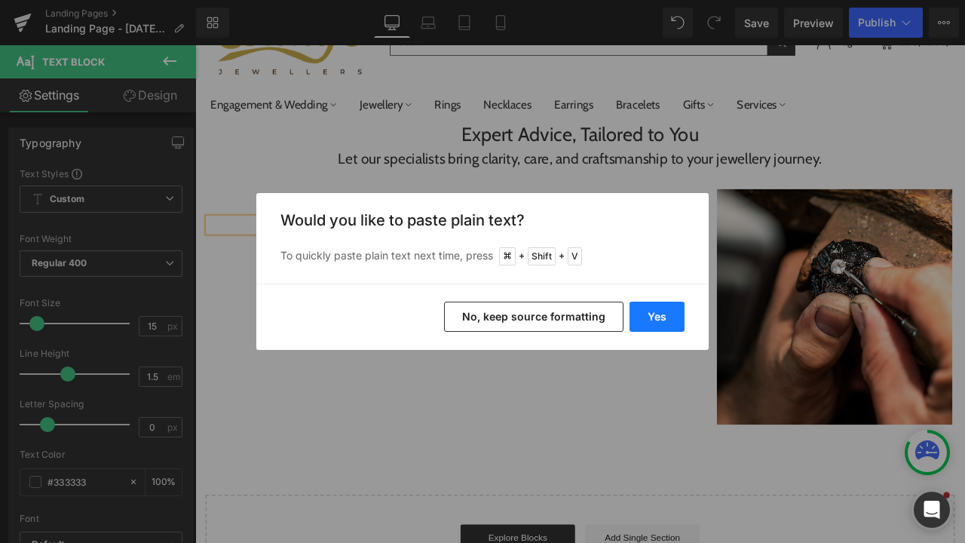
click at [657, 317] on button "Yes" at bounding box center [656, 316] width 55 height 30
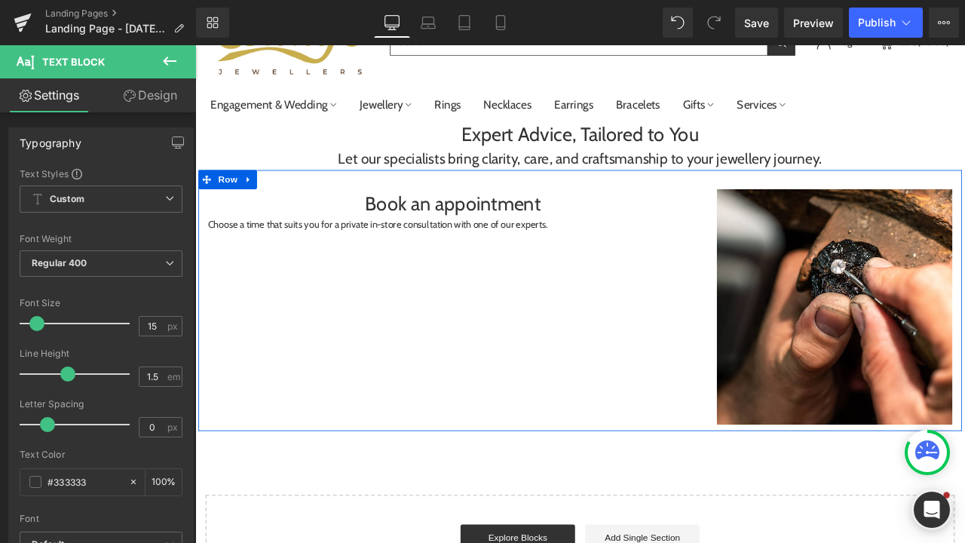
click at [195, 45] on div at bounding box center [195, 45] width 0 height 0
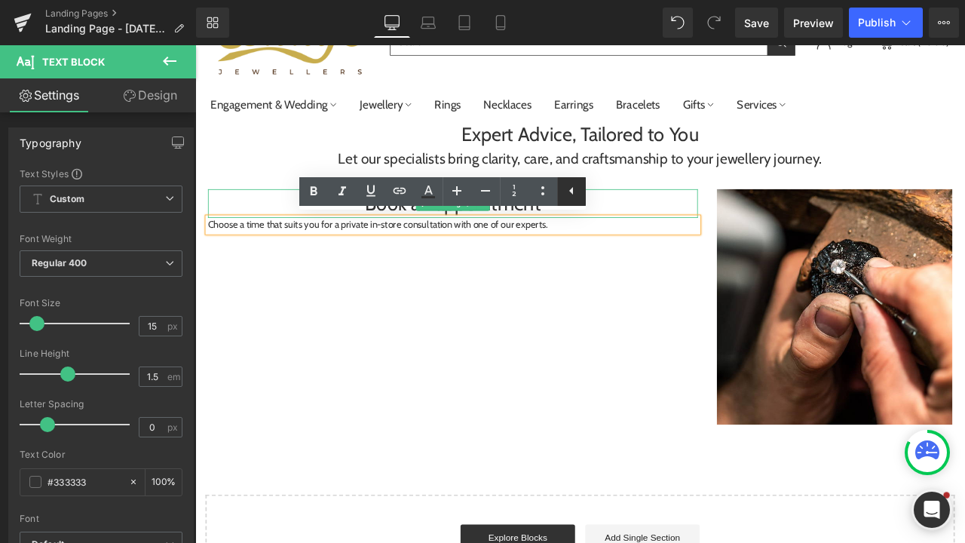
click at [576, 194] on icon at bounding box center [571, 191] width 18 height 18
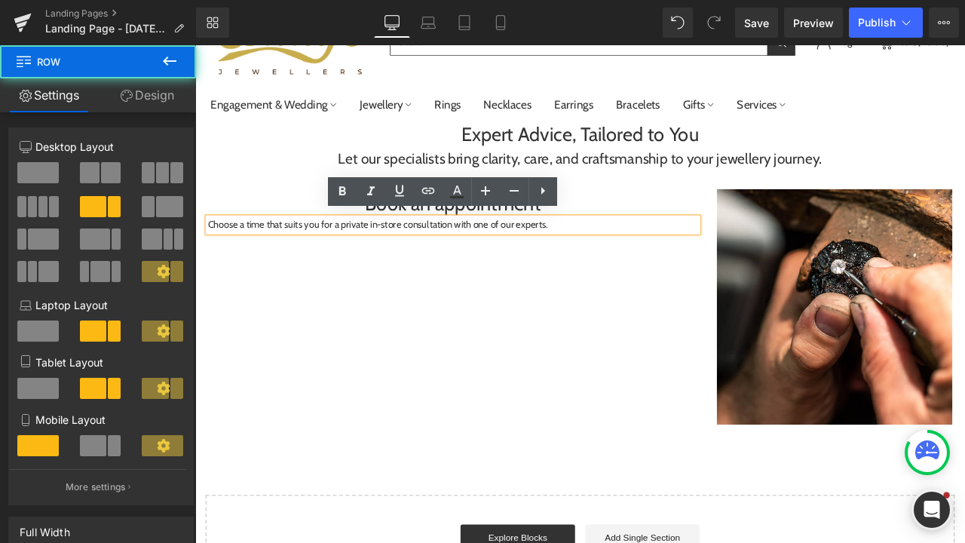
click at [577, 381] on div "Book an appointment Heading Choose a time that suits you for a private in-store…" at bounding box center [651, 348] width 904 height 310
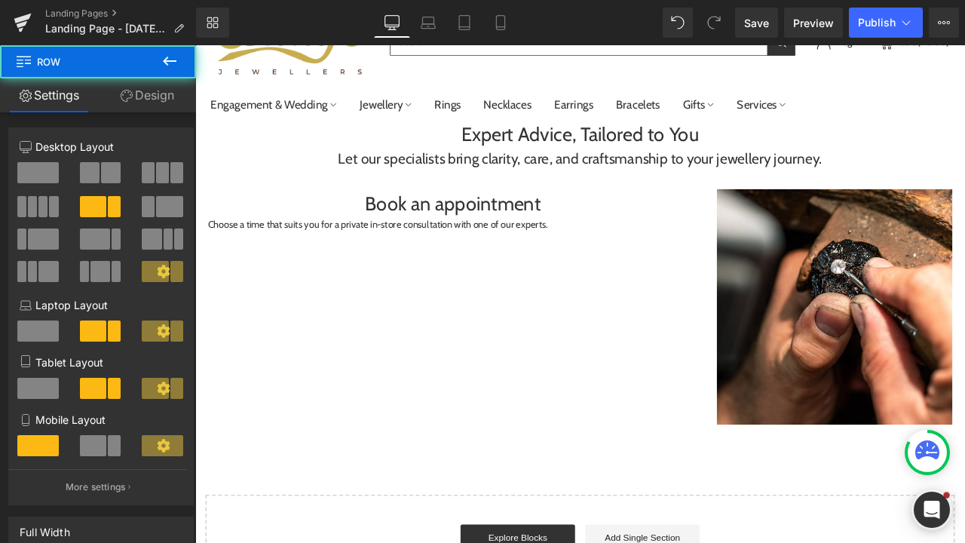
click at [534, 258] on link at bounding box center [542, 258] width 16 height 18
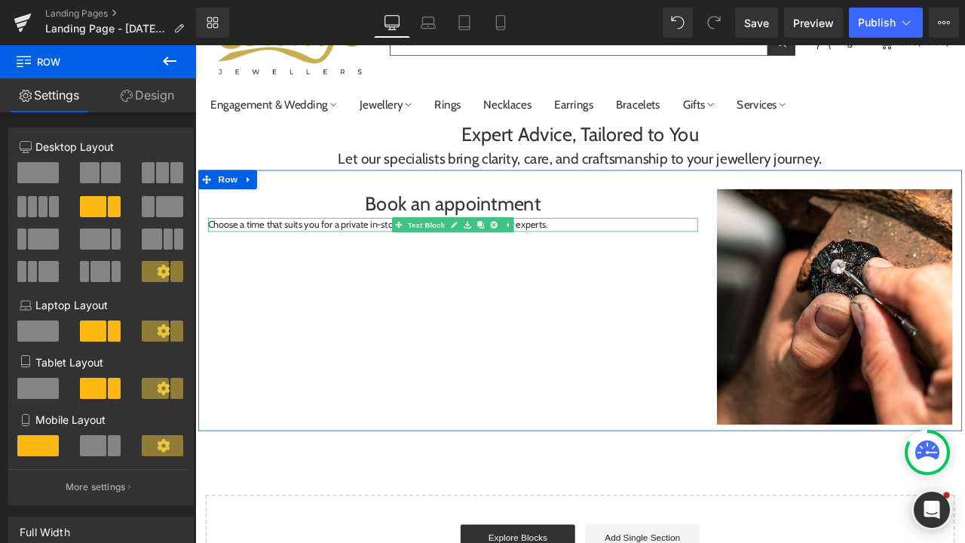
click at [392, 258] on p "Choose a time that suits you for a private in-store consultation with one of ou…" at bounding box center [500, 257] width 580 height 17
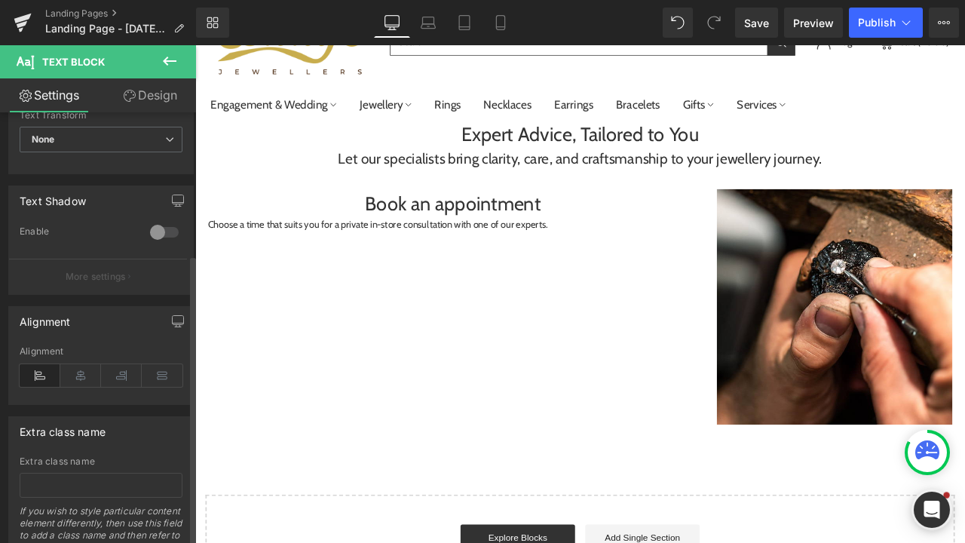
scroll to position [461, 0]
click at [49, 375] on icon at bounding box center [40, 373] width 41 height 23
click at [90, 377] on icon at bounding box center [80, 373] width 41 height 23
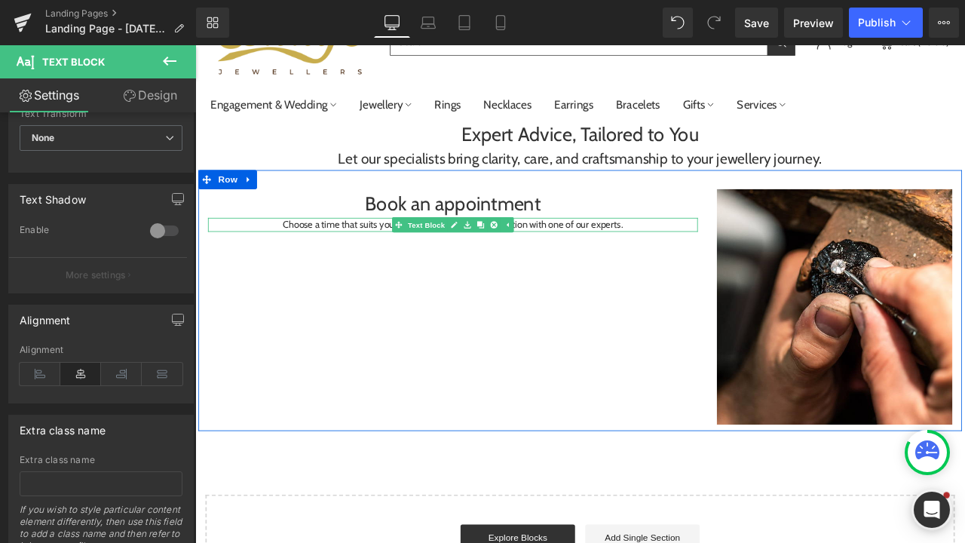
click at [607, 261] on p "Choose a time that suits you for a private in-store consultation with one of ou…" at bounding box center [500, 257] width 580 height 17
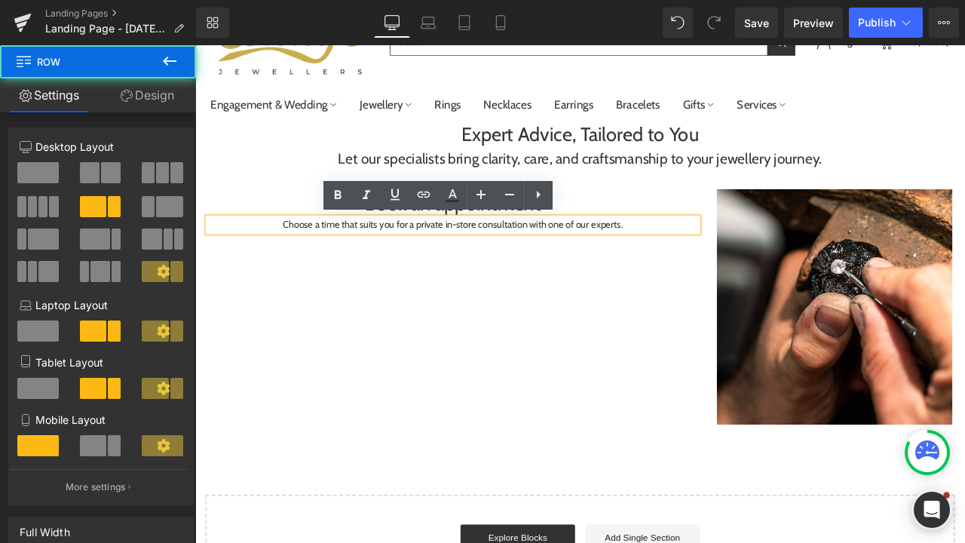
click at [596, 326] on div "Book an appointment Heading Choose a time that suits you for a private in-store…" at bounding box center [651, 348] width 904 height 310
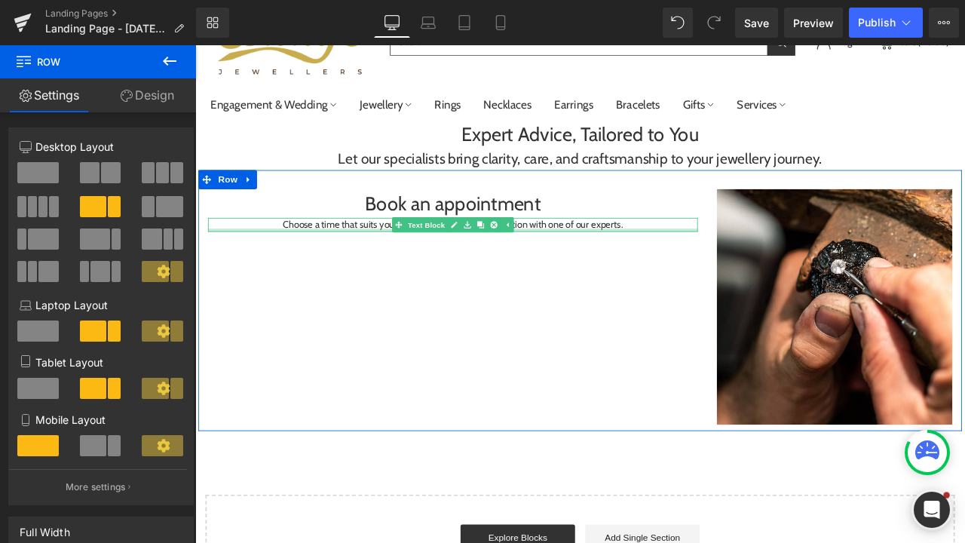
drag, startPoint x: 508, startPoint y: 259, endPoint x: 387, endPoint y: 263, distance: 121.4
click at [387, 263] on div "Choose a time that suits you for a private in-store consultation with one of ou…" at bounding box center [500, 257] width 580 height 17
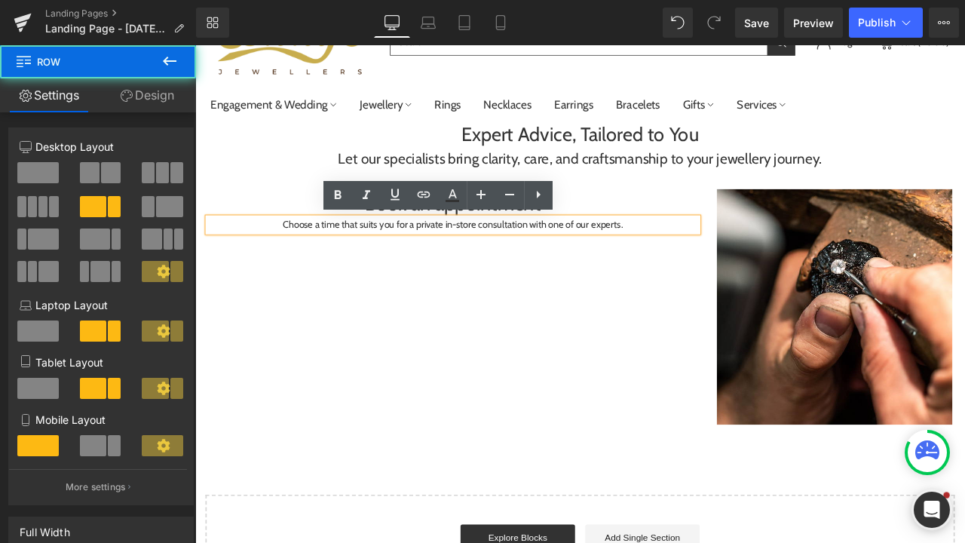
click at [433, 378] on div "Book an appointment Heading Choose a time that suits you for a private in-store…" at bounding box center [651, 348] width 904 height 310
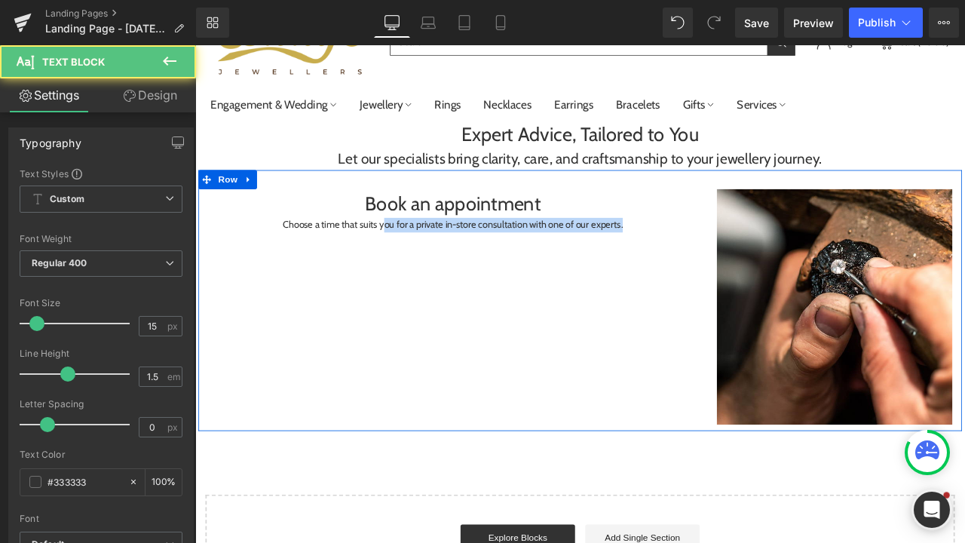
drag, startPoint x: 413, startPoint y: 258, endPoint x: 413, endPoint y: 281, distance: 23.4
click at [413, 281] on div "Book an appointment Heading Choose a time that suits you for a private in-store…" at bounding box center [651, 348] width 904 height 310
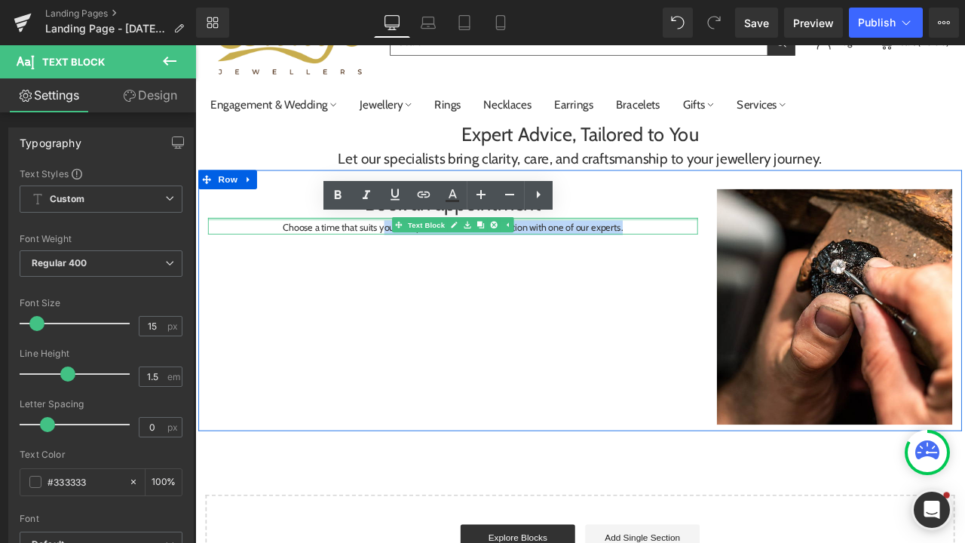
click at [401, 252] on div "Choose a time that suits you for a private in-store consultation with one of ou…" at bounding box center [500, 259] width 580 height 20
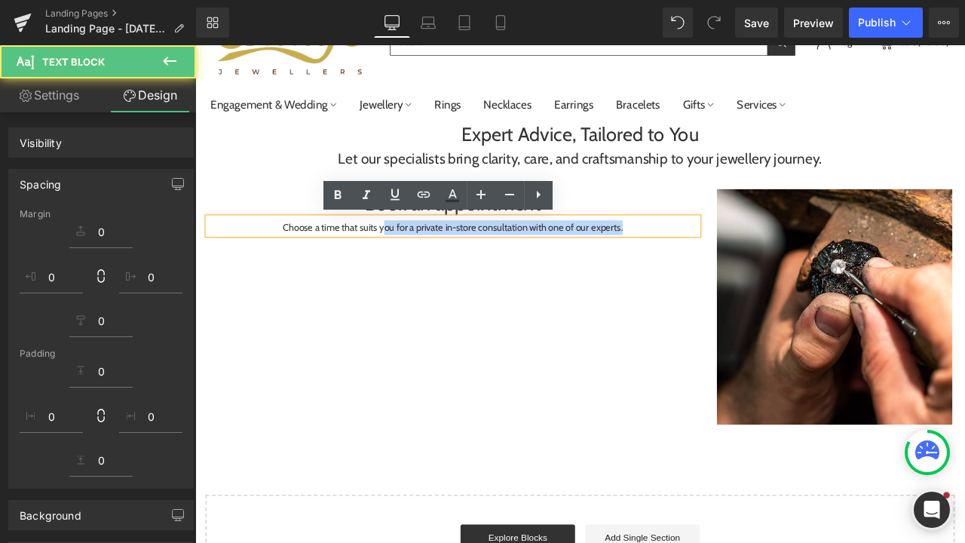
click at [394, 362] on div "Book an appointment Heading Choose a time that suits you for a private in-store…" at bounding box center [651, 348] width 904 height 310
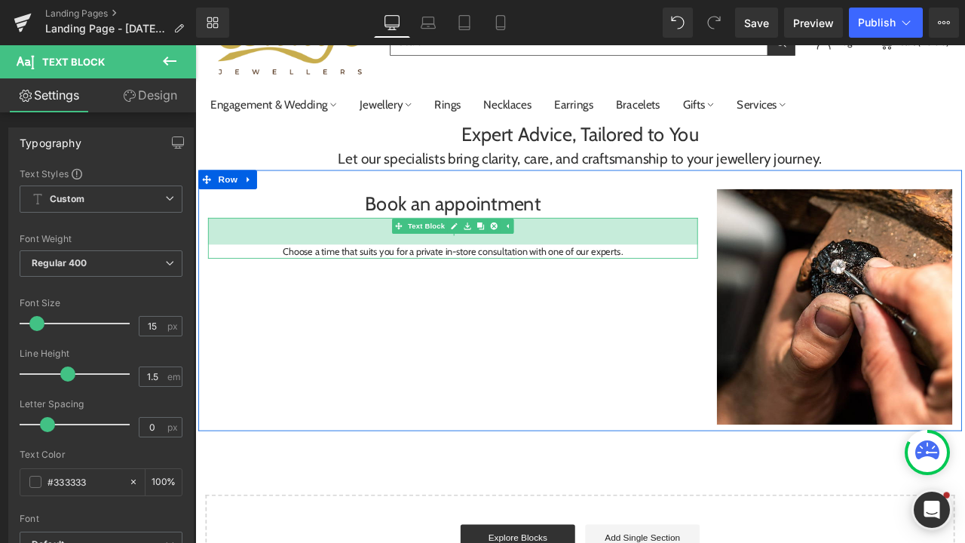
drag, startPoint x: 391, startPoint y: 249, endPoint x: 390, endPoint y: 277, distance: 28.7
click at [390, 277] on div "42px" at bounding box center [500, 265] width 580 height 32
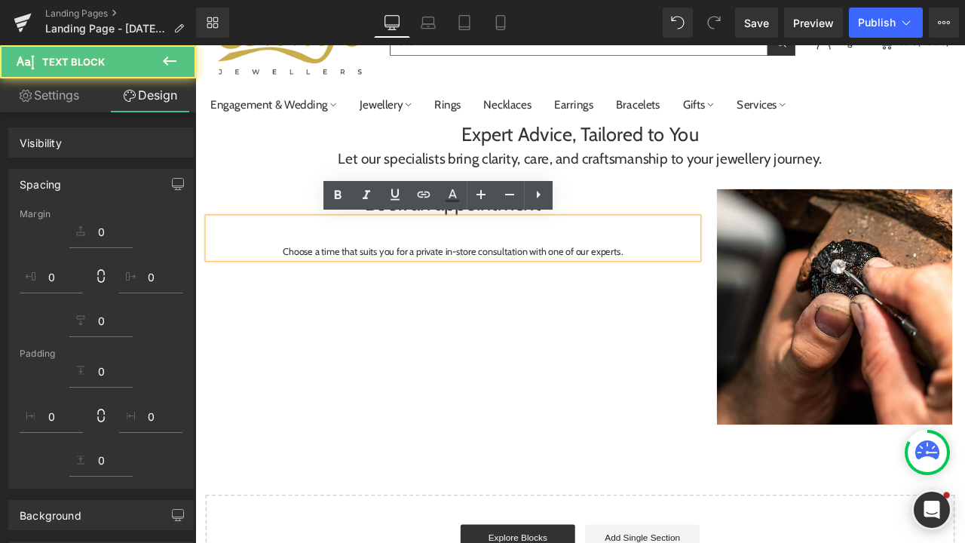
click at [448, 364] on div "Book an appointment Heading Choose a time that suits you for a private in-store…" at bounding box center [651, 348] width 904 height 310
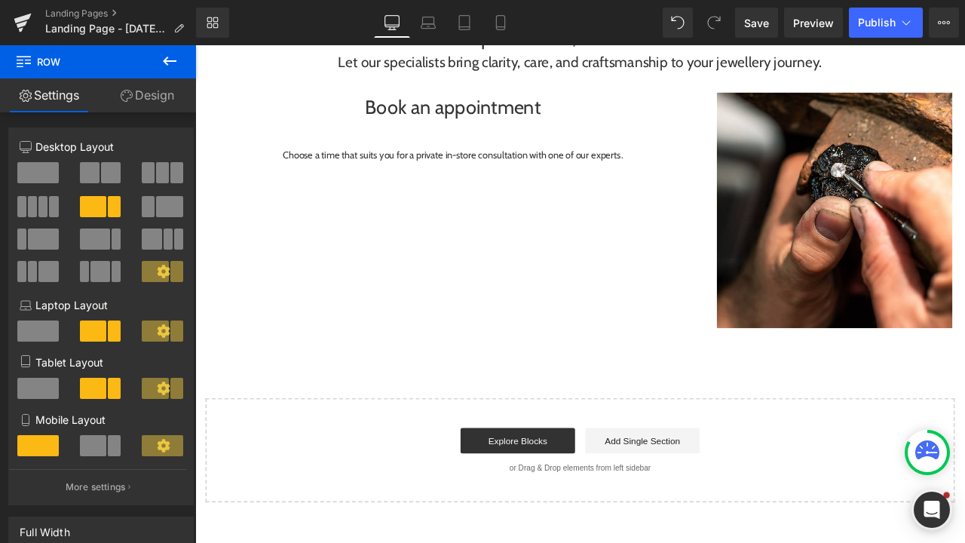
scroll to position [206, 0]
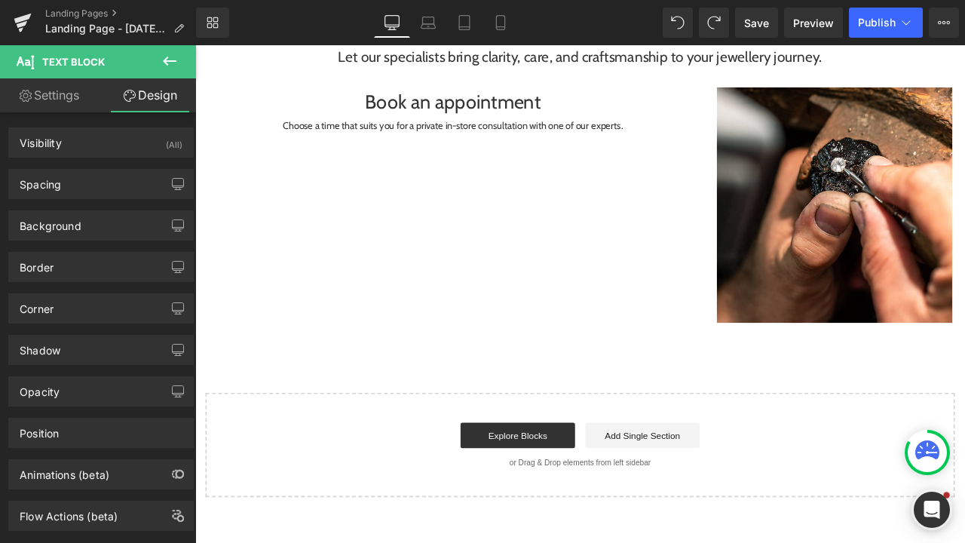
click at [176, 57] on icon at bounding box center [170, 61] width 18 height 18
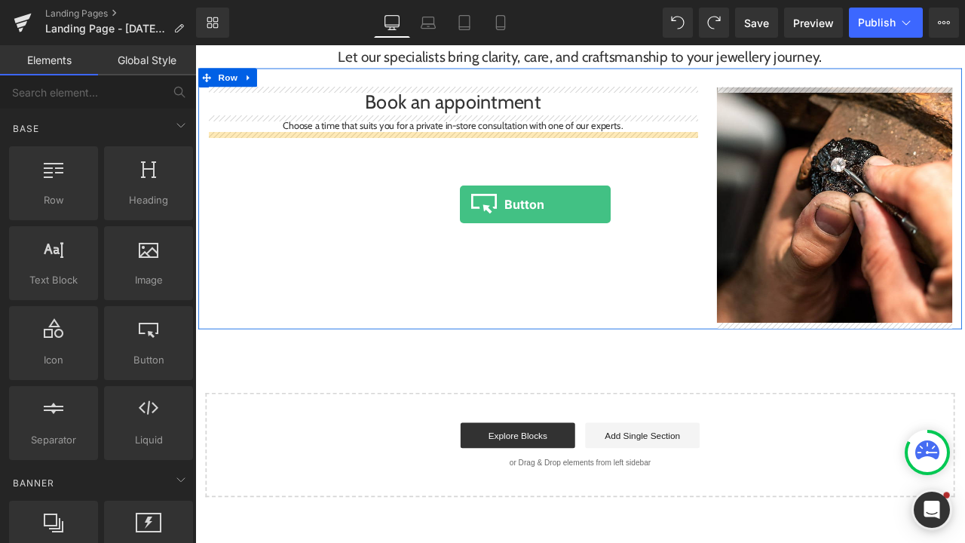
drag, startPoint x: 347, startPoint y: 393, endPoint x: 507, endPoint y: 232, distance: 227.0
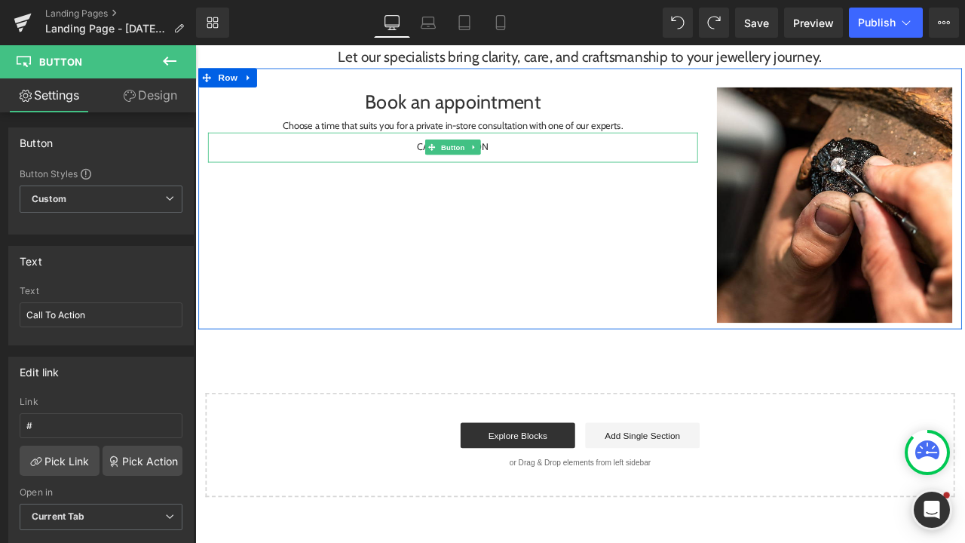
click at [543, 167] on link "Call To Action" at bounding box center [500, 165] width 127 height 35
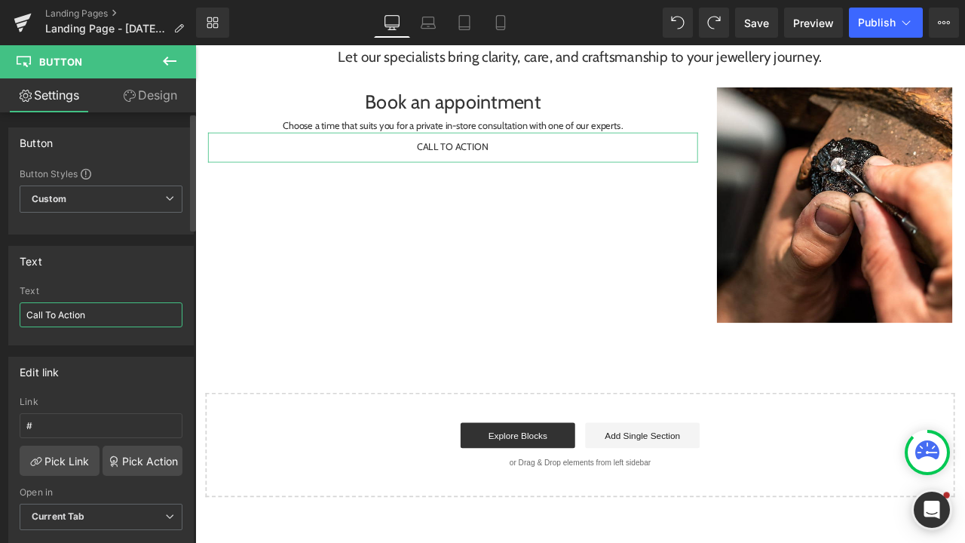
drag, startPoint x: 101, startPoint y: 319, endPoint x: 15, endPoint y: 320, distance: 85.9
click at [16, 320] on div "Call To Action Text Call To Action" at bounding box center [101, 315] width 184 height 59
type input "Book now!"
click at [300, 392] on div "Expert Advice, Tailored to You Heading Let our specialists bring clarity, care,…" at bounding box center [651, 296] width 912 height 567
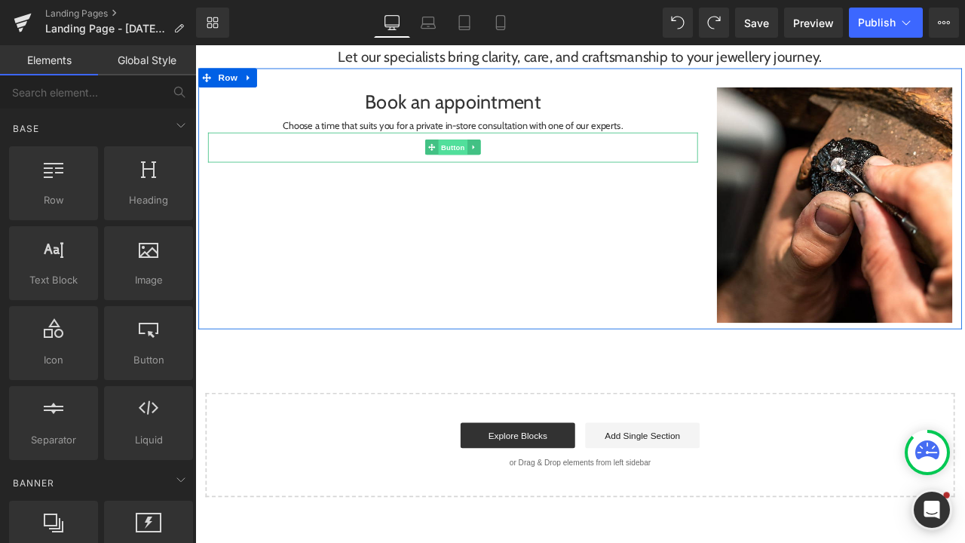
click at [501, 157] on span "Button" at bounding box center [500, 166] width 35 height 18
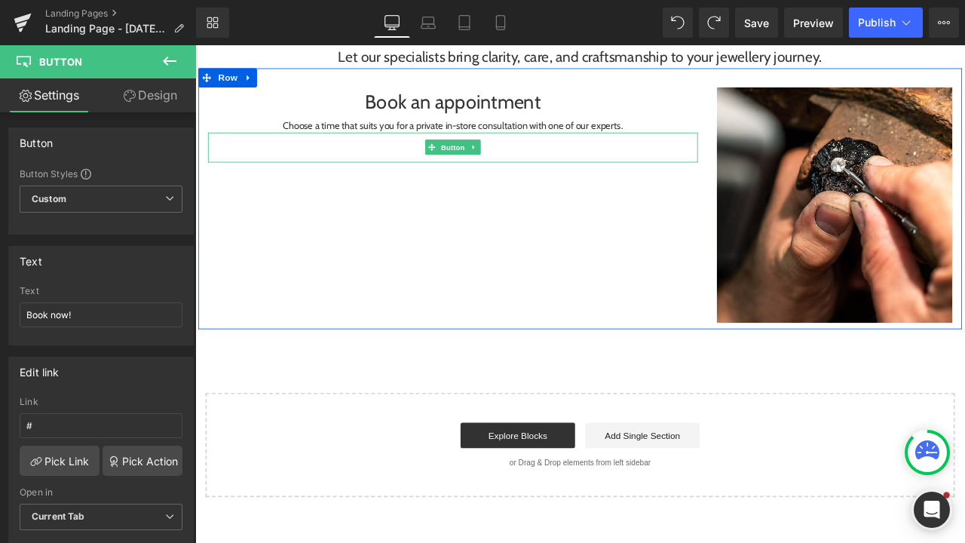
click at [577, 166] on div "Book now!" at bounding box center [500, 165] width 580 height 35
click at [438, 166] on div "Book now!" at bounding box center [500, 165] width 580 height 35
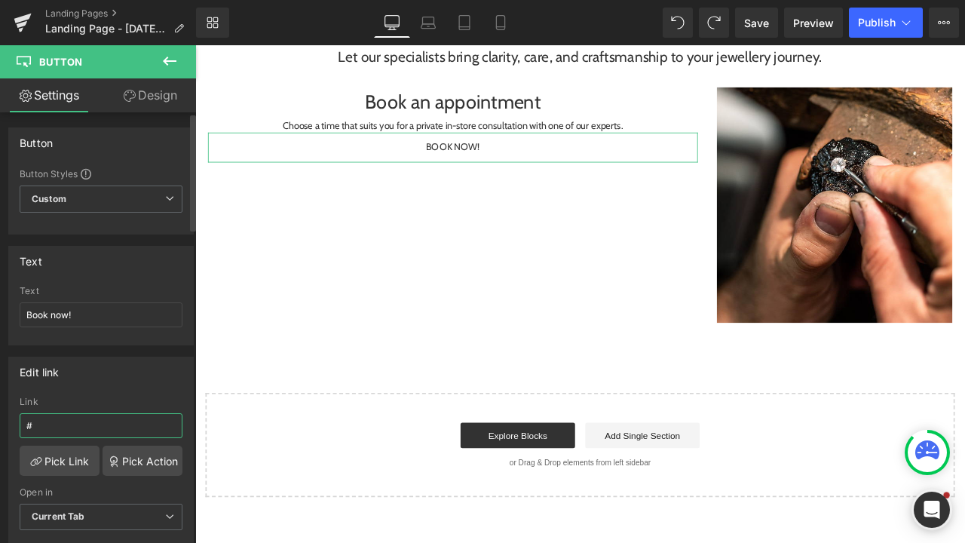
click at [74, 427] on input "#" at bounding box center [101, 425] width 163 height 25
paste input "[URL][EMAIL_ADDRESS][DOMAIN_NAME][DOMAIN_NAME]"
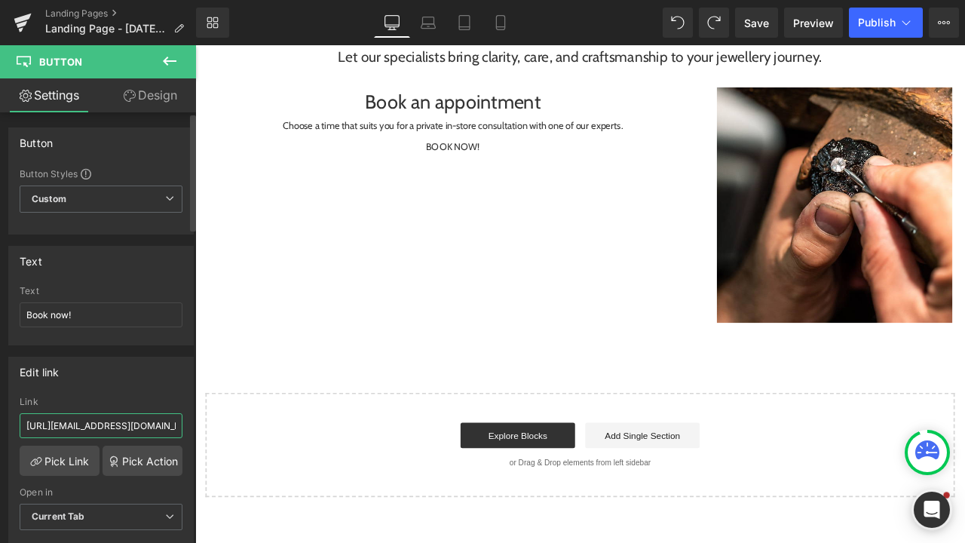
type input "[URL][EMAIL_ADDRESS][DOMAIN_NAME][DOMAIN_NAME]"
click at [183, 362] on div "Edit link" at bounding box center [101, 371] width 184 height 29
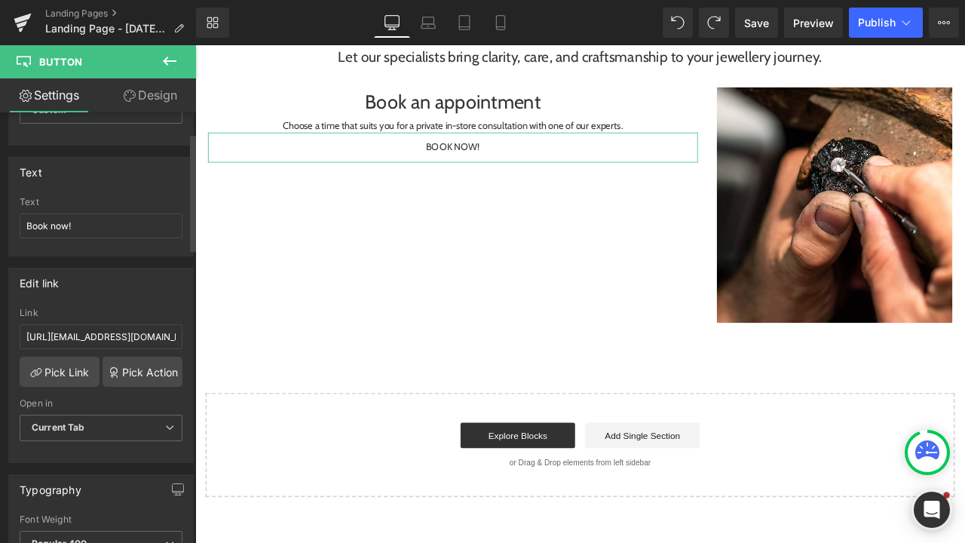
scroll to position [93, 0]
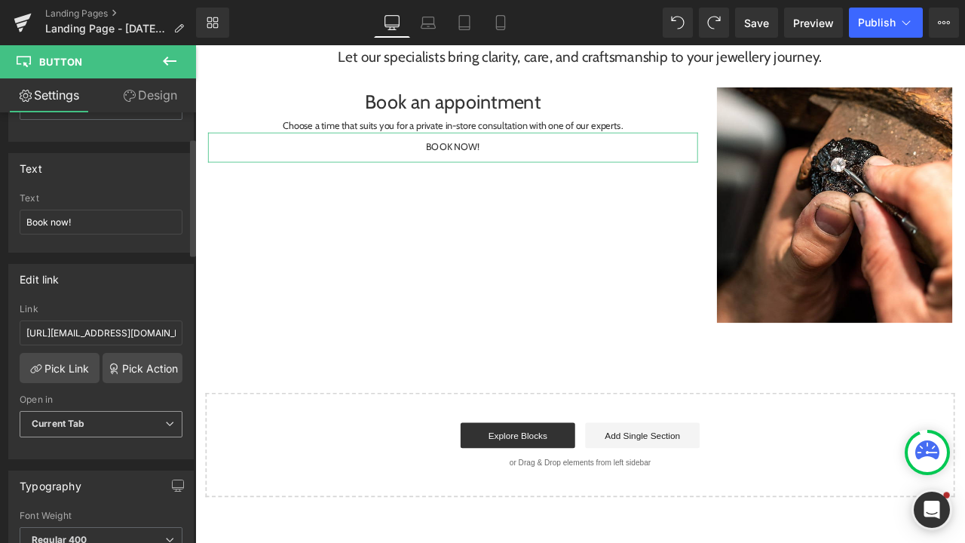
click at [151, 422] on span "Current Tab" at bounding box center [101, 424] width 163 height 26
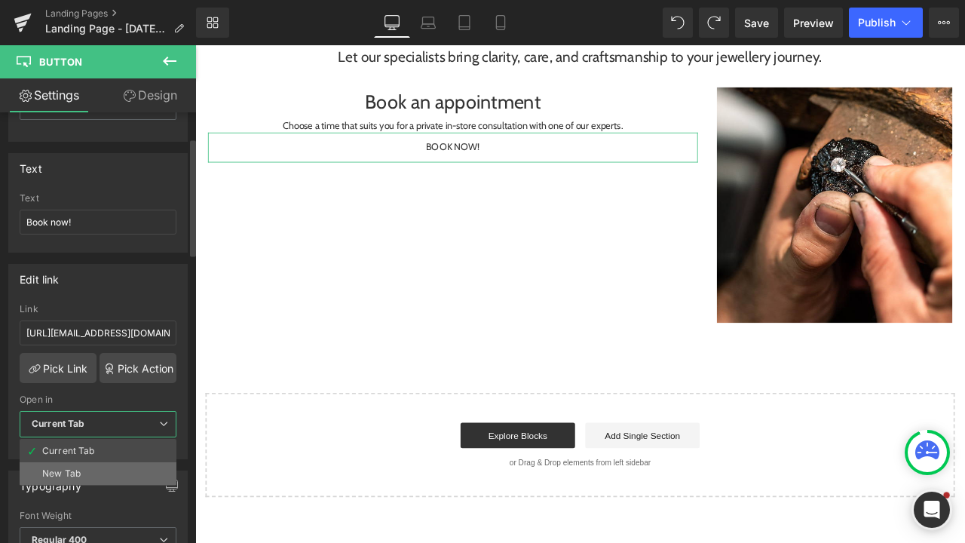
click at [78, 475] on div "New Tab" at bounding box center [61, 473] width 38 height 11
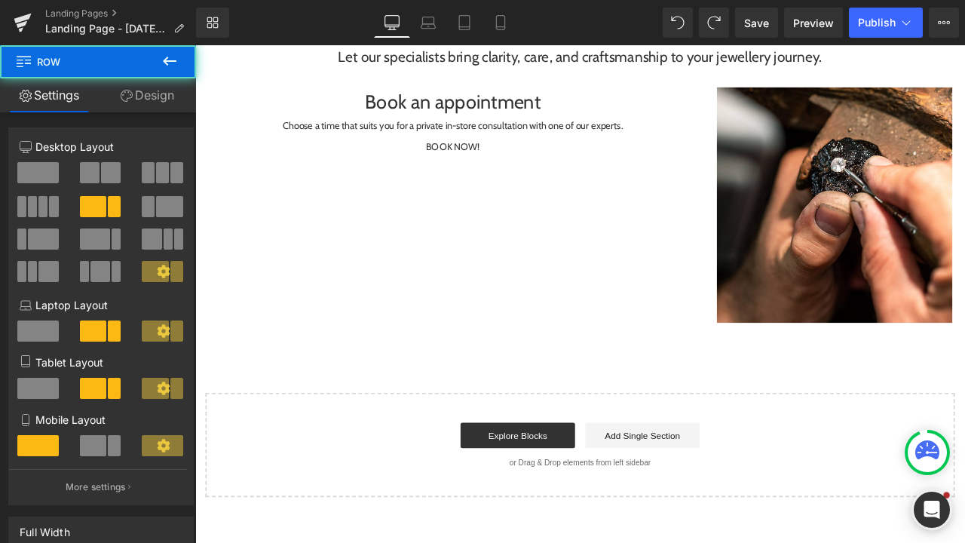
click at [306, 339] on div "Book an appointment Heading Choose a time that suits you for a private in-store…" at bounding box center [651, 227] width 904 height 310
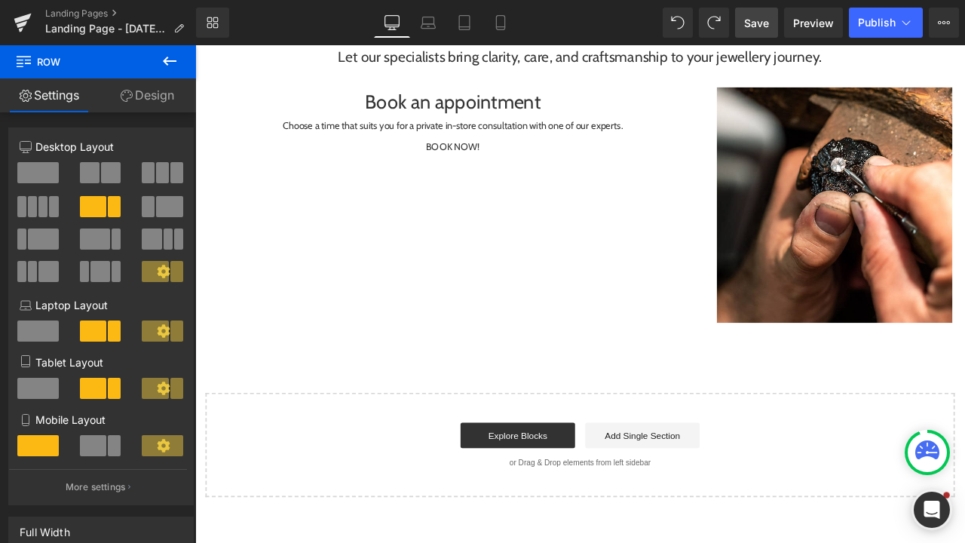
click at [764, 29] on span "Save" at bounding box center [756, 23] width 25 height 16
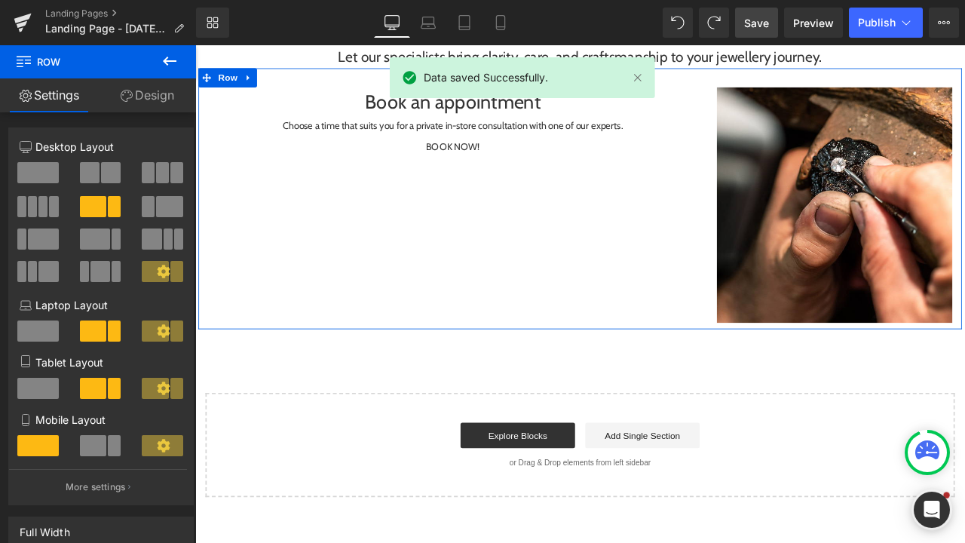
scroll to position [203, 0]
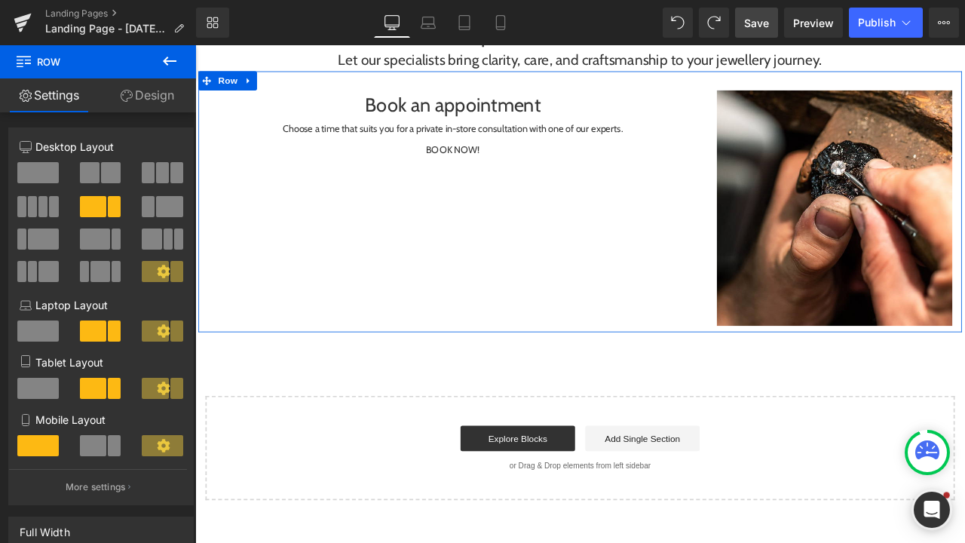
click at [674, 368] on div "Book an appointment Heading Choose a time that suits you for a private in-store…" at bounding box center [651, 231] width 904 height 310
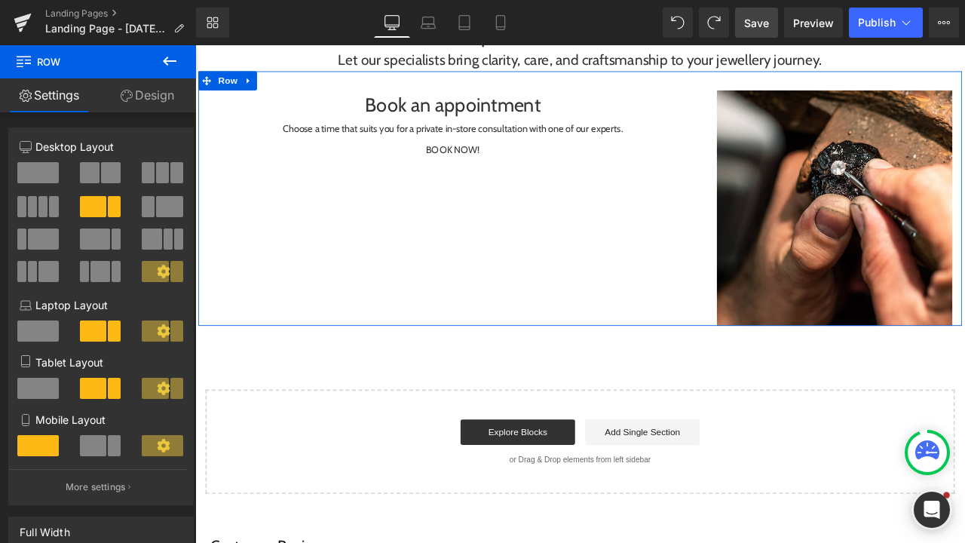
drag, startPoint x: 670, startPoint y: 382, endPoint x: 669, endPoint y: 307, distance: 75.4
click at [669, 307] on div "Book an appointment Heading Choose a time that suits you for a private in-store…" at bounding box center [651, 227] width 904 height 302
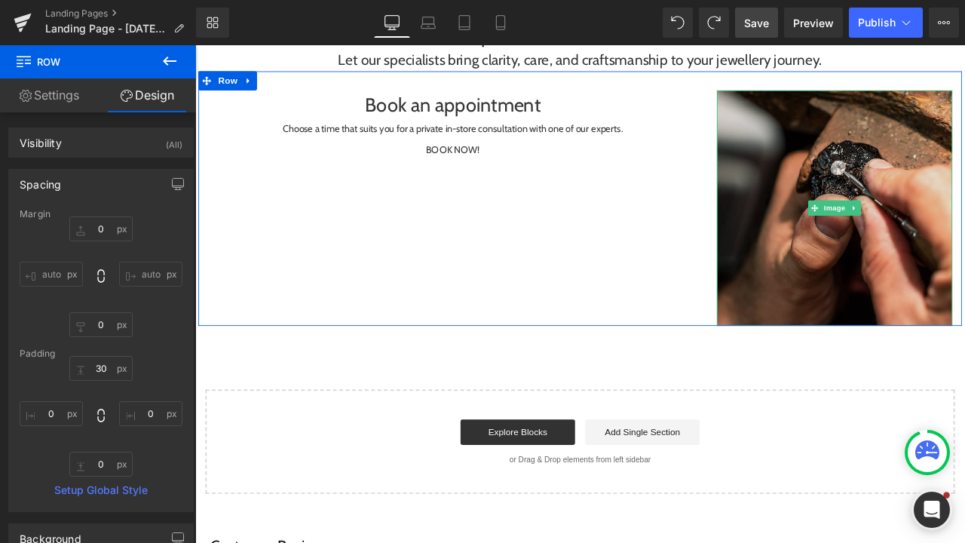
click at [890, 187] on img at bounding box center [952, 239] width 279 height 280
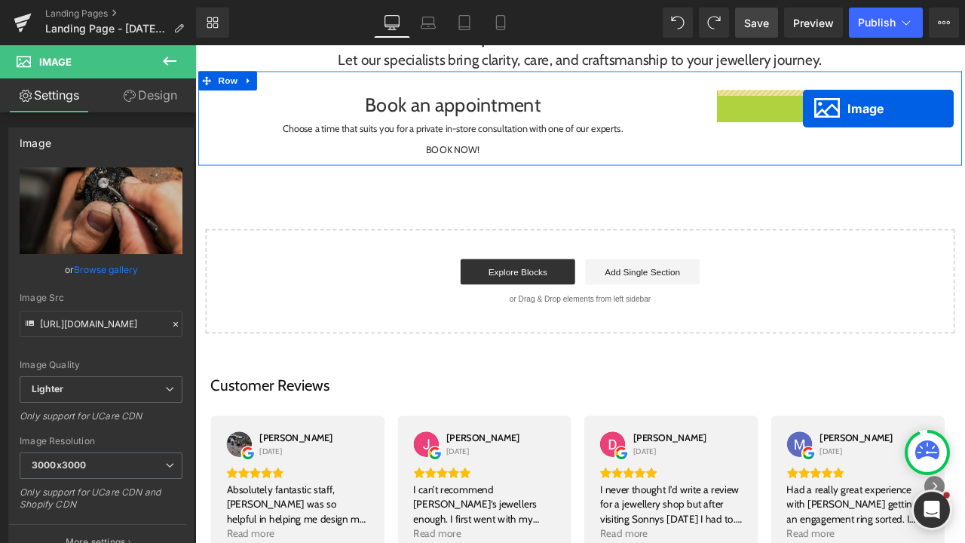
drag, startPoint x: 925, startPoint y: 234, endPoint x: 915, endPoint y: 121, distance: 113.5
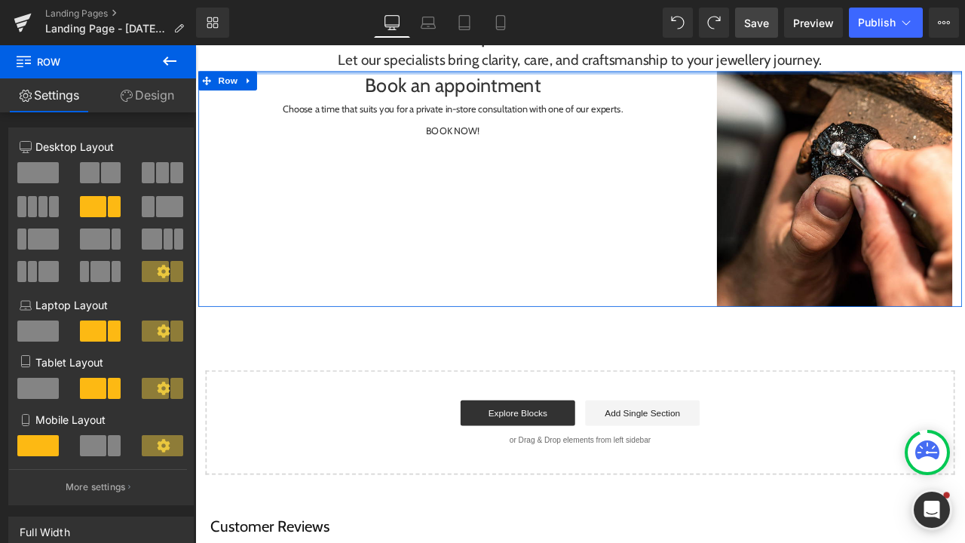
click at [303, 76] on div at bounding box center [651, 78] width 904 height 4
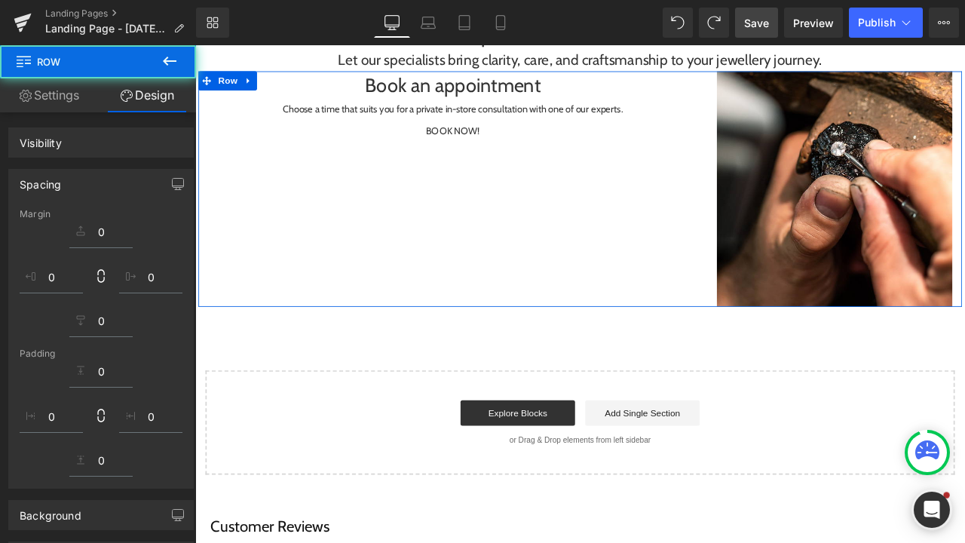
click at [576, 287] on div "Book an appointment Heading Choose a time that suits you for a private in-store…" at bounding box center [651, 216] width 904 height 280
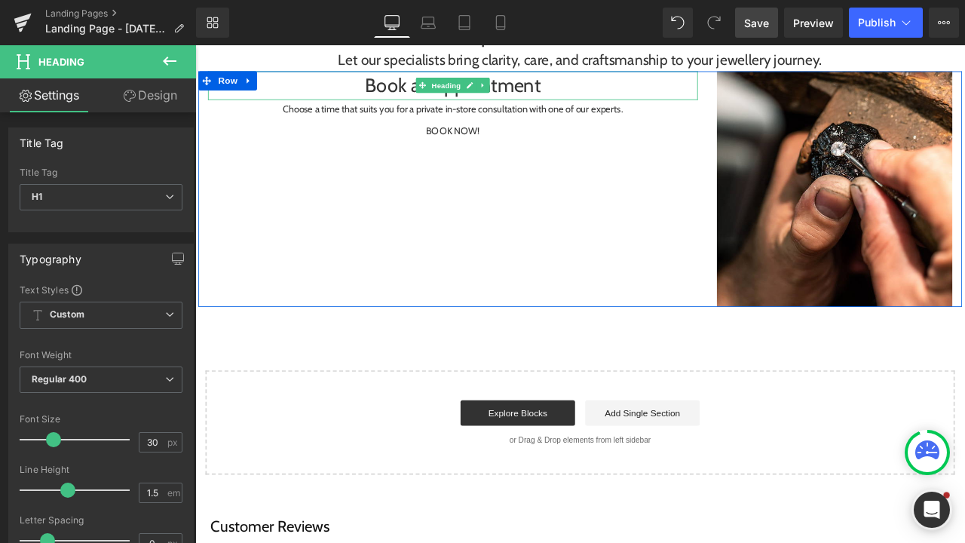
click at [393, 93] on h1 "Book an appointment" at bounding box center [500, 93] width 580 height 34
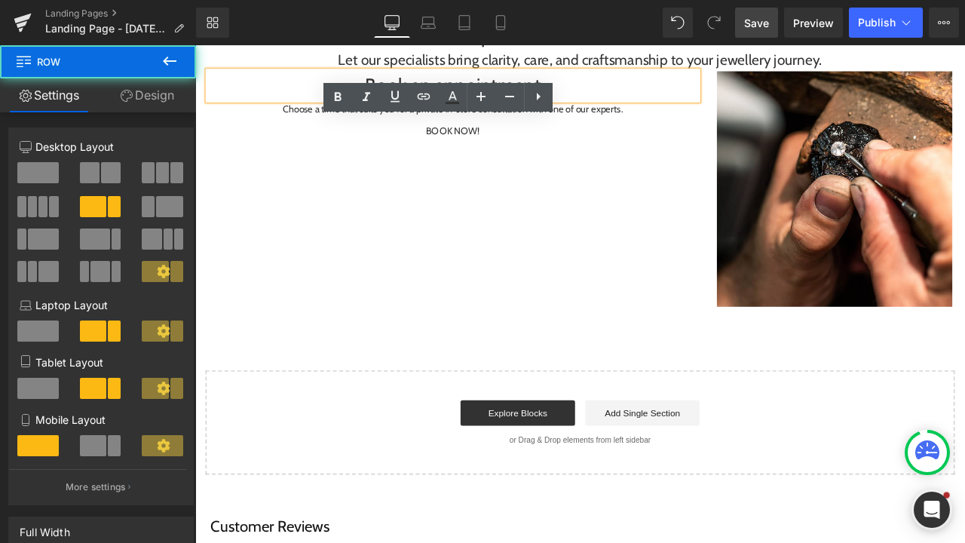
click at [292, 243] on div "Book an appointment Heading Choose a time that suits you for a private in-store…" at bounding box center [651, 216] width 904 height 280
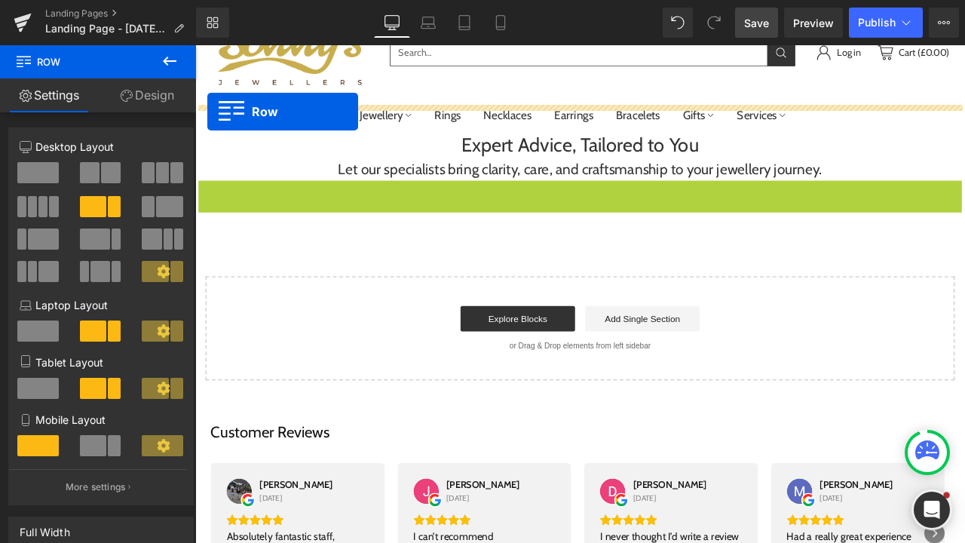
scroll to position [43, 0]
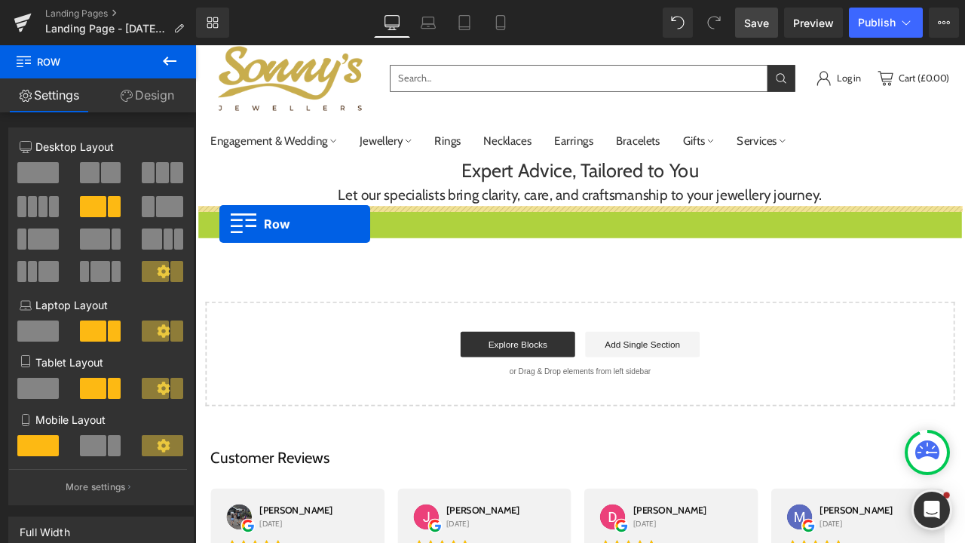
drag, startPoint x: 206, startPoint y: 85, endPoint x: 224, endPoint y: 257, distance: 172.8
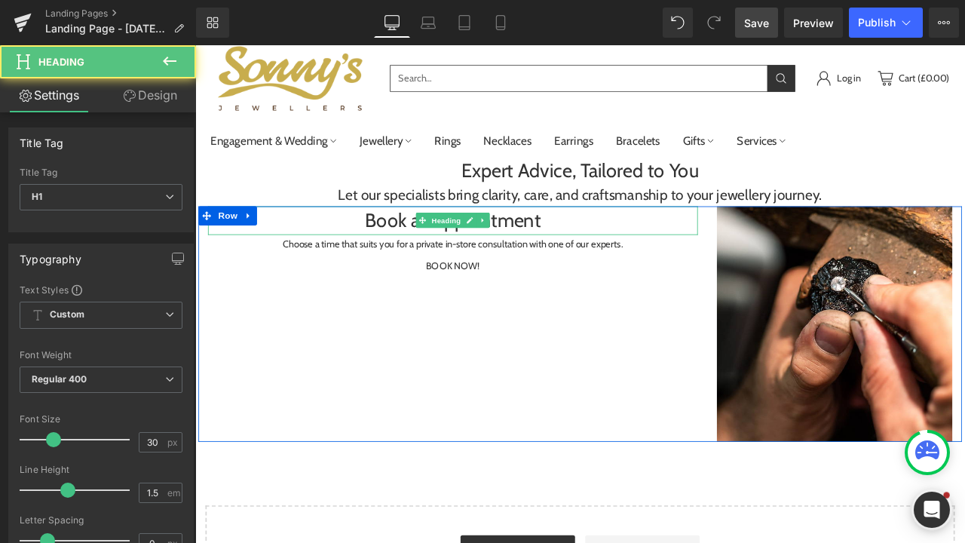
click at [423, 252] on h1 "Book an appointment" at bounding box center [500, 253] width 580 height 34
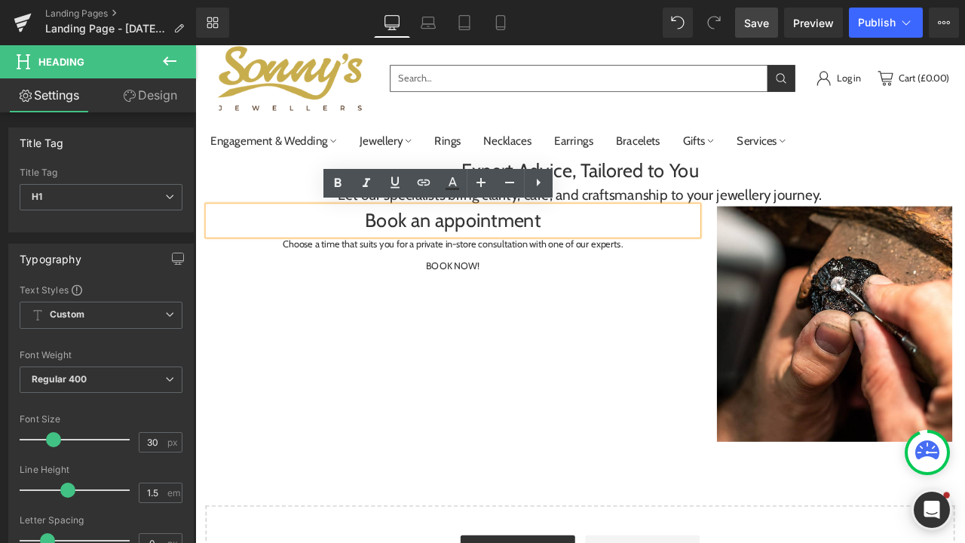
click at [442, 334] on div "Book an appointment Heading Choose a time that suits you for a private in-store…" at bounding box center [651, 376] width 904 height 280
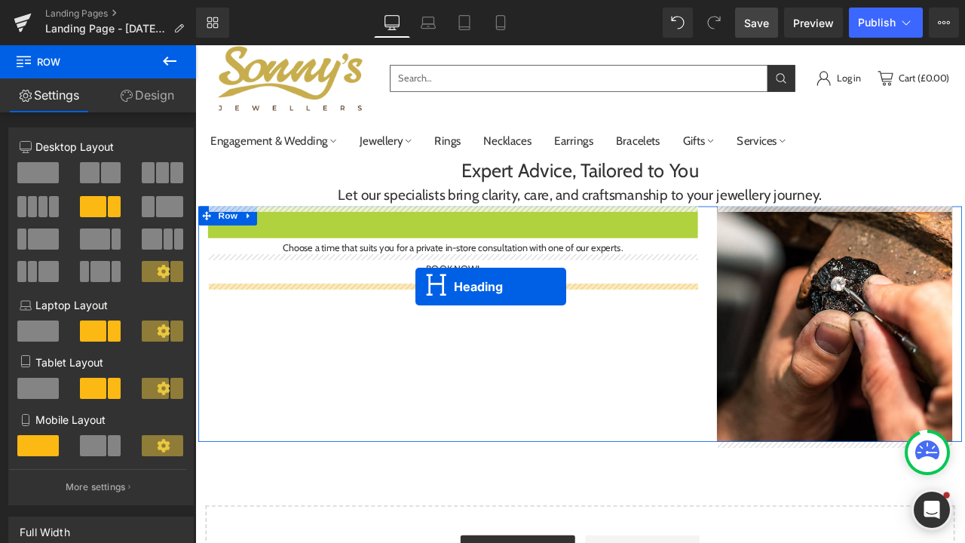
drag, startPoint x: 457, startPoint y: 253, endPoint x: 456, endPoint y: 331, distance: 77.6
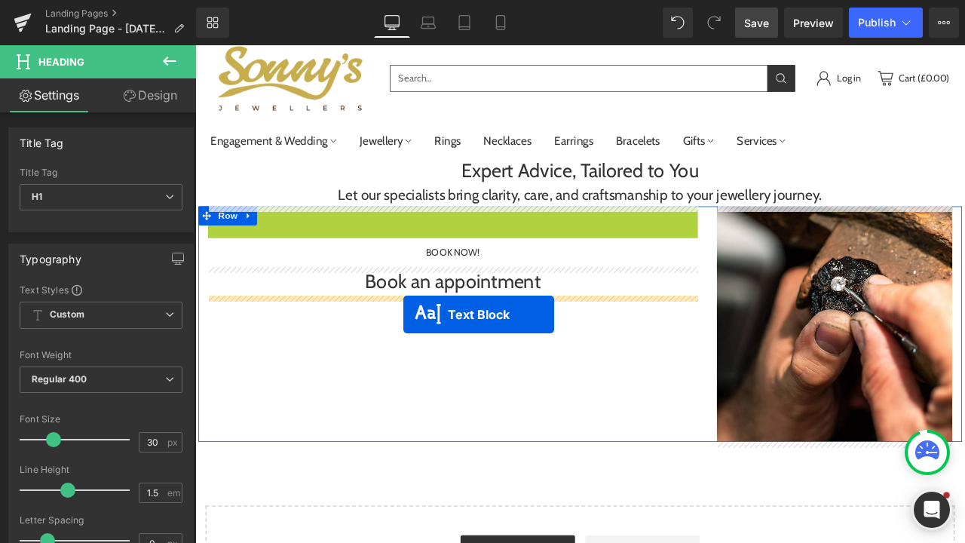
drag, startPoint x: 433, startPoint y: 245, endPoint x: 442, endPoint y: 364, distance: 119.3
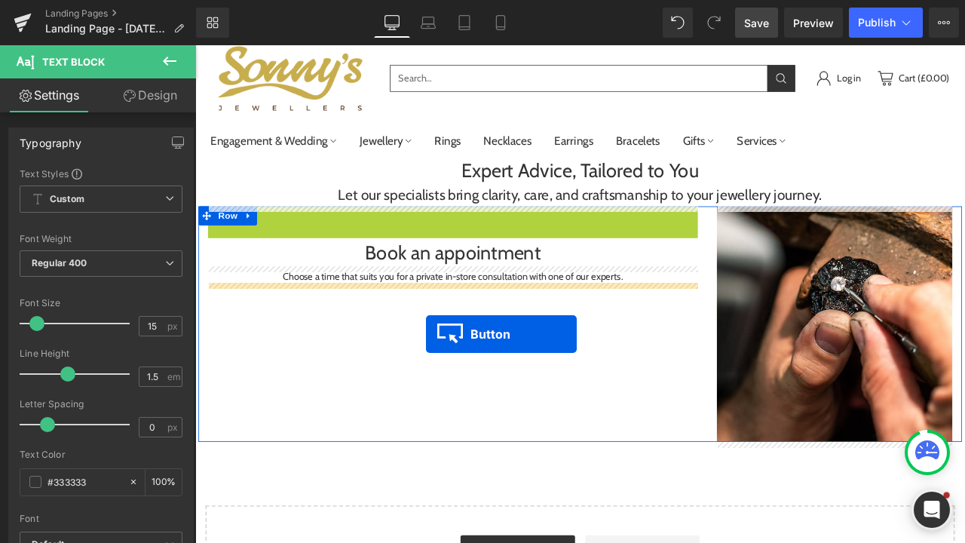
drag, startPoint x: 470, startPoint y: 252, endPoint x: 469, endPoint y: 387, distance: 134.9
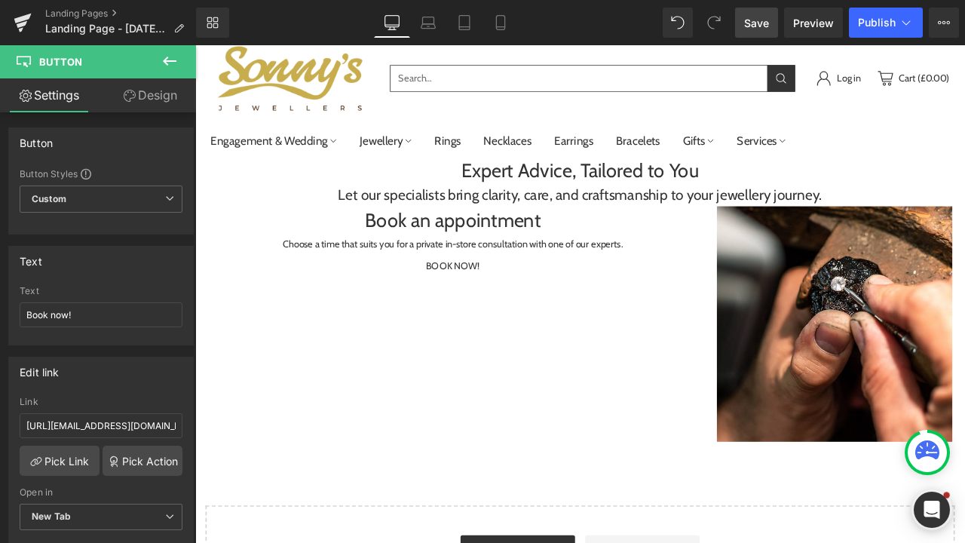
click at [161, 67] on icon at bounding box center [170, 61] width 18 height 18
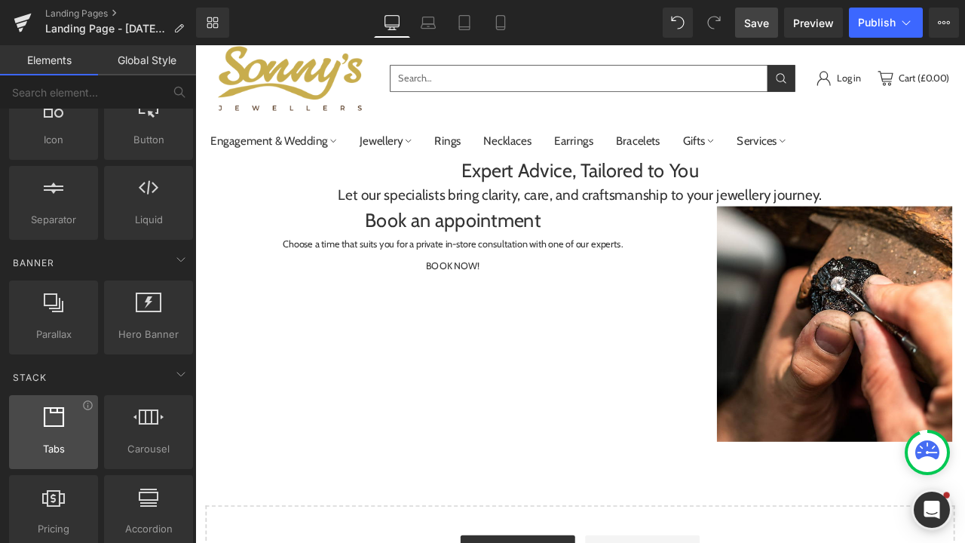
scroll to position [226, 0]
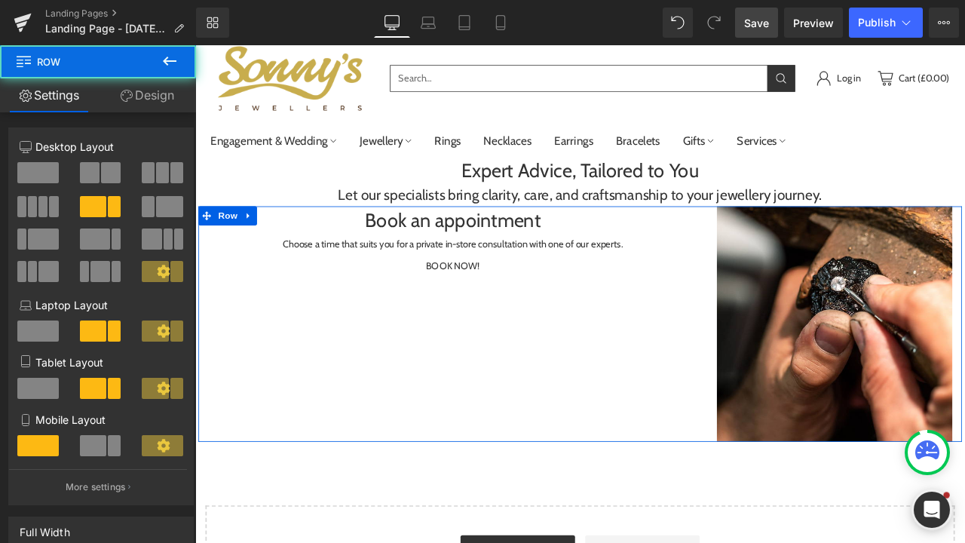
click at [584, 448] on div "Book an appointment Heading Choose a time that suits you for a private in-store…" at bounding box center [651, 376] width 904 height 280
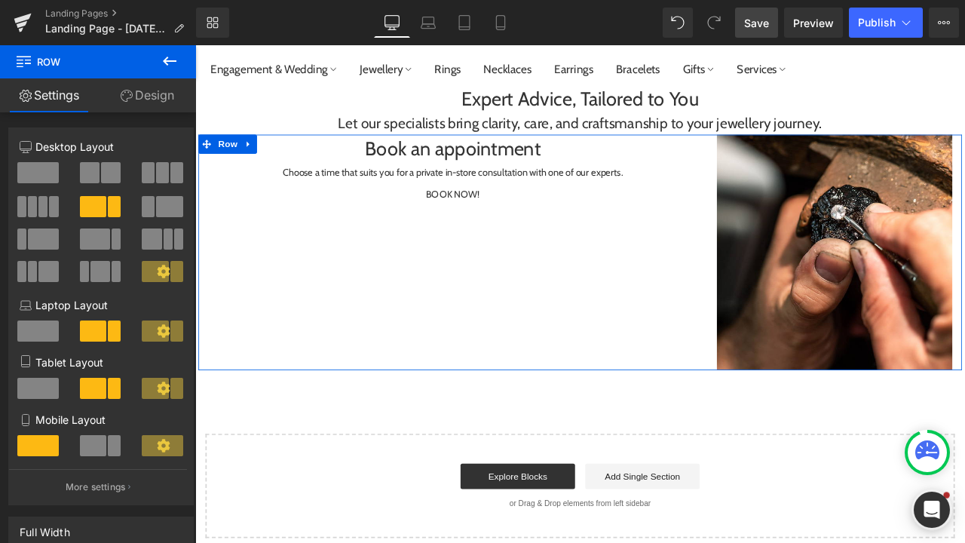
scroll to position [115, 0]
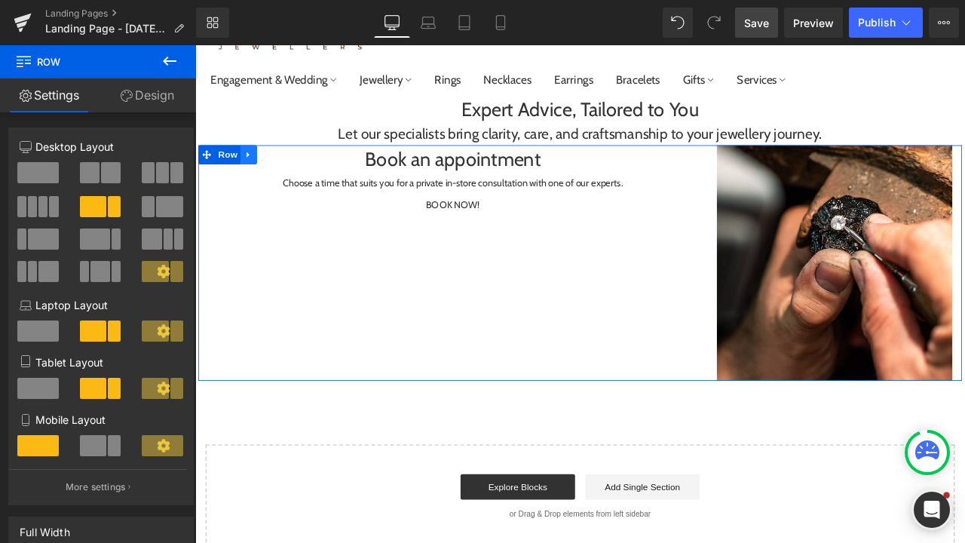
click at [256, 176] on icon at bounding box center [257, 174] width 3 height 7
click at [274, 176] on icon at bounding box center [278, 175] width 11 height 11
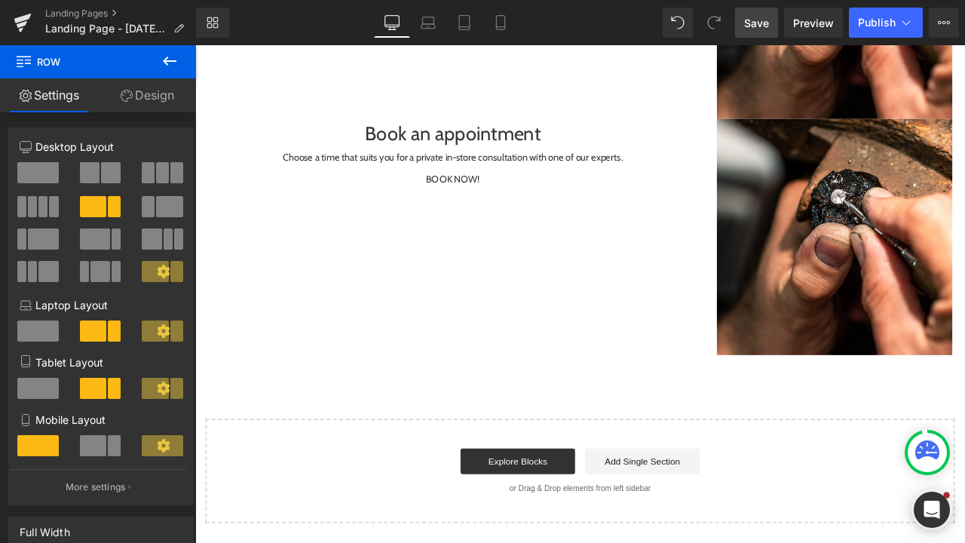
scroll to position [452, 0]
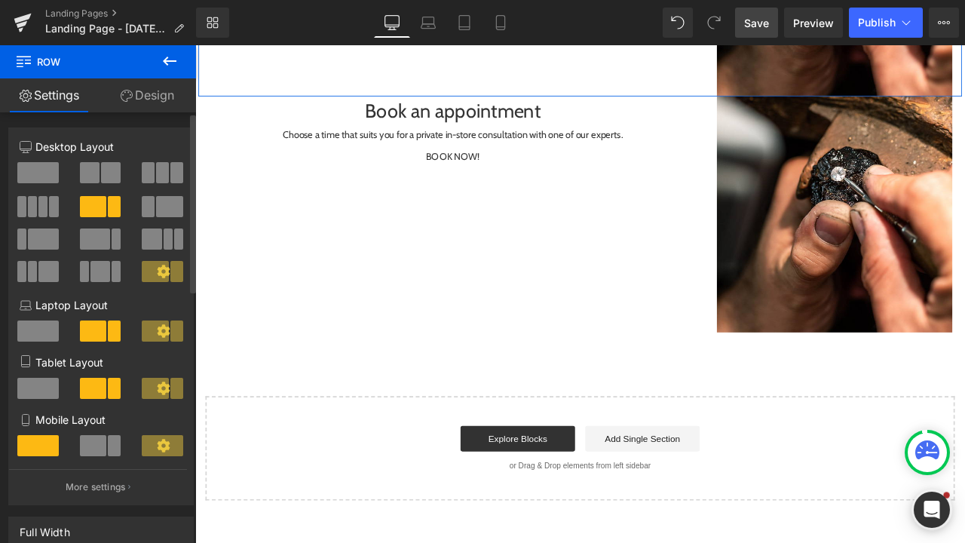
click at [156, 216] on span at bounding box center [169, 206] width 27 height 21
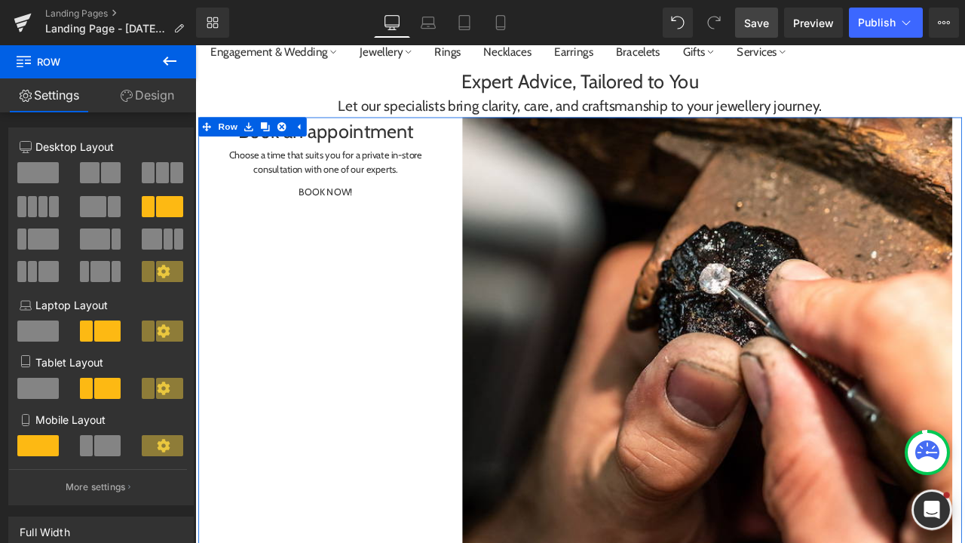
scroll to position [132, 0]
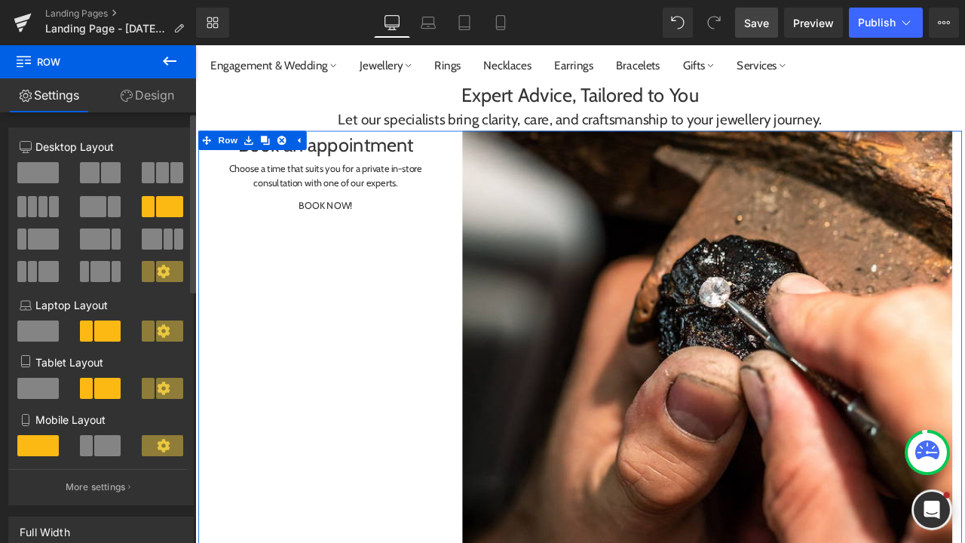
click at [108, 215] on span at bounding box center [114, 206] width 13 height 21
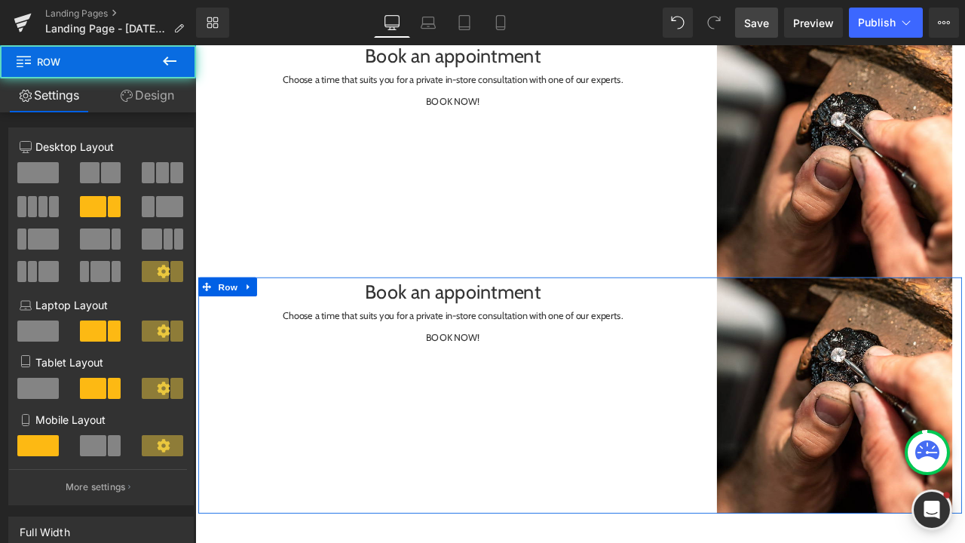
scroll to position [262, 0]
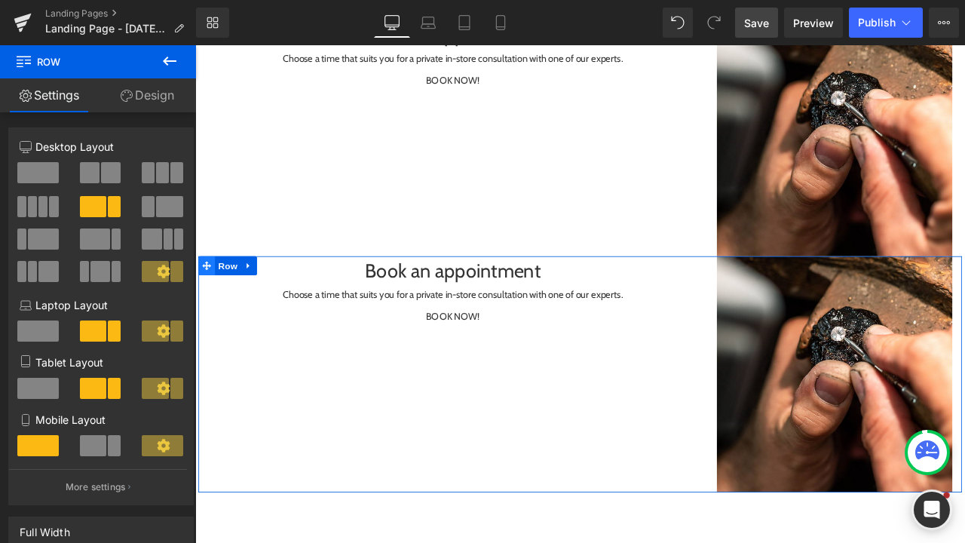
click at [206, 313] on span at bounding box center [209, 306] width 20 height 23
click at [158, 209] on span at bounding box center [169, 206] width 27 height 21
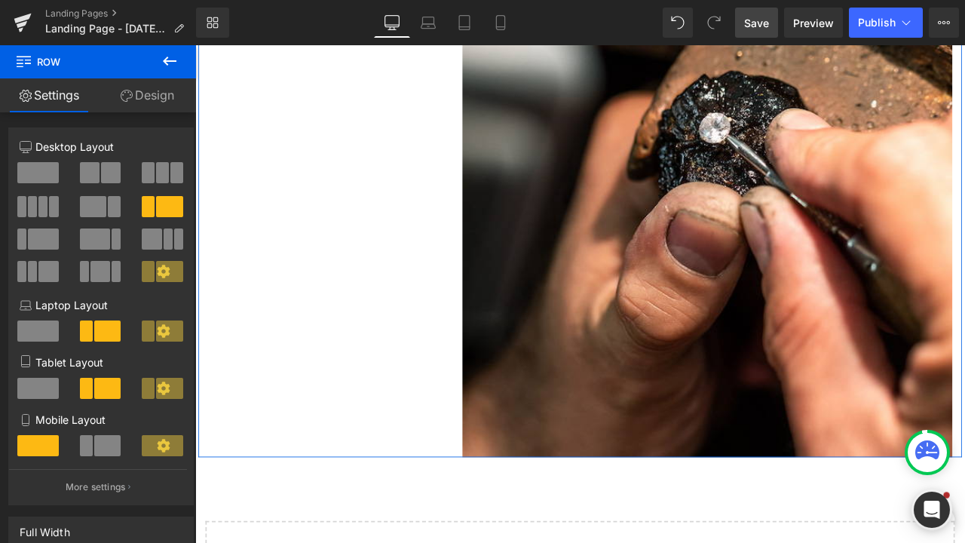
scroll to position [602, 0]
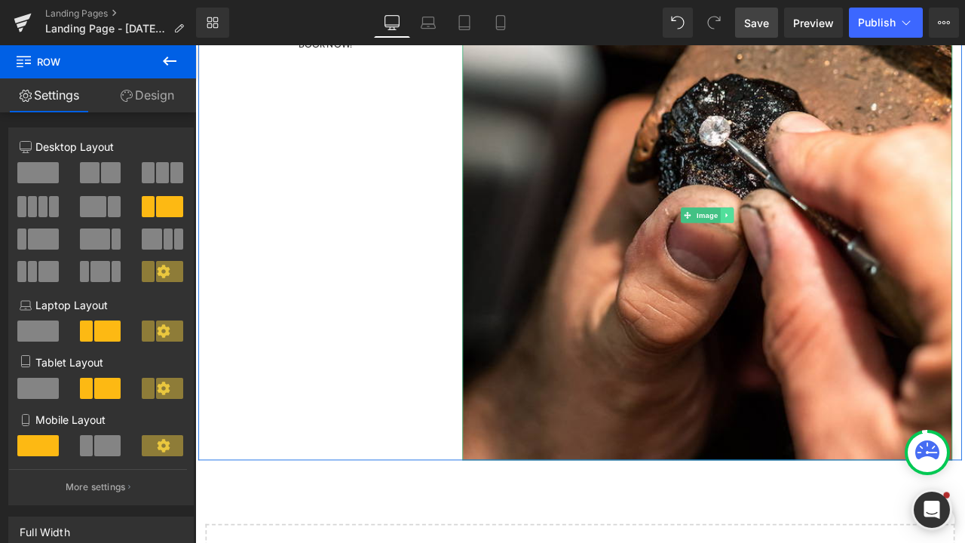
click at [824, 243] on icon at bounding box center [825, 246] width 8 height 9
click at [751, 248] on div "Image" at bounding box center [802, 246] width 580 height 581
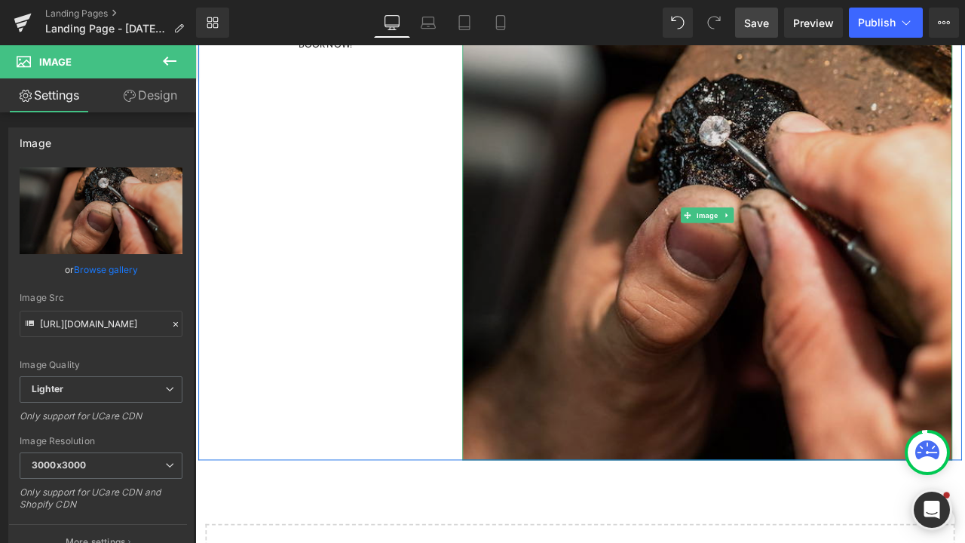
scroll to position [457, 0]
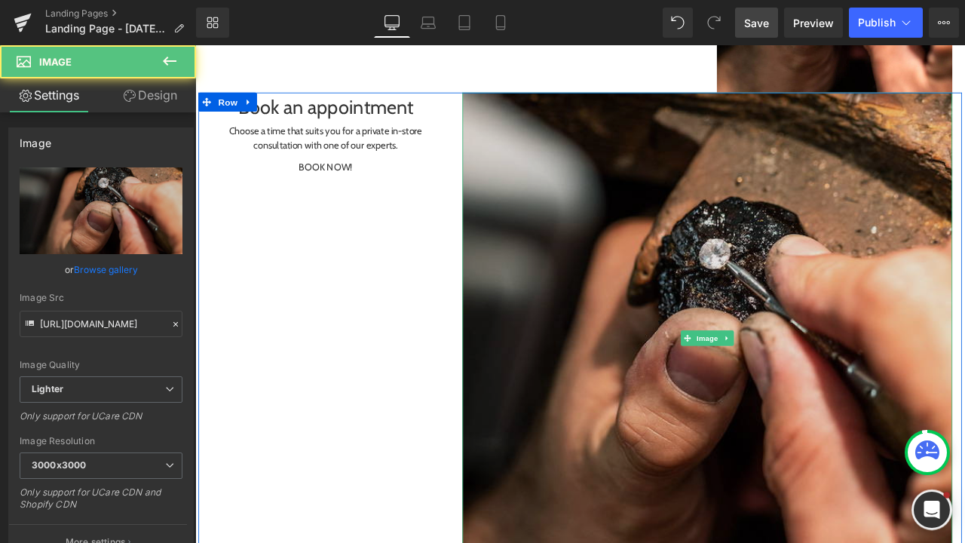
click at [641, 203] on img at bounding box center [802, 391] width 580 height 581
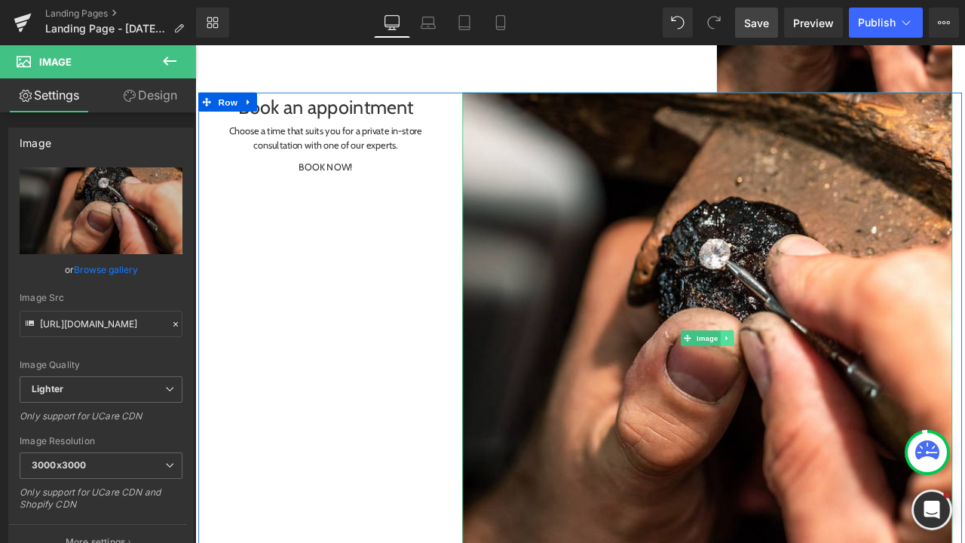
click at [825, 384] on link at bounding box center [826, 392] width 16 height 18
click at [831, 398] on link at bounding box center [833, 392] width 16 height 18
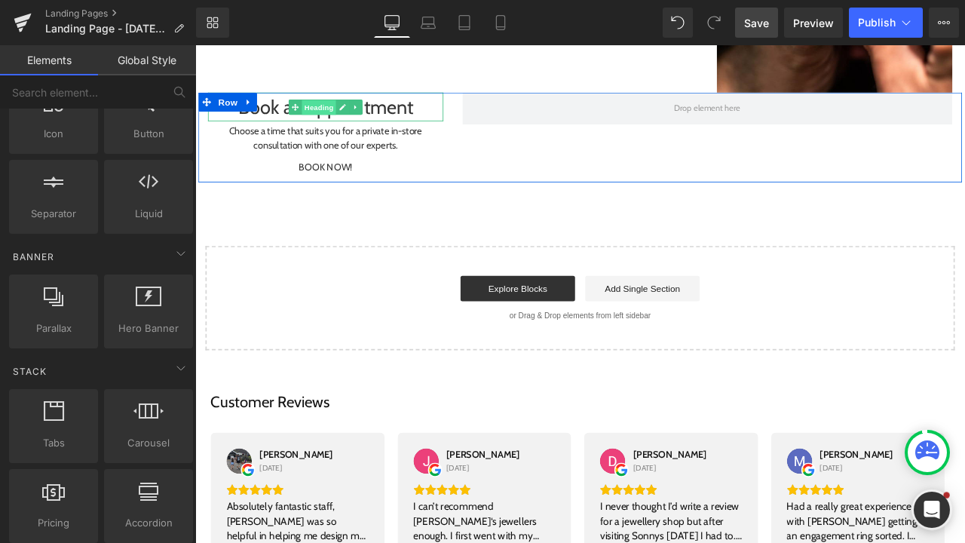
click at [339, 117] on span "Heading" at bounding box center [342, 119] width 41 height 18
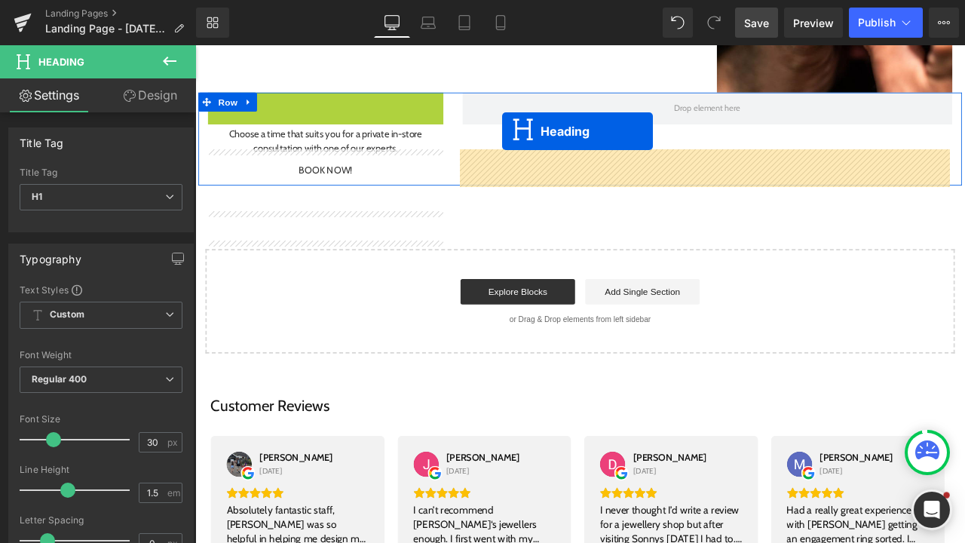
scroll to position [365, 0]
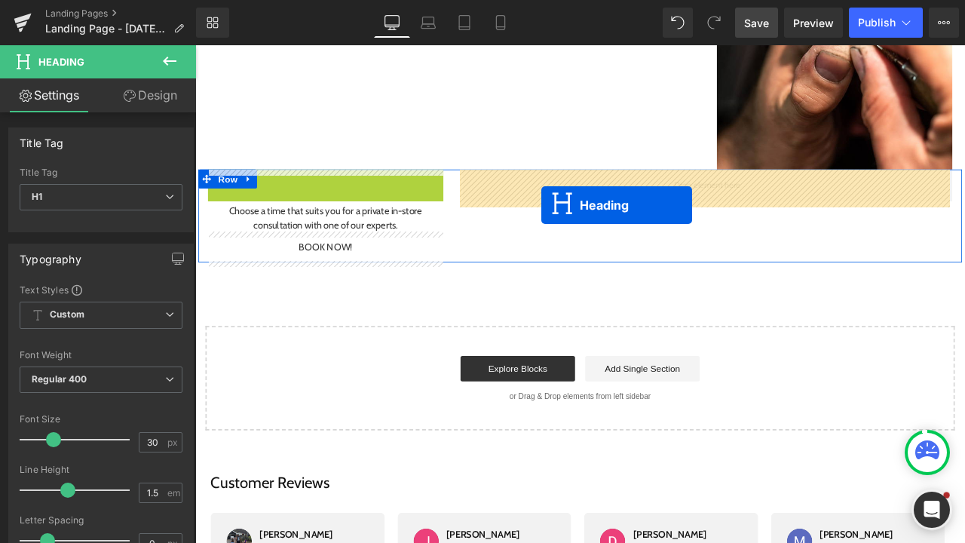
drag, startPoint x: 311, startPoint y: 118, endPoint x: 604, endPoint y: 231, distance: 314.4
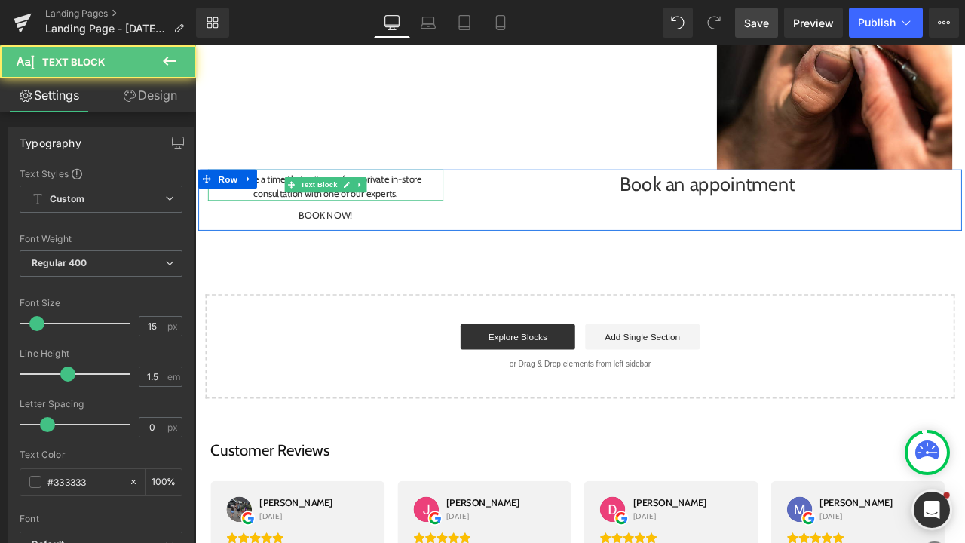
click at [297, 219] on p "Choose a time that suits you for a private in-store consultation with one of ou…" at bounding box center [349, 212] width 279 height 34
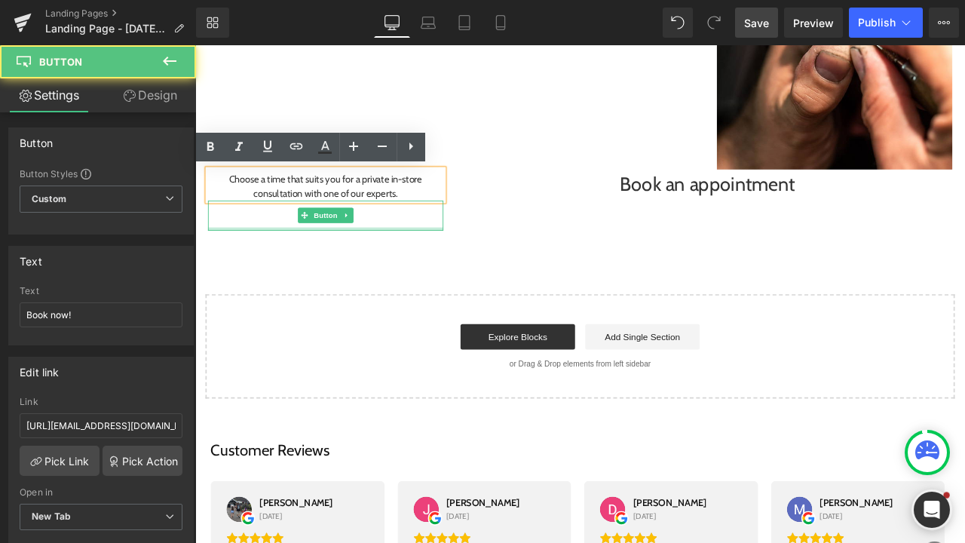
click at [262, 259] on div "Choose a time that suits you for a private in-store consultation with one of ou…" at bounding box center [349, 228] width 301 height 72
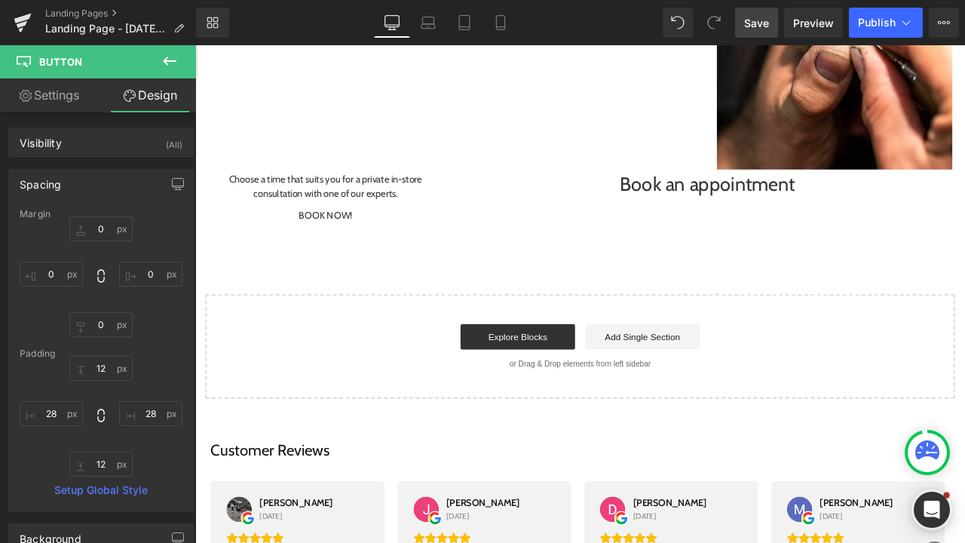
click at [281, 402] on div "Start building your page Explore Blocks Add Single Section or Drag & Drop eleme…" at bounding box center [651, 401] width 885 height 121
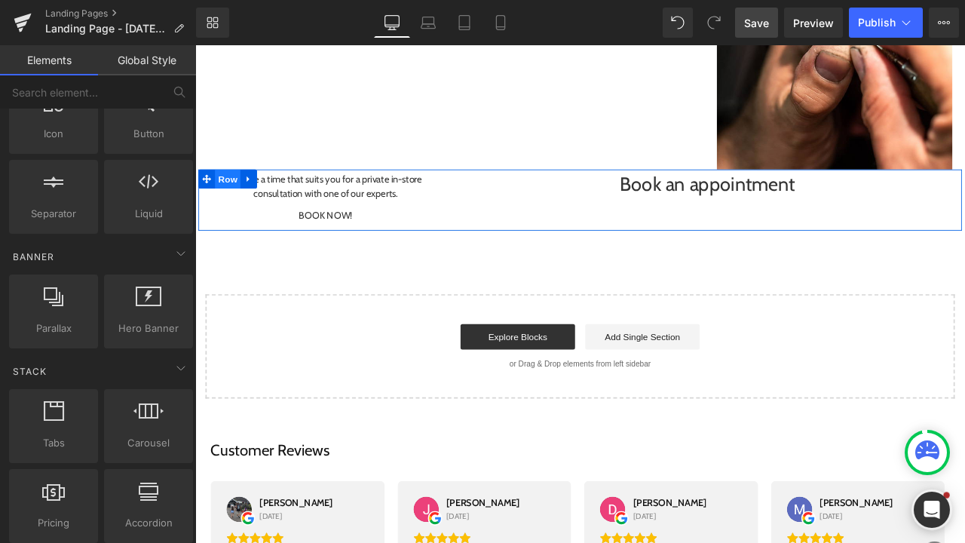
scroll to position [314, 0]
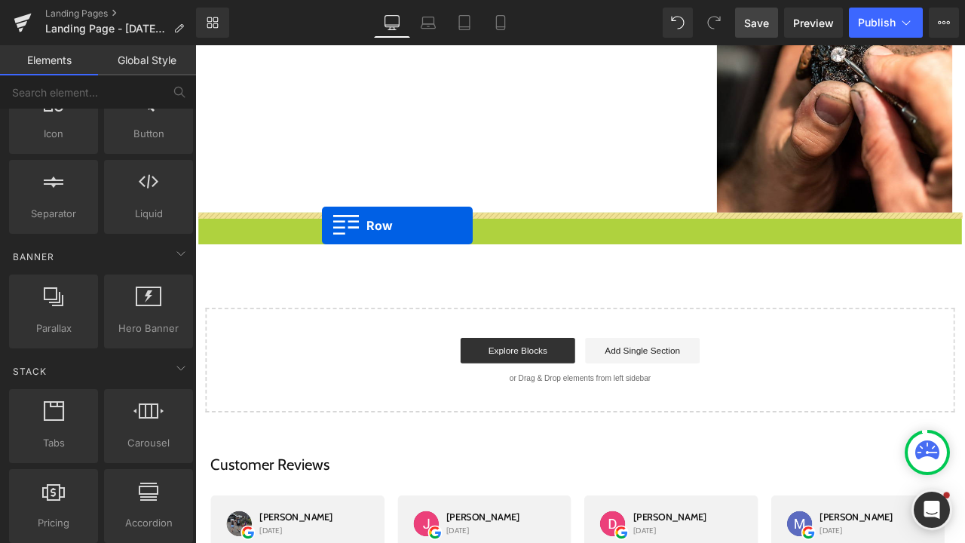
drag, startPoint x: 206, startPoint y: 255, endPoint x: 344, endPoint y: 258, distance: 137.9
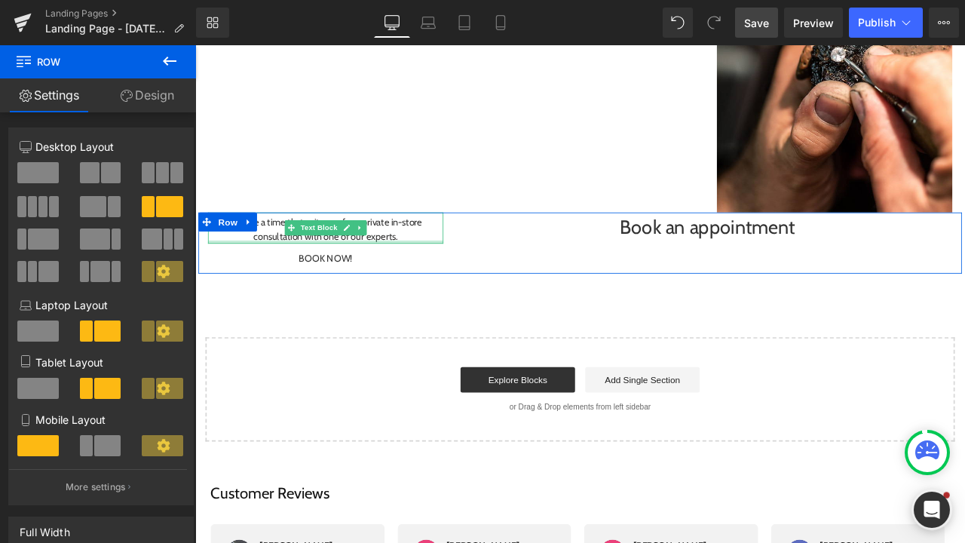
click at [233, 277] on div at bounding box center [349, 279] width 279 height 4
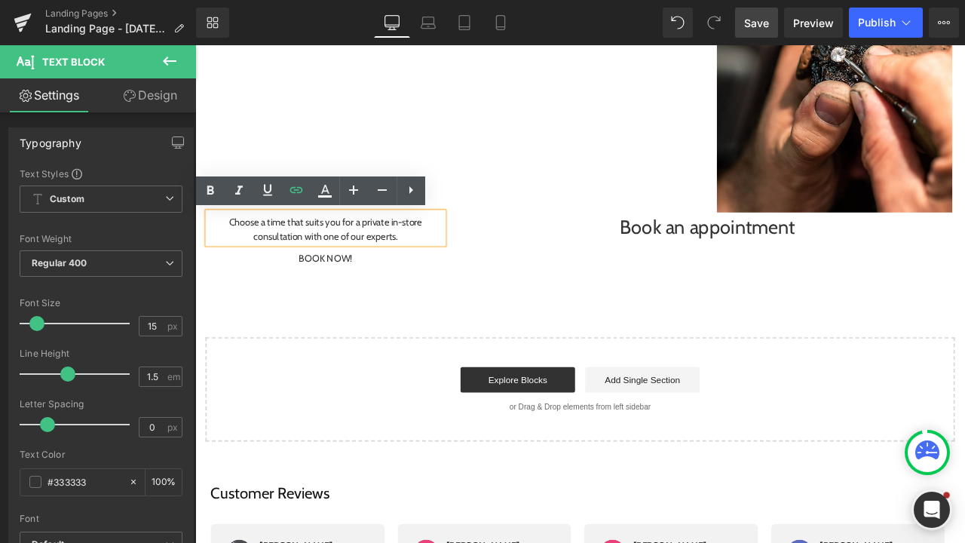
click at [454, 341] on div "Expert Advice, Tailored to You Heading Let our specialists bring clarity, care,…" at bounding box center [651, 210] width 912 height 610
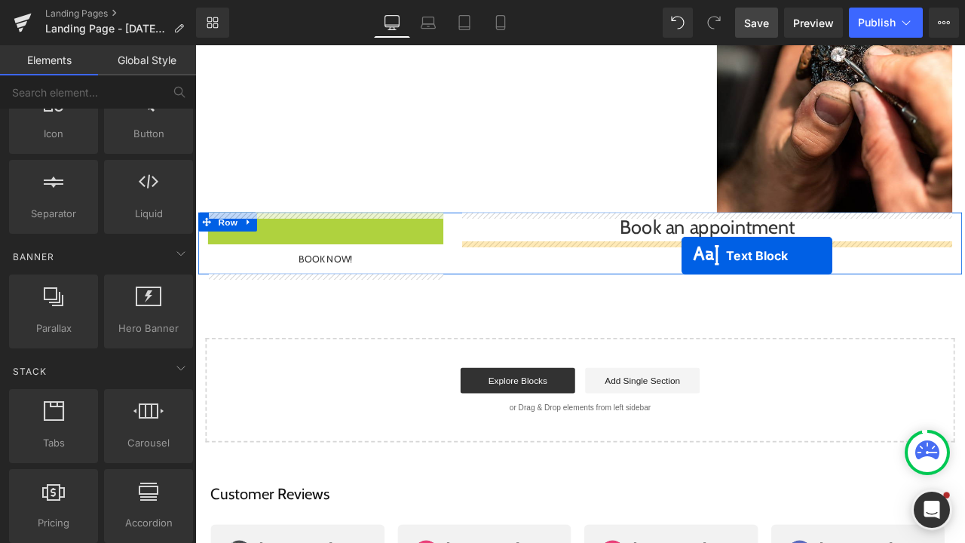
drag, startPoint x: 306, startPoint y: 263, endPoint x: 770, endPoint y: 295, distance: 465.3
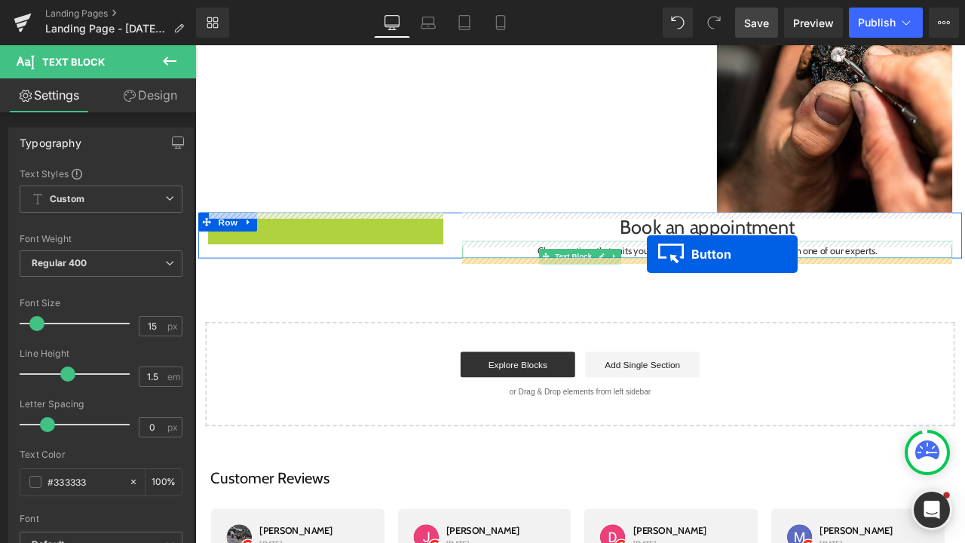
drag, startPoint x: 320, startPoint y: 258, endPoint x: 730, endPoint y: 292, distance: 411.4
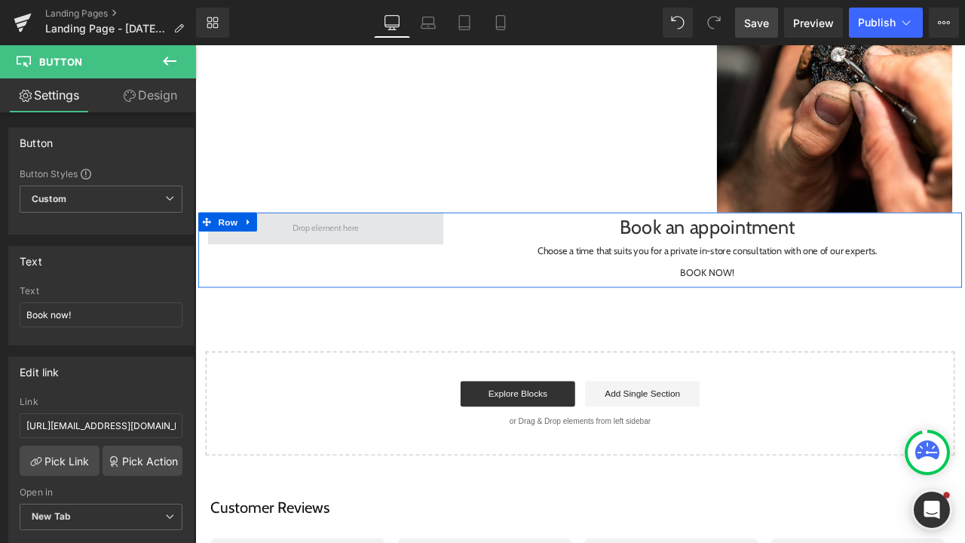
click at [339, 266] on span at bounding box center [349, 262] width 89 height 23
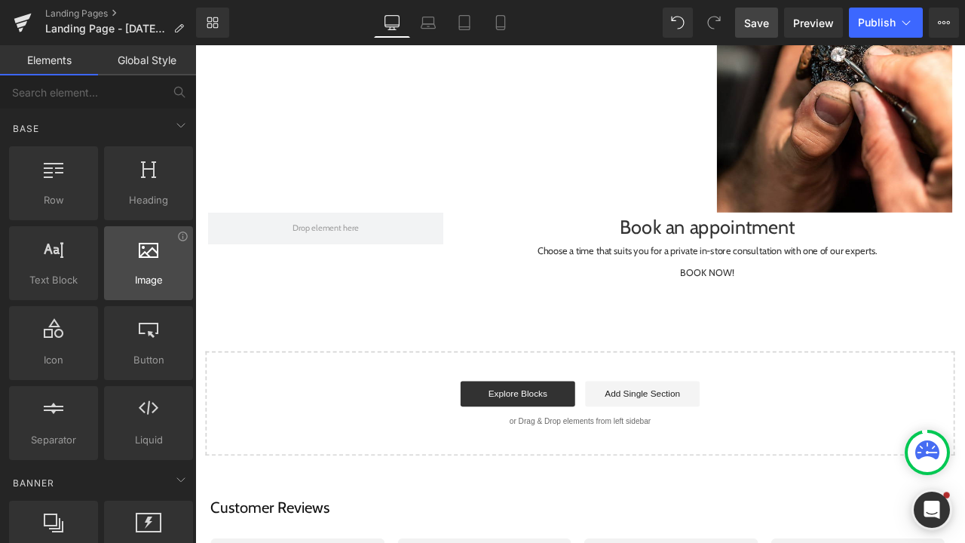
scroll to position [0, 0]
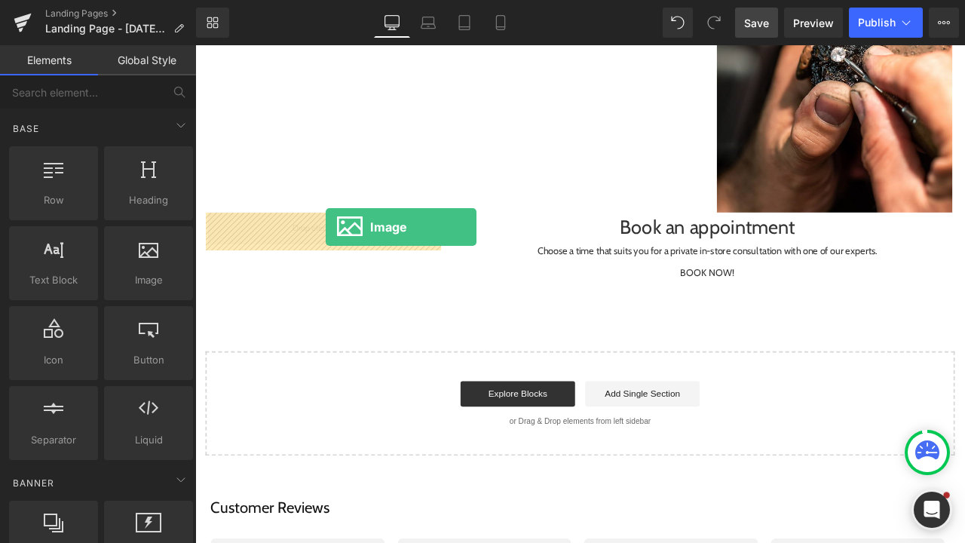
drag, startPoint x: 332, startPoint y: 326, endPoint x: 350, endPoint y: 261, distance: 68.0
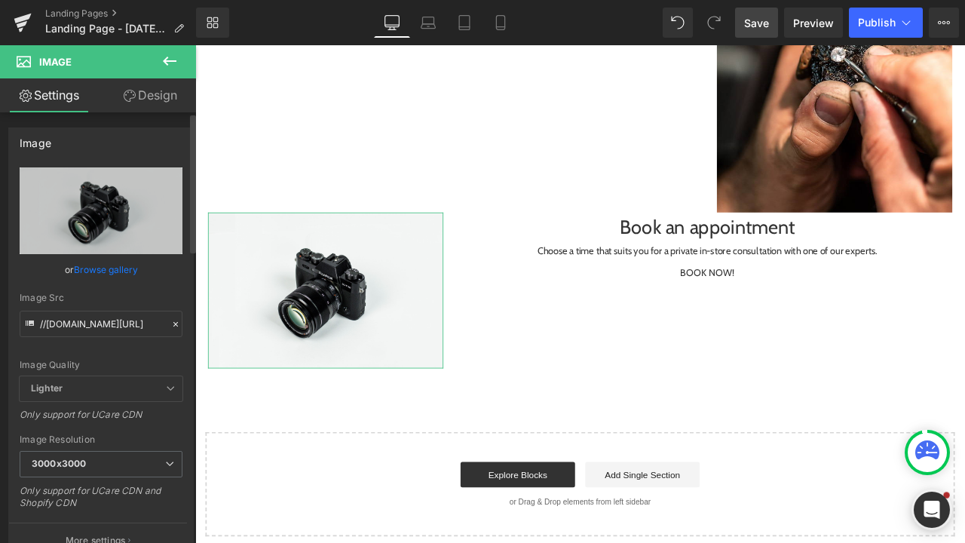
click at [101, 264] on link "Browse gallery" at bounding box center [106, 269] width 64 height 26
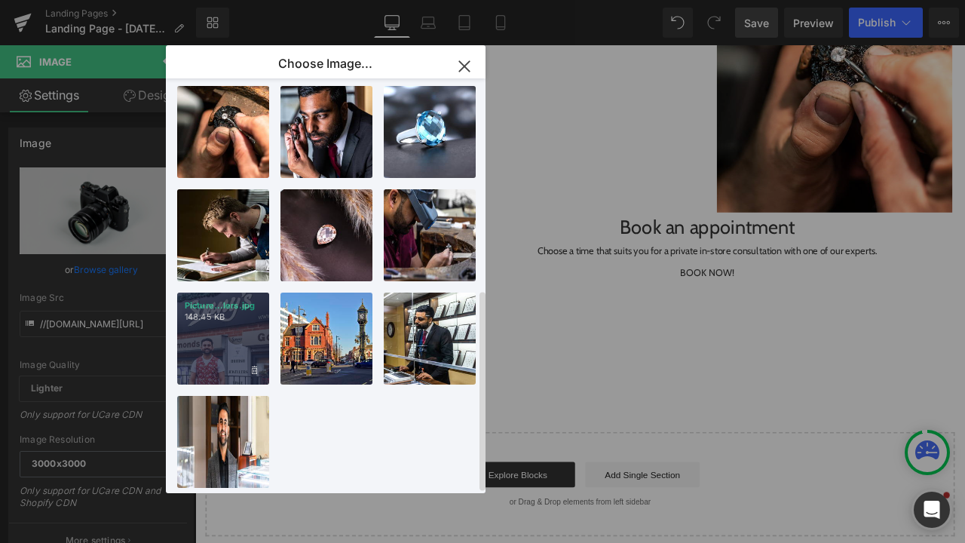
scroll to position [435, 0]
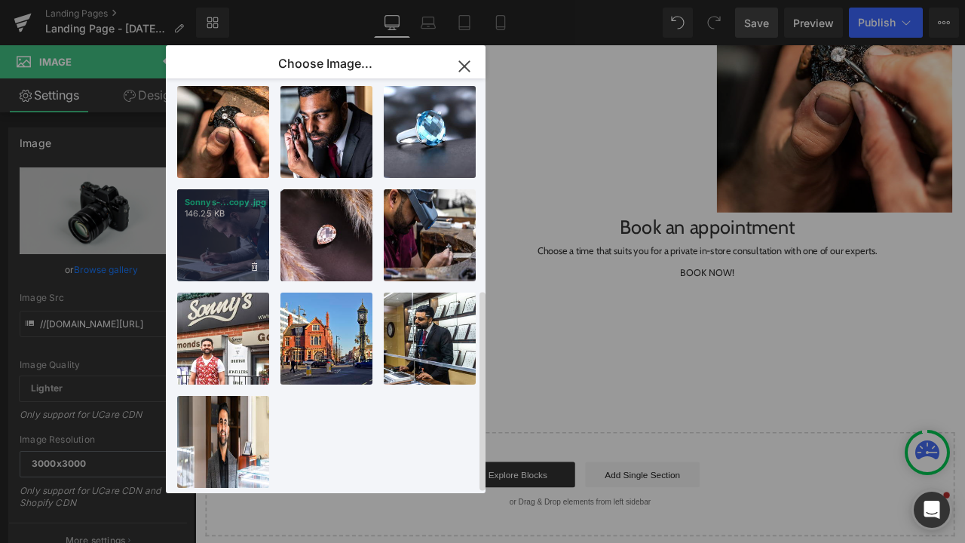
click at [235, 237] on div "Sonnys-...copy.jpg 146.25 KB" at bounding box center [223, 235] width 92 height 92
type input "[URL][DOMAIN_NAME]"
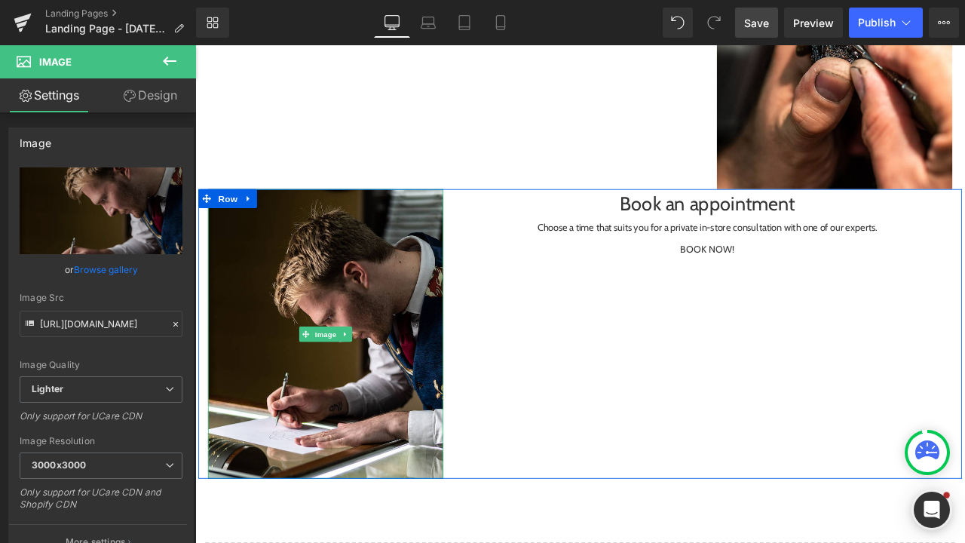
scroll to position [350, 0]
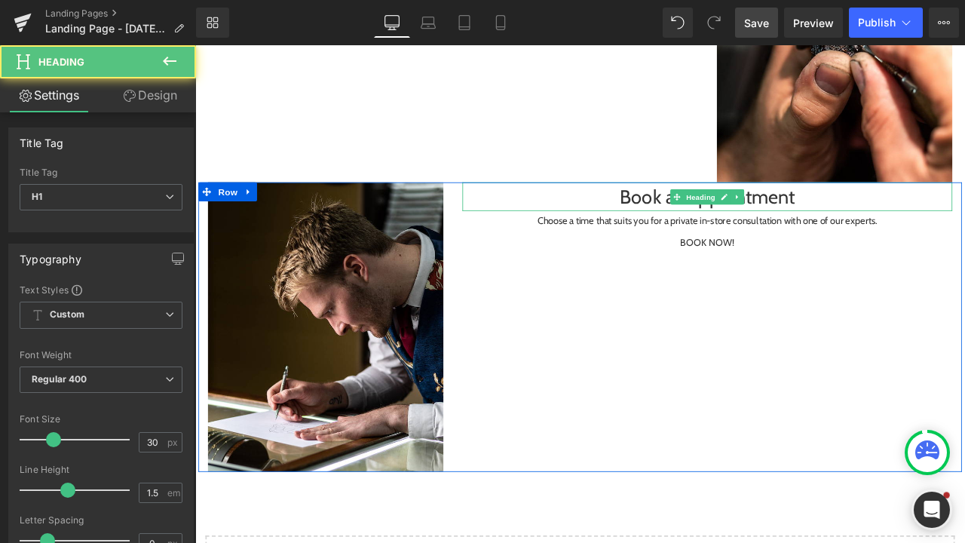
click at [792, 235] on h1 "Book an appointment" at bounding box center [802, 225] width 580 height 34
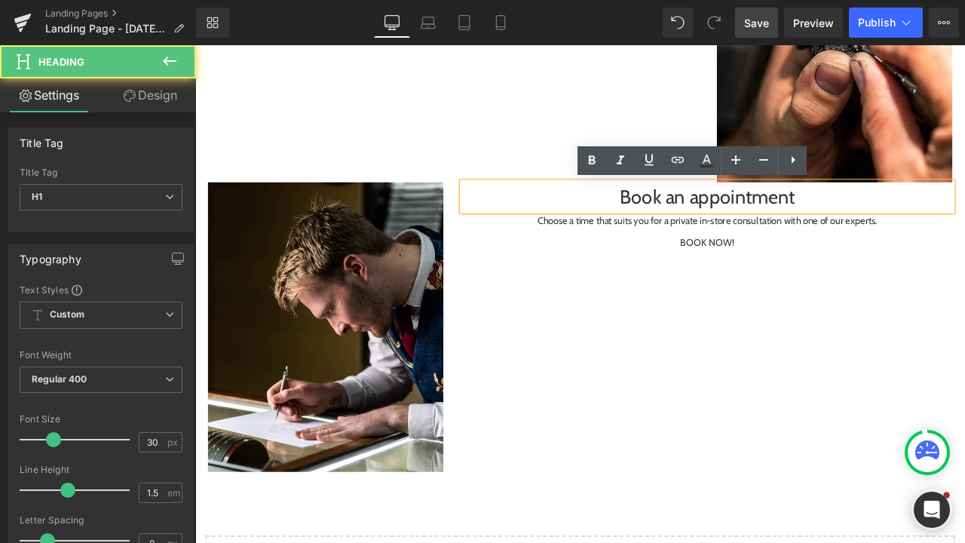
click at [920, 234] on h1 "Book an appointment" at bounding box center [802, 225] width 580 height 34
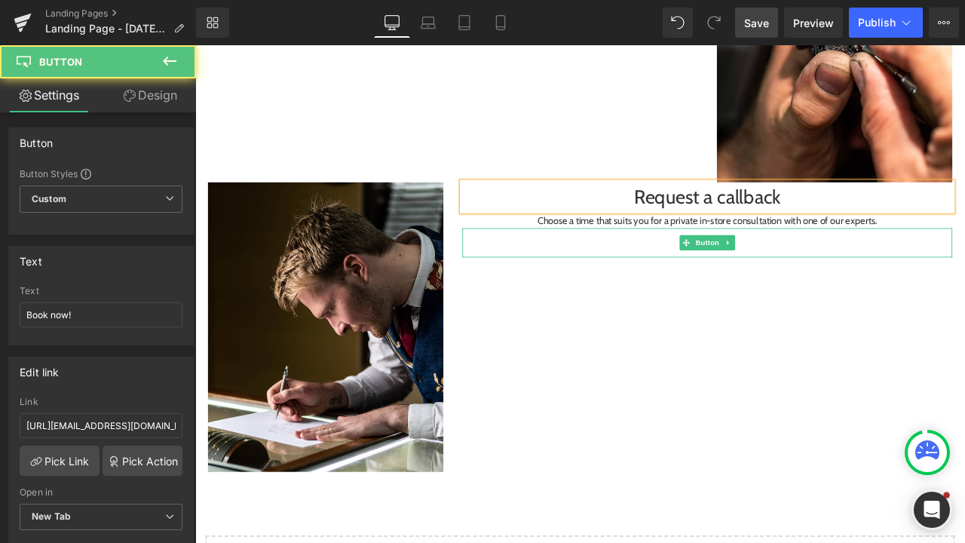
click at [899, 271] on div "Book now!" at bounding box center [802, 279] width 580 height 35
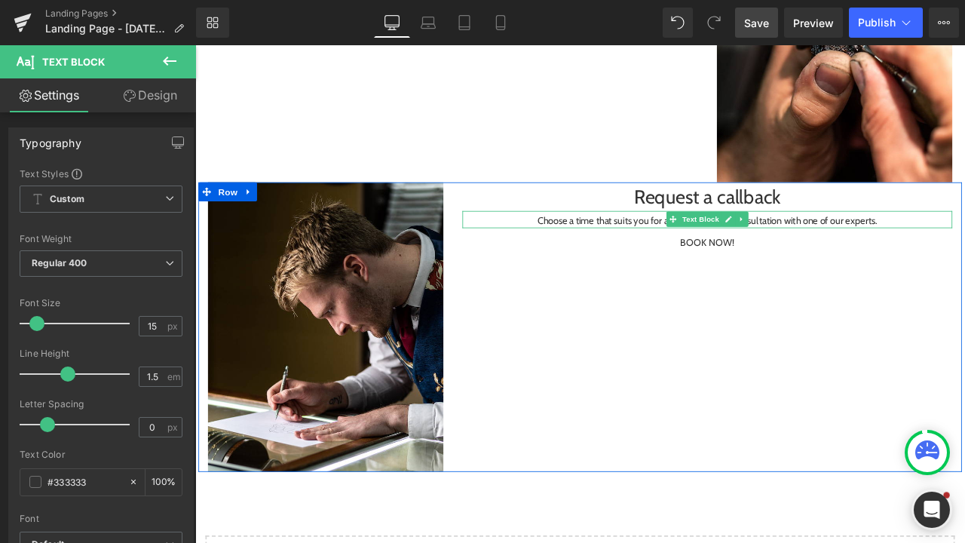
click at [897, 257] on p "Choose a time that suits you for a private in-store consultation with one of ou…" at bounding box center [802, 253] width 580 height 17
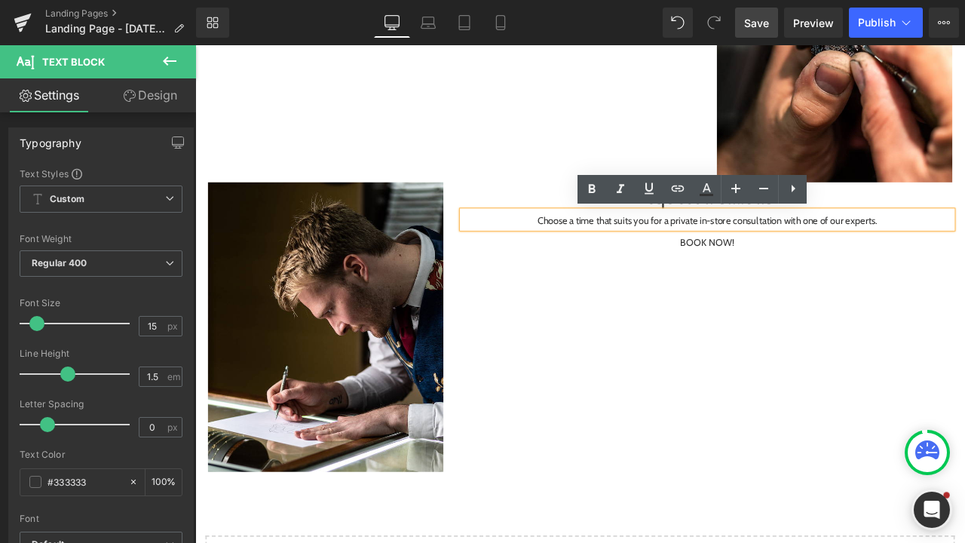
click at [766, 21] on span "Save" at bounding box center [756, 23] width 25 height 16
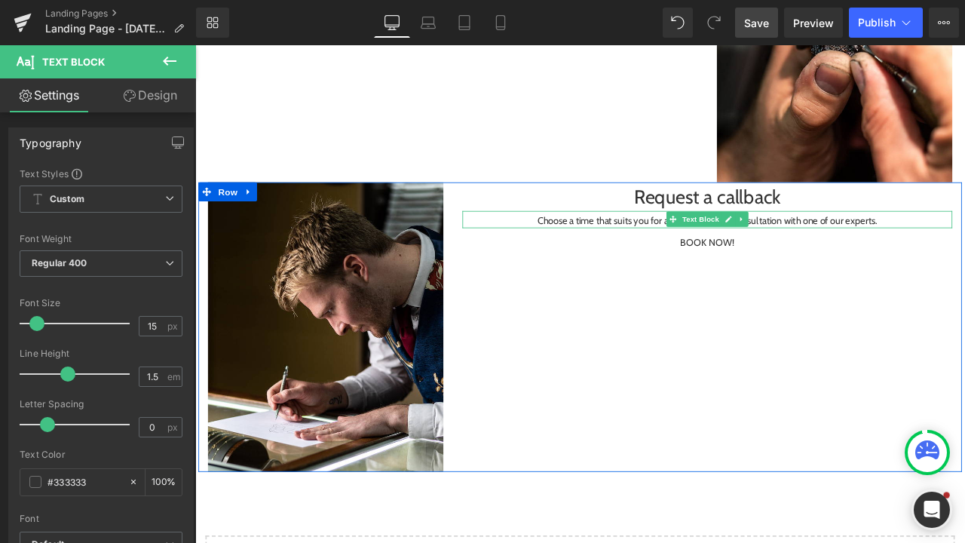
click at [942, 252] on p "Choose a time that suits you for a private in-store consultation with one of ou…" at bounding box center [802, 253] width 580 height 17
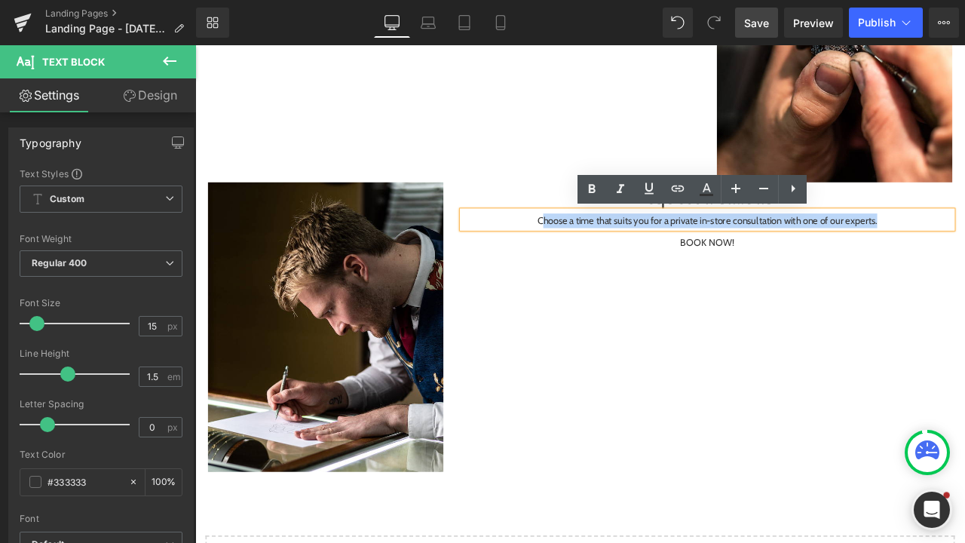
drag, startPoint x: 1020, startPoint y: 254, endPoint x: 599, endPoint y: 252, distance: 421.2
click at [599, 252] on p "Choose a time that suits you for a private in-store consultation with one of ou…" at bounding box center [802, 253] width 580 height 17
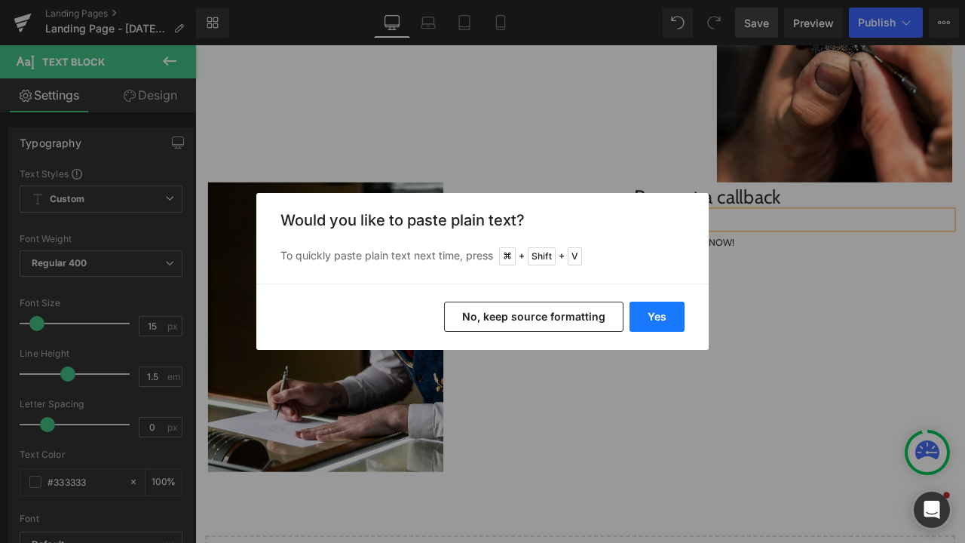
click at [638, 319] on button "Yes" at bounding box center [656, 316] width 55 height 30
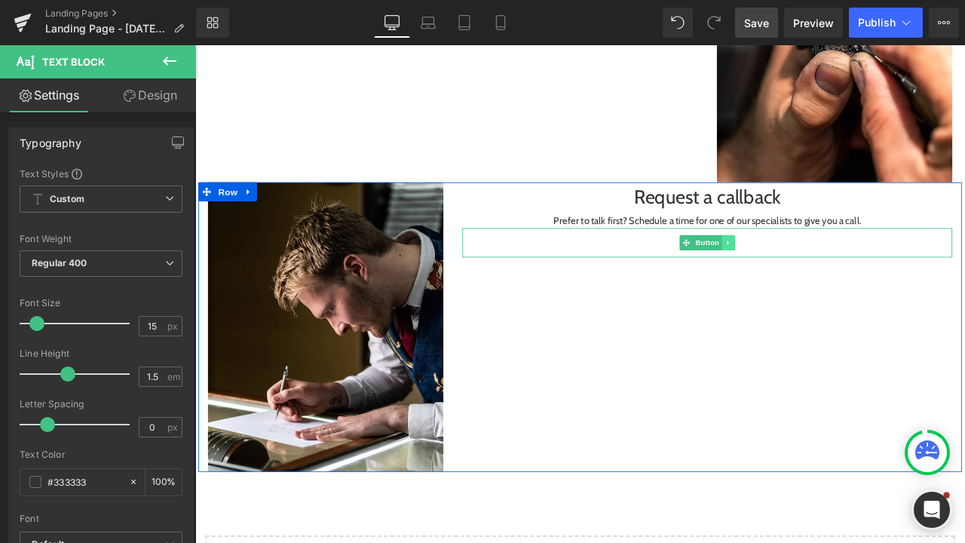
click at [819, 274] on link at bounding box center [827, 280] width 16 height 18
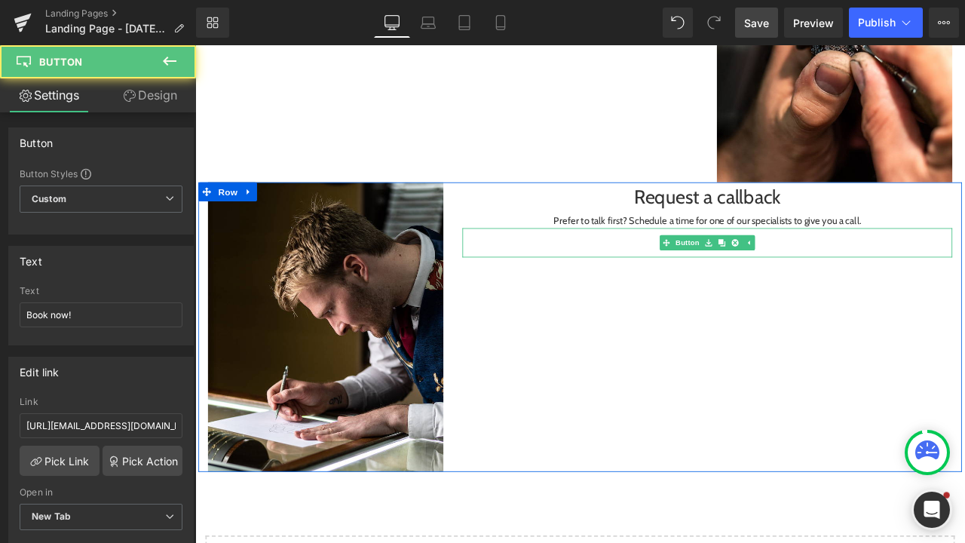
click at [869, 277] on div "Book now!" at bounding box center [802, 279] width 580 height 35
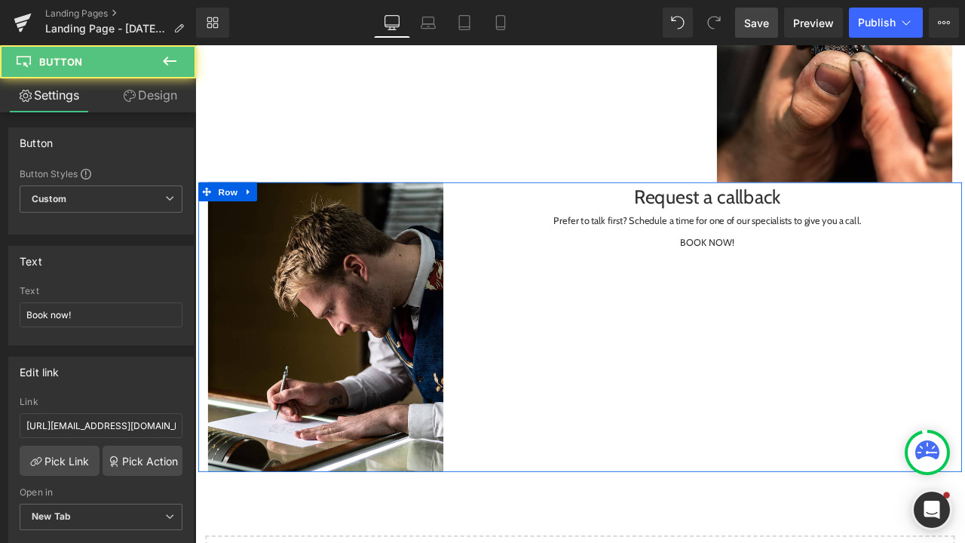
click at [795, 332] on div "Image Request a callback Heading Prefer to talk first? Schedule a time for one …" at bounding box center [651, 379] width 904 height 343
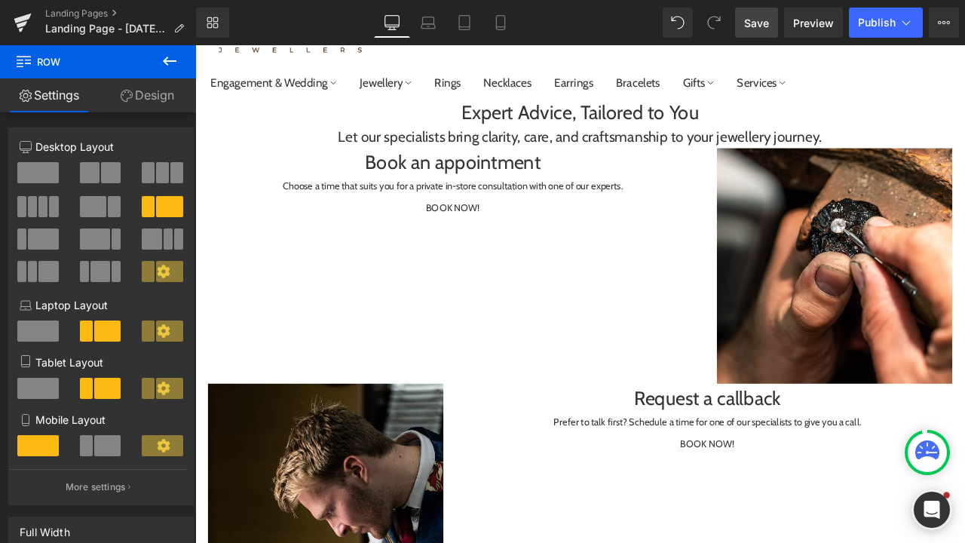
scroll to position [145, 0]
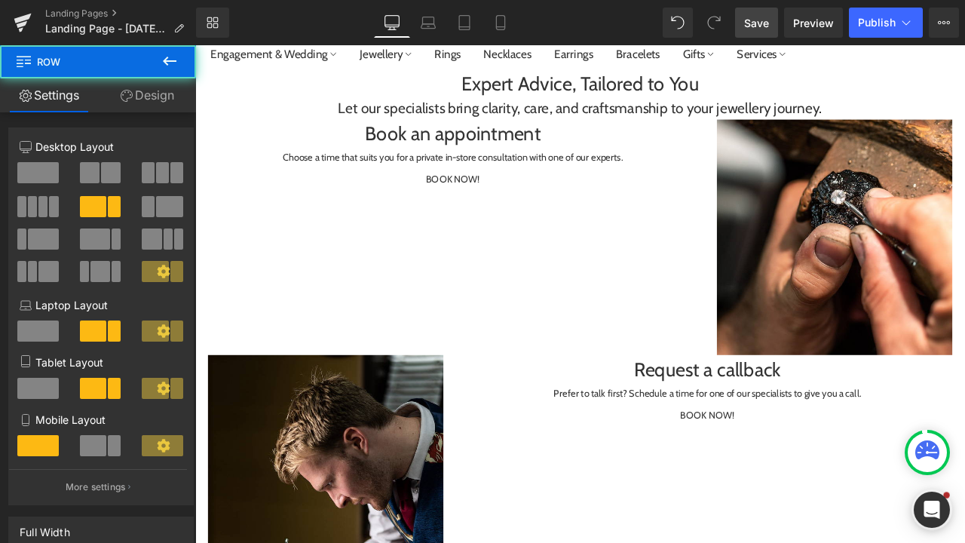
click at [503, 311] on div "Book an appointment Heading Choose a time that suits you for a private in-store…" at bounding box center [651, 273] width 904 height 280
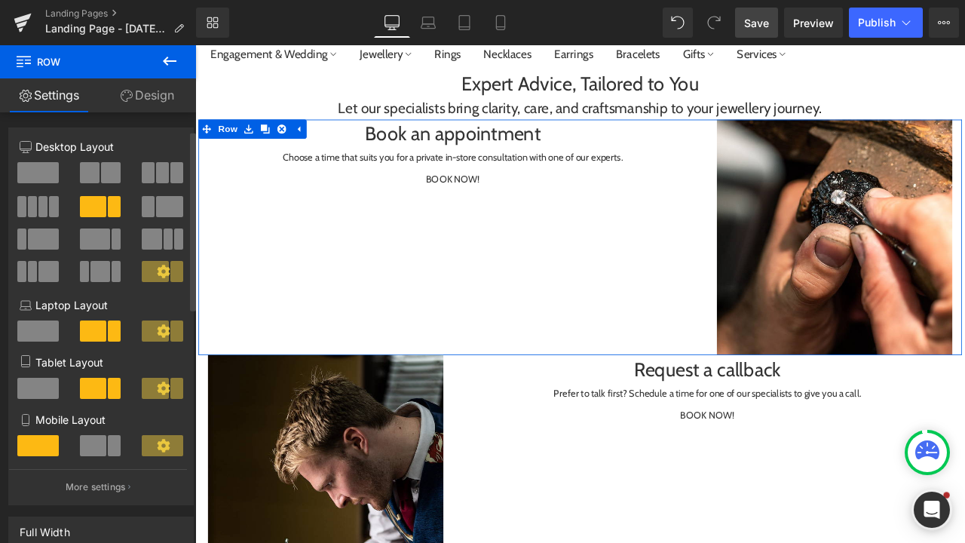
scroll to position [105, 0]
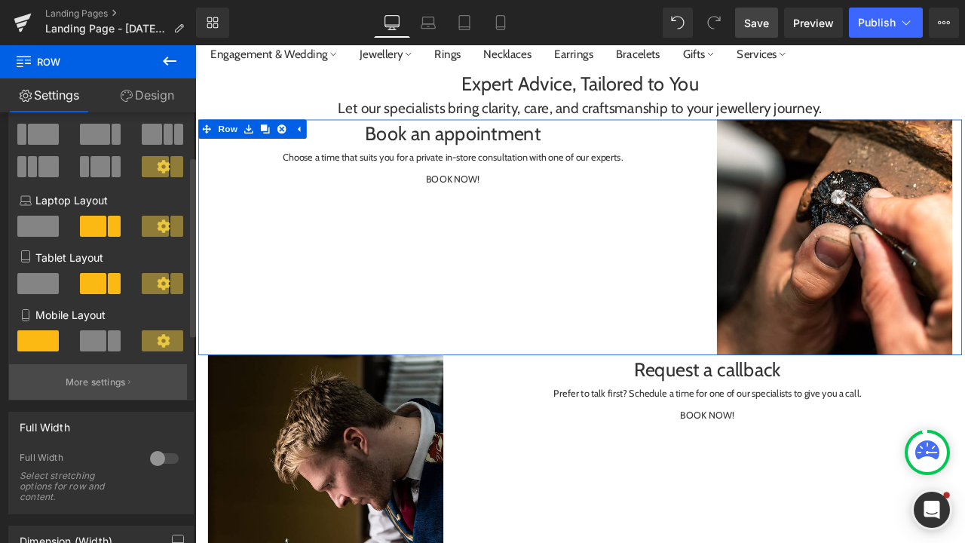
click at [115, 393] on button "More settings" at bounding box center [98, 381] width 178 height 35
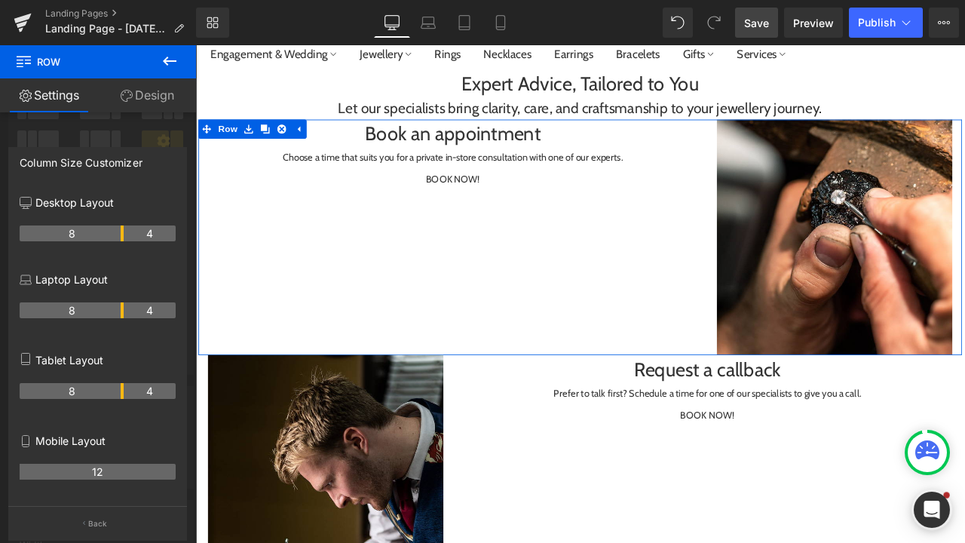
scroll to position [143, 0]
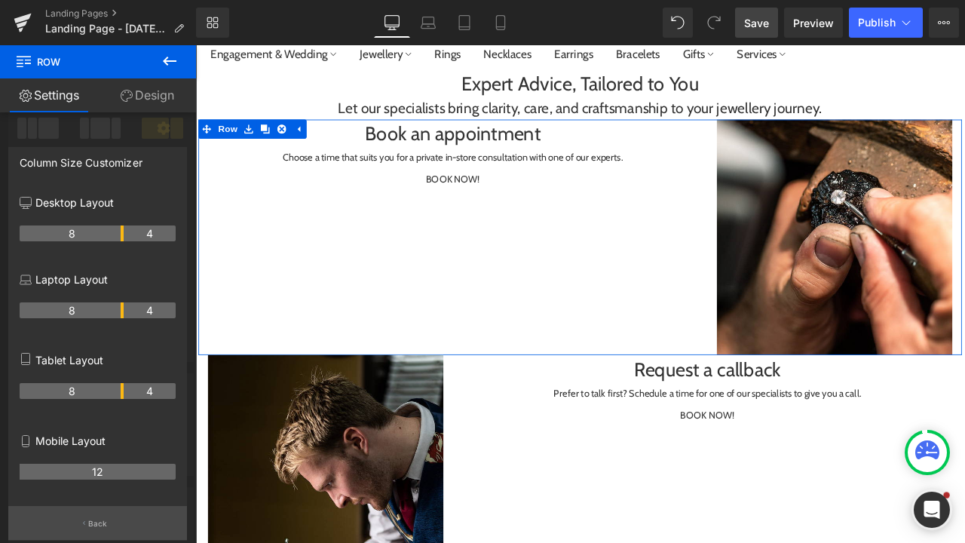
click at [102, 523] on p "Back" at bounding box center [98, 523] width 20 height 11
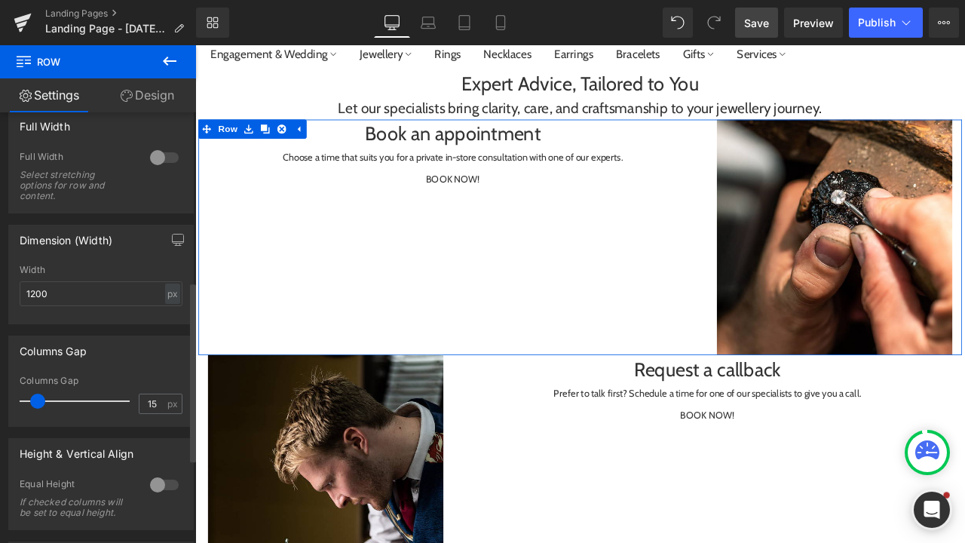
scroll to position [408, 0]
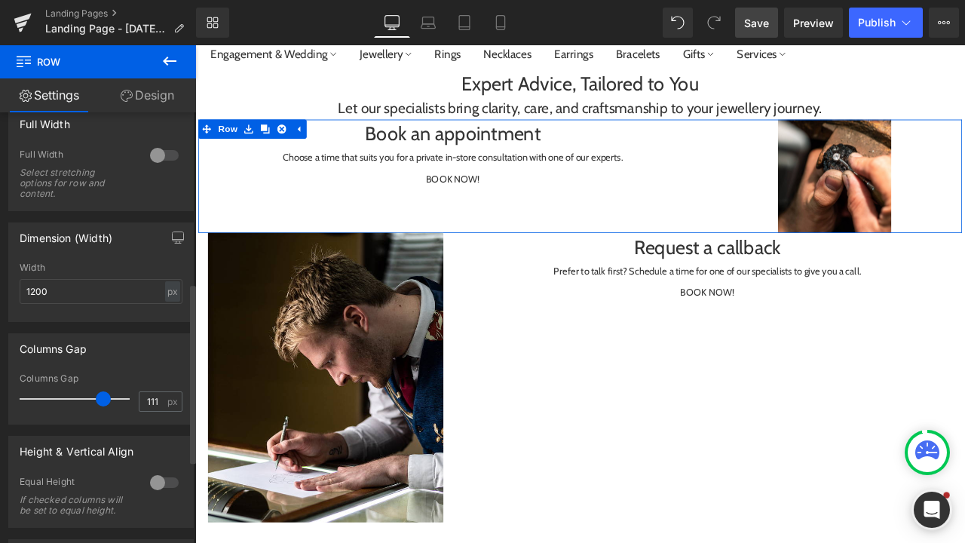
drag, startPoint x: 76, startPoint y: 400, endPoint x: 99, endPoint y: 396, distance: 22.9
click at [99, 396] on div at bounding box center [78, 399] width 102 height 30
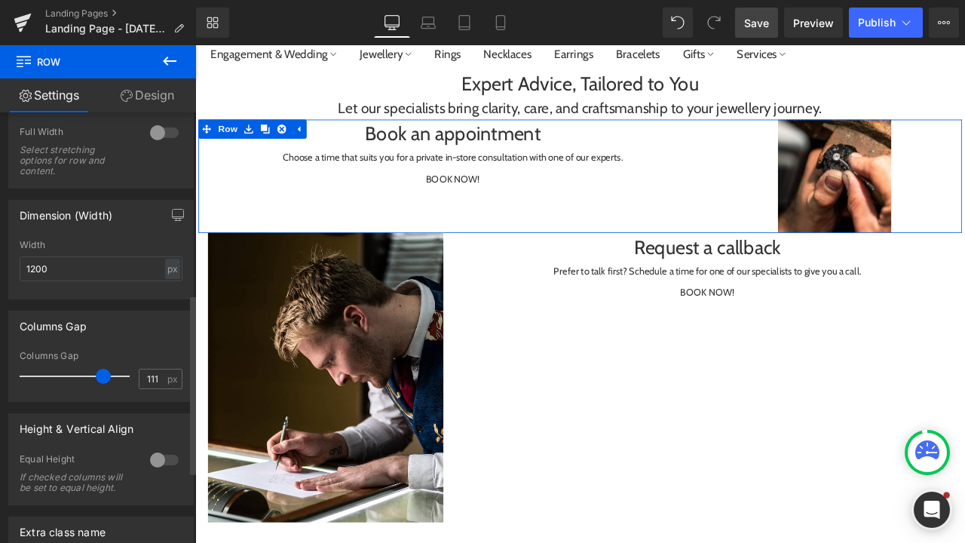
scroll to position [439, 0]
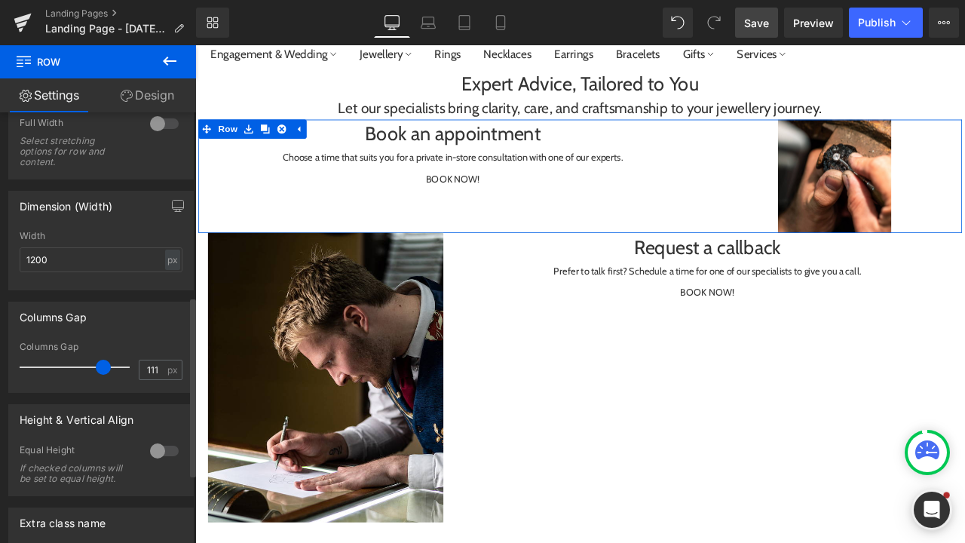
click at [155, 449] on div at bounding box center [164, 451] width 36 height 24
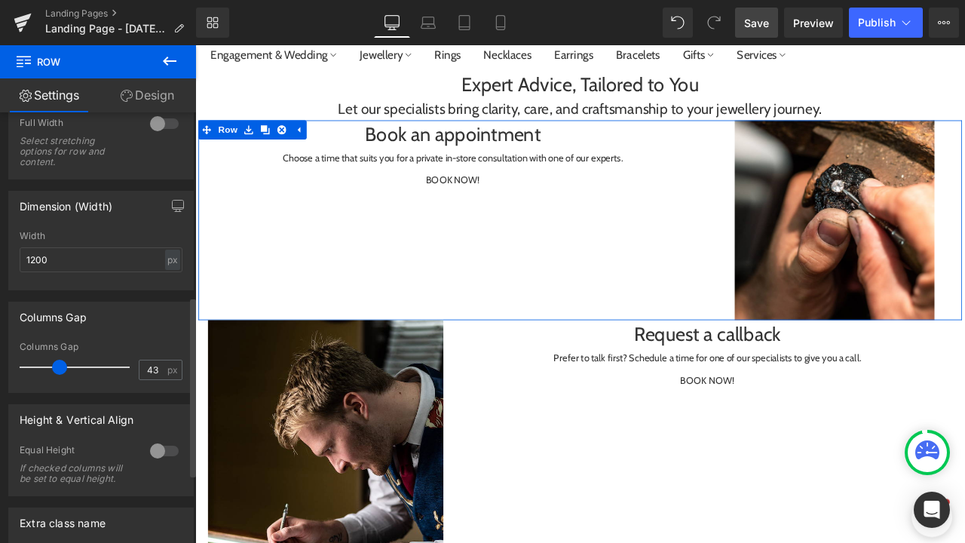
type input "47"
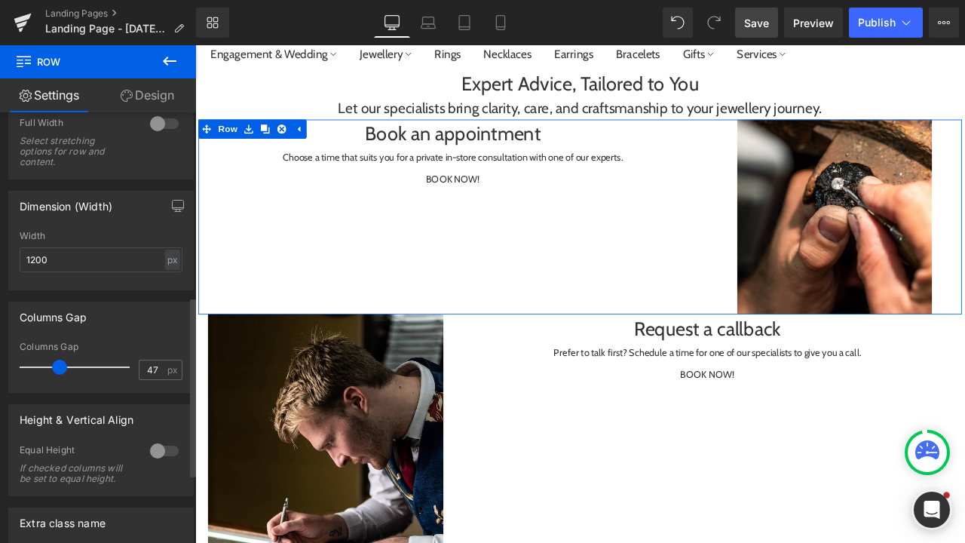
drag, startPoint x: 94, startPoint y: 367, endPoint x: 53, endPoint y: 365, distance: 41.5
click at [53, 365] on span at bounding box center [59, 366] width 15 height 15
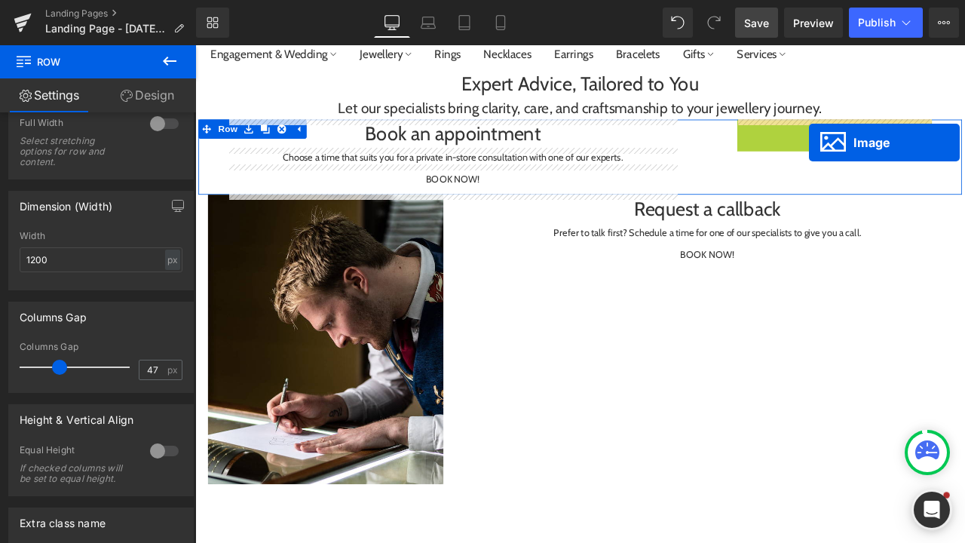
drag, startPoint x: 931, startPoint y: 248, endPoint x: 920, endPoint y: 157, distance: 91.1
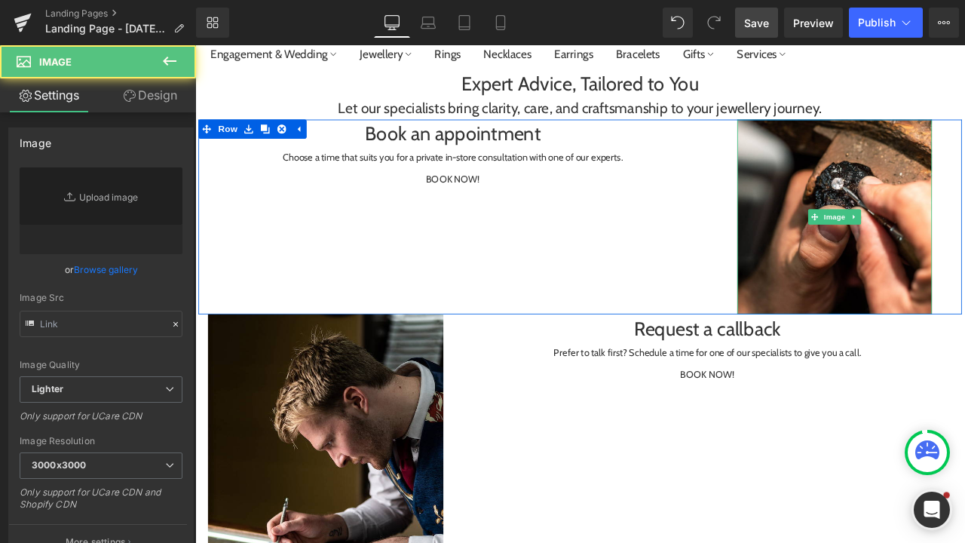
type input "[URL][DOMAIN_NAME]"
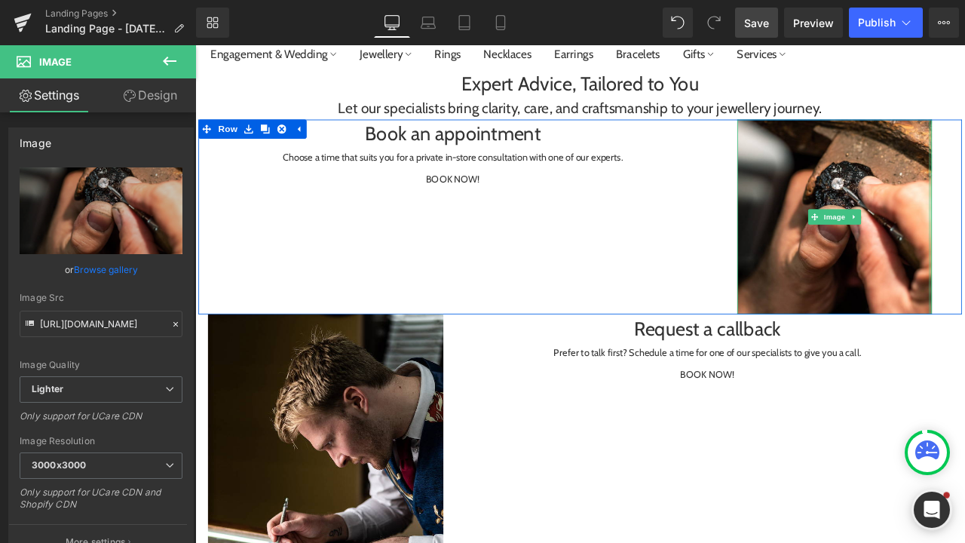
drag, startPoint x: 1064, startPoint y: 209, endPoint x: 1083, endPoint y: 206, distance: 19.1
click at [964, 206] on div "Image" at bounding box center [952, 248] width 301 height 231
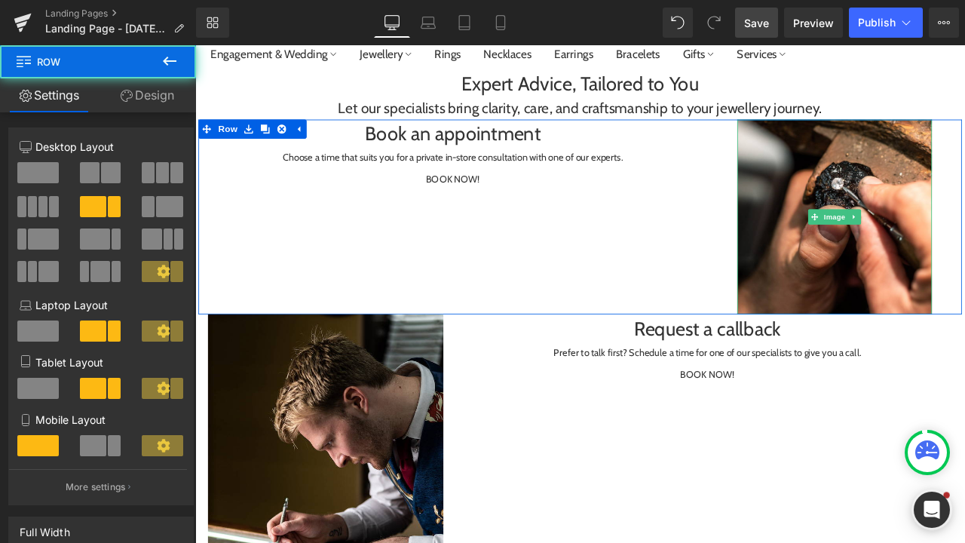
click at [454, 329] on div "Book an appointment Heading Choose a time that suits you for a private in-store…" at bounding box center [651, 248] width 904 height 231
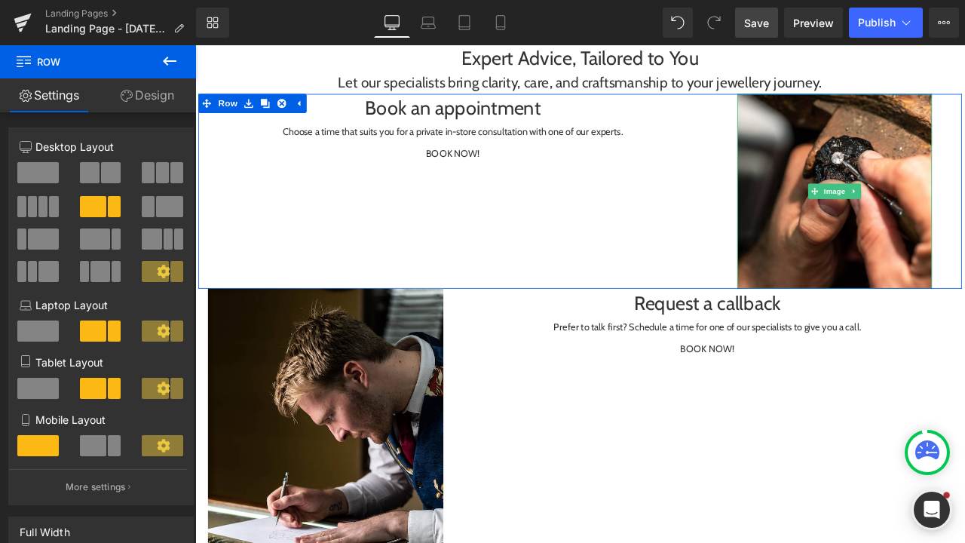
scroll to position [178, 0]
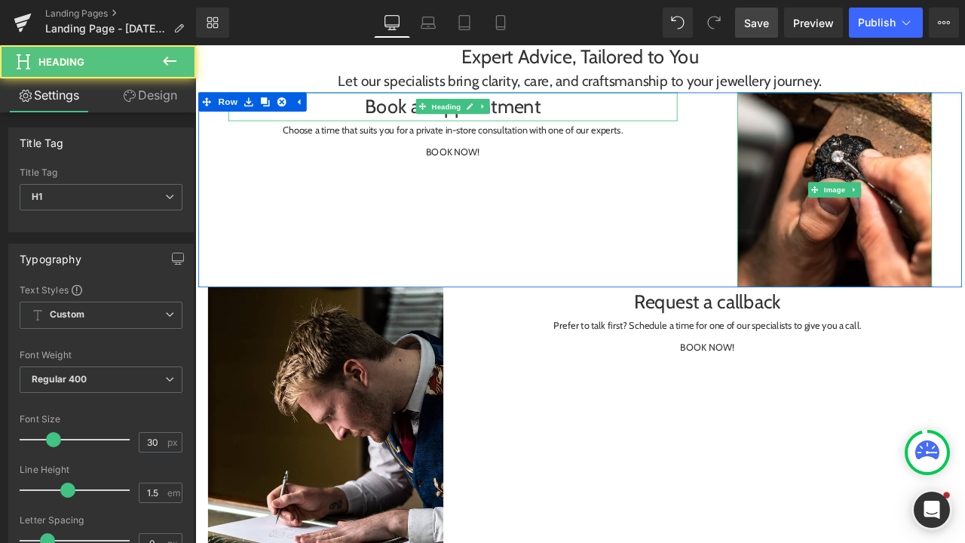
click at [390, 123] on h1 "Book an appointment" at bounding box center [500, 118] width 532 height 34
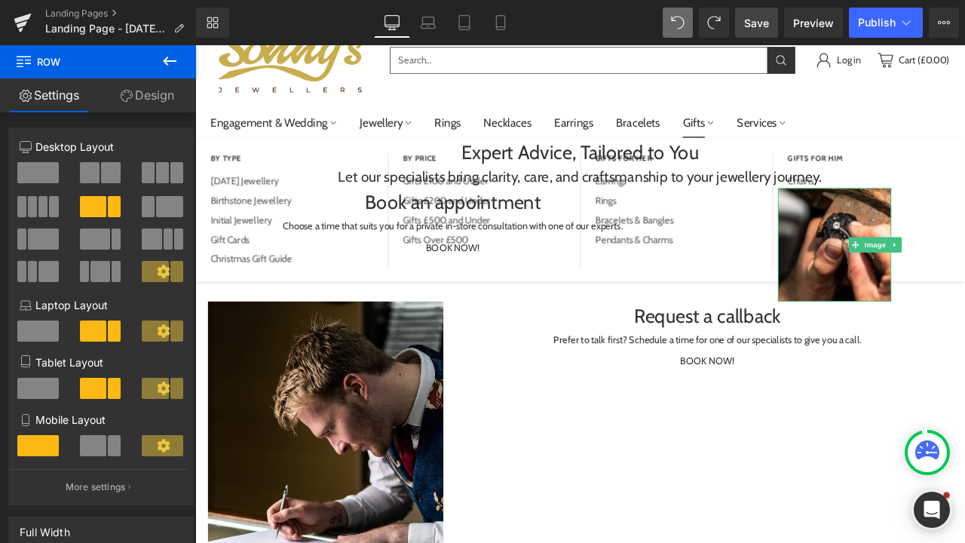
scroll to position [50, 0]
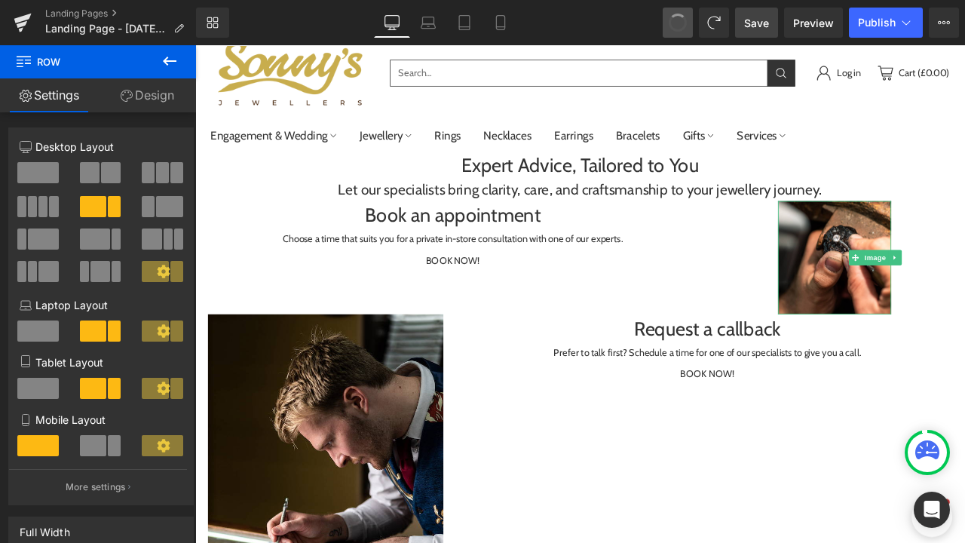
type input "15"
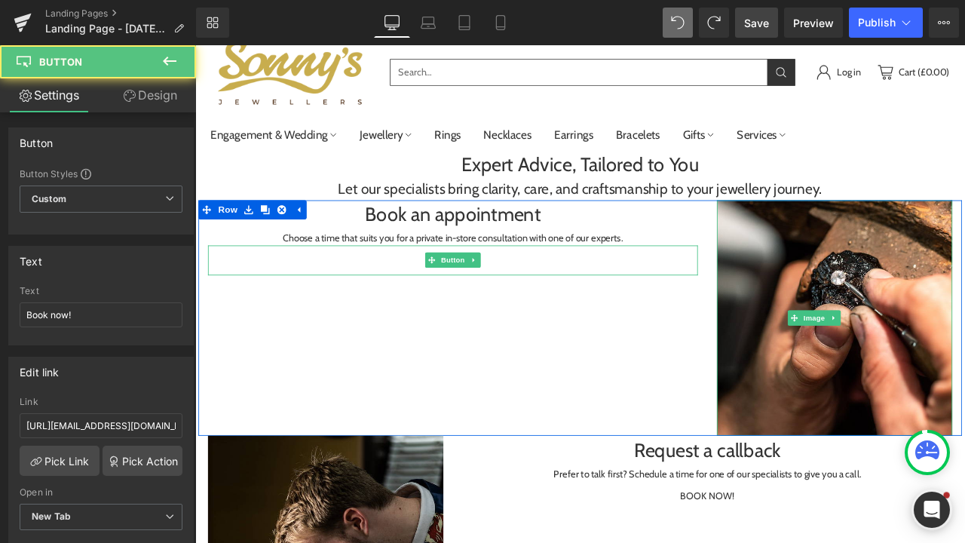
click at [715, 305] on div "Book now!" at bounding box center [500, 300] width 580 height 35
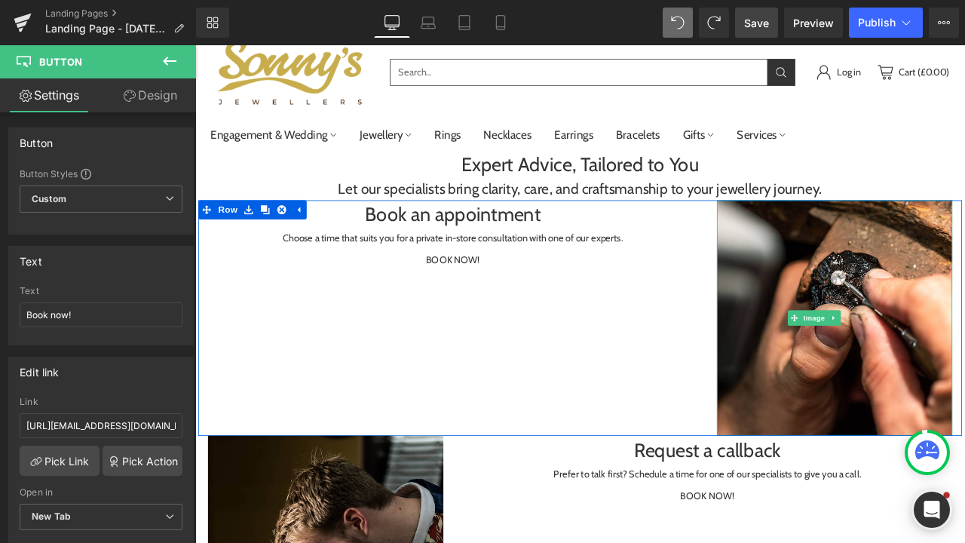
scroll to position [578, 0]
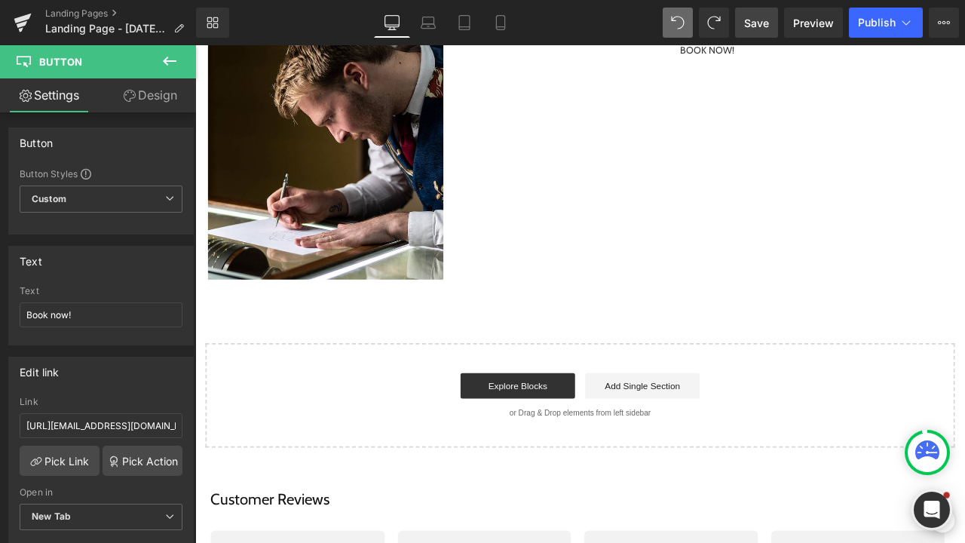
click at [383, 353] on div "Expert Advice, Tailored to You Heading Let our specialists bring clarity, care,…" at bounding box center [651, 81] width 912 height 880
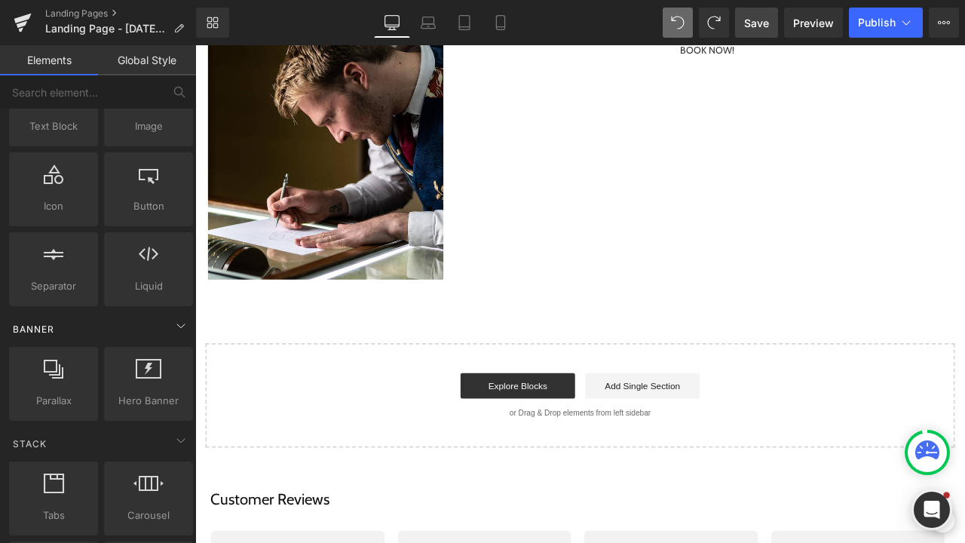
scroll to position [155, 0]
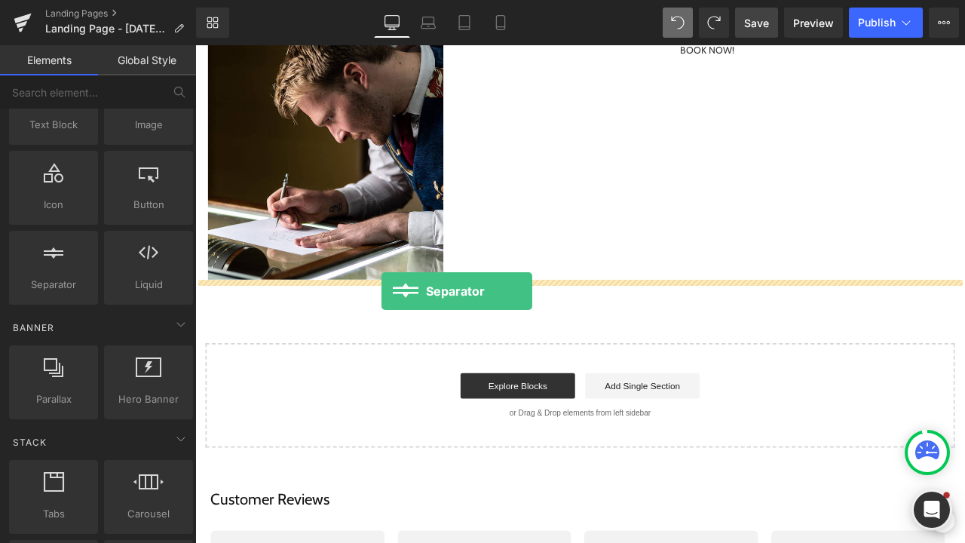
drag, startPoint x: 263, startPoint y: 334, endPoint x: 415, endPoint y: 336, distance: 152.2
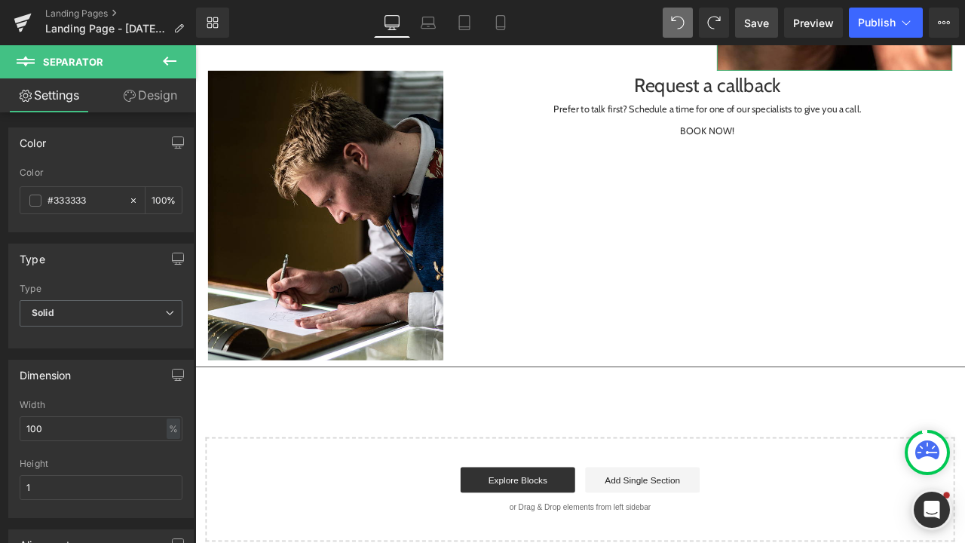
scroll to position [418, 0]
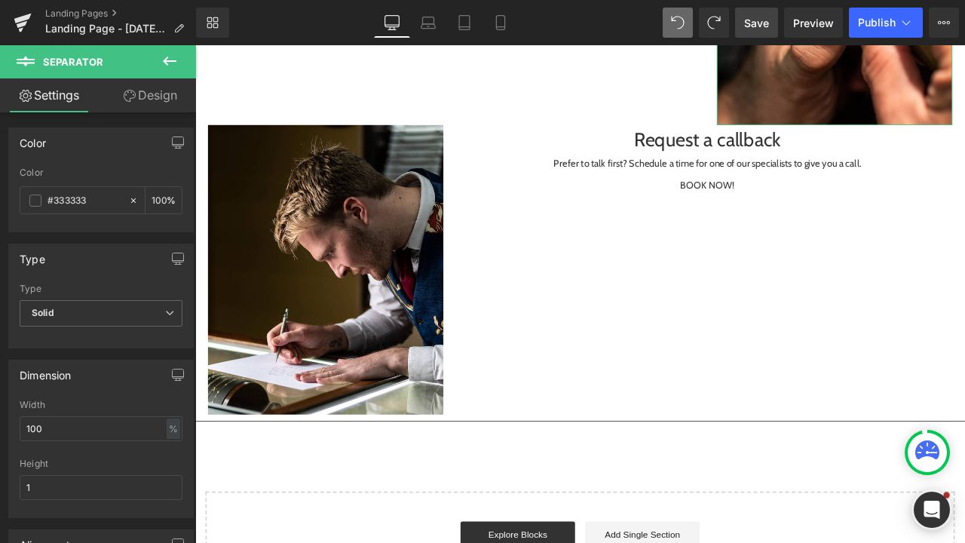
click at [171, 59] on icon at bounding box center [170, 61] width 18 height 18
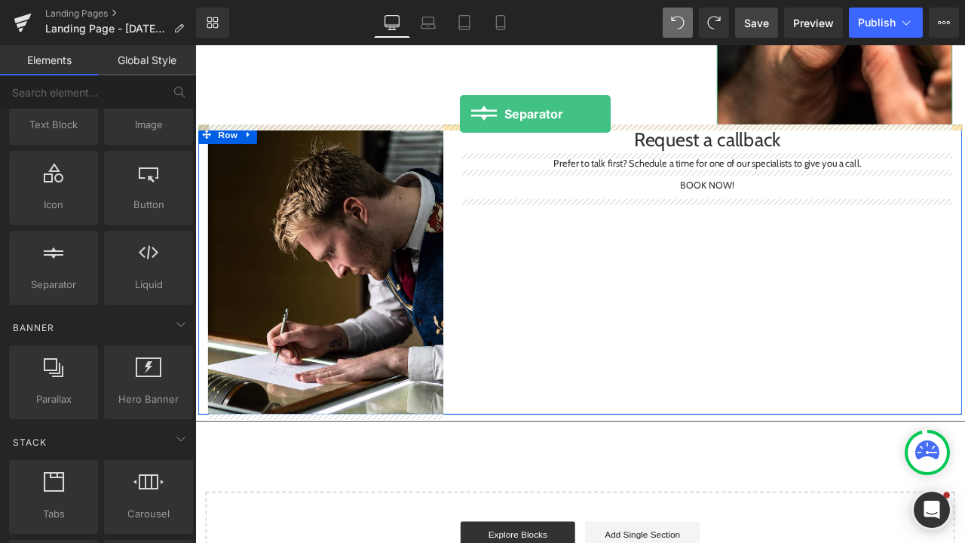
drag, startPoint x: 253, startPoint y: 331, endPoint x: 509, endPoint y: 128, distance: 326.1
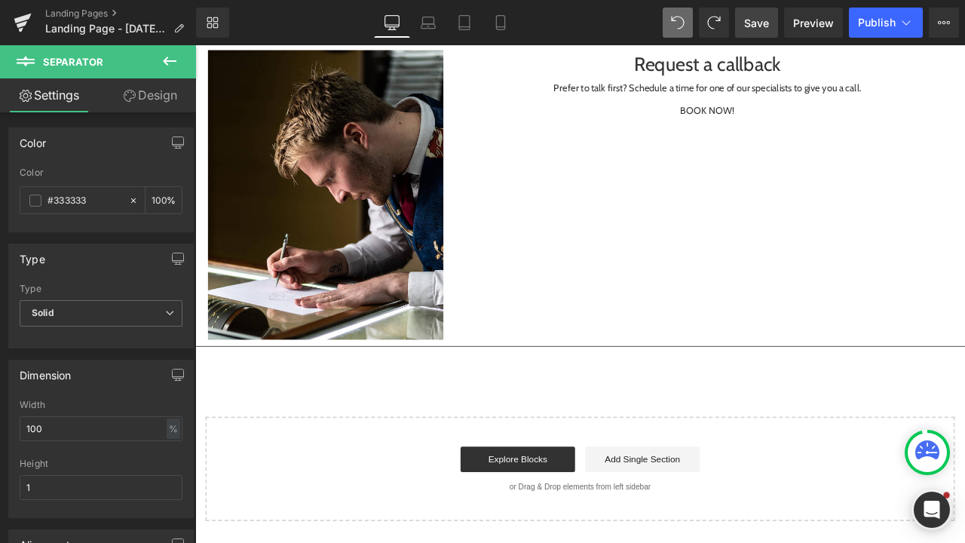
scroll to position [536, 0]
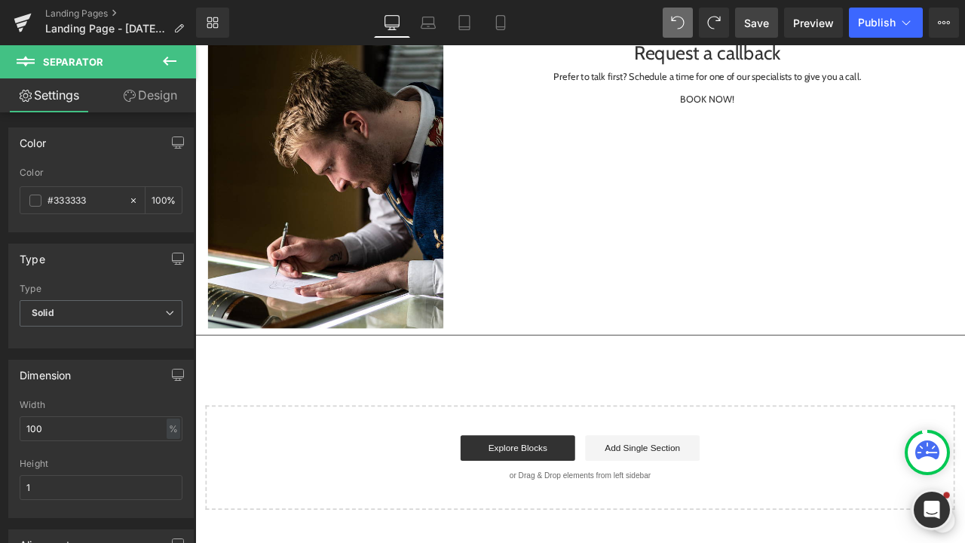
click at [170, 58] on icon at bounding box center [170, 61] width 18 height 18
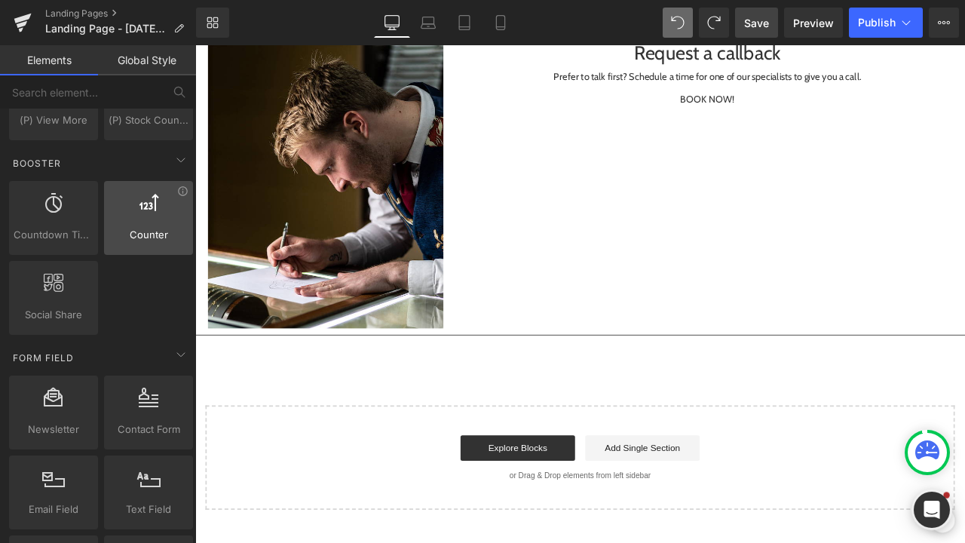
scroll to position [2004, 0]
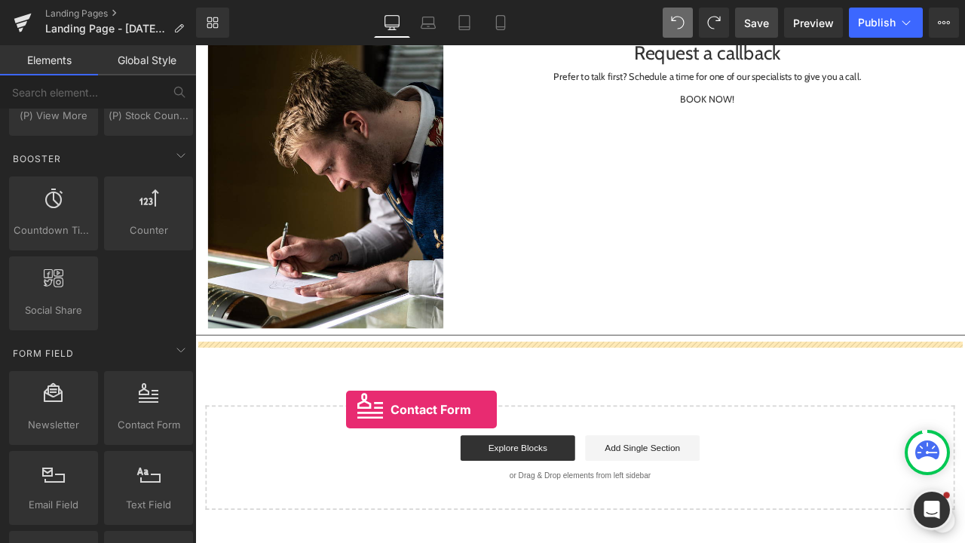
drag, startPoint x: 344, startPoint y: 471, endPoint x: 371, endPoint y: 469, distance: 26.4
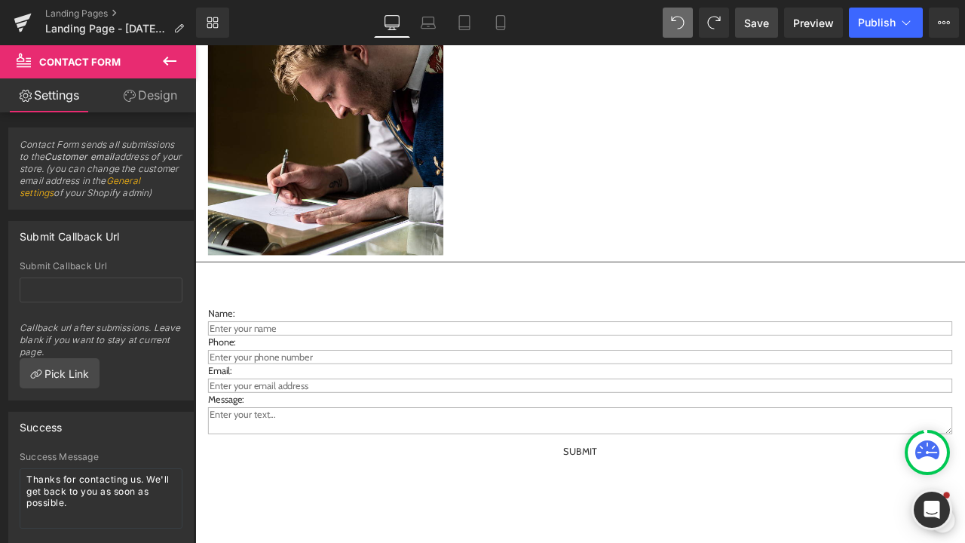
scroll to position [628, 0]
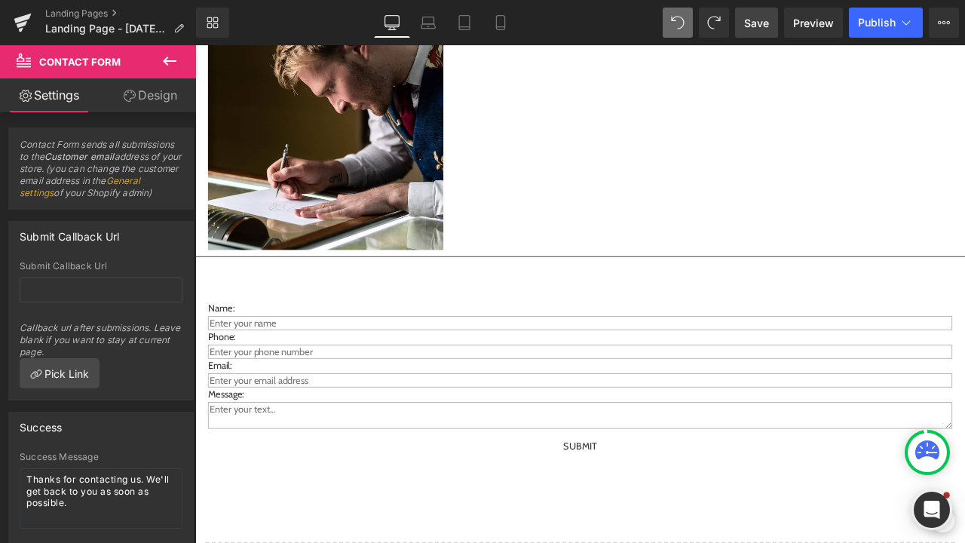
click at [167, 68] on icon at bounding box center [170, 61] width 18 height 18
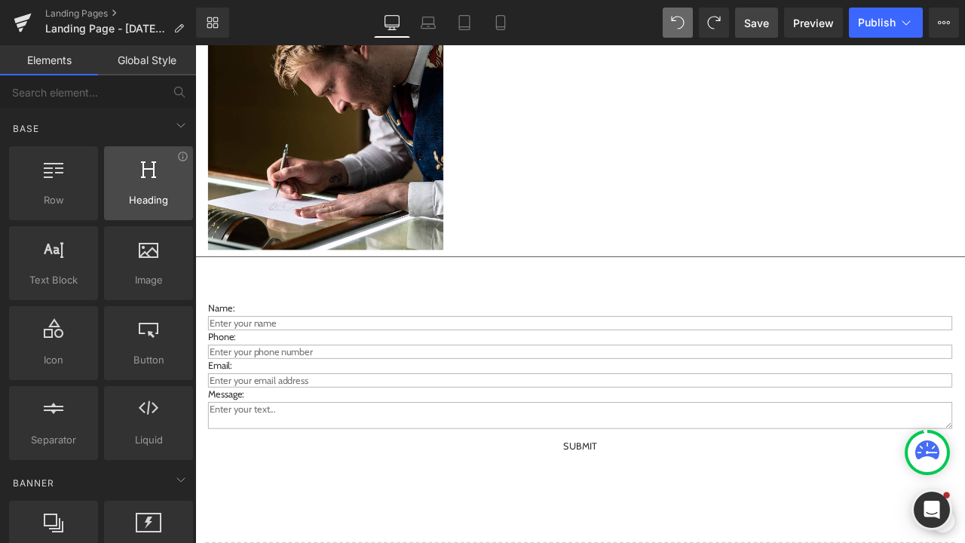
scroll to position [0, 0]
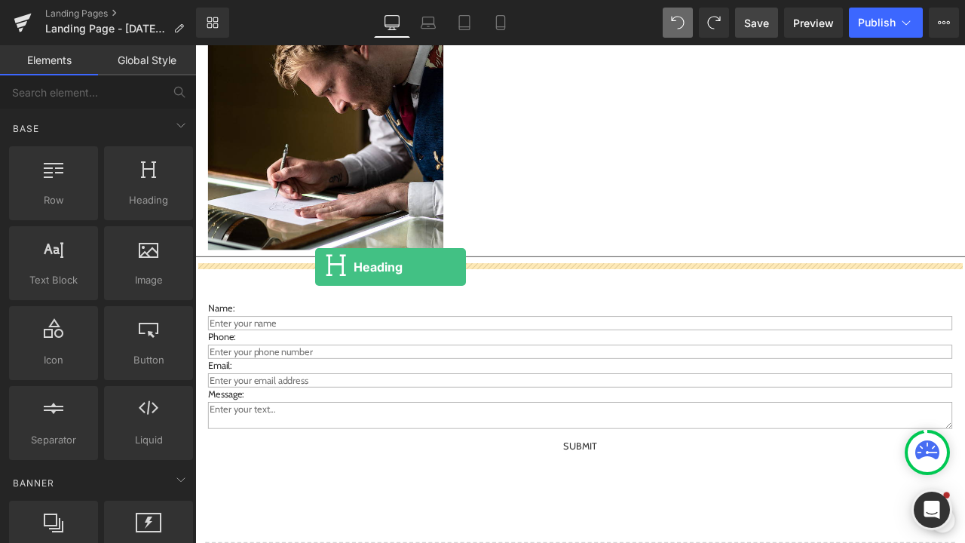
drag, startPoint x: 339, startPoint y: 256, endPoint x: 336, endPoint y: 307, distance: 50.6
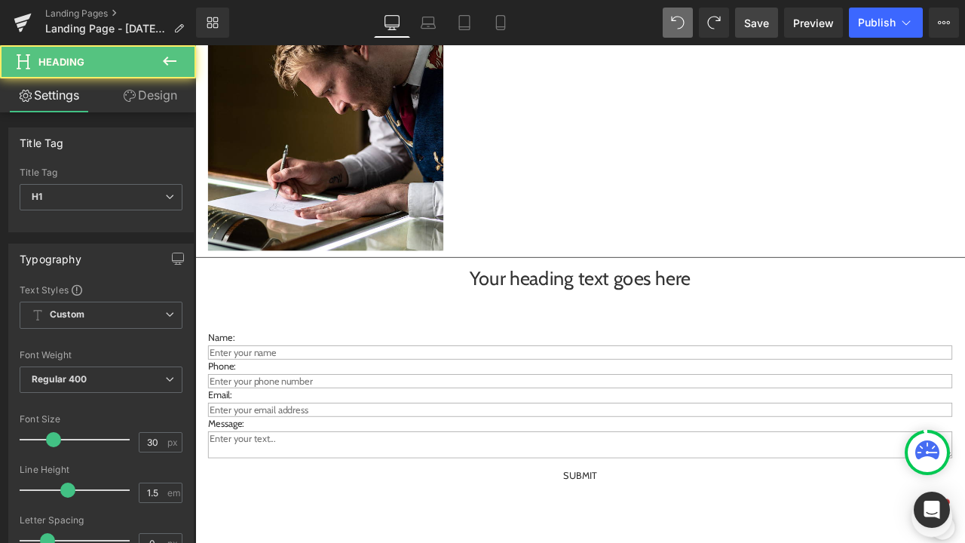
click at [612, 325] on div "Your heading text goes here Heading" at bounding box center [651, 321] width 912 height 34
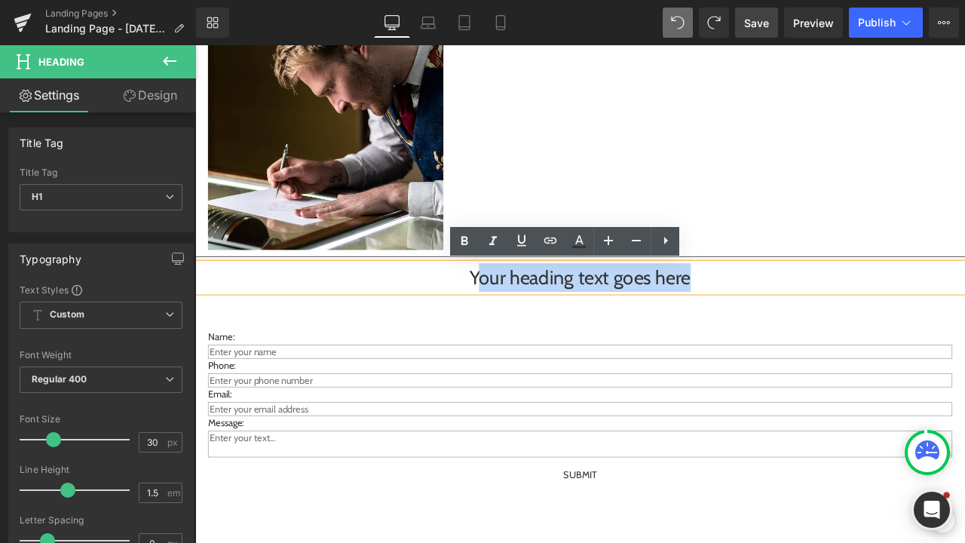
drag, startPoint x: 798, startPoint y: 330, endPoint x: 531, endPoint y: 319, distance: 267.0
click at [531, 319] on h1 "Your heading text goes here" at bounding box center [651, 321] width 912 height 34
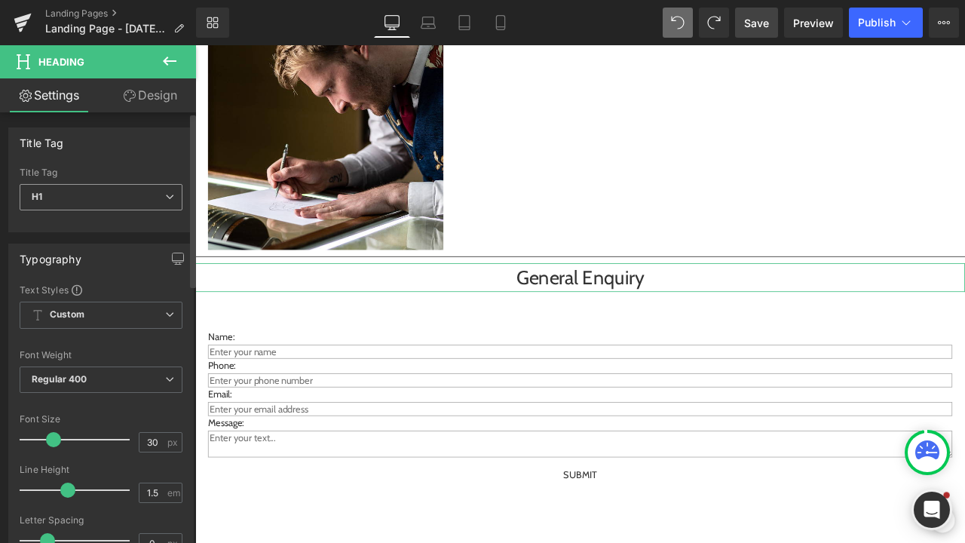
click at [168, 195] on span "H1" at bounding box center [101, 197] width 163 height 26
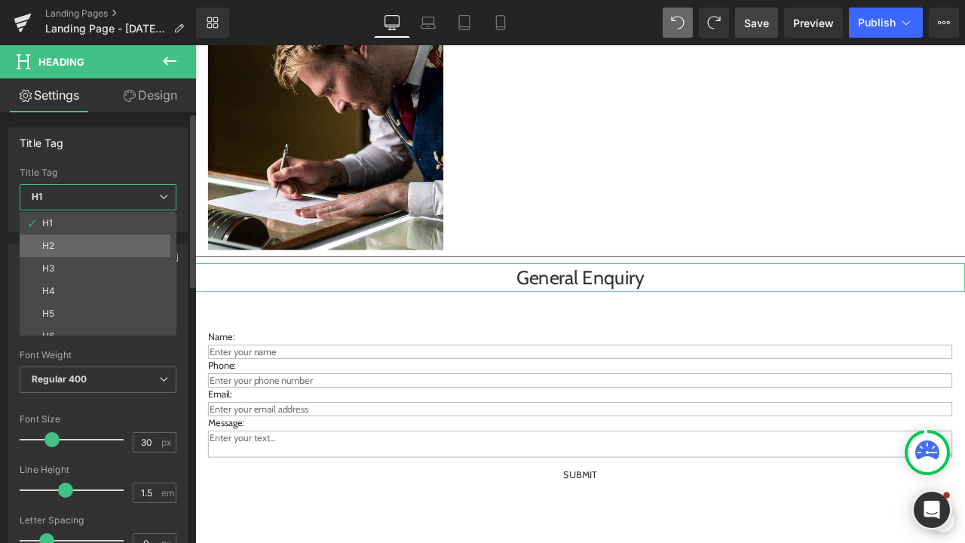
click at [117, 253] on li "H2" at bounding box center [102, 245] width 164 height 23
type input "22.5"
type input "100"
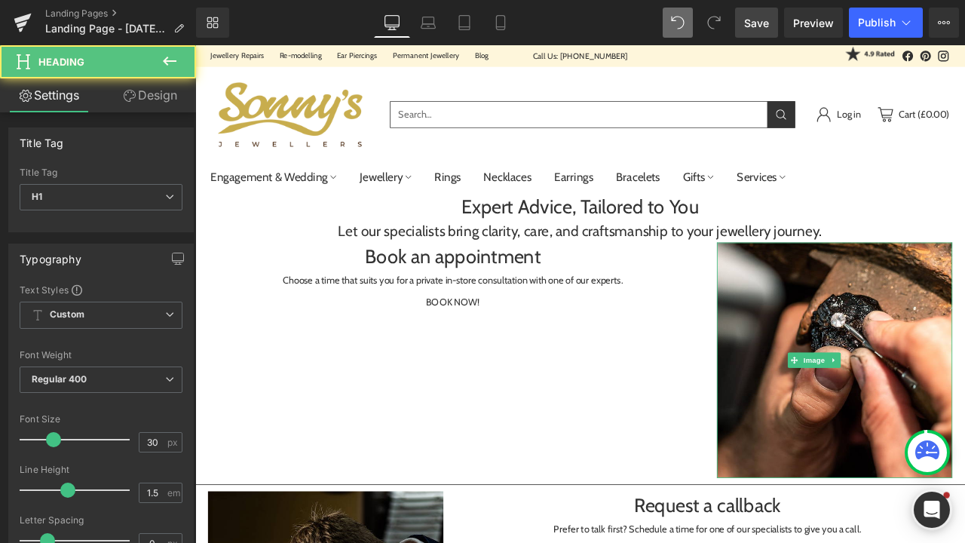
click at [433, 302] on h1 "Book an appointment" at bounding box center [500, 296] width 580 height 34
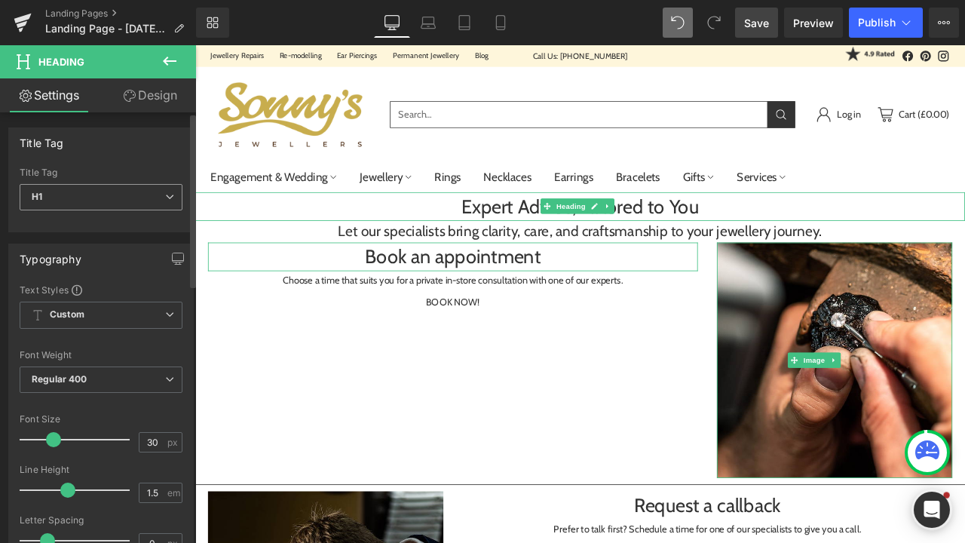
click at [167, 197] on icon at bounding box center [169, 196] width 9 height 9
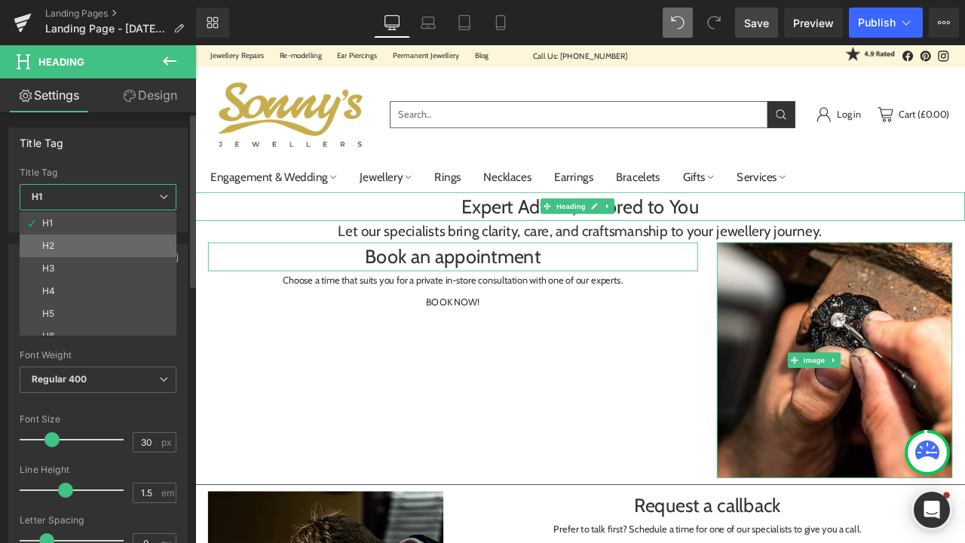
click at [123, 246] on li "H2" at bounding box center [102, 245] width 164 height 23
type input "22.5"
type input "100"
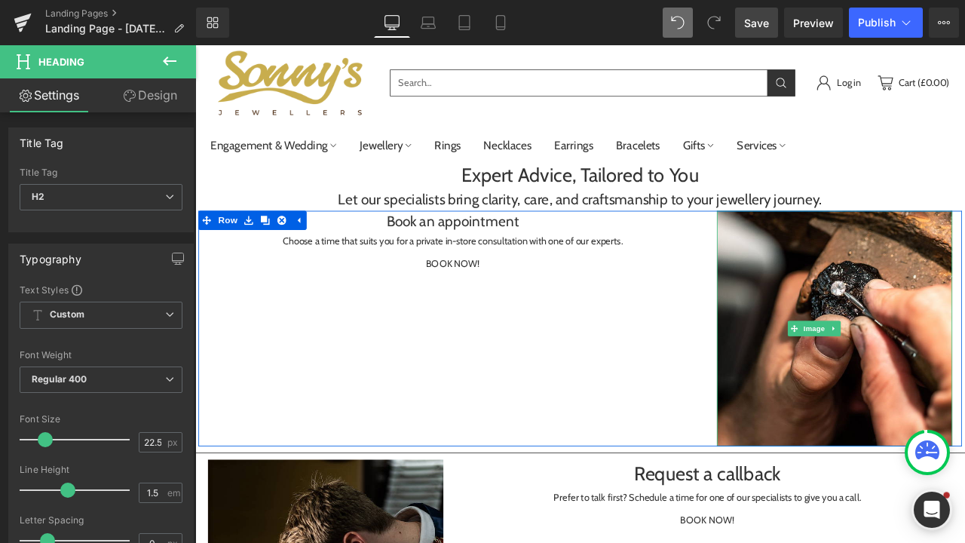
scroll to position [103, 0]
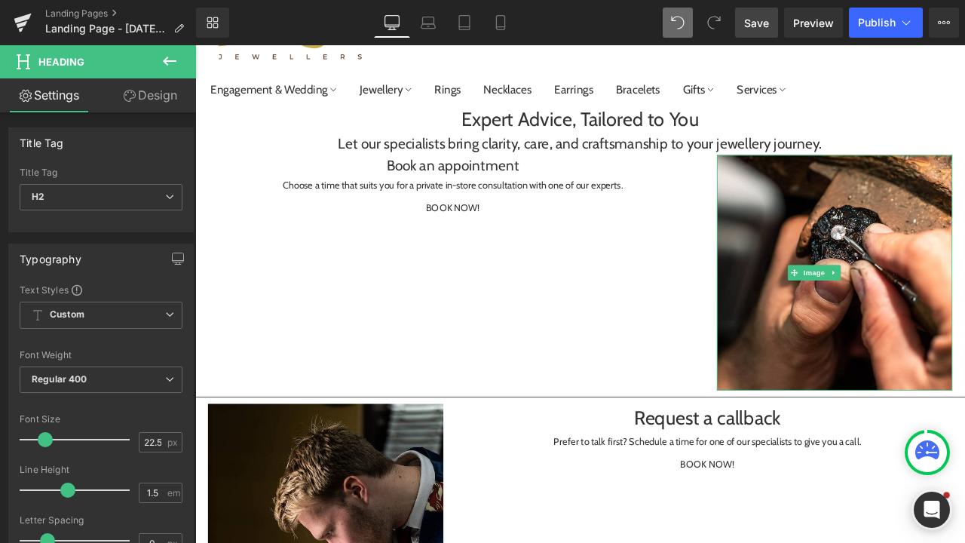
click at [793, 489] on span "Heading" at bounding box center [794, 488] width 41 height 18
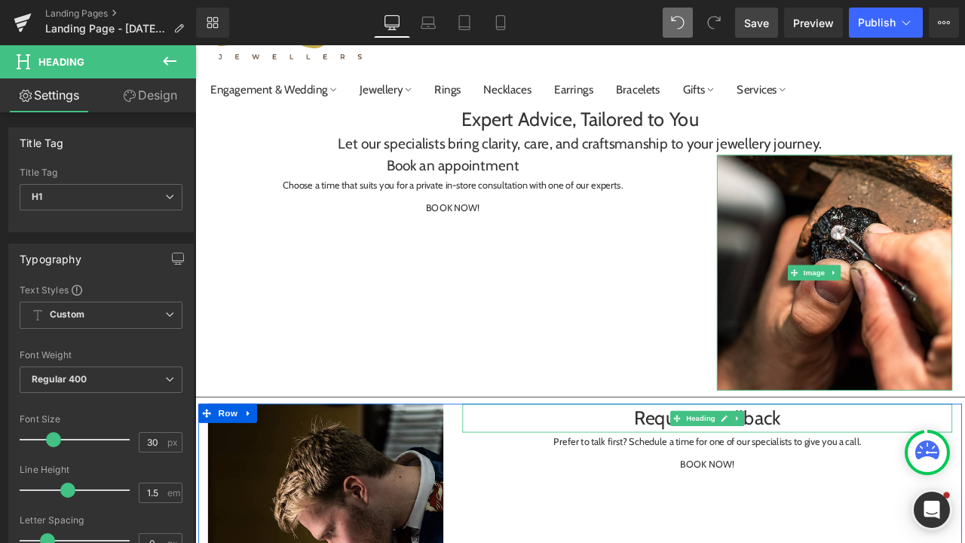
click at [705, 490] on h1 "Request a callback" at bounding box center [802, 487] width 580 height 34
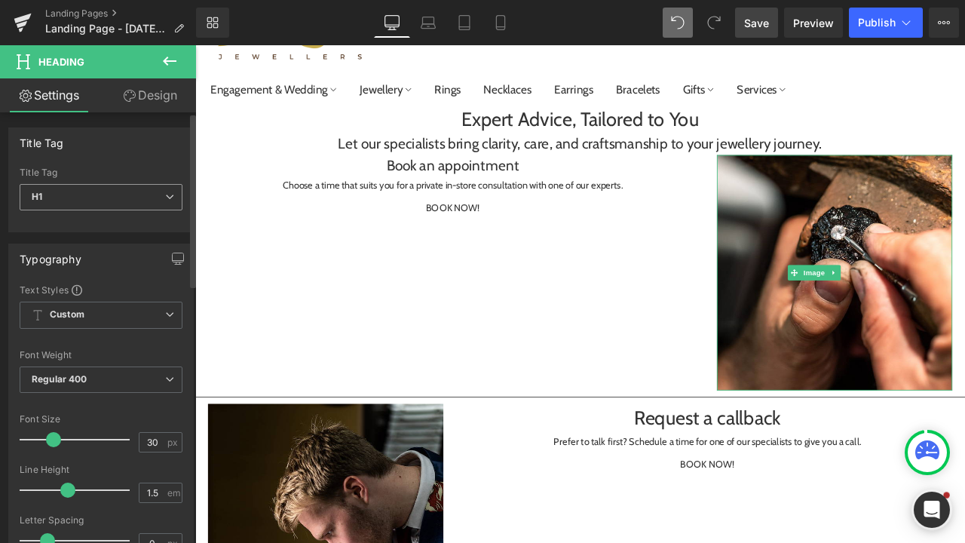
click at [165, 201] on icon at bounding box center [169, 196] width 9 height 9
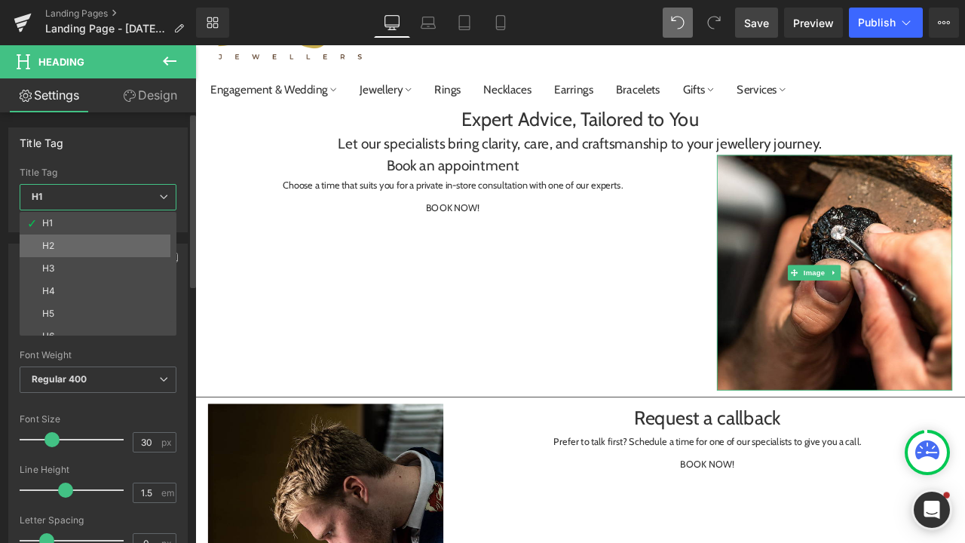
click at [130, 236] on li "H2" at bounding box center [102, 245] width 164 height 23
type input "22.5"
type input "100"
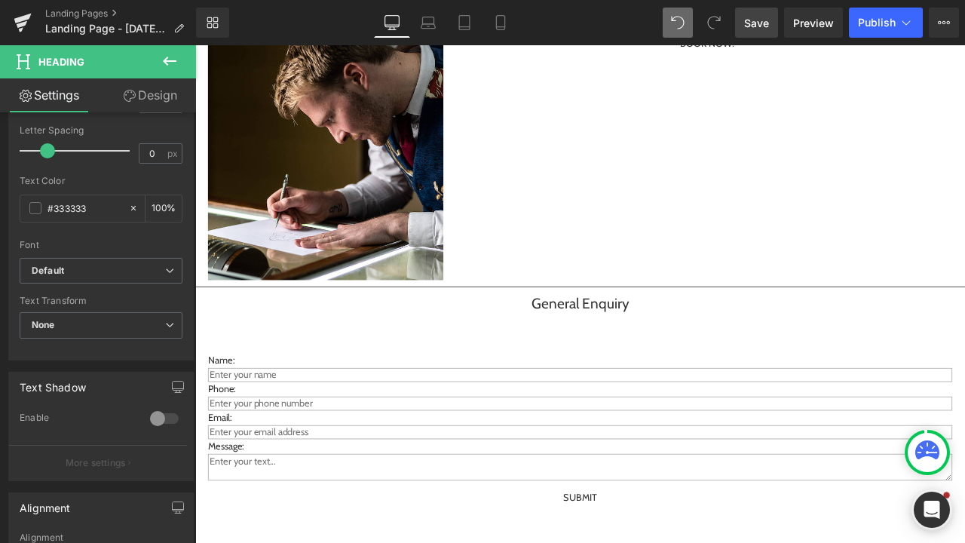
scroll to position [616, 0]
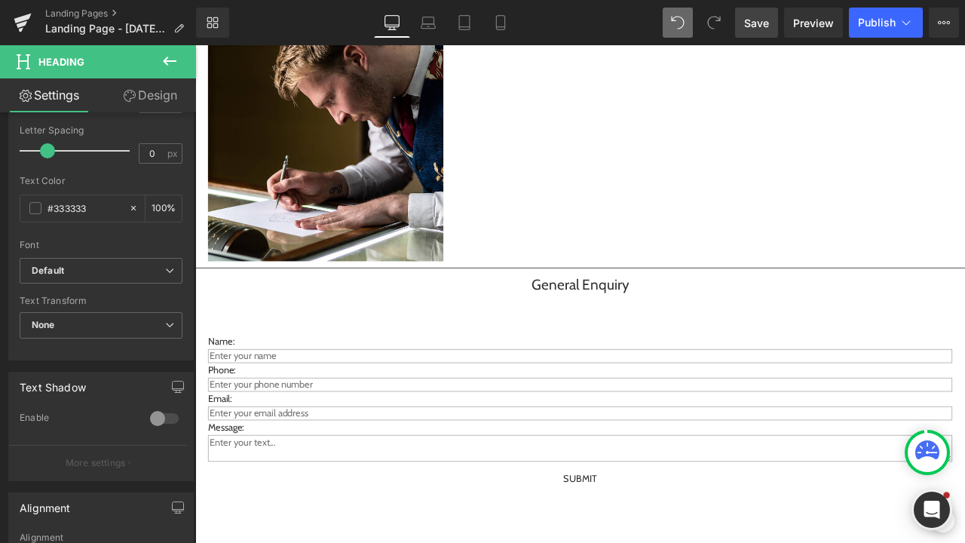
click at [159, 59] on button at bounding box center [169, 61] width 53 height 33
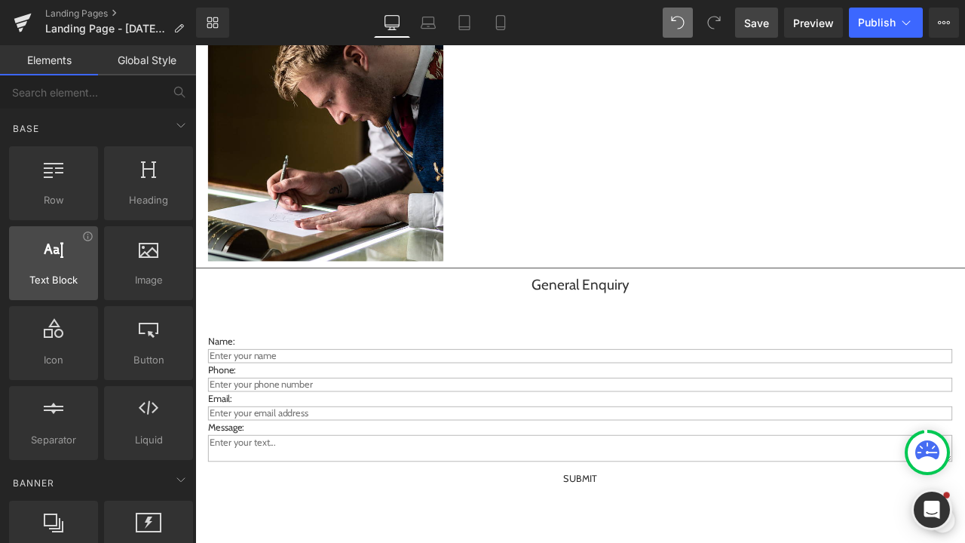
click at [55, 277] on span "Text Block" at bounding box center [54, 280] width 80 height 16
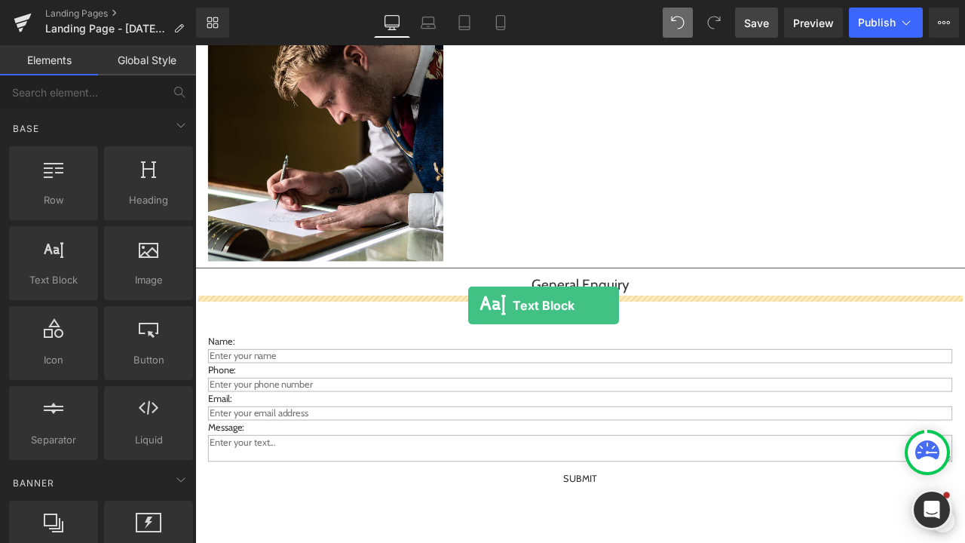
drag, startPoint x: 268, startPoint y: 301, endPoint x: 517, endPoint y: 353, distance: 254.8
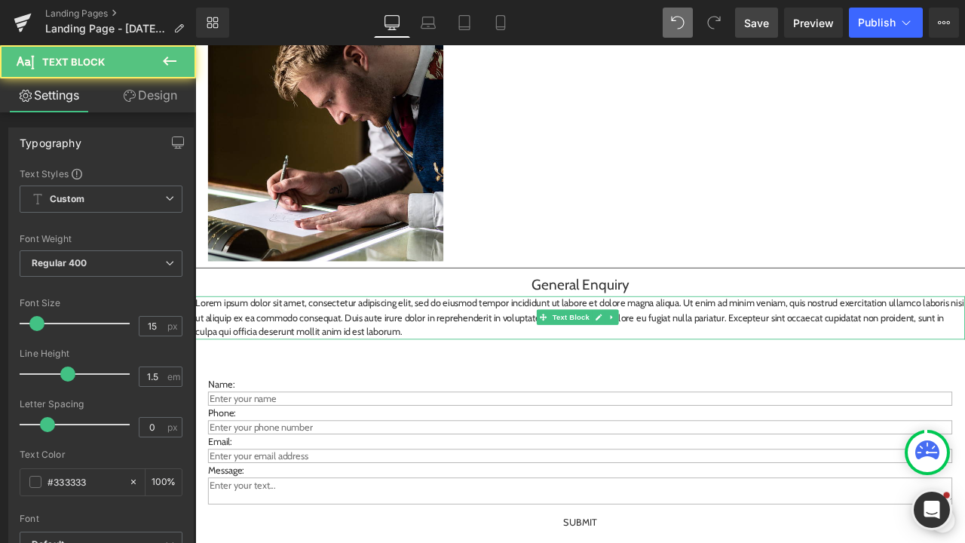
click at [561, 373] on p "Lorem ipsum dolor sit amet, consectetur adipiscing elit, sed do eiusmod tempor …" at bounding box center [651, 367] width 912 height 51
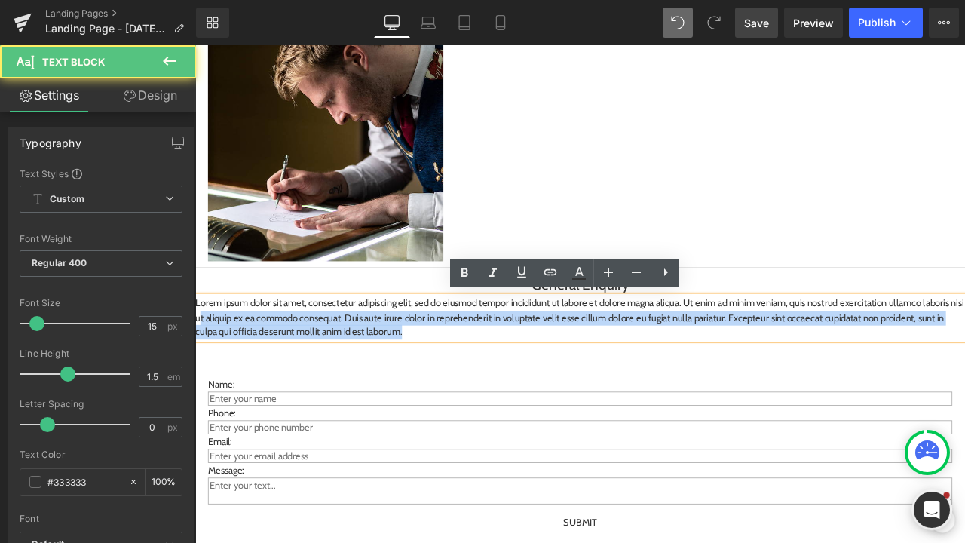
drag, startPoint x: 549, startPoint y: 375, endPoint x: 257, endPoint y: 362, distance: 292.6
click at [255, 362] on p "Lorem ipsum dolor sit amet, consectetur adipiscing elit, sed do eiusmod tempor …" at bounding box center [651, 367] width 912 height 51
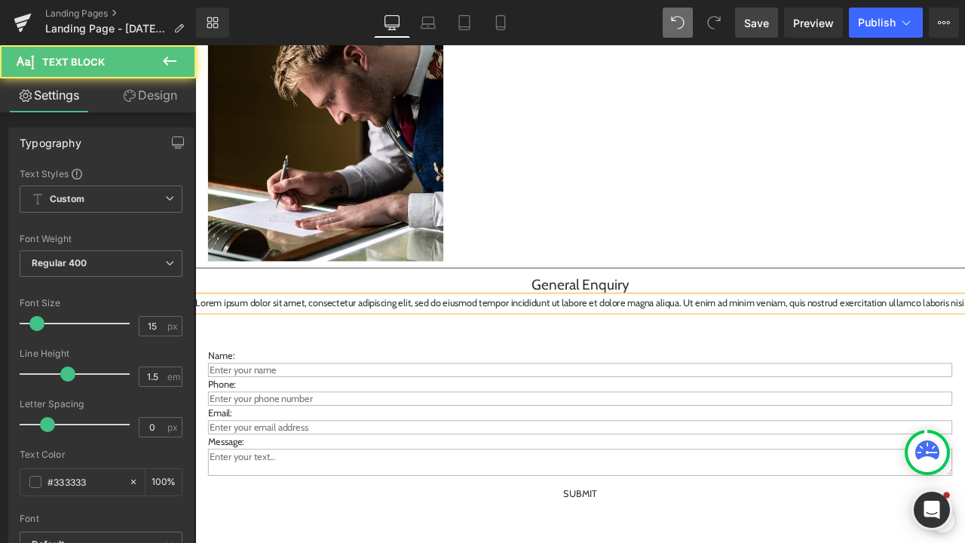
drag, startPoint x: 273, startPoint y: 364, endPoint x: 206, endPoint y: 347, distance: 69.1
click at [206, 347] on p "Lorem ipsum dolor sit amet, consectetur adipiscing elit, sed do eiusmod tempor …" at bounding box center [651, 350] width 912 height 17
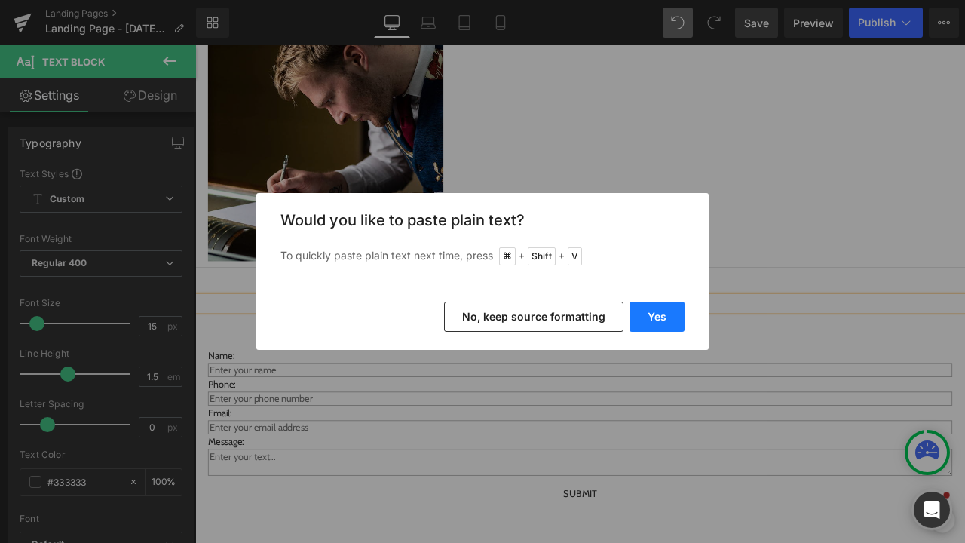
click at [650, 313] on button "Yes" at bounding box center [656, 316] width 55 height 30
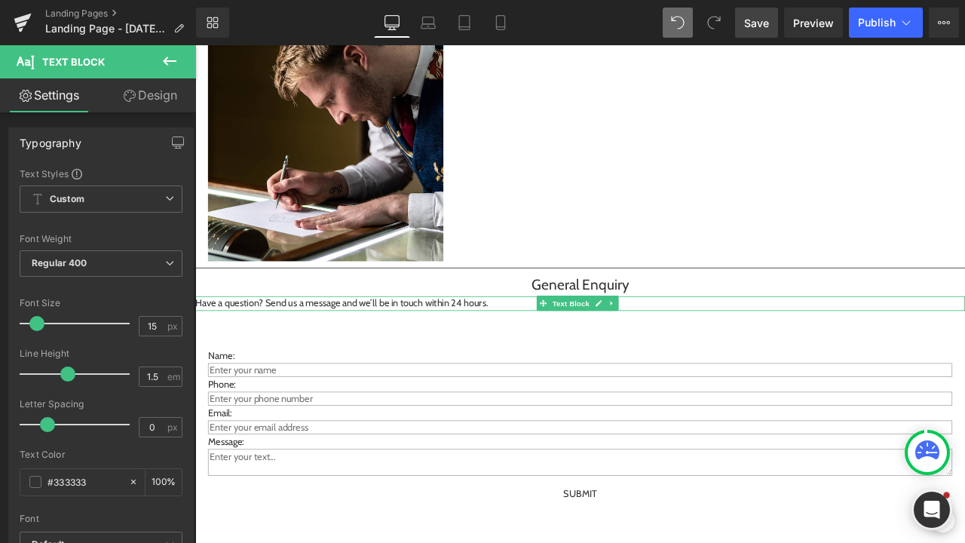
click at [543, 350] on p "Have a question? Send us a message and we’ll be in touch within 24 hours." at bounding box center [651, 350] width 912 height 17
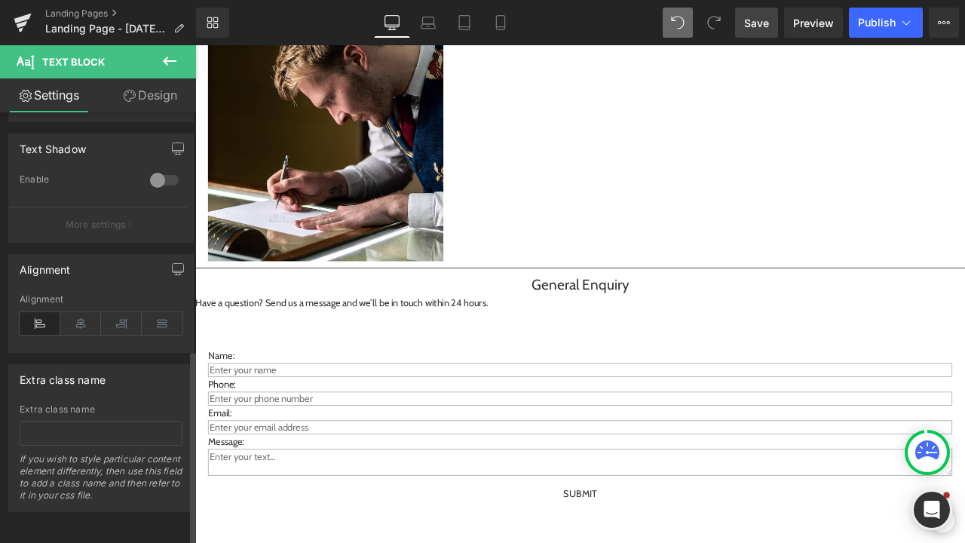
scroll to position [522, 0]
click at [78, 316] on icon at bounding box center [80, 323] width 41 height 23
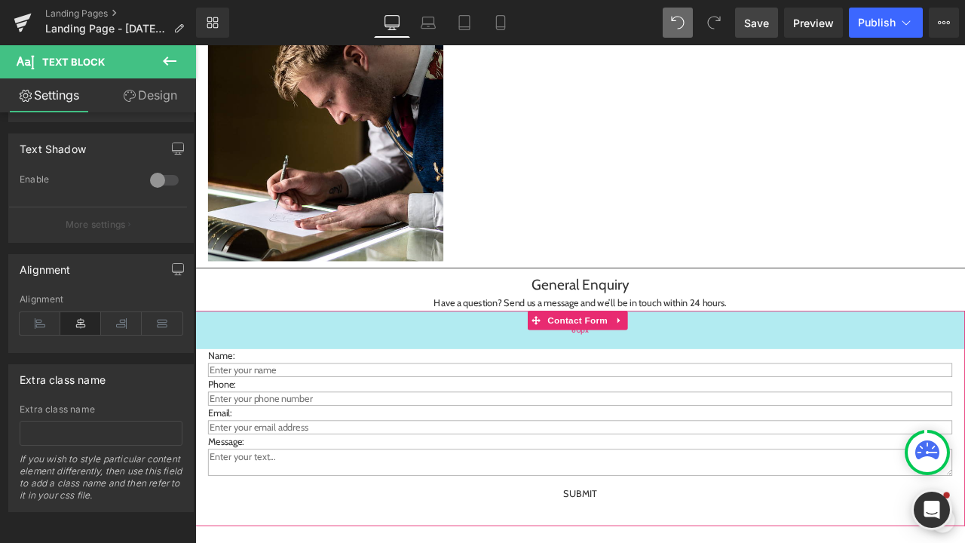
click at [387, 375] on div "60px" at bounding box center [651, 381] width 912 height 45
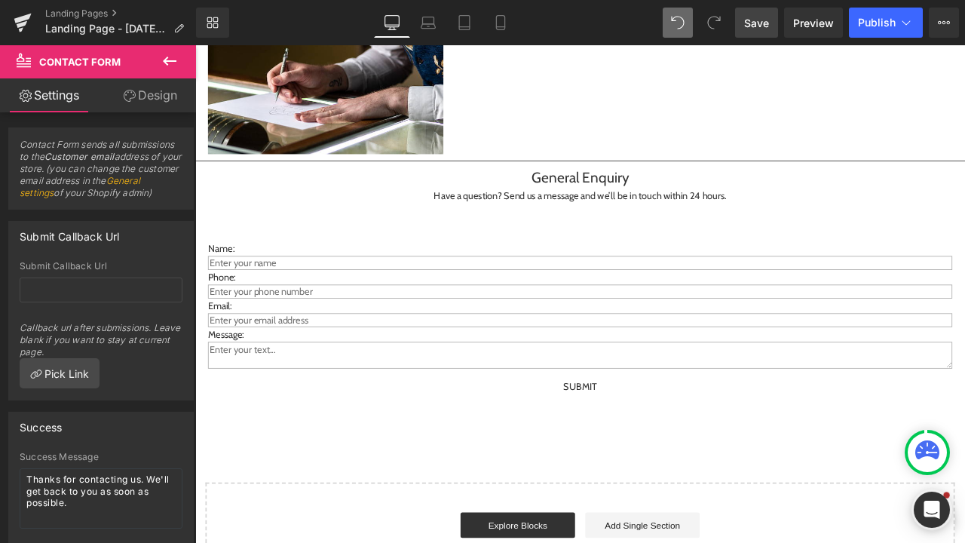
scroll to position [735, 0]
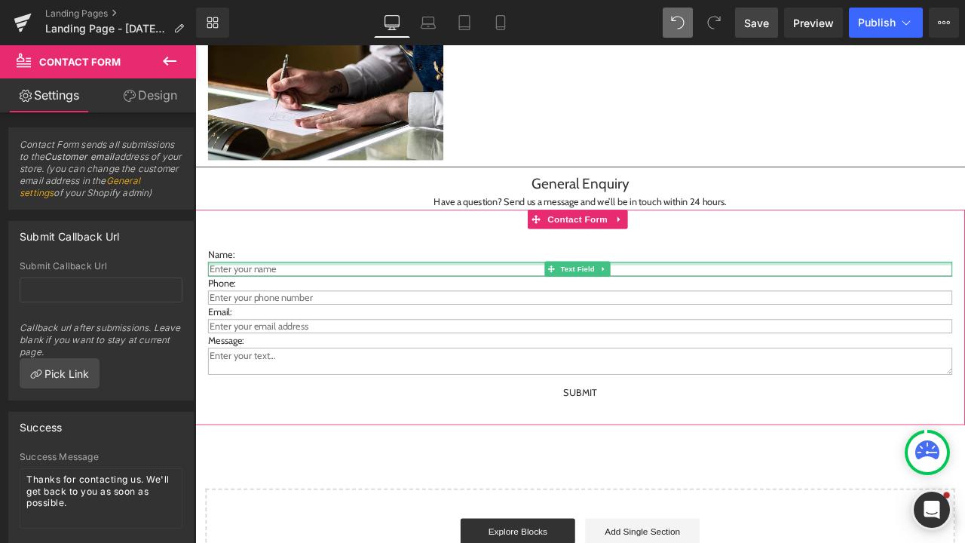
click at [242, 304] on div at bounding box center [651, 304] width 882 height 4
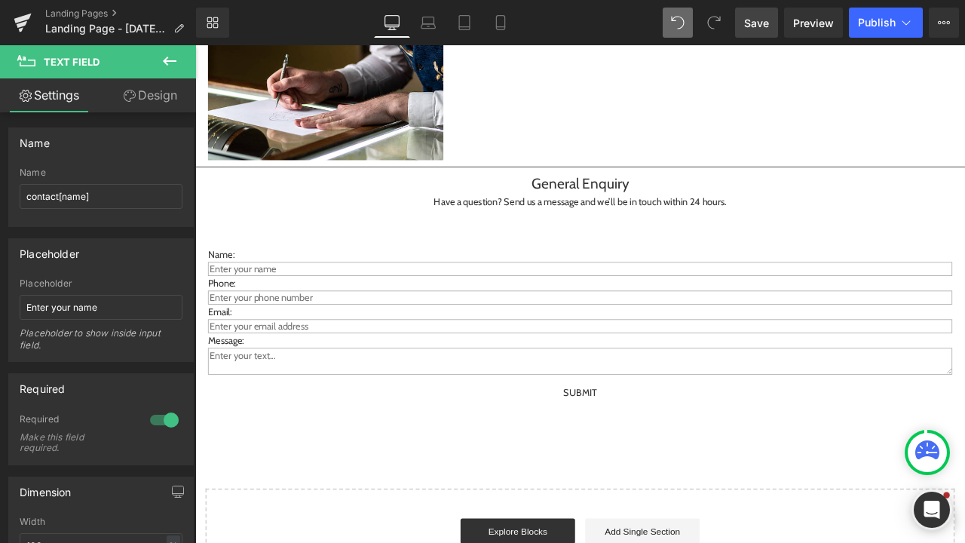
click at [418, 495] on div "Expert Advice, Tailored to You Heading Let our specialists bring clarity, care,…" at bounding box center [651, 89] width 912 height 1209
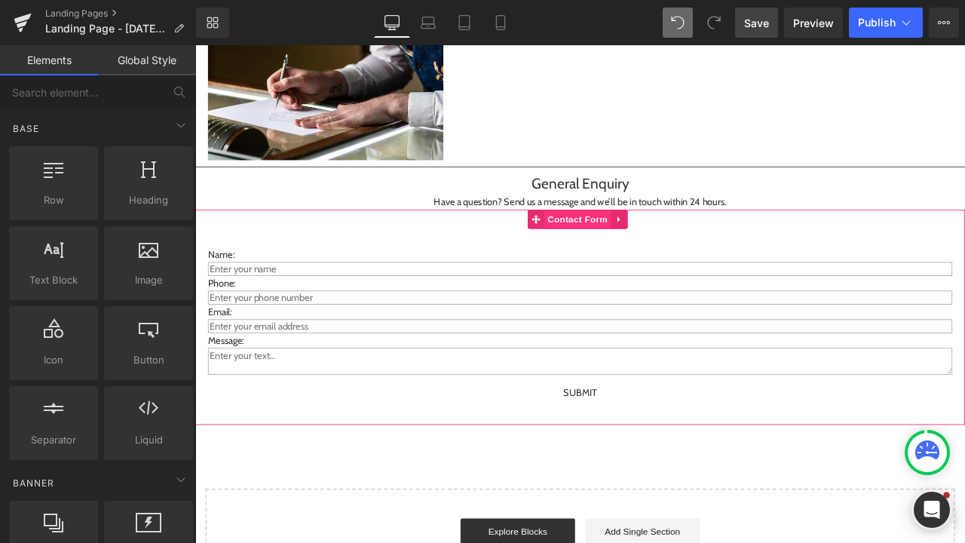
click at [615, 252] on span "Contact Form" at bounding box center [648, 251] width 79 height 23
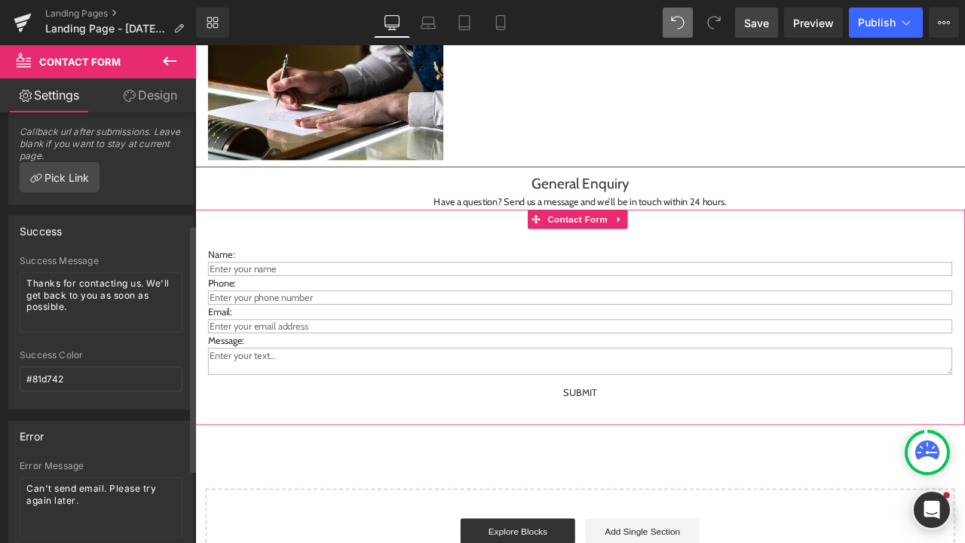
scroll to position [197, 0]
click at [96, 390] on input "#81d742" at bounding box center [101, 377] width 163 height 25
click at [52, 388] on input "#81d742" at bounding box center [101, 377] width 163 height 25
click at [82, 390] on input "#81d742" at bounding box center [101, 377] width 163 height 25
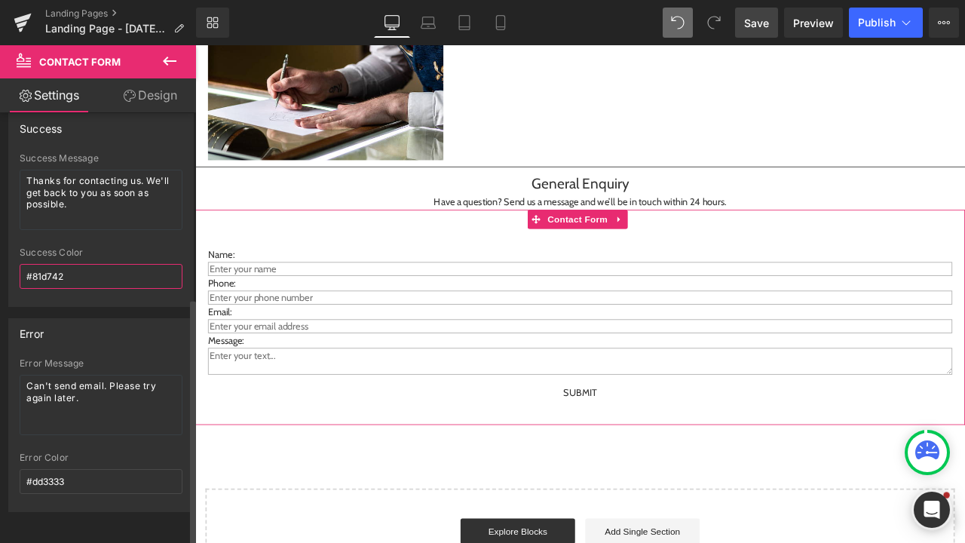
scroll to position [323, 0]
click at [88, 469] on input "#dd3333" at bounding box center [101, 481] width 163 height 25
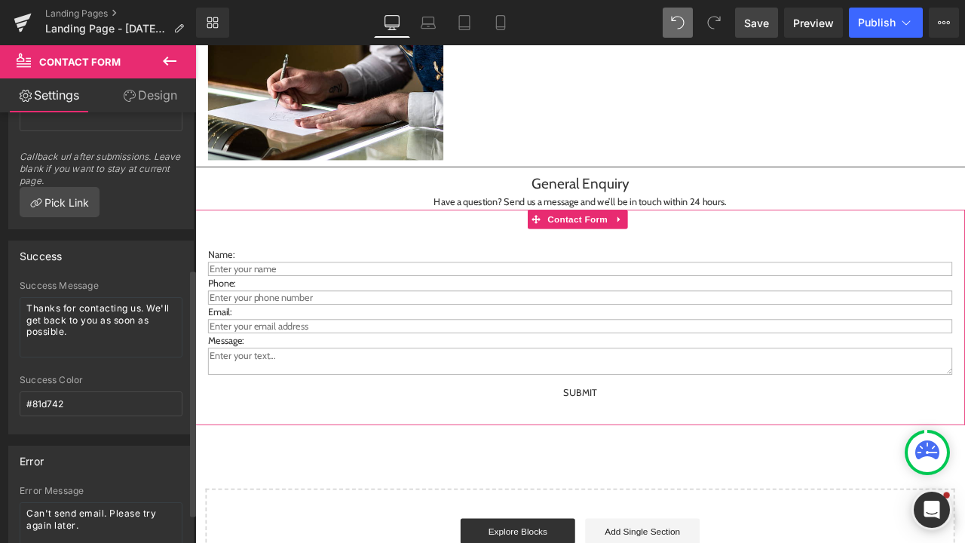
scroll to position [117, 0]
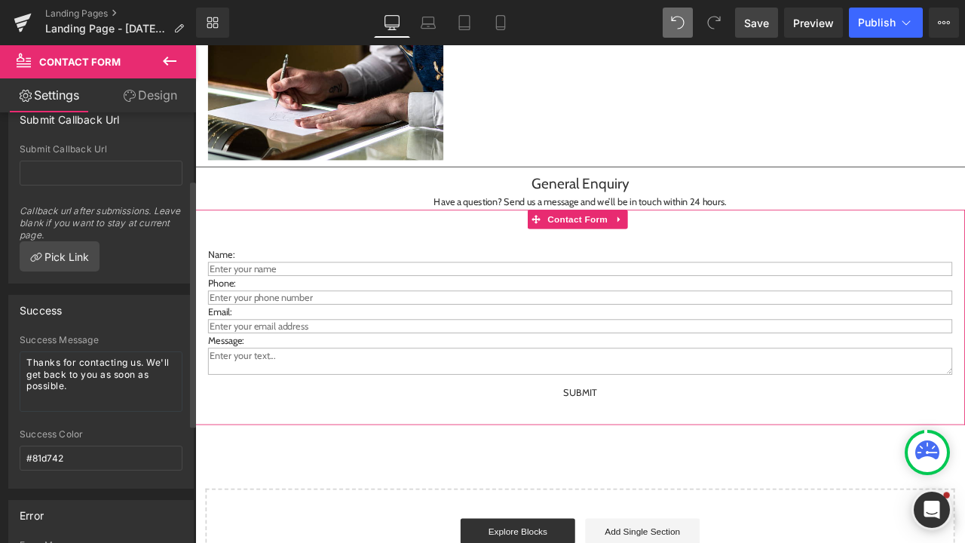
click at [158, 112] on div "Submit Callback Url Submit Callback Url Callback url after submissions. Leave b…" at bounding box center [101, 188] width 203 height 191
click at [157, 90] on link "Design" at bounding box center [150, 95] width 98 height 34
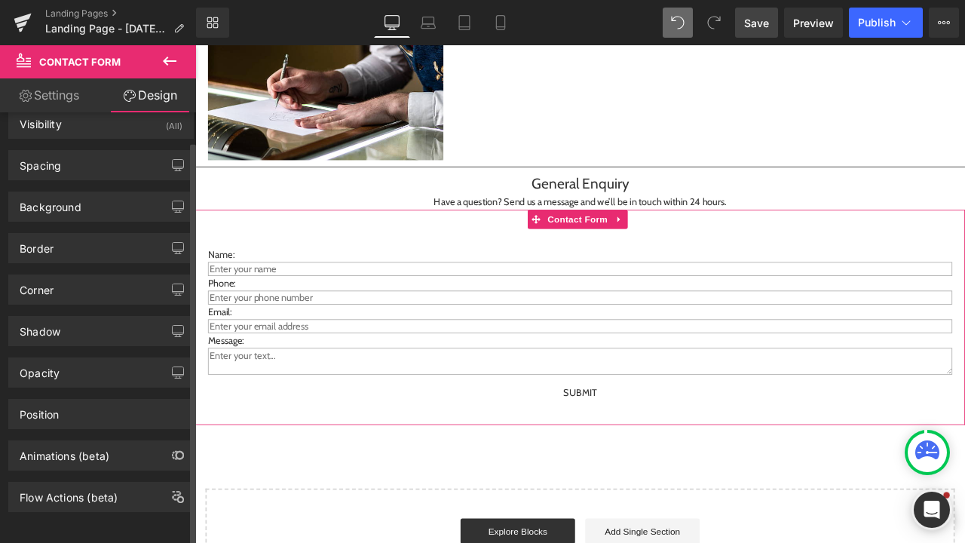
scroll to position [31, 0]
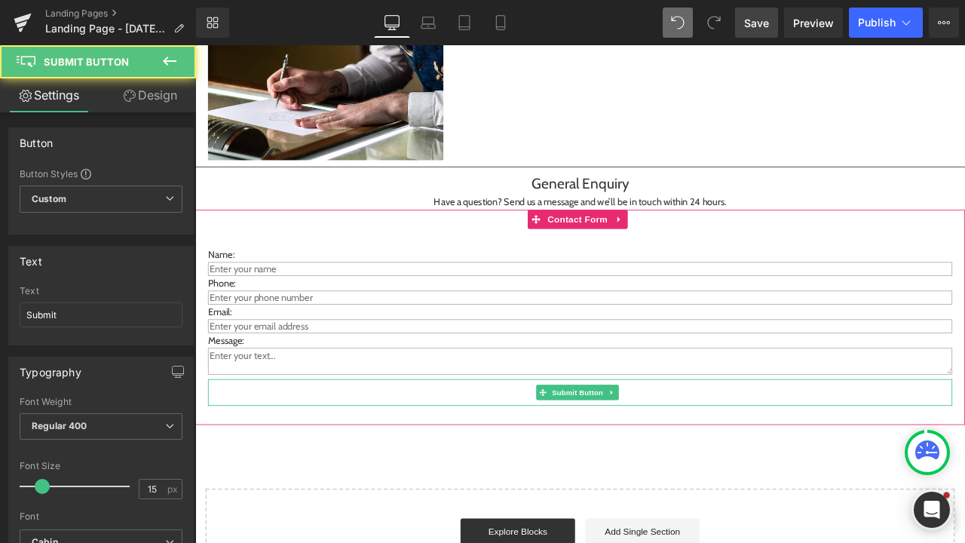
click at [748, 451] on div "Submit" at bounding box center [651, 457] width 882 height 32
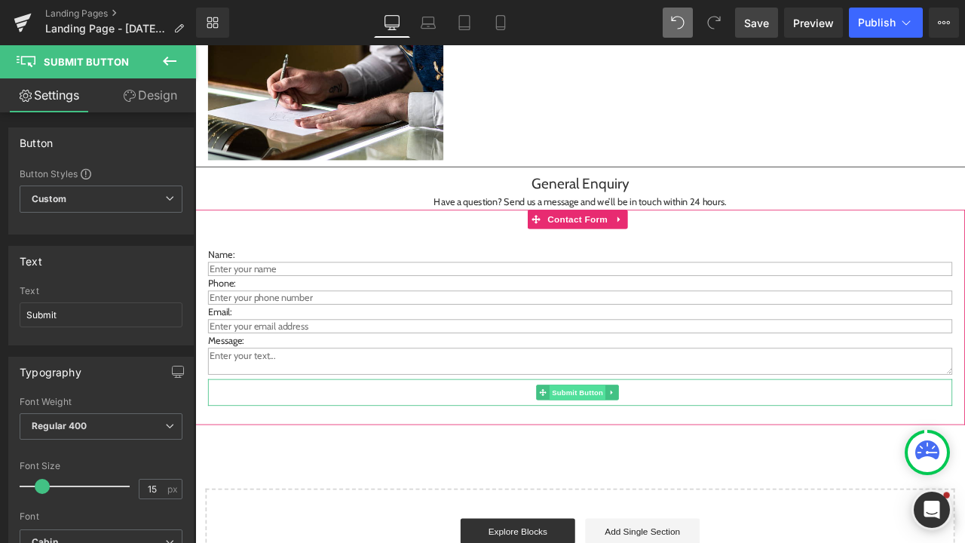
click at [640, 451] on span "Submit Button" at bounding box center [648, 457] width 66 height 18
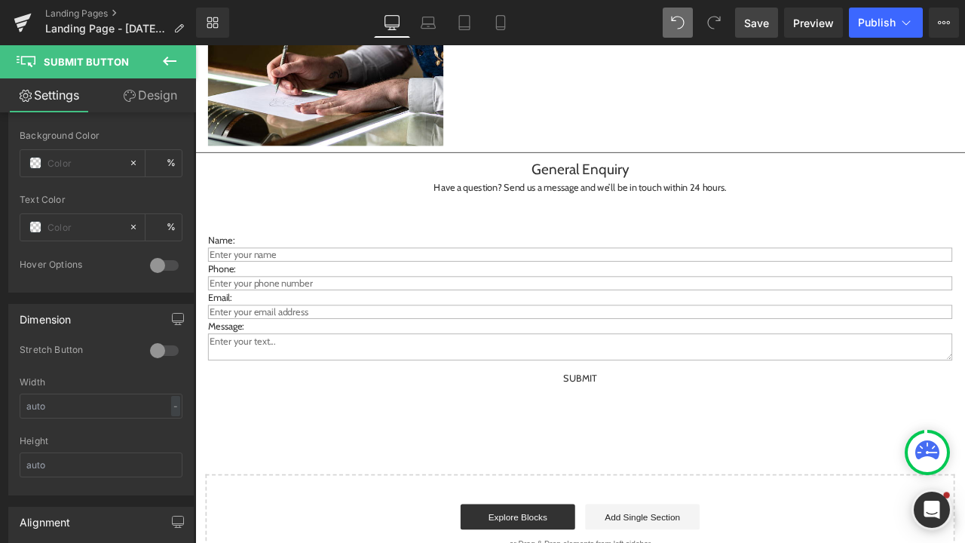
scroll to position [793, 0]
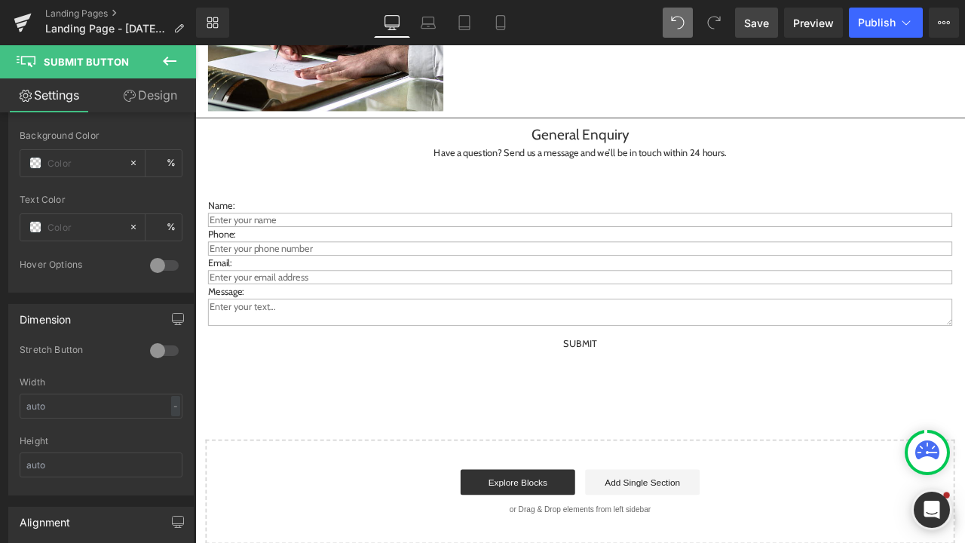
click at [604, 486] on div "Expert Advice, Tailored to You Heading Let our specialists bring clarity, care,…" at bounding box center [651, 31] width 912 height 1209
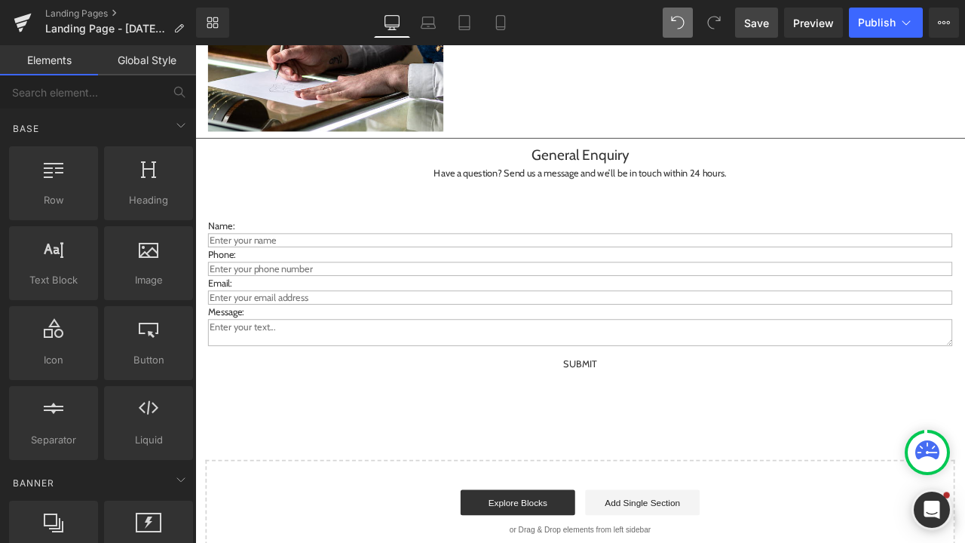
scroll to position [717, 0]
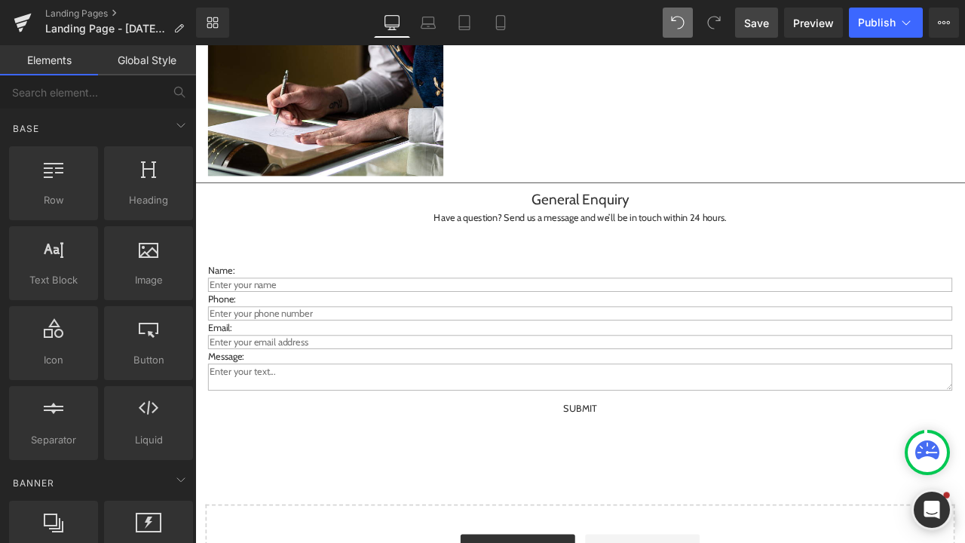
click at [750, 19] on span "Save" at bounding box center [756, 23] width 25 height 16
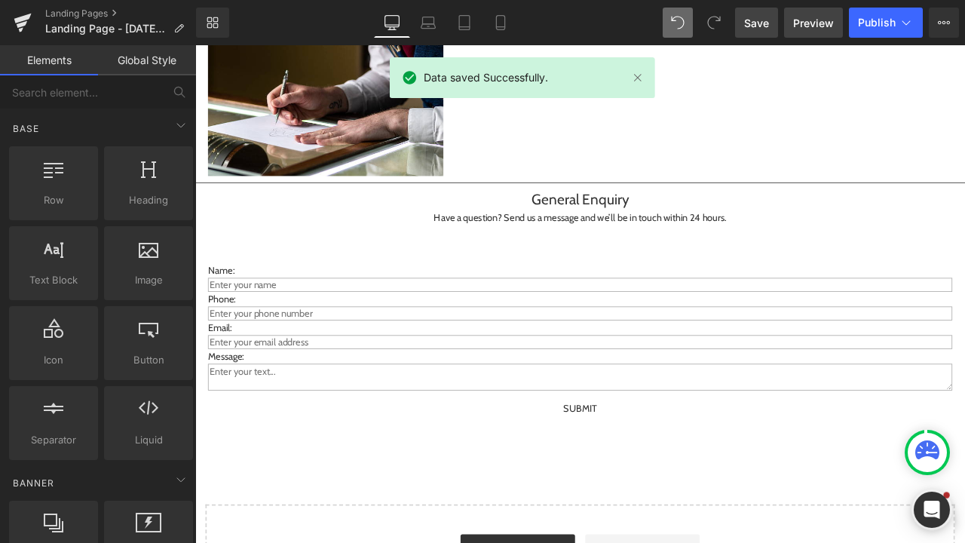
click at [808, 26] on span "Preview" at bounding box center [813, 23] width 41 height 16
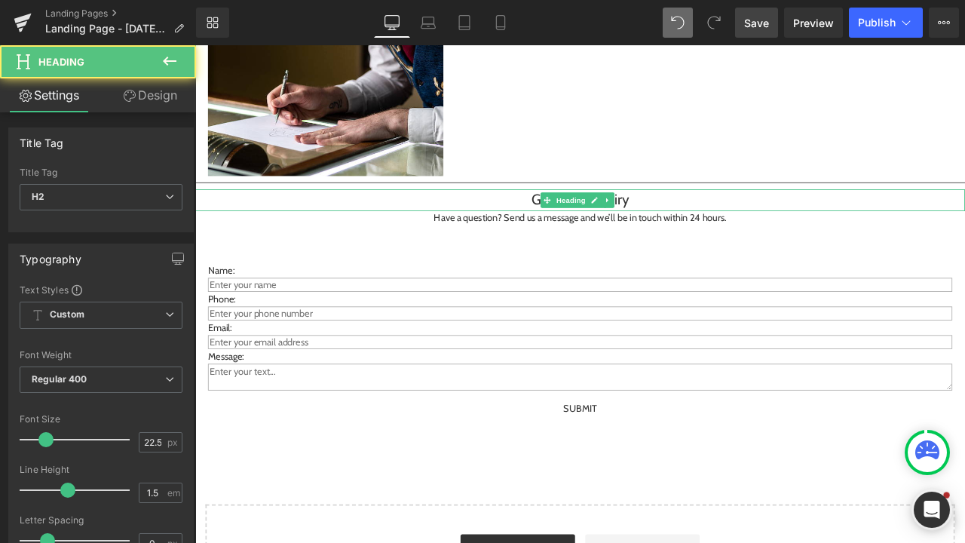
click at [702, 225] on h2 "General Enquiry" at bounding box center [651, 229] width 912 height 26
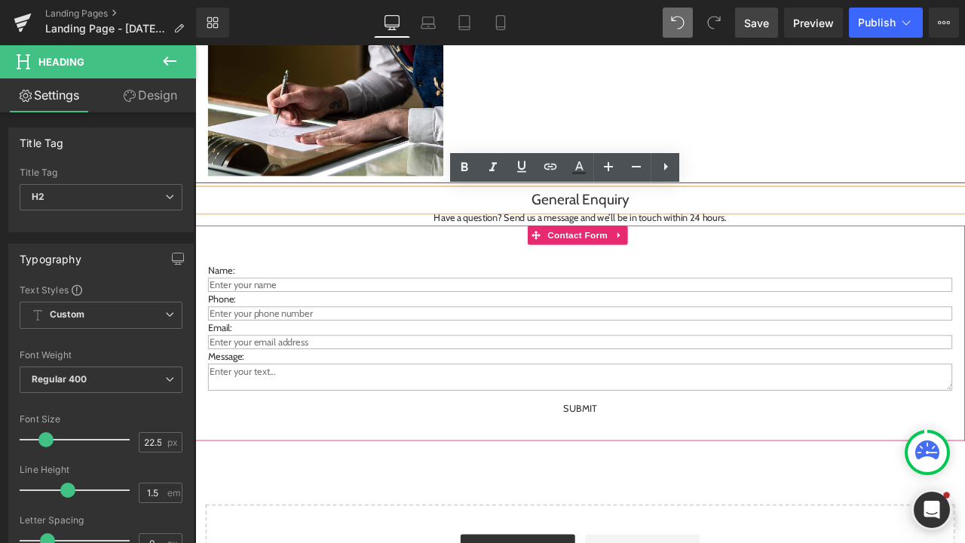
click at [698, 267] on icon at bounding box center [697, 269] width 11 height 11
click at [713, 268] on link at bounding box center [707, 269] width 20 height 23
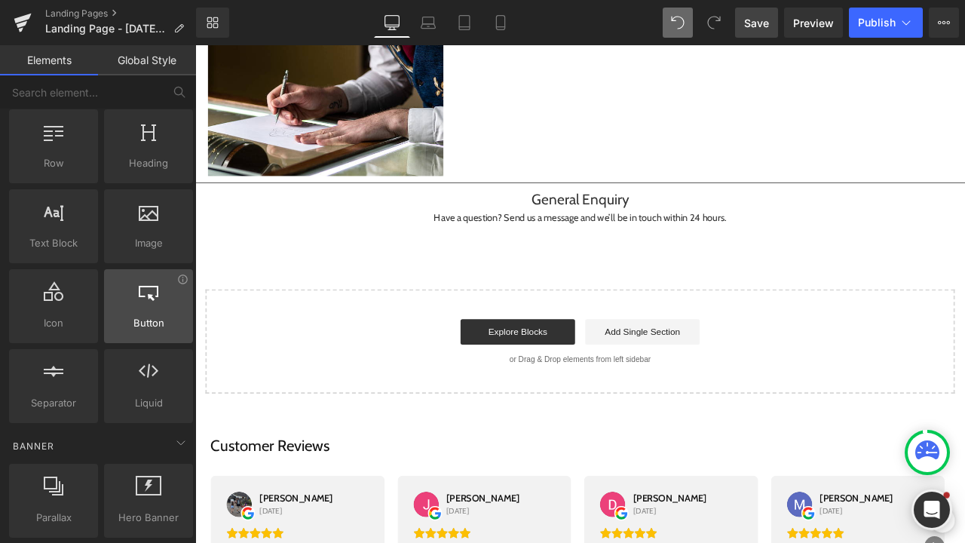
scroll to position [38, 0]
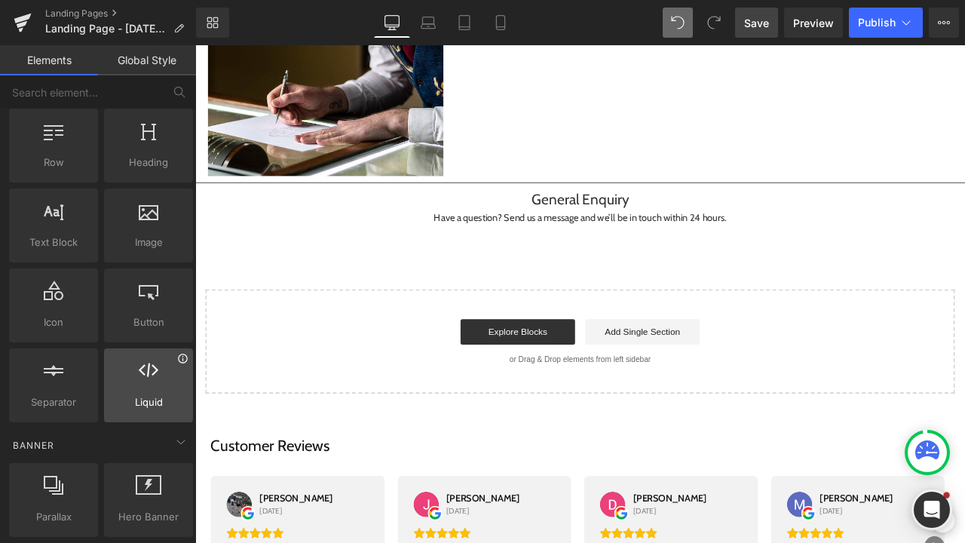
click at [179, 363] on icon at bounding box center [182, 358] width 11 height 11
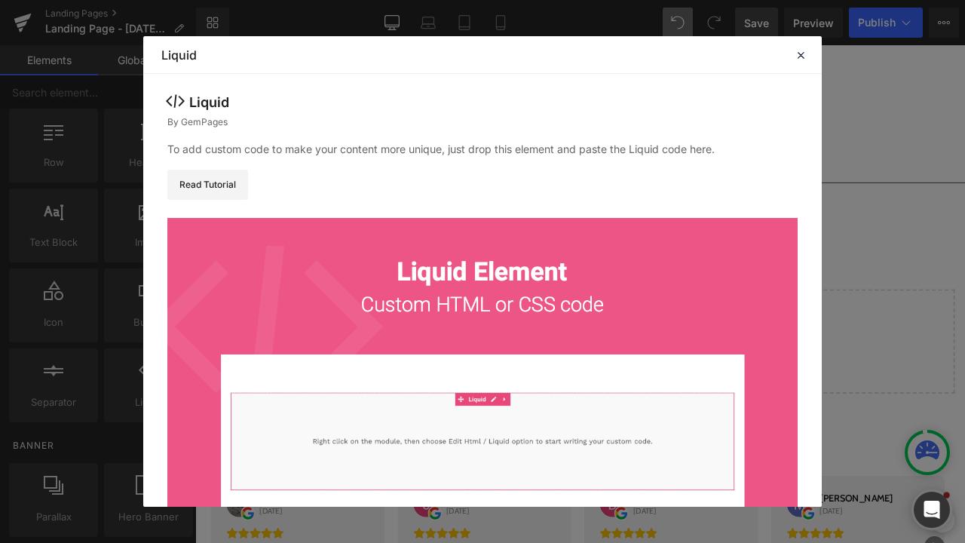
scroll to position [0, 0]
click at [794, 54] on icon at bounding box center [800, 55] width 14 height 14
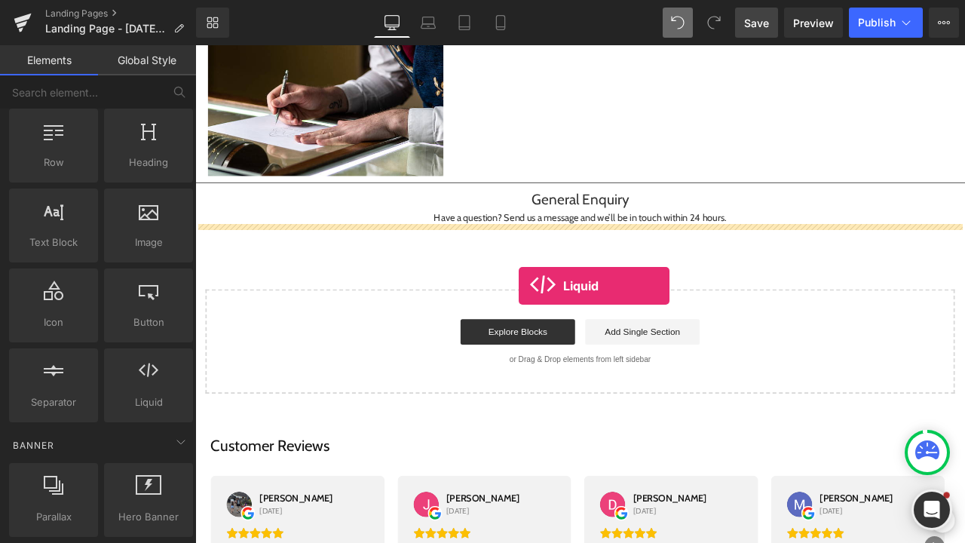
drag, startPoint x: 340, startPoint y: 435, endPoint x: 578, endPoint y: 330, distance: 260.1
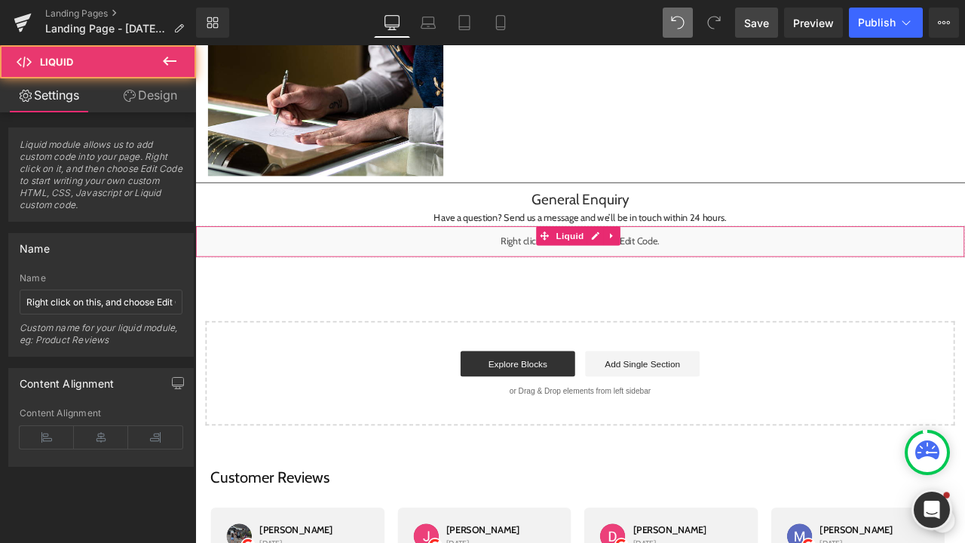
click at [578, 278] on div "Liquid" at bounding box center [651, 277] width 912 height 38
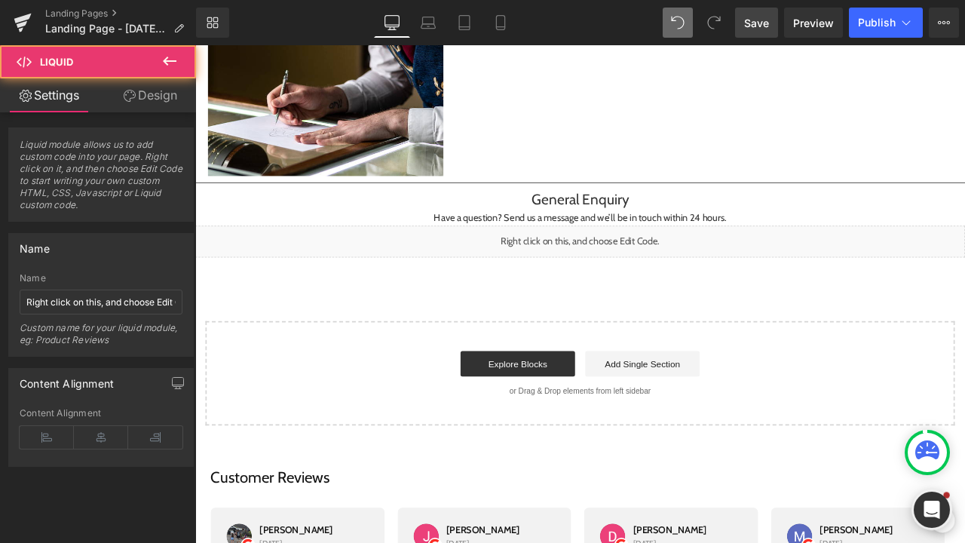
click at [781, 276] on div "Liquid" at bounding box center [651, 277] width 912 height 38
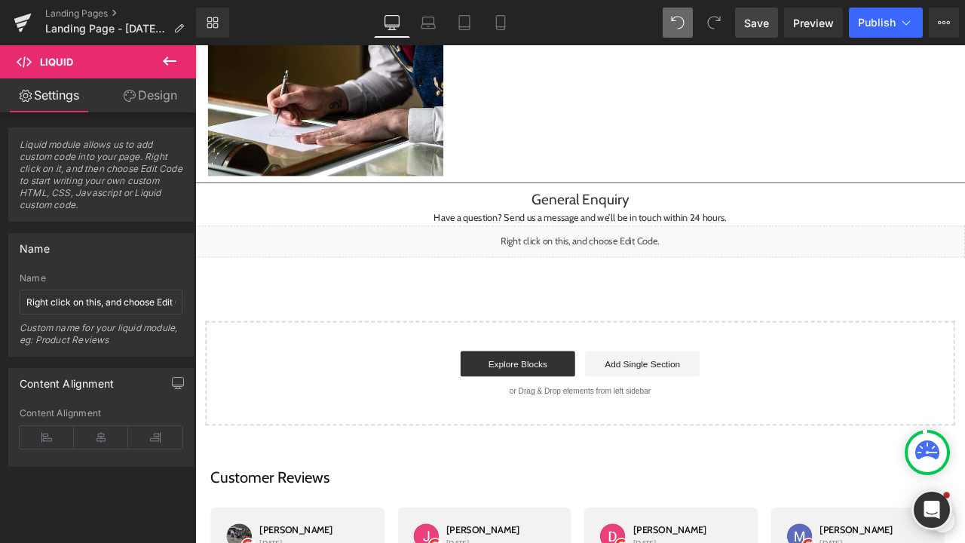
click at [726, 277] on div "Liquid" at bounding box center [651, 277] width 912 height 38
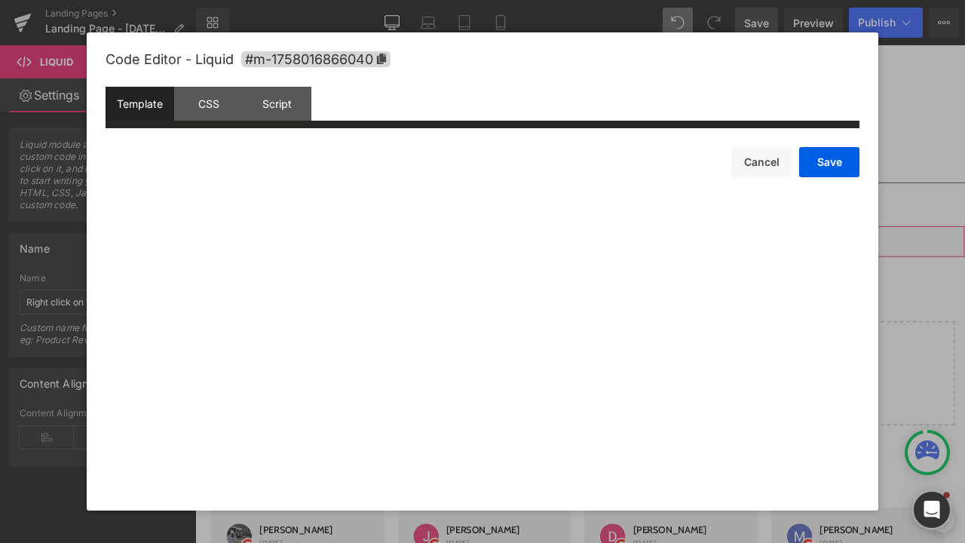
click at [642, 0] on div "Liquid You are previewing how the will restyle your page. You can not edit Elem…" at bounding box center [482, 0] width 965 height 0
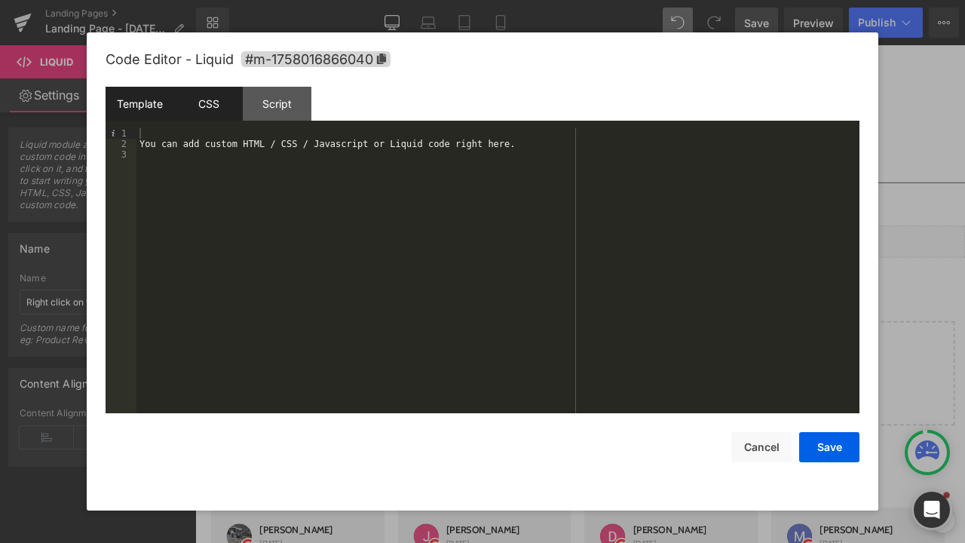
click at [223, 104] on div "CSS" at bounding box center [208, 104] width 69 height 34
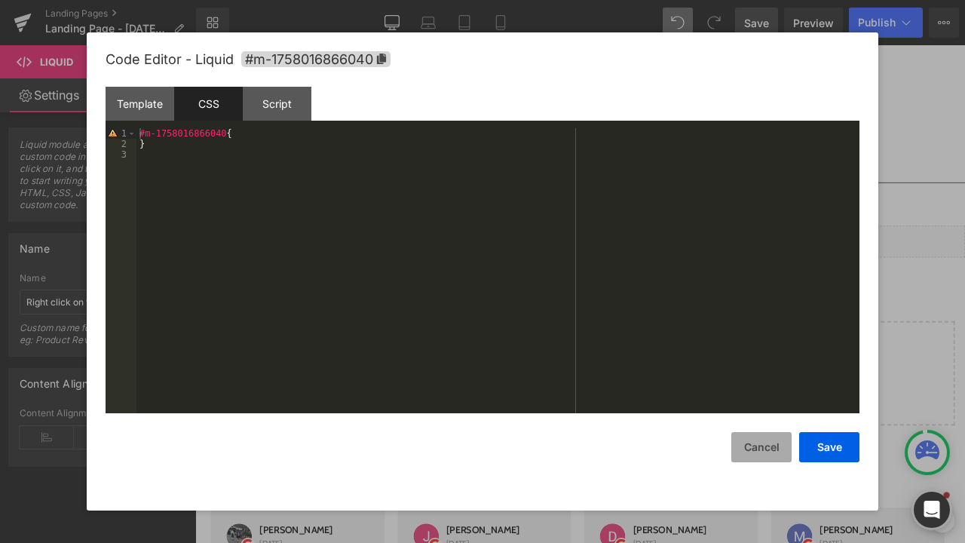
click at [774, 450] on button "Cancel" at bounding box center [761, 447] width 60 height 30
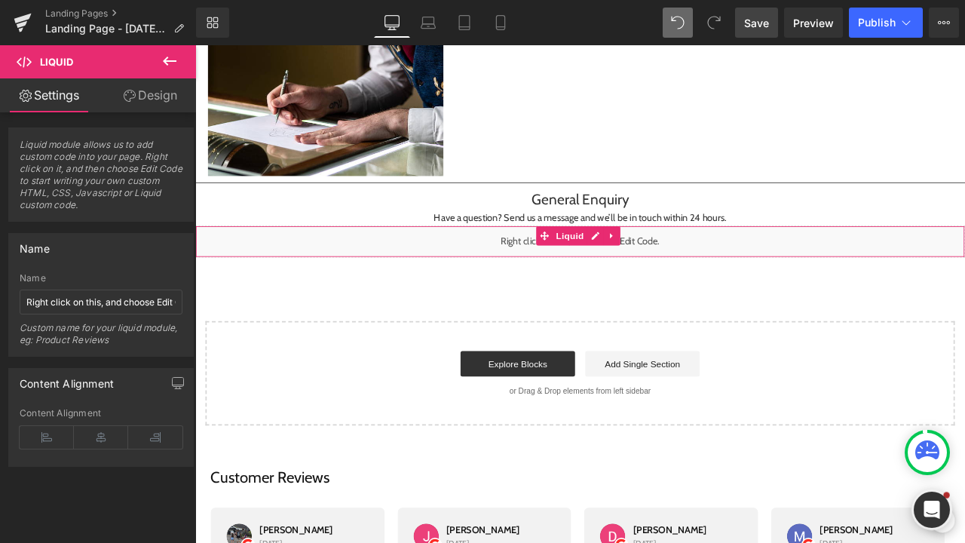
click at [730, 278] on div "Liquid" at bounding box center [651, 277] width 912 height 38
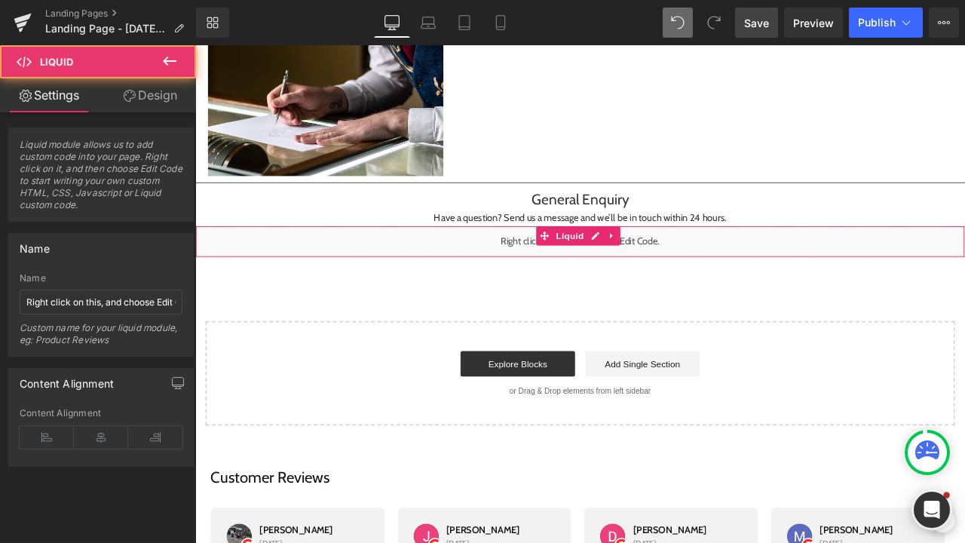
click at [716, 278] on div "Liquid" at bounding box center [651, 277] width 912 height 38
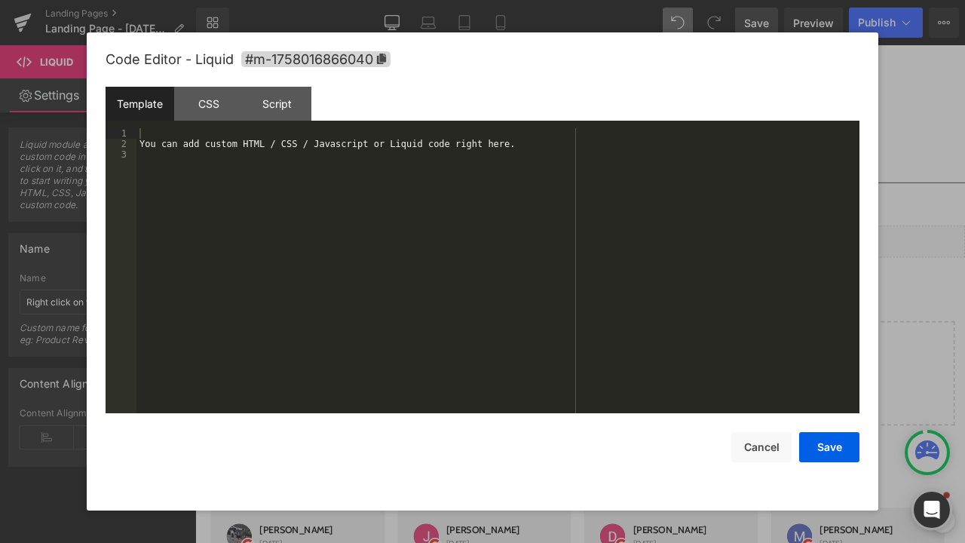
click at [626, 0] on div "Liquid You are previewing how the will restyle your page. You can not edit Elem…" at bounding box center [482, 0] width 965 height 0
click at [748, 438] on button "Cancel" at bounding box center [761, 447] width 60 height 30
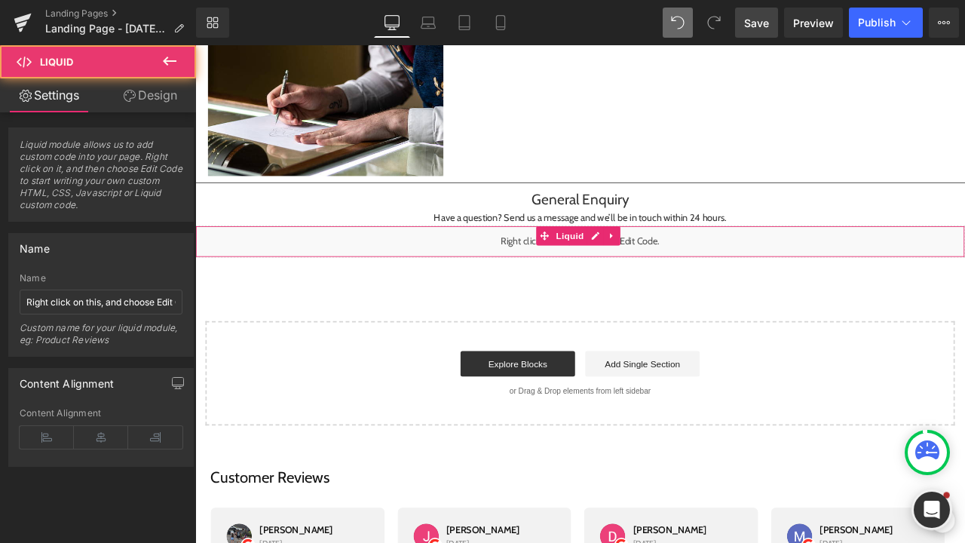
click at [561, 277] on div "Liquid" at bounding box center [651, 277] width 912 height 38
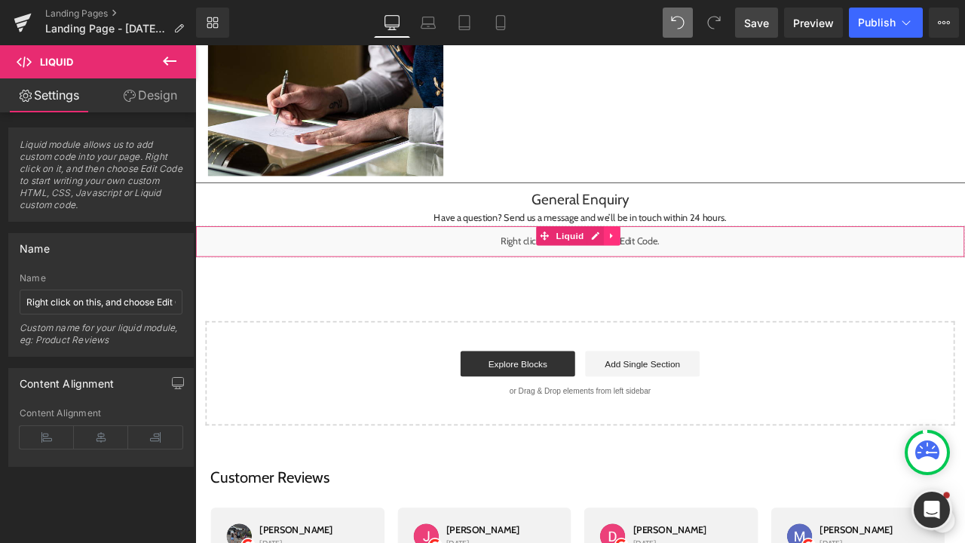
click at [694, 266] on link at bounding box center [689, 270] width 20 height 23
click at [696, 268] on icon at bounding box center [698, 270] width 11 height 11
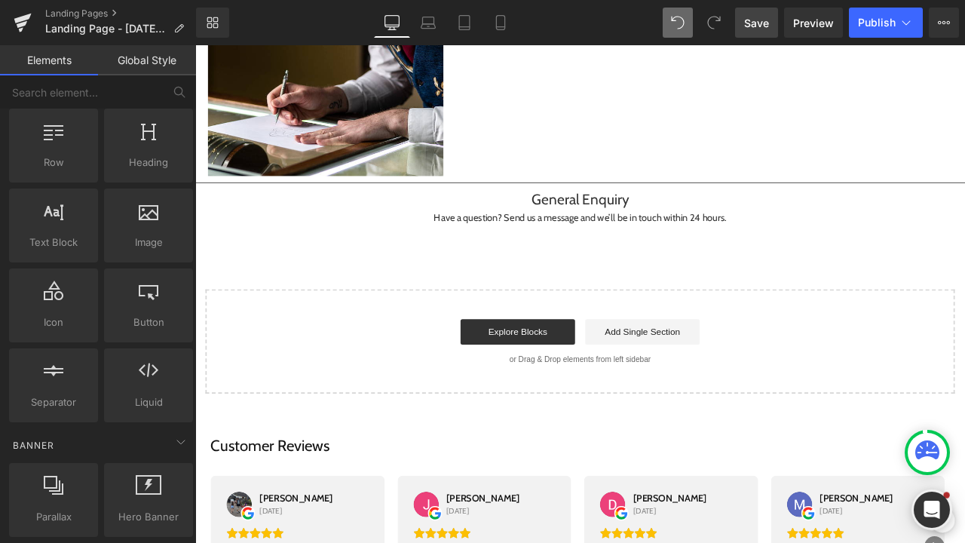
click at [157, 63] on link "Global Style" at bounding box center [147, 60] width 98 height 30
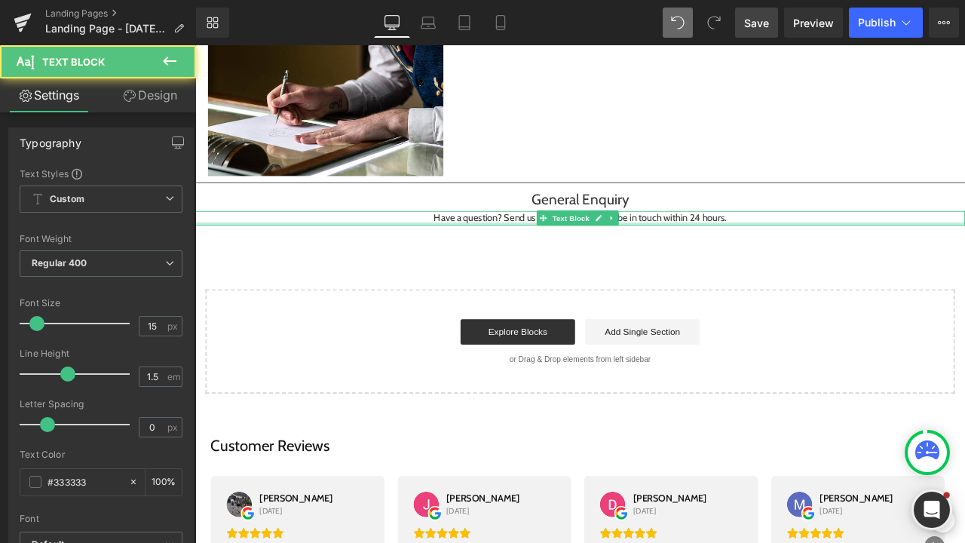
drag, startPoint x: 497, startPoint y: 255, endPoint x: 261, endPoint y: 110, distance: 277.1
click at [497, 255] on div "Have a question? Send us a message and we’ll be in touch within 24 hours. Text …" at bounding box center [651, 249] width 912 height 17
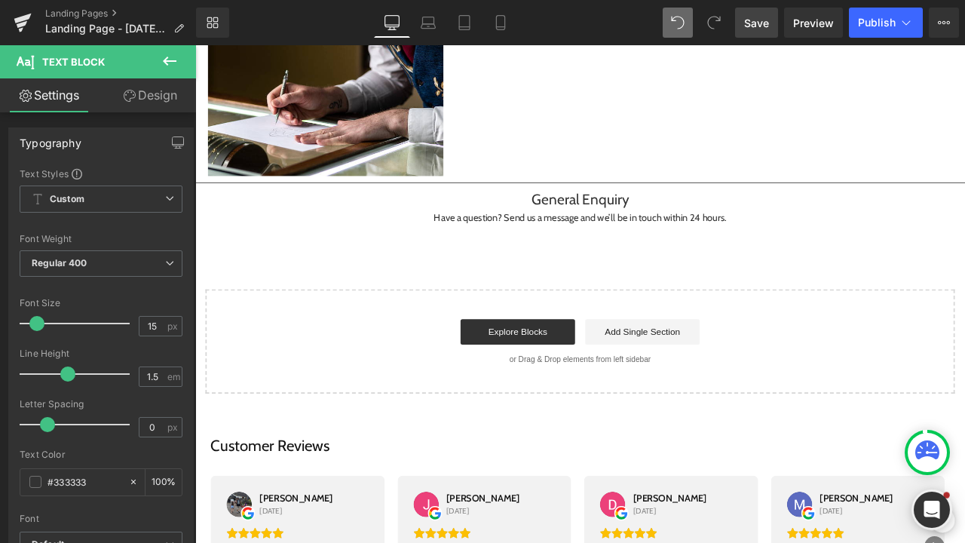
click at [162, 52] on icon at bounding box center [170, 61] width 18 height 18
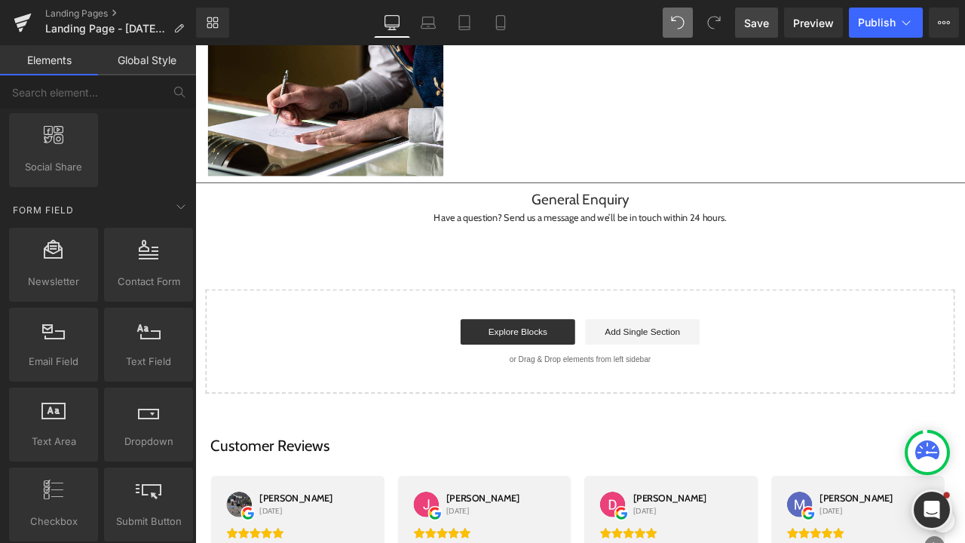
scroll to position [2171, 0]
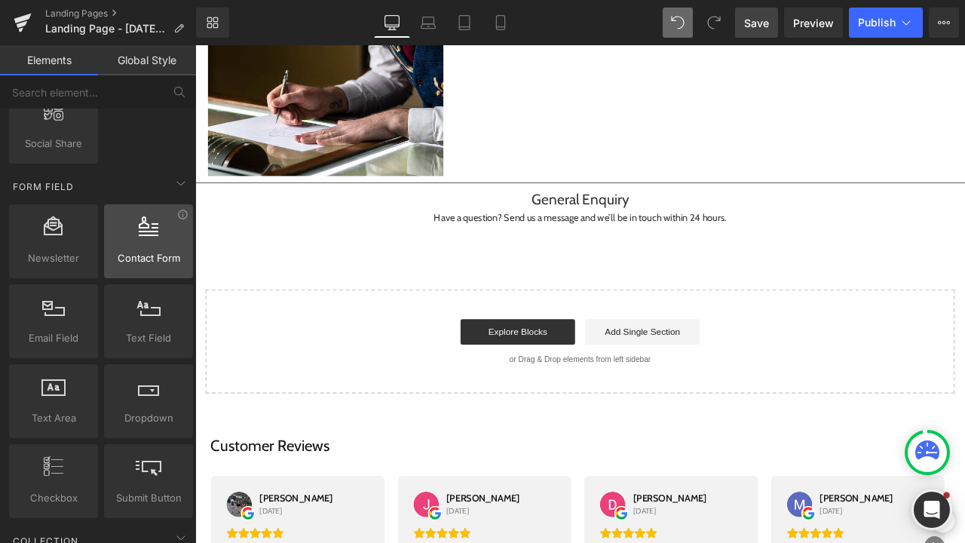
click at [144, 249] on div at bounding box center [149, 233] width 80 height 34
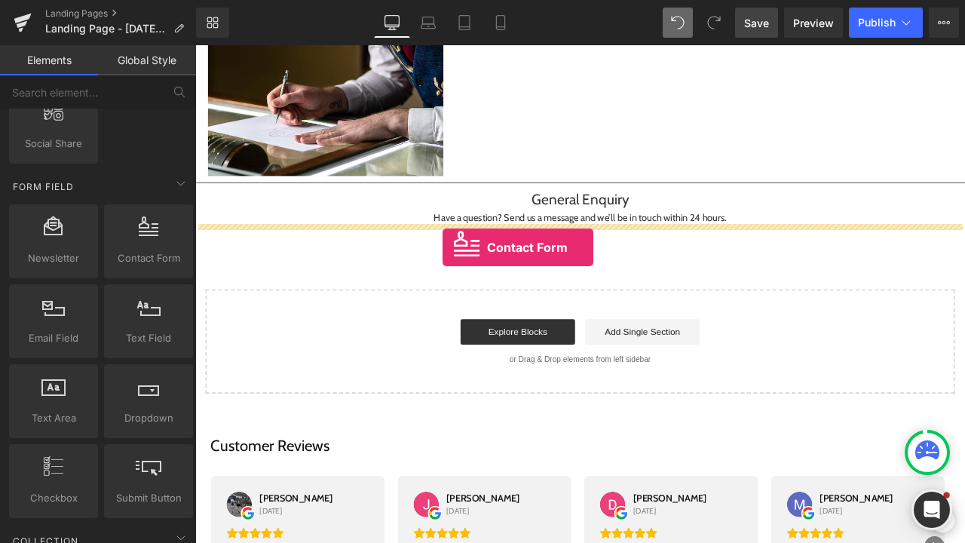
drag, startPoint x: 340, startPoint y: 294, endPoint x: 507, endPoint y: 283, distance: 167.6
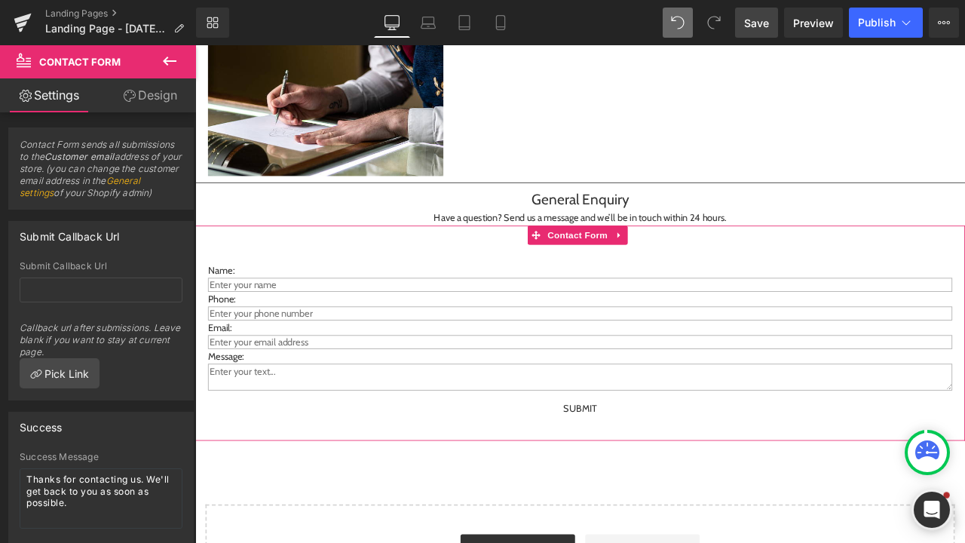
click at [140, 91] on link "Design" at bounding box center [150, 95] width 98 height 34
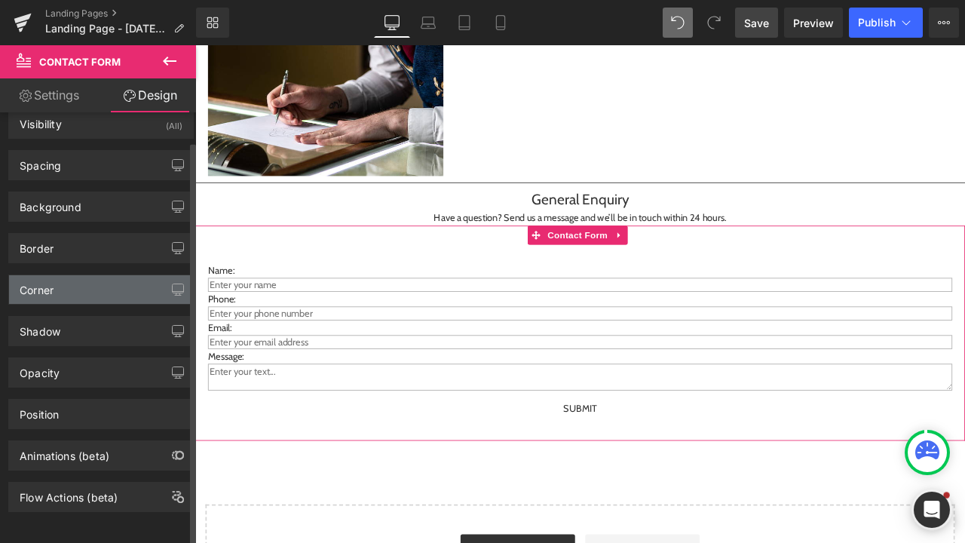
scroll to position [31, 0]
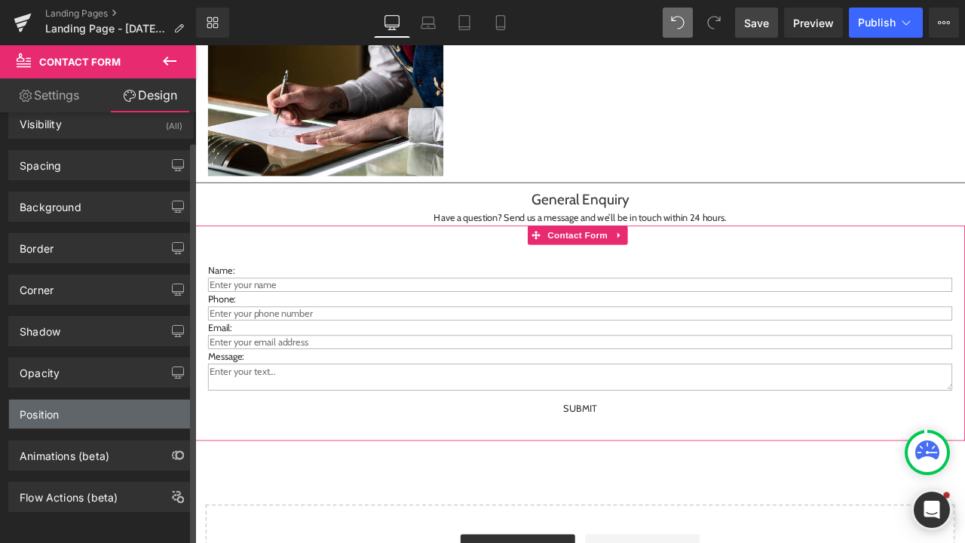
click at [71, 399] on div "Position" at bounding box center [101, 413] width 184 height 29
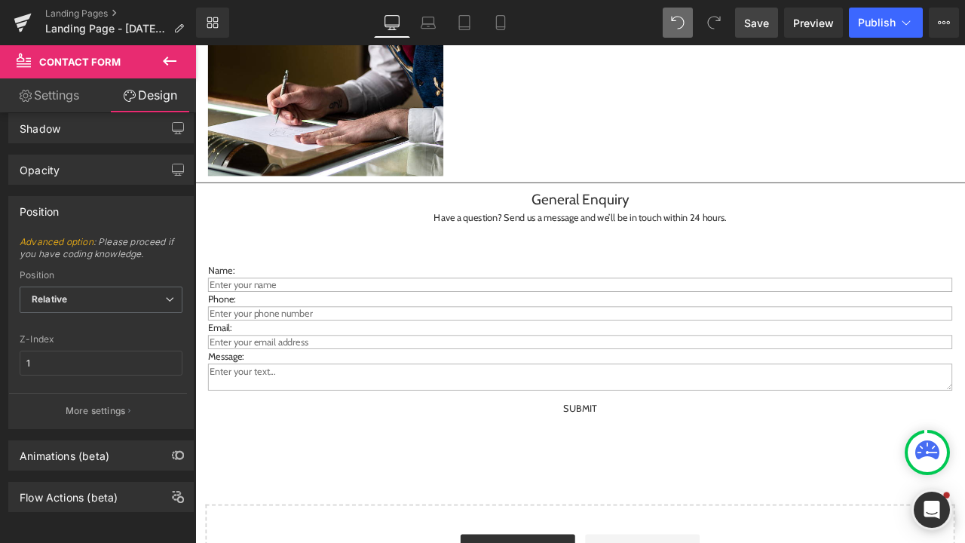
scroll to position [233, 0]
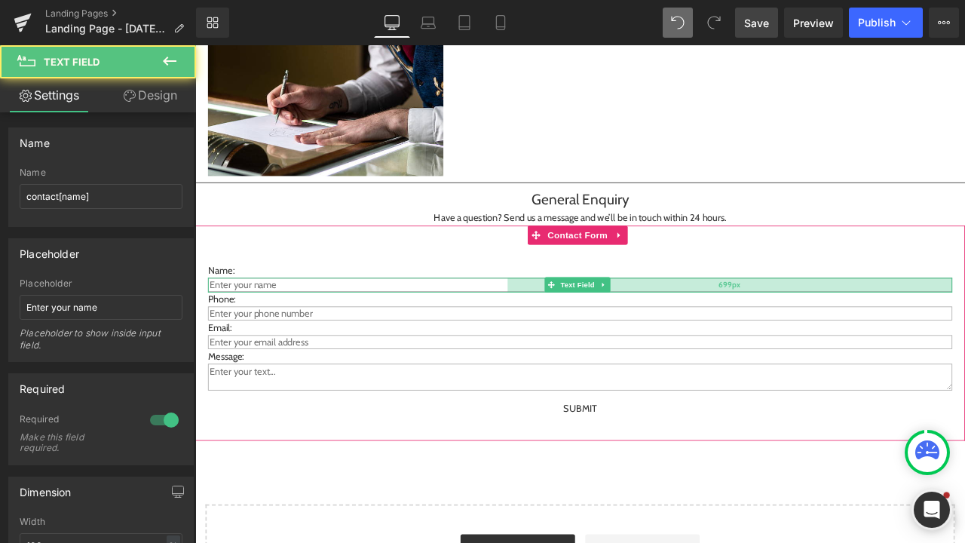
drag, startPoint x: 1084, startPoint y: 329, endPoint x: 560, endPoint y: 332, distance: 524.5
click at [560, 332] on div "Text Field 699px" at bounding box center [651, 328] width 882 height 17
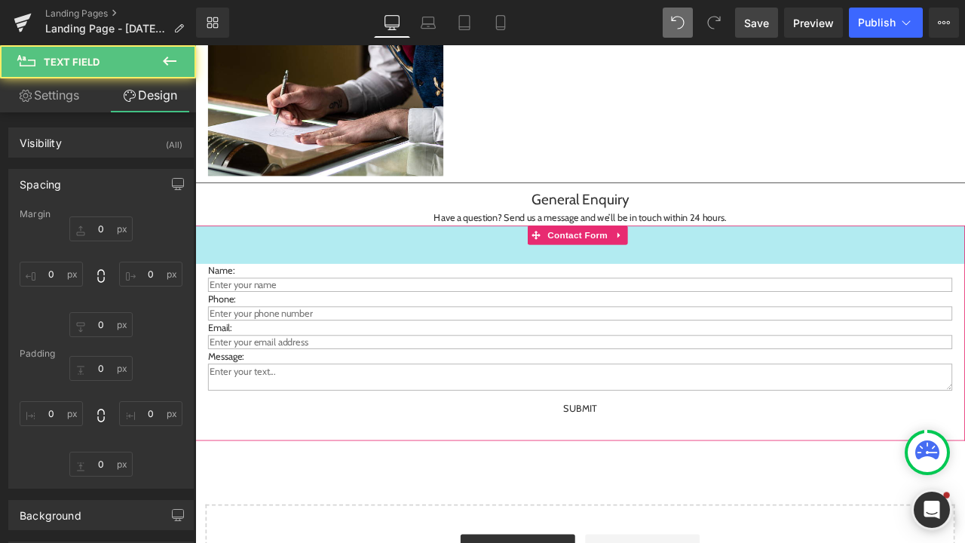
type input "0"
type input "1"
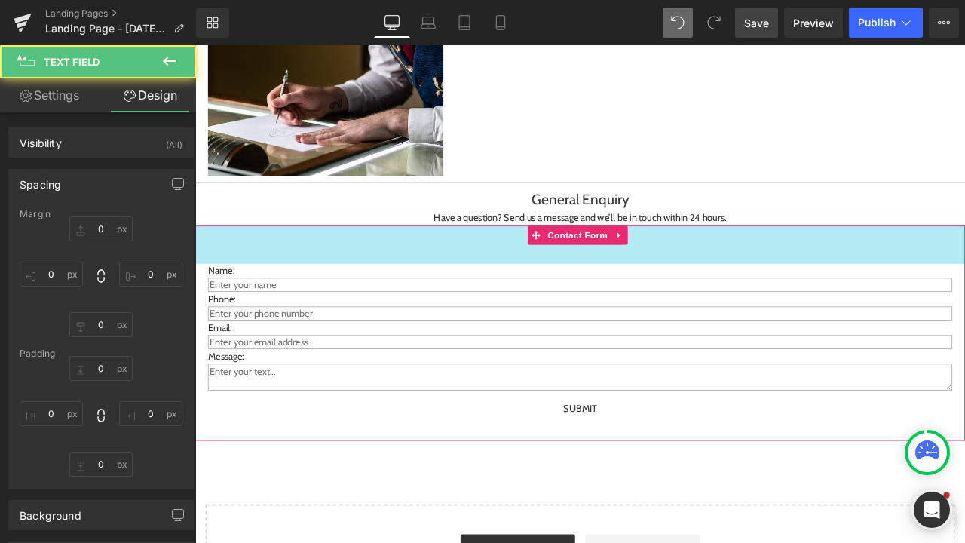
type input "697"
type input "1"
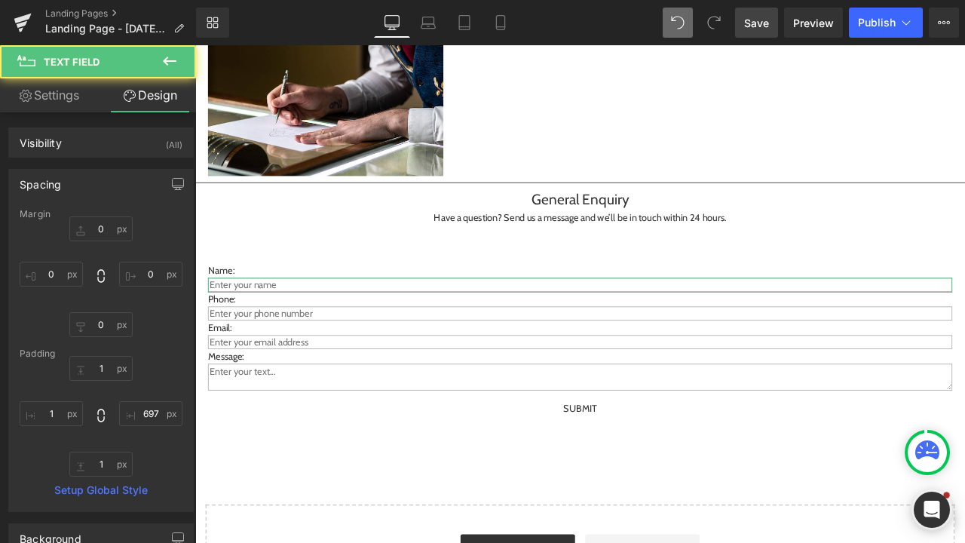
click at [34, 99] on link "Settings" at bounding box center [49, 95] width 98 height 34
